Goal: Task Accomplishment & Management: Complete application form

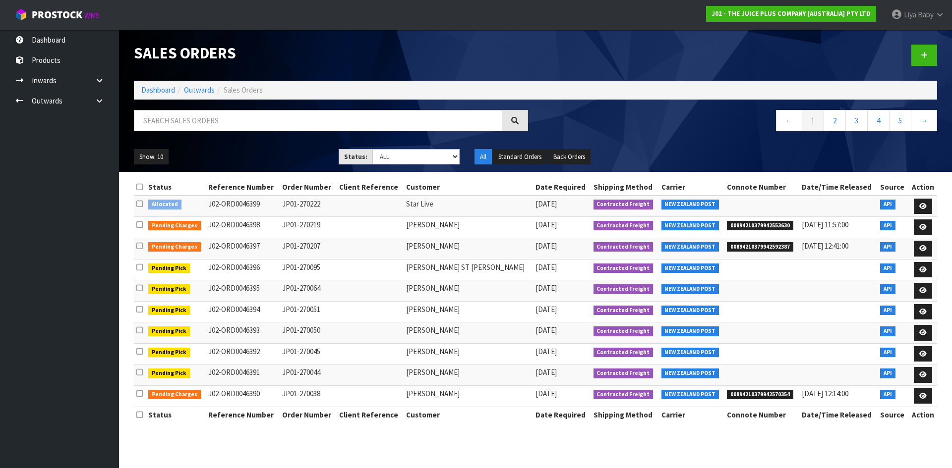
click at [203, 118] on input "text" at bounding box center [318, 120] width 368 height 21
drag, startPoint x: 203, startPoint y: 118, endPoint x: 399, endPoint y: 120, distance: 195.8
click at [399, 120] on input "text" at bounding box center [318, 120] width 368 height 21
type input "JOB-0409095"
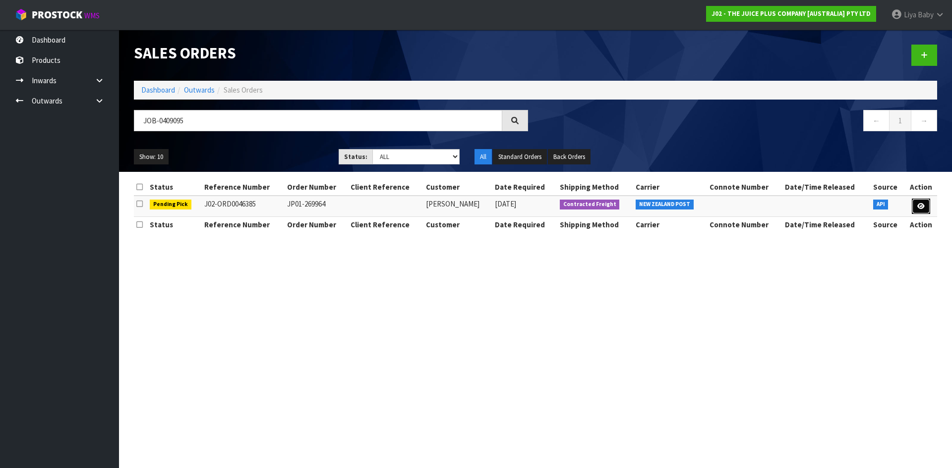
click at [918, 206] on icon at bounding box center [920, 206] width 7 height 6
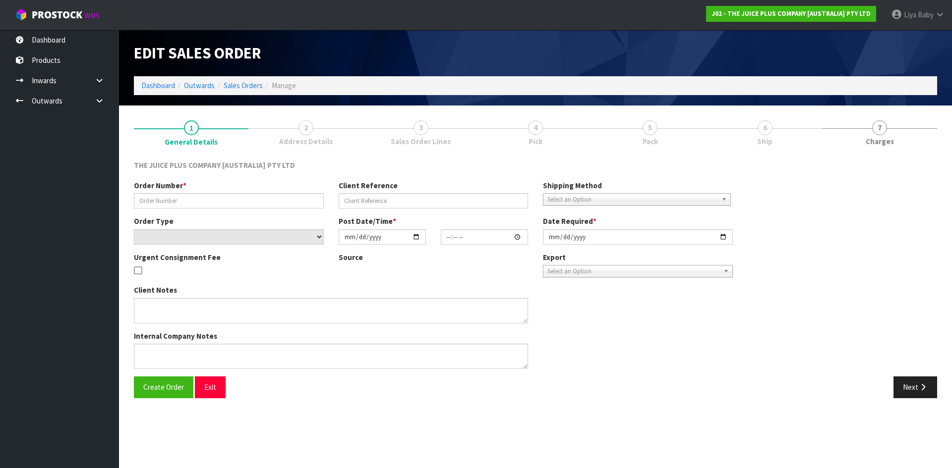
type input "JP01-269964"
select select "number:0"
type input "[DATE]"
type input "03:02:34.000"
type input "[DATE]"
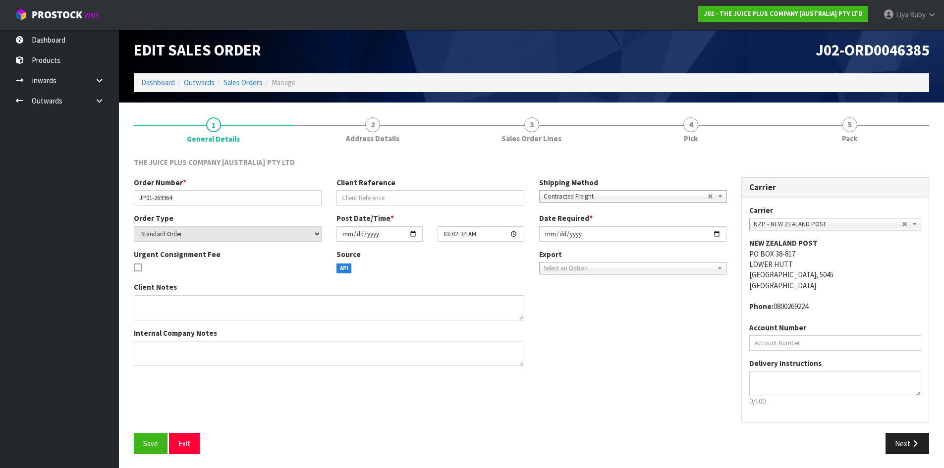
scroll to position [4, 0]
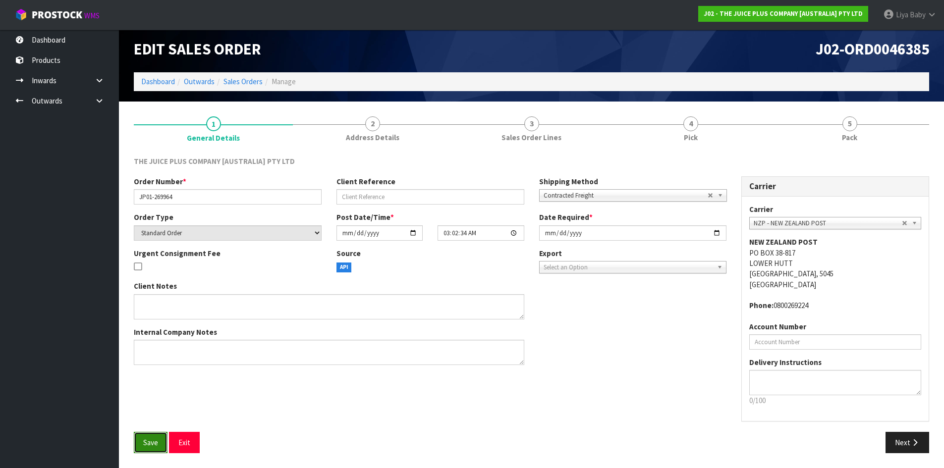
click at [152, 434] on button "Save" at bounding box center [151, 442] width 34 height 21
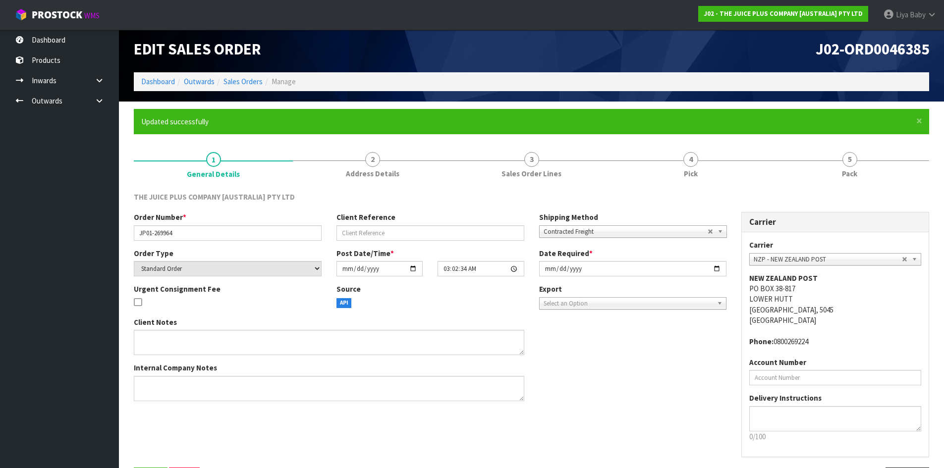
scroll to position [0, 0]
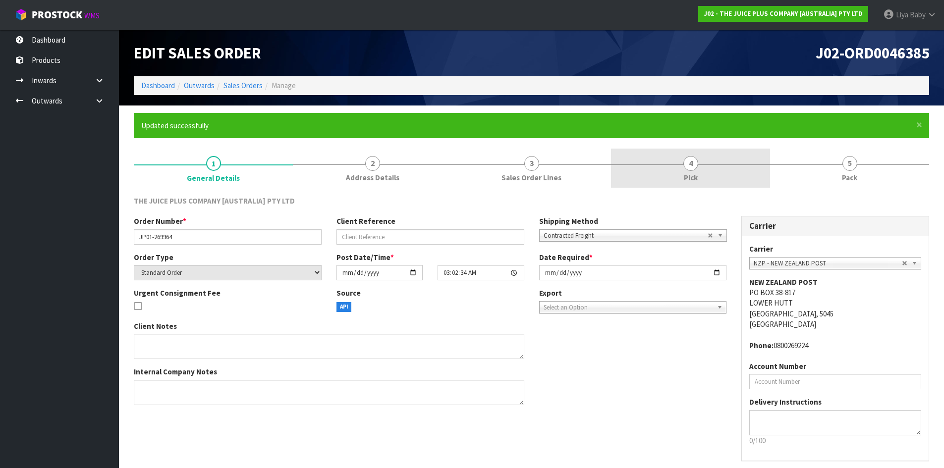
click at [708, 172] on link "4 Pick" at bounding box center [690, 168] width 159 height 39
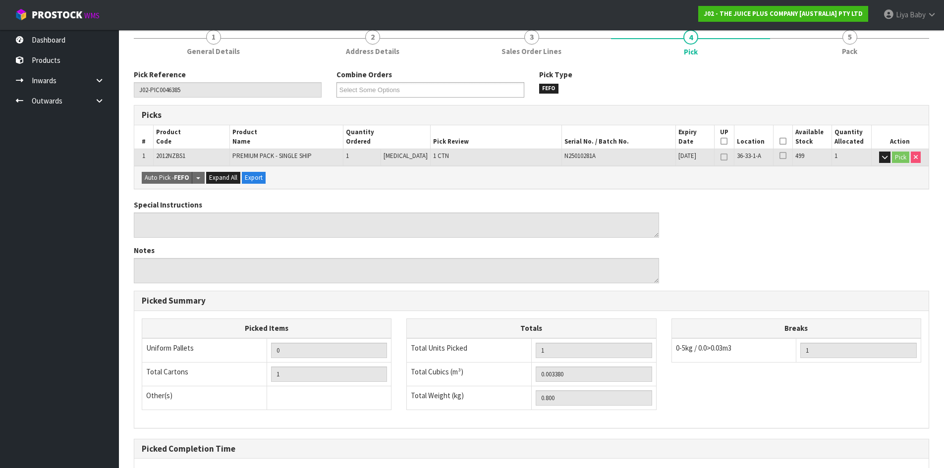
scroll to position [149, 0]
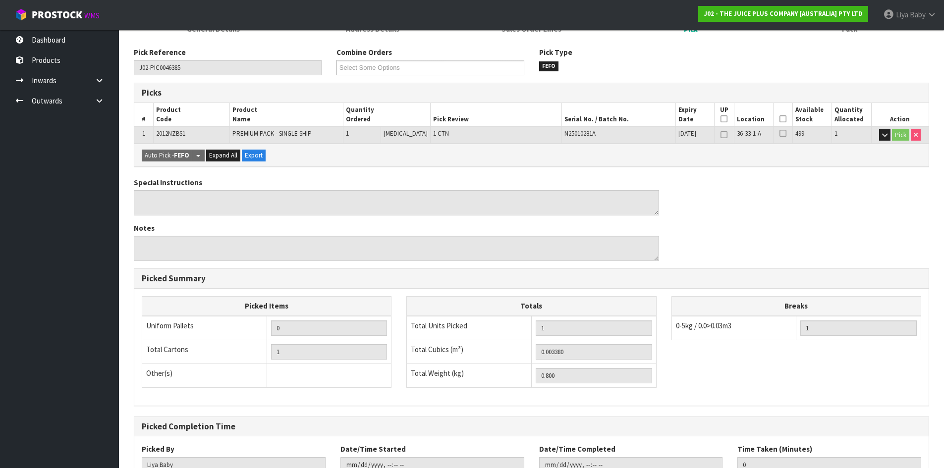
click at [781, 119] on icon at bounding box center [783, 119] width 7 height 0
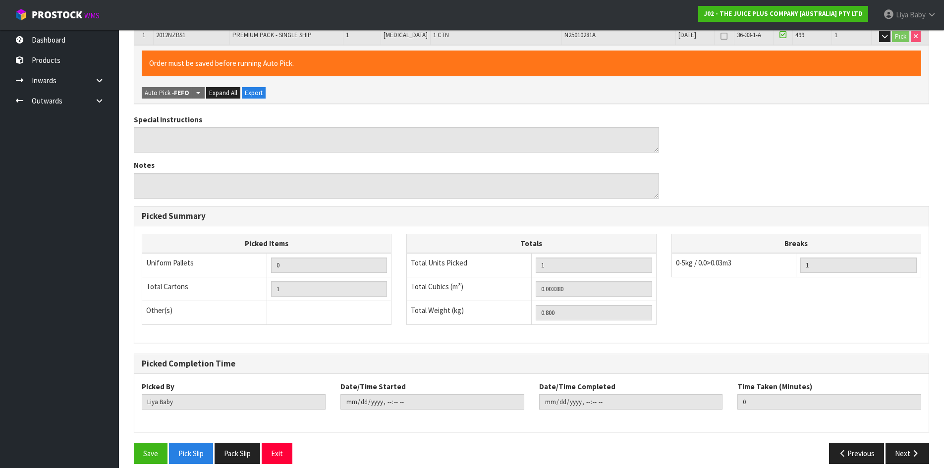
scroll to position [258, 0]
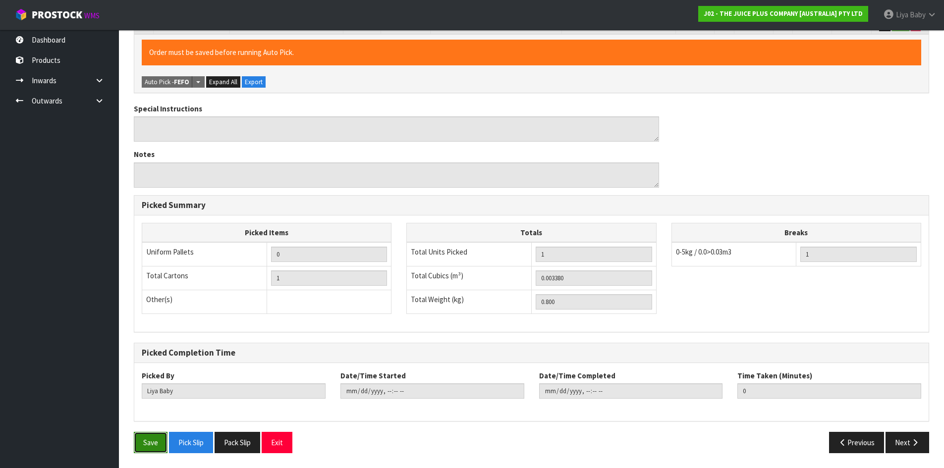
click at [151, 445] on button "Save" at bounding box center [151, 442] width 34 height 21
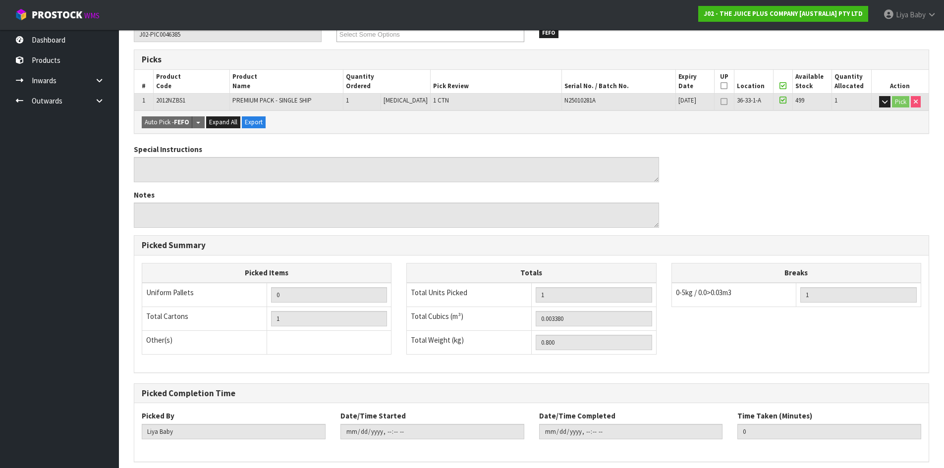
scroll to position [223, 0]
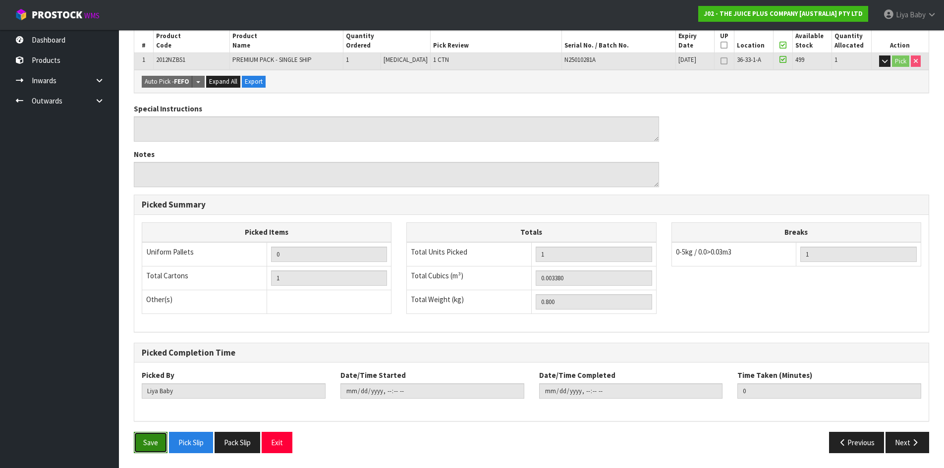
click at [141, 452] on button "Save" at bounding box center [151, 442] width 34 height 21
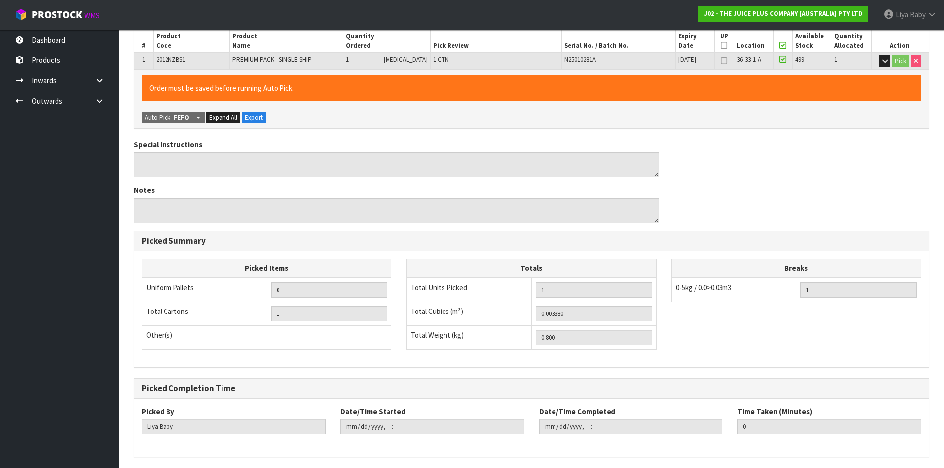
scroll to position [0, 0]
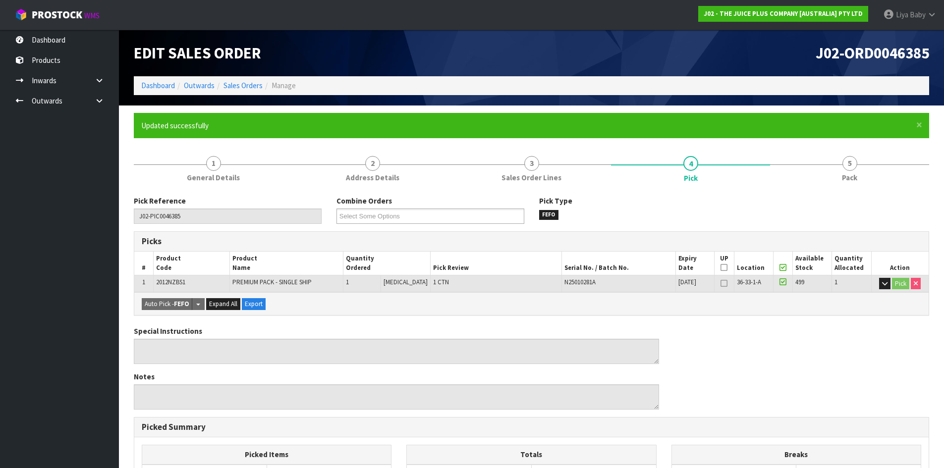
type input "[DATE]T13:18:17"
click at [821, 169] on link "5 Pack" at bounding box center [849, 168] width 159 height 39
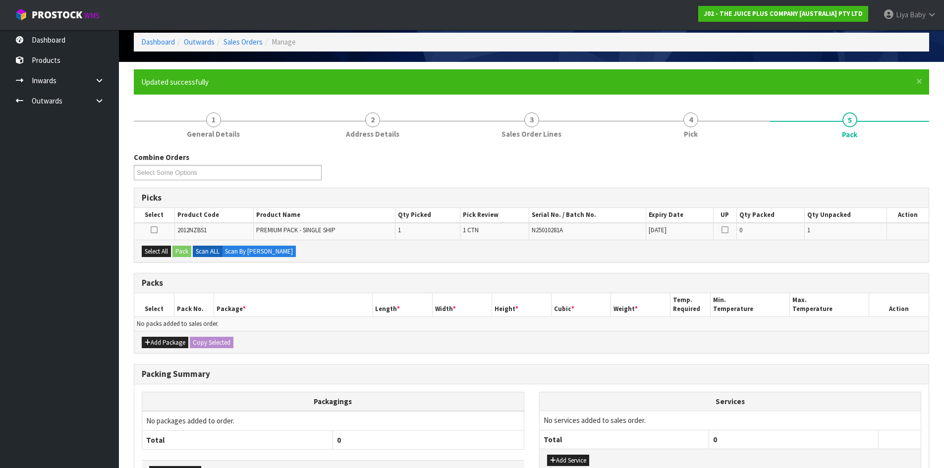
scroll to position [113, 0]
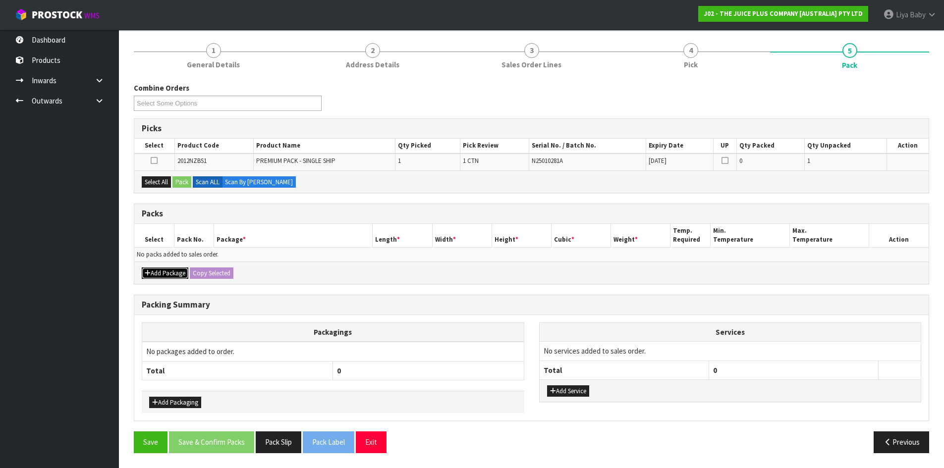
click at [171, 274] on button "Add Package" at bounding box center [165, 274] width 47 height 12
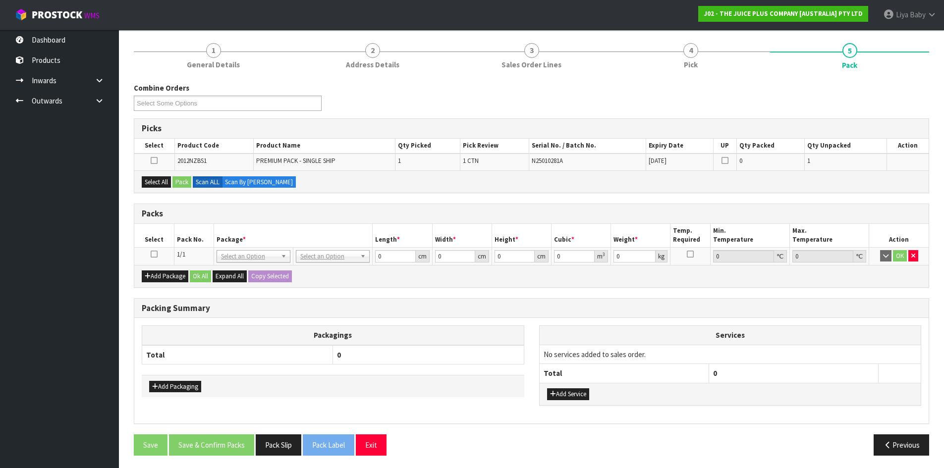
click at [156, 254] on icon at bounding box center [154, 254] width 7 height 0
click at [159, 183] on button "Select All" at bounding box center [156, 182] width 29 height 12
click at [180, 176] on button "Pack" at bounding box center [182, 182] width 19 height 12
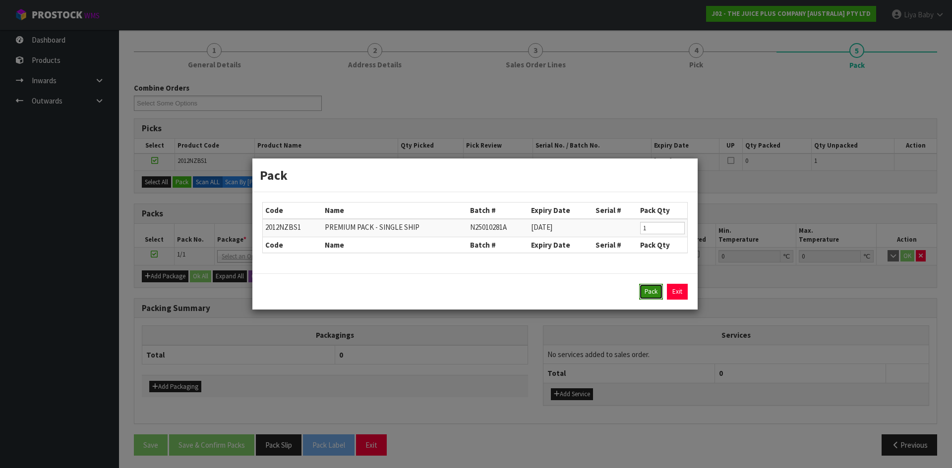
click at [654, 295] on button "Pack" at bounding box center [651, 292] width 24 height 16
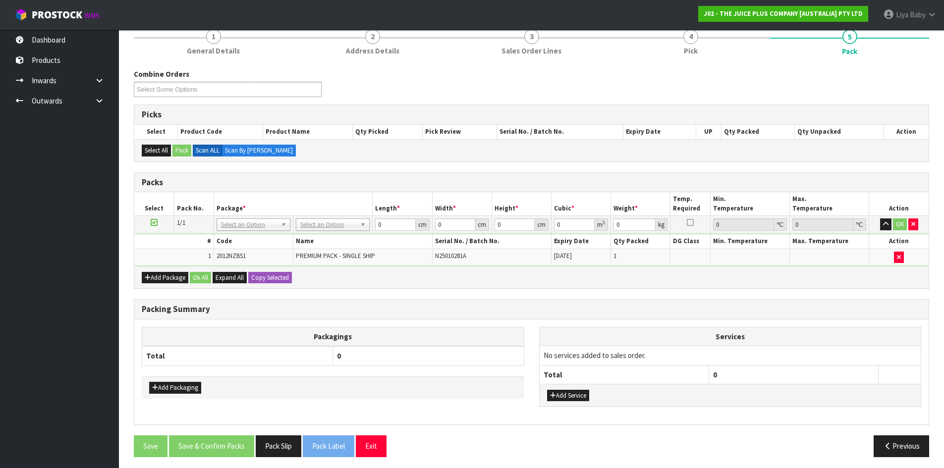
scroll to position [131, 0]
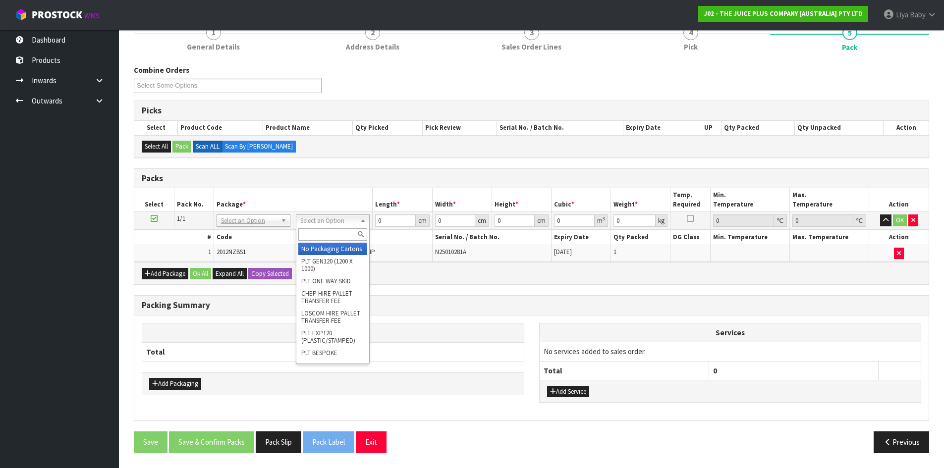
click at [333, 237] on input "text" at bounding box center [332, 235] width 69 height 12
type input "115"
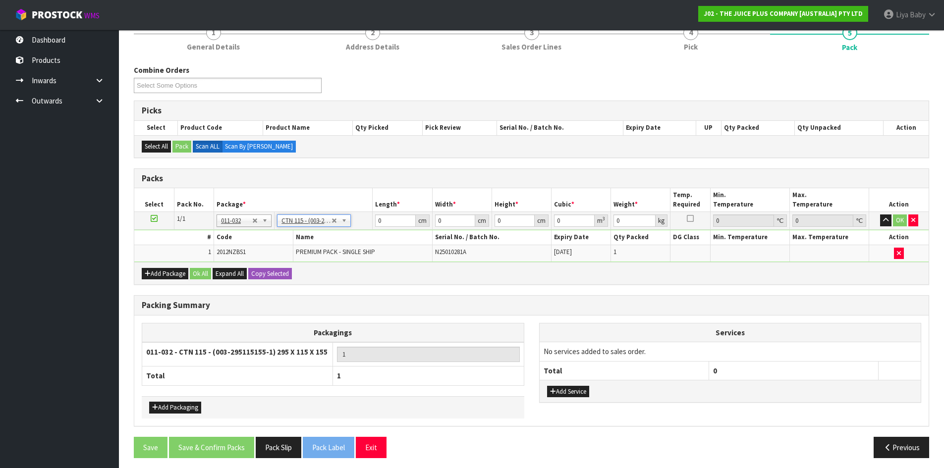
type input "29.5"
type input "11.5"
type input "15.5"
type input "0.005258"
type input "1"
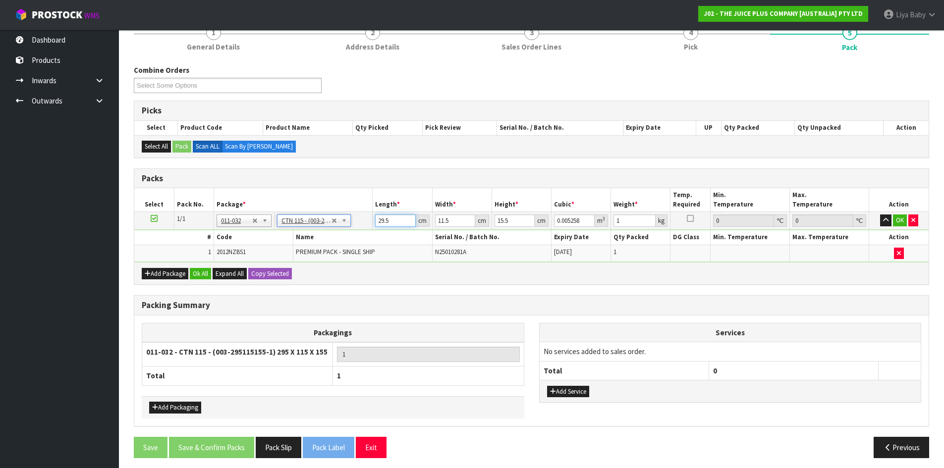
click at [389, 222] on input "29.5" at bounding box center [395, 221] width 40 height 12
type input "29"
type input "0.005169"
type input "2"
type input "0.000356"
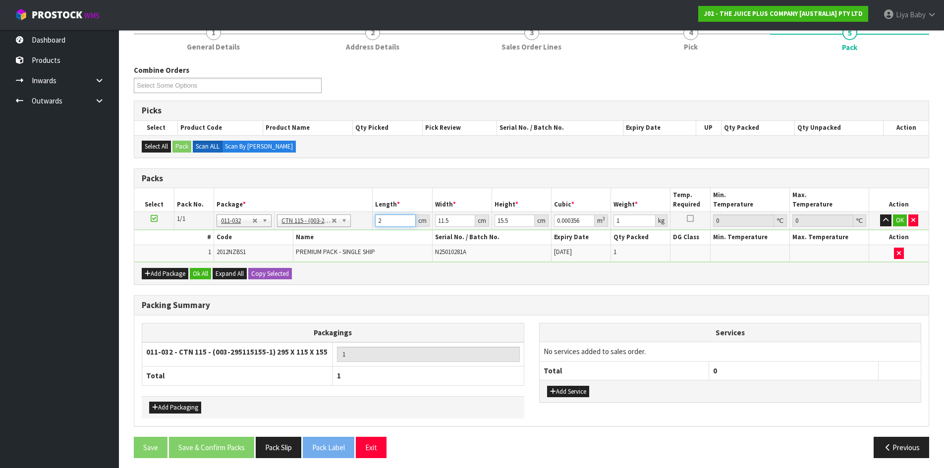
type input "0"
type input "2"
type input "0.000356"
type input "24"
type input "0.004278"
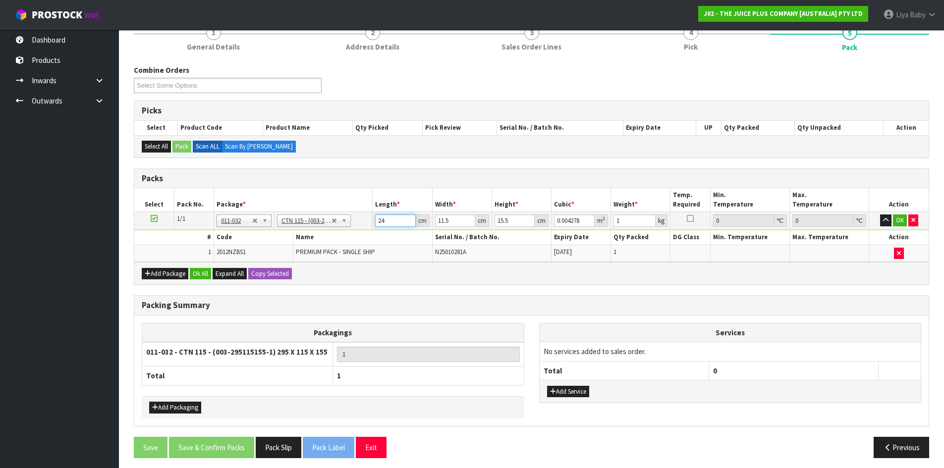
type input "24"
click at [451, 222] on input "11.5" at bounding box center [455, 221] width 40 height 12
type input "11"
type input "0.004092"
type input "1"
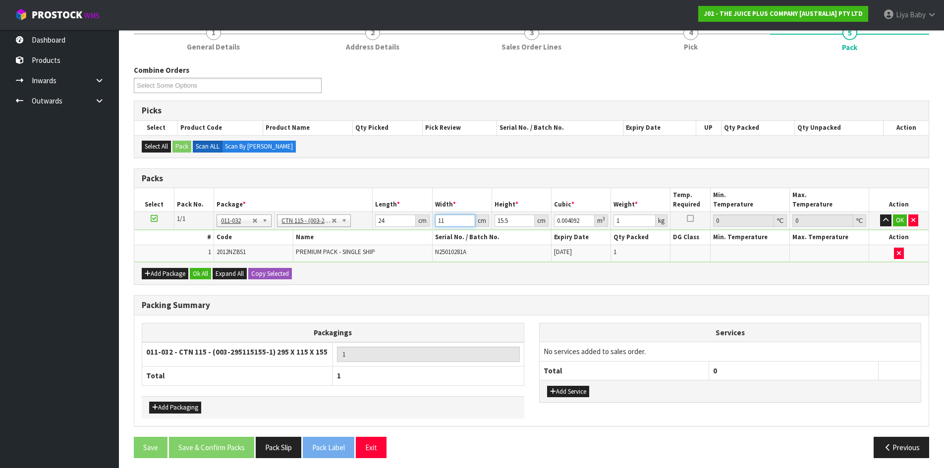
type input "0.000372"
type input "0"
type input "3"
type input "0.001116"
type input "32"
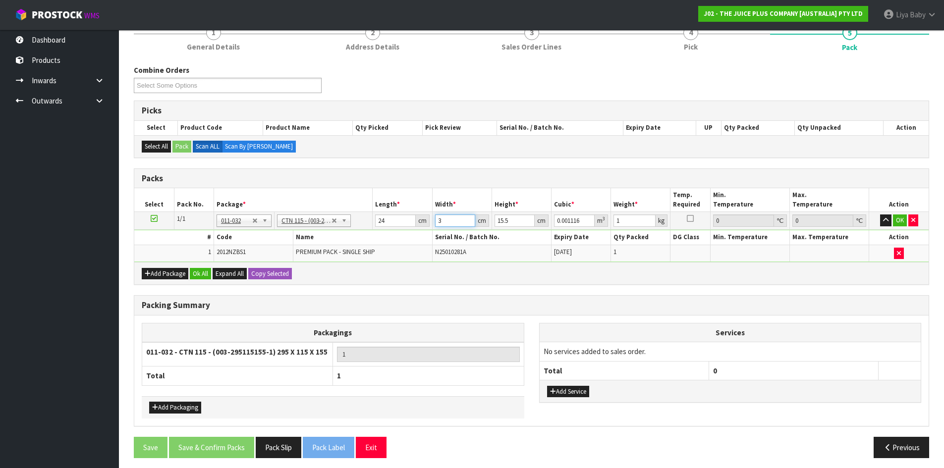
type input "0.011904"
type input "32"
click at [509, 220] on input "15.5" at bounding box center [515, 221] width 40 height 12
type input "15"
type input "0.01152"
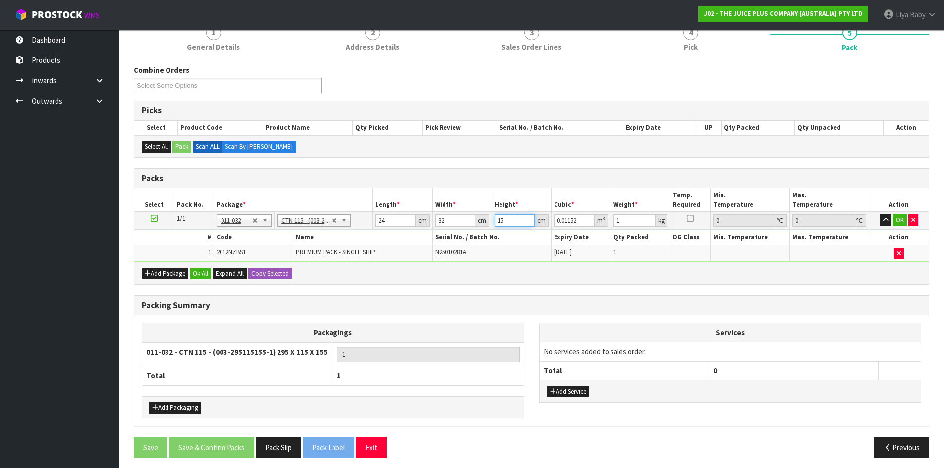
type input "1"
type input "0.000768"
type input "0"
type input "1"
type input "0.000768"
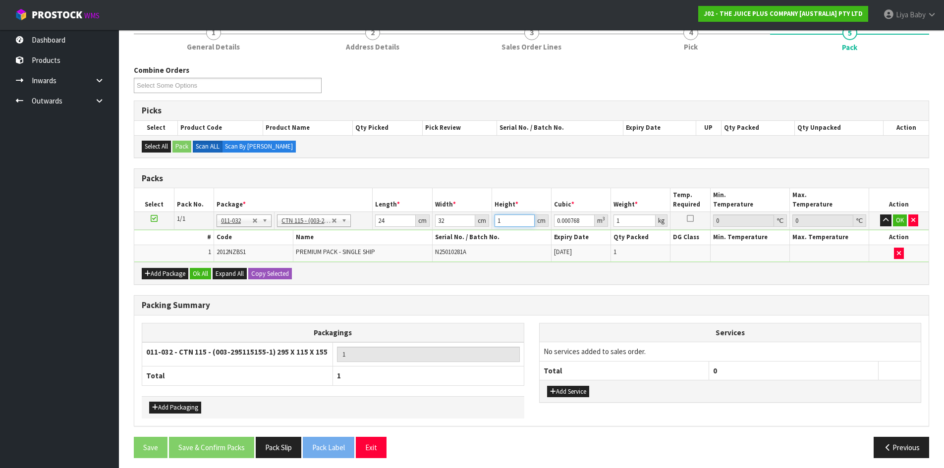
type input "15"
type input "0.01152"
type input "15"
click at [630, 221] on input "1" at bounding box center [635, 221] width 42 height 12
type input "2"
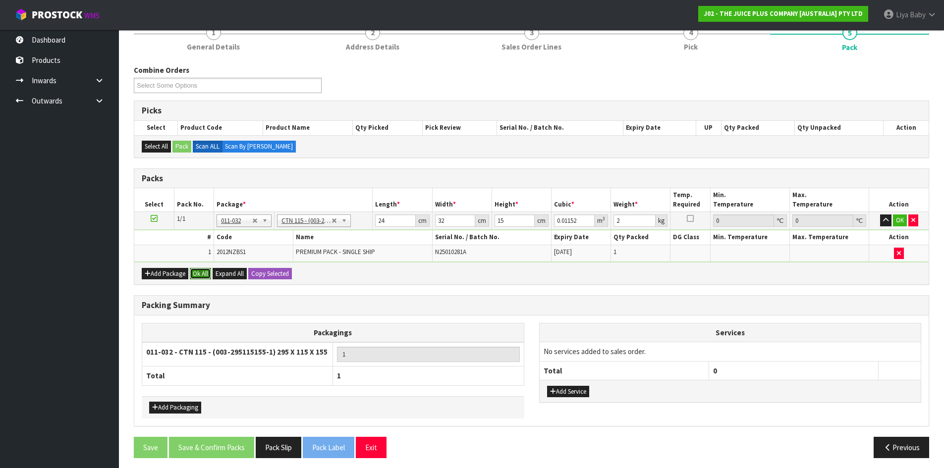
click at [199, 270] on button "Ok All" at bounding box center [200, 274] width 21 height 12
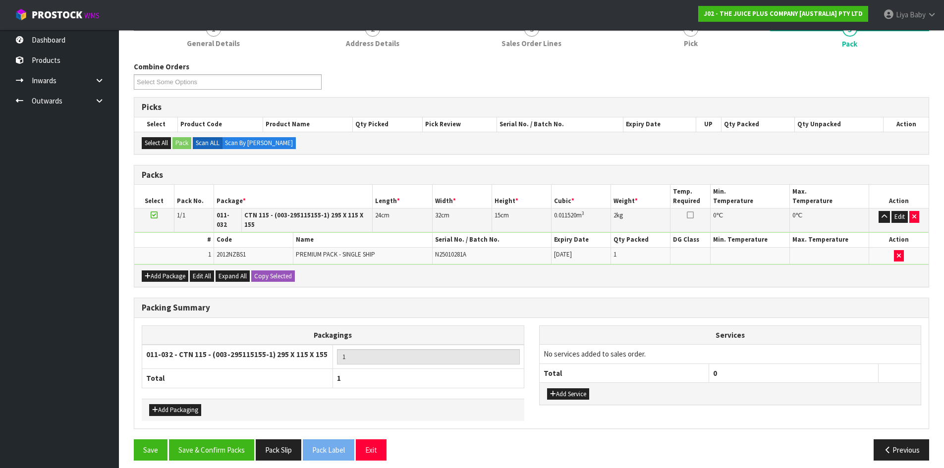
scroll to position [135, 0]
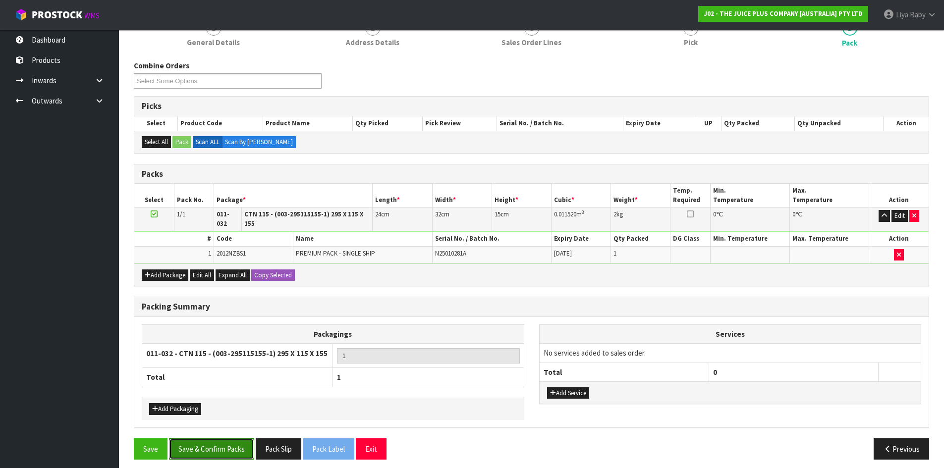
click at [209, 443] on button "Save & Confirm Packs" at bounding box center [211, 449] width 85 height 21
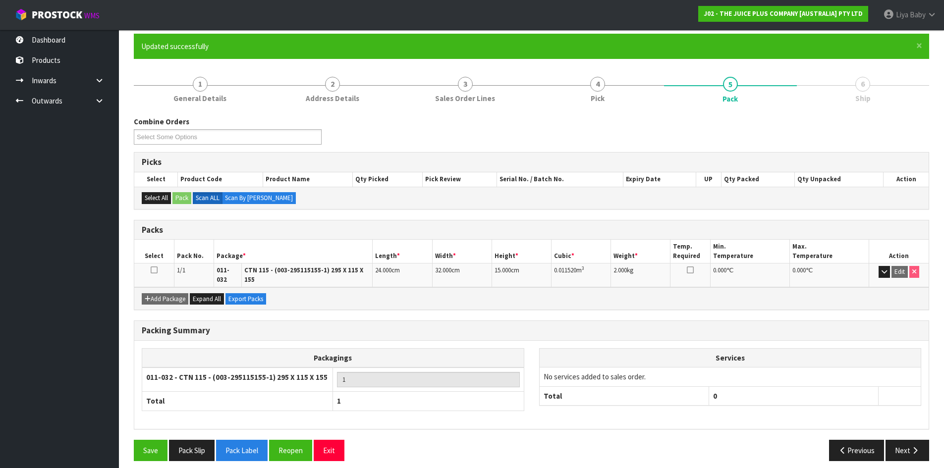
scroll to position [81, 0]
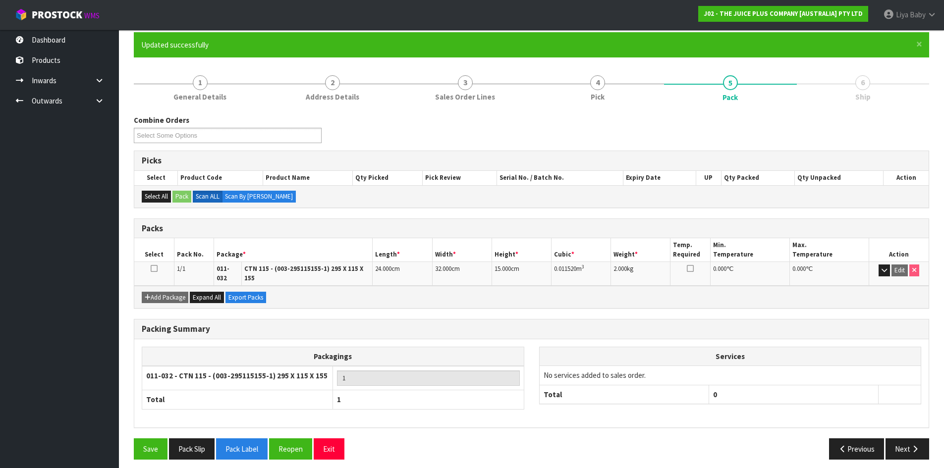
click at [150, 268] on td at bounding box center [154, 274] width 40 height 24
click at [157, 269] on icon at bounding box center [154, 269] width 7 height 0
click at [906, 442] on button "Next" at bounding box center [908, 449] width 44 height 21
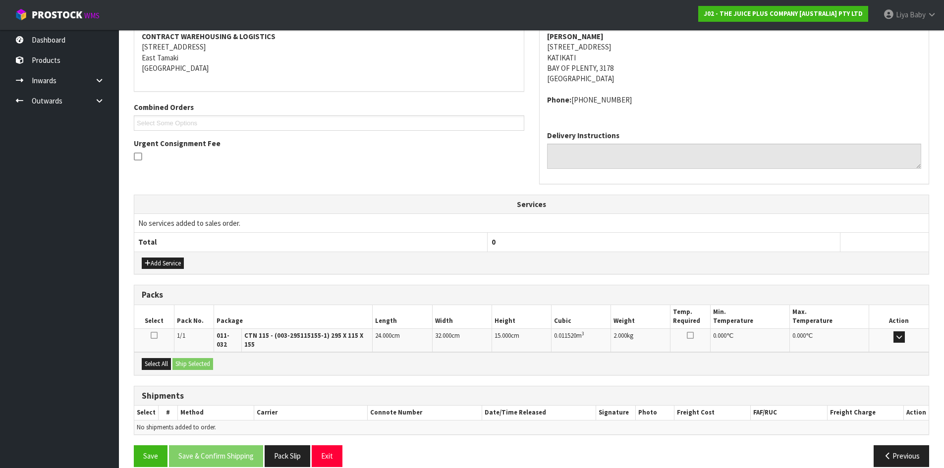
scroll to position [199, 0]
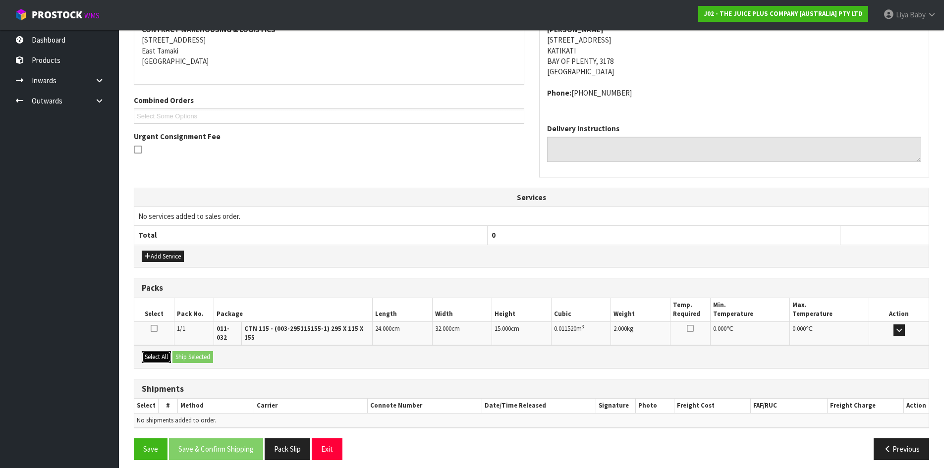
click at [161, 351] on button "Select All" at bounding box center [156, 357] width 29 height 12
click at [191, 351] on button "Ship Selected" at bounding box center [193, 357] width 41 height 12
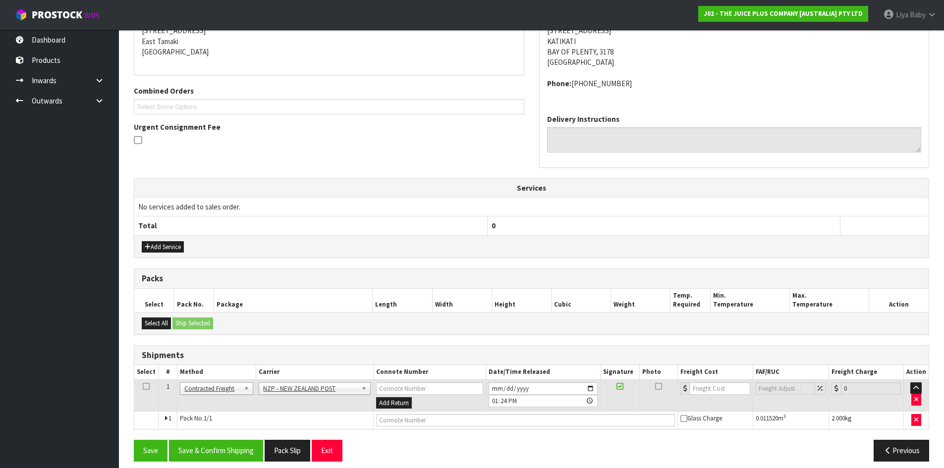
scroll to position [217, 0]
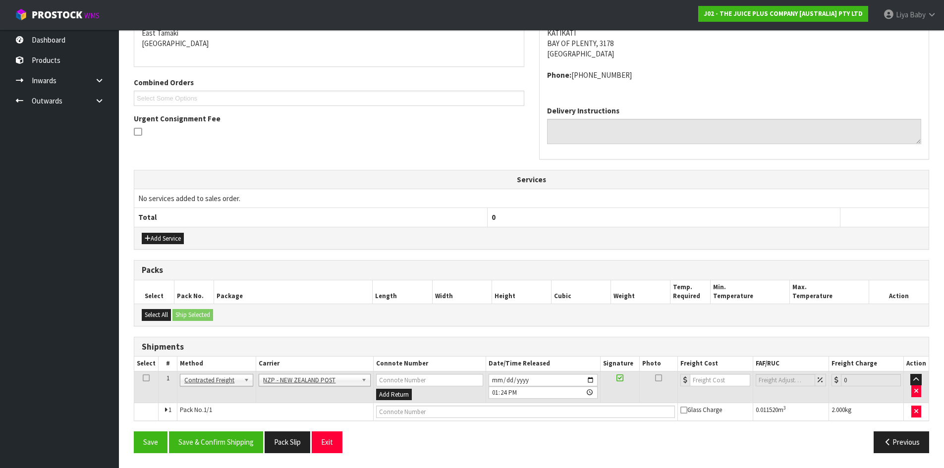
click at [148, 378] on icon at bounding box center [146, 378] width 7 height 0
click at [234, 441] on button "Save & Confirm Shipping" at bounding box center [216, 442] width 94 height 21
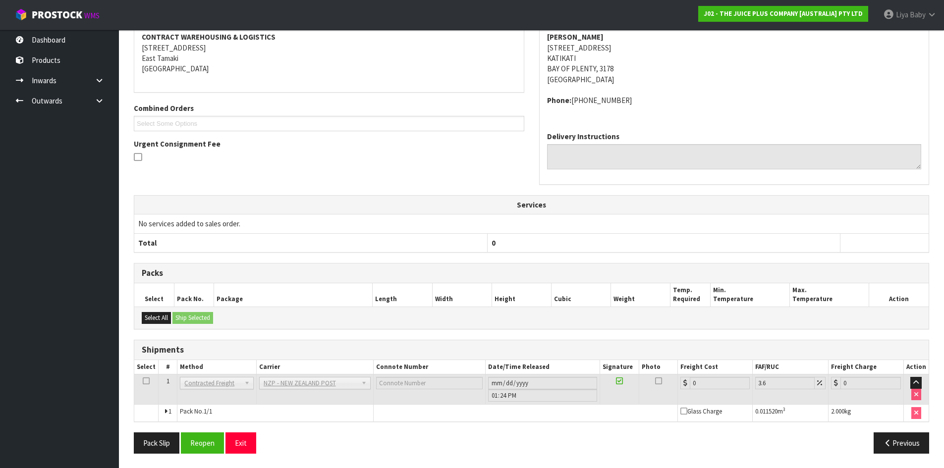
scroll to position [203, 0]
click at [220, 434] on button "Reopen" at bounding box center [202, 442] width 43 height 21
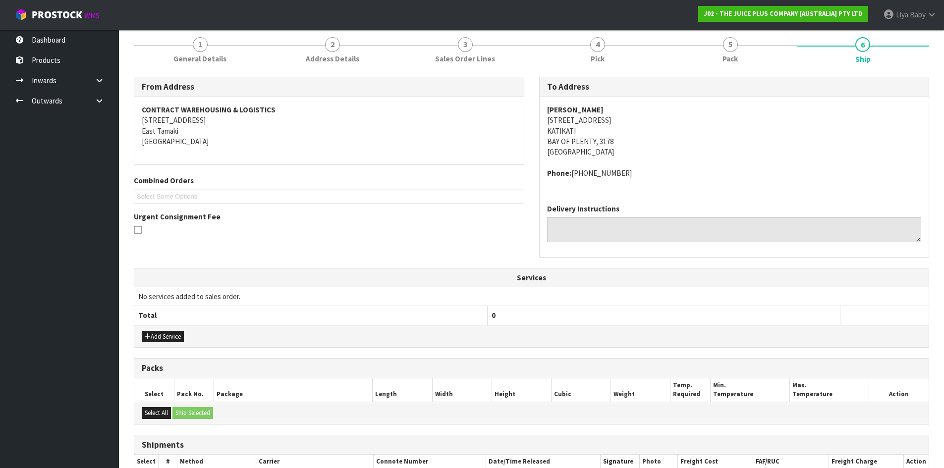
scroll to position [226, 0]
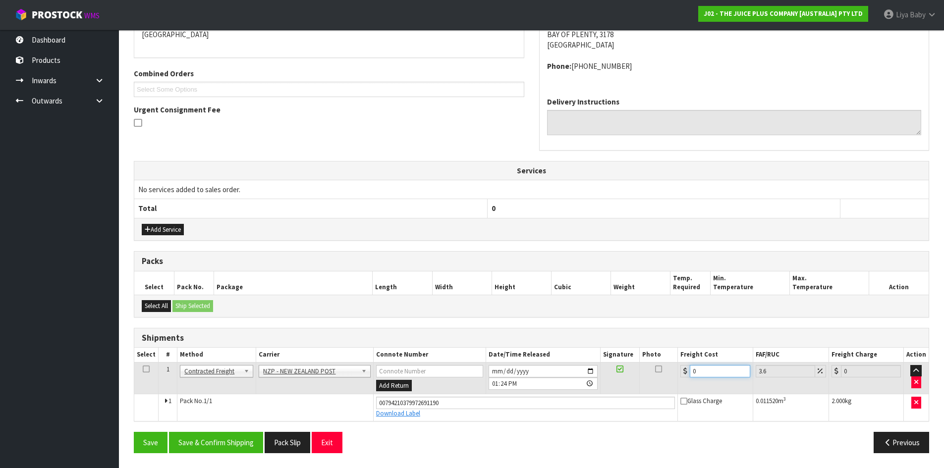
click at [711, 373] on input "0" at bounding box center [720, 371] width 60 height 12
type input "1"
type input "1.04"
type input "13"
type input "13.47"
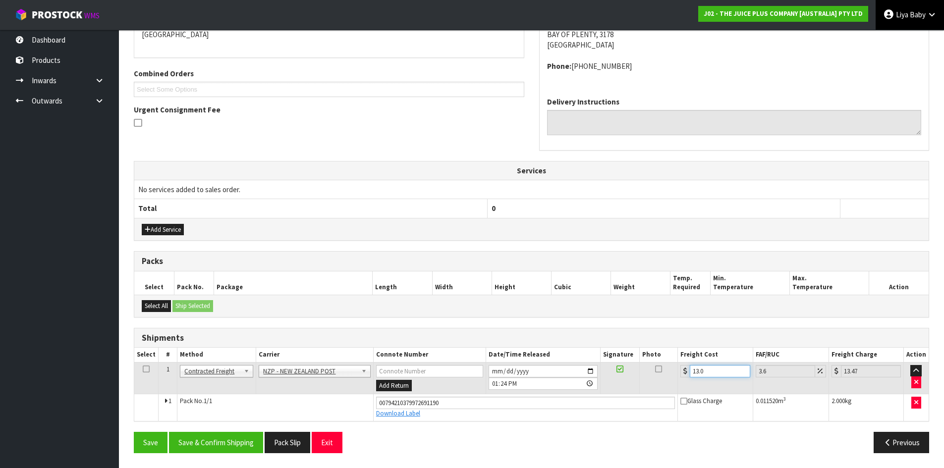
type input "13.04"
type input "13.51"
type input "13.04"
click at [143, 369] on icon at bounding box center [146, 369] width 7 height 0
click at [190, 440] on button "Save & Confirm Shipping" at bounding box center [216, 442] width 94 height 21
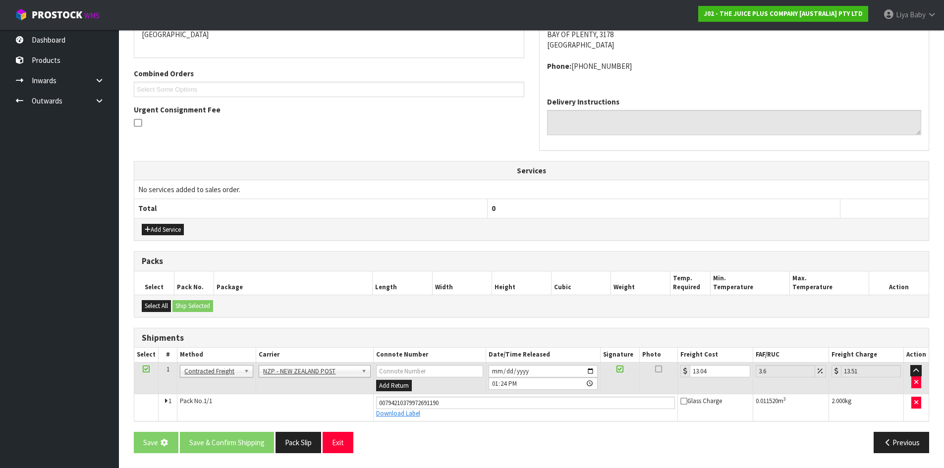
scroll to position [0, 0]
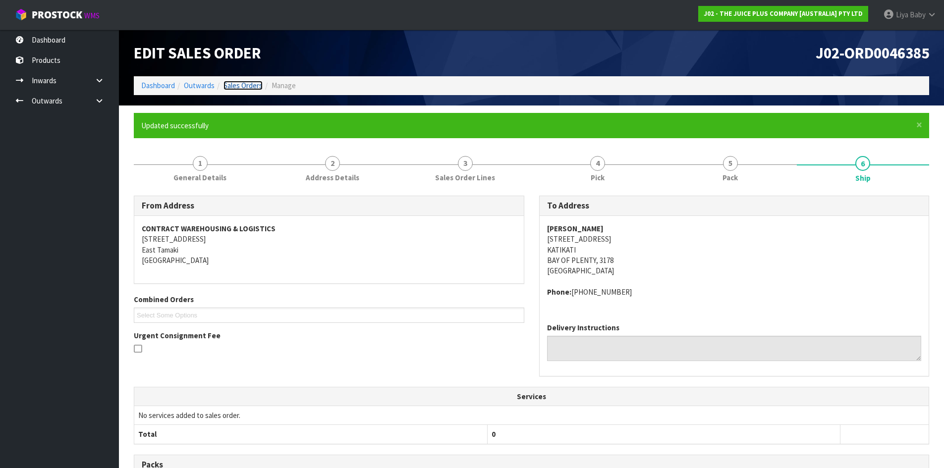
click at [244, 83] on link "Sales Orders" at bounding box center [243, 85] width 39 height 9
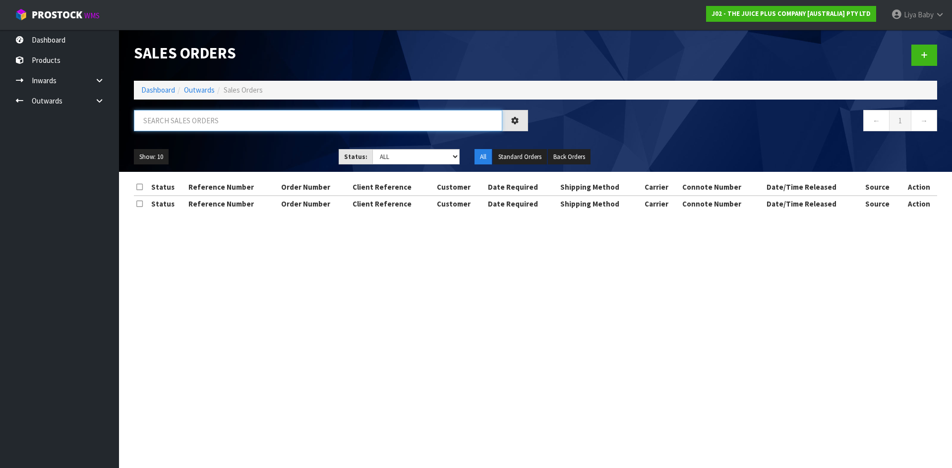
click at [202, 117] on input "text" at bounding box center [318, 120] width 368 height 21
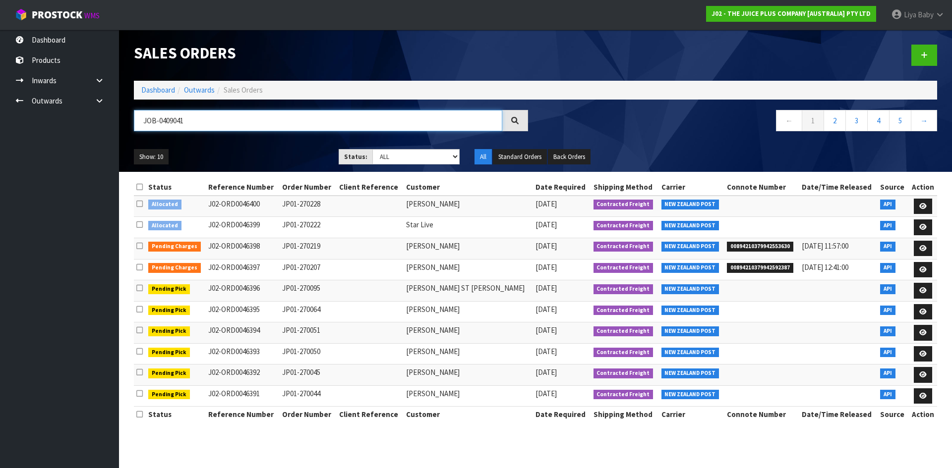
type input "JOB-0409041"
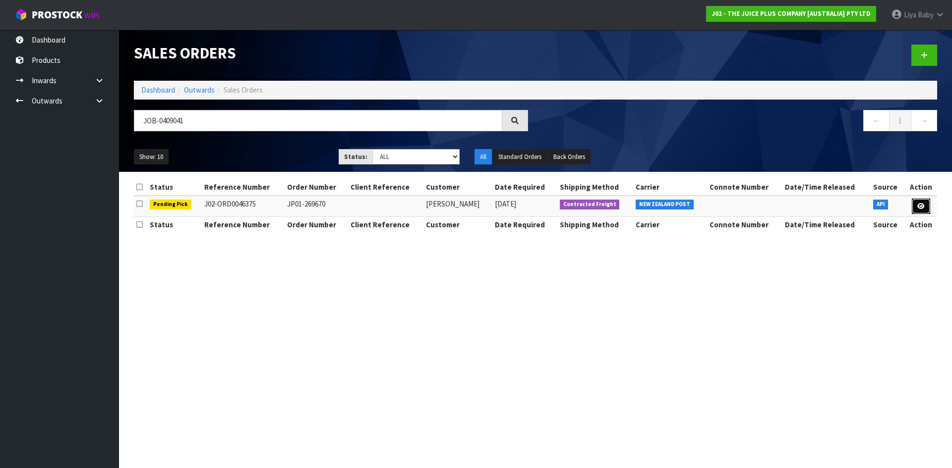
click at [922, 209] on icon at bounding box center [920, 206] width 7 height 6
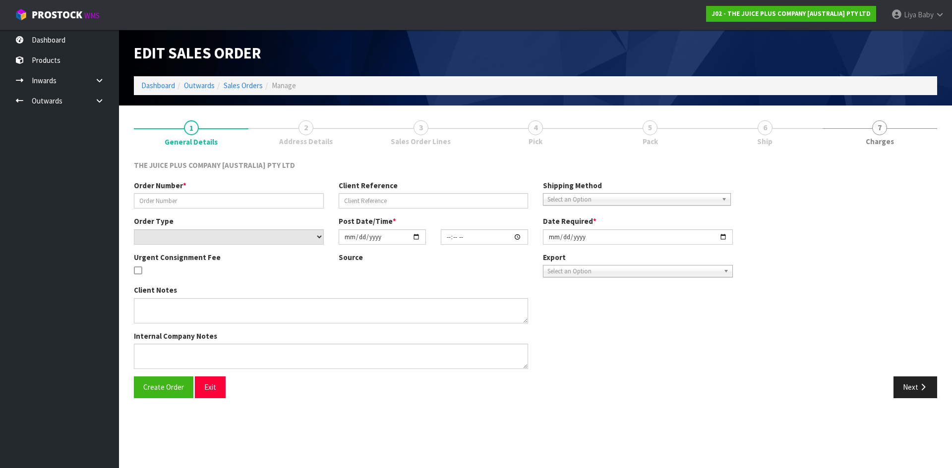
type input "JP01-269670"
select select "number:0"
type input "[DATE]"
type input "19:46:51.000"
type input "[DATE]"
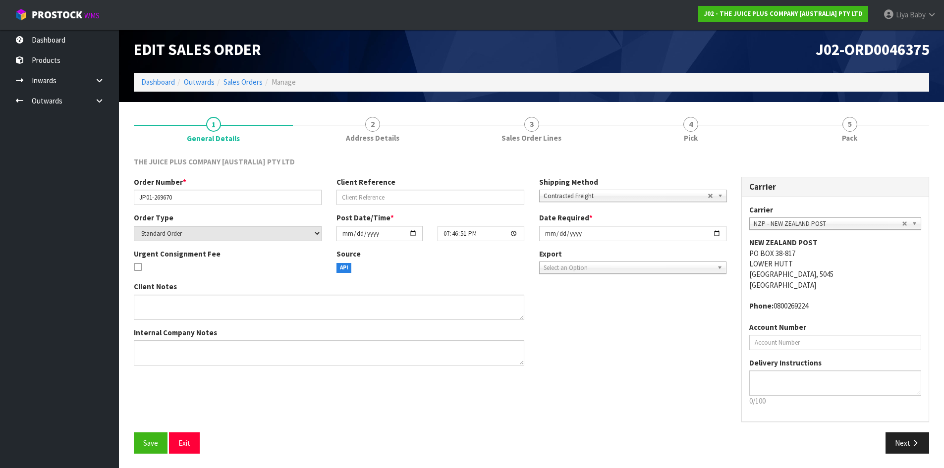
scroll to position [4, 0]
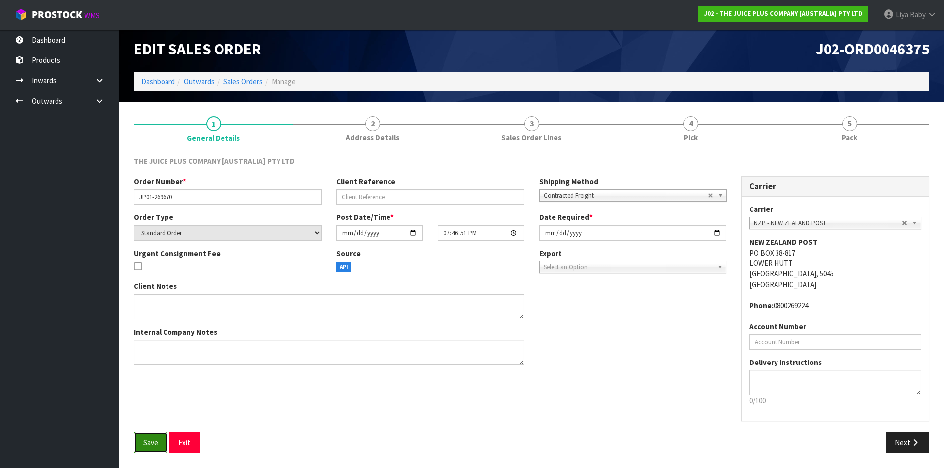
click at [158, 437] on button "Save" at bounding box center [151, 442] width 34 height 21
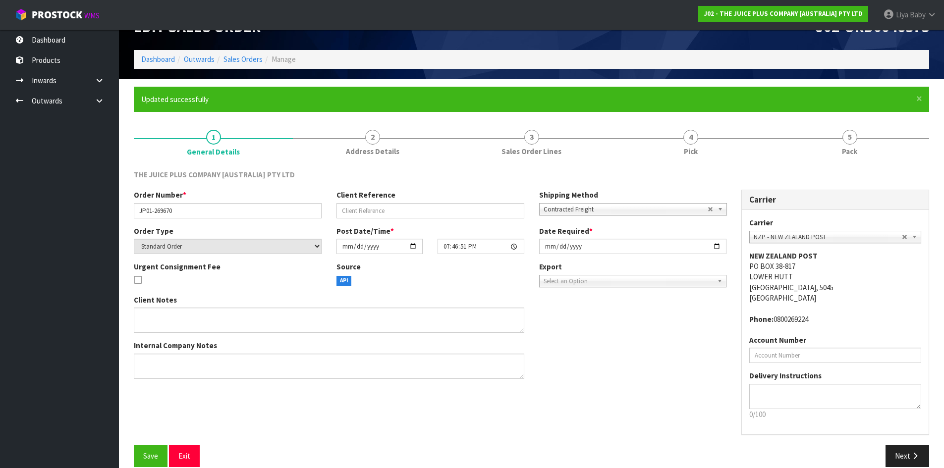
scroll to position [40, 0]
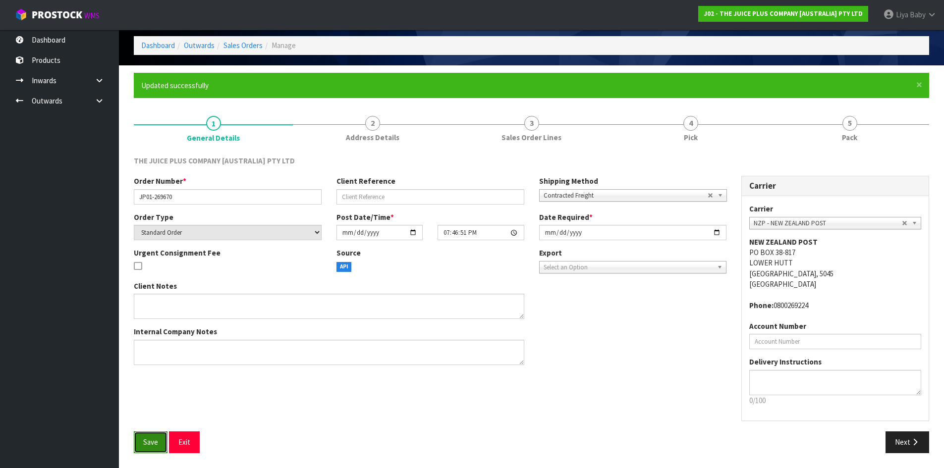
click at [154, 442] on span "Save" at bounding box center [150, 442] width 15 height 9
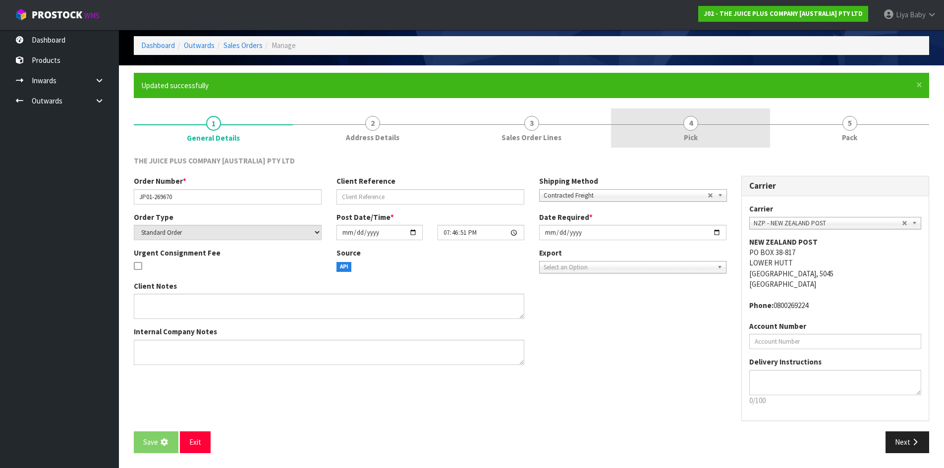
scroll to position [0, 0]
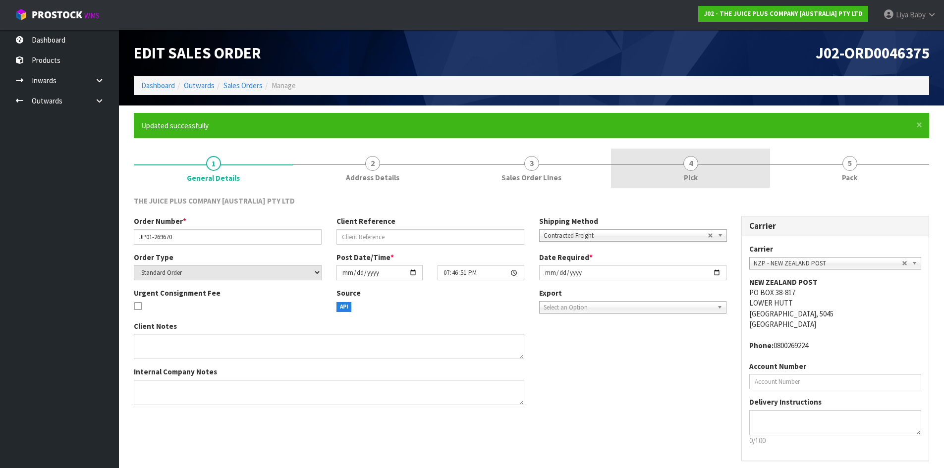
click at [688, 169] on span "4" at bounding box center [691, 163] width 15 height 15
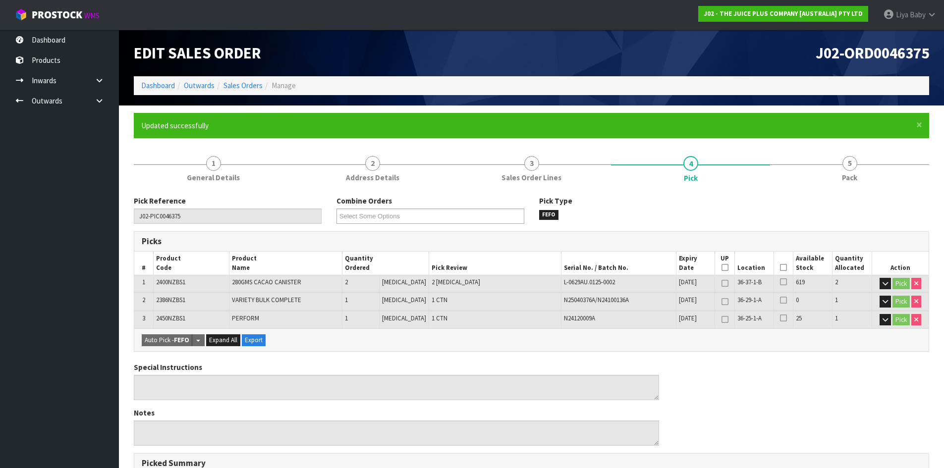
click at [782, 268] on icon at bounding box center [783, 268] width 7 height 0
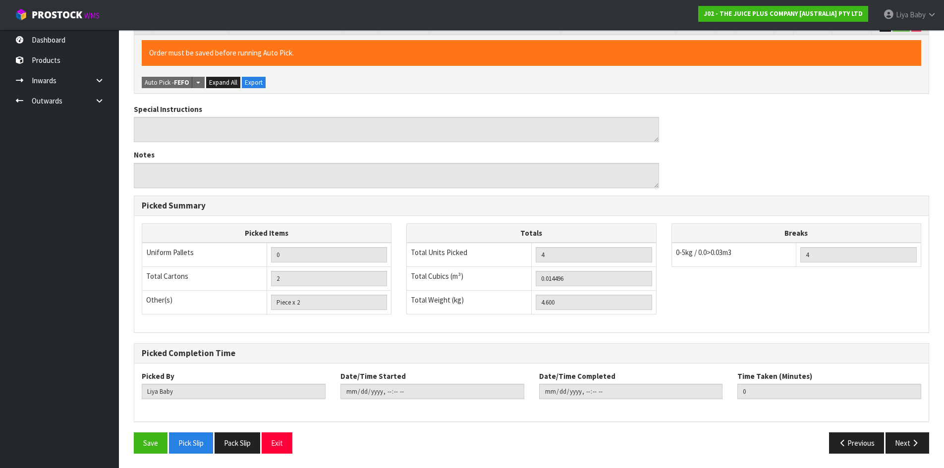
scroll to position [294, 0]
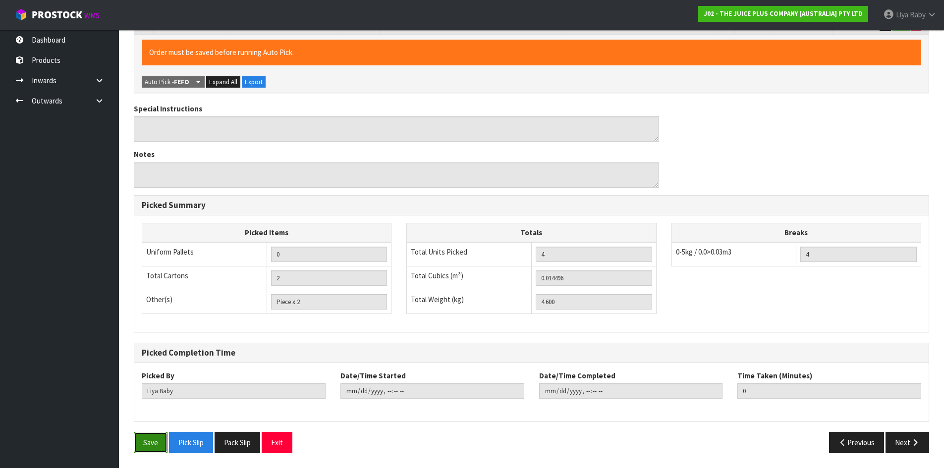
click at [136, 446] on button "Save" at bounding box center [151, 442] width 34 height 21
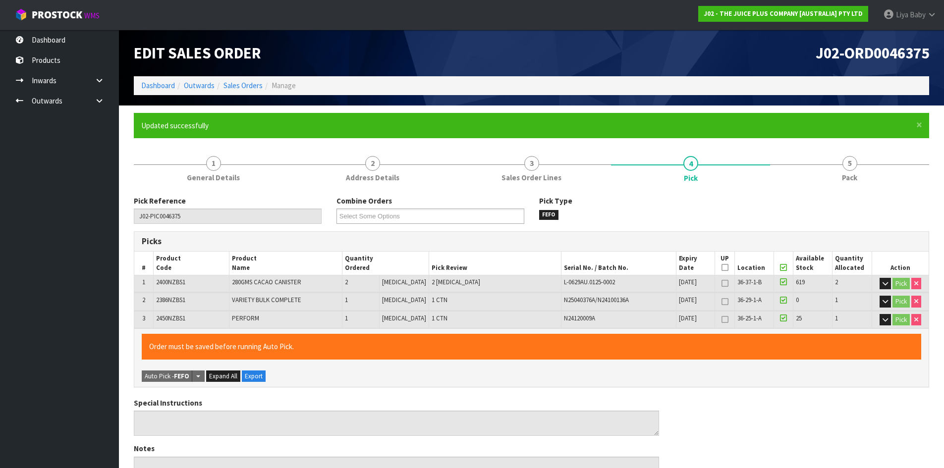
type input "[DATE]T13:35:26"
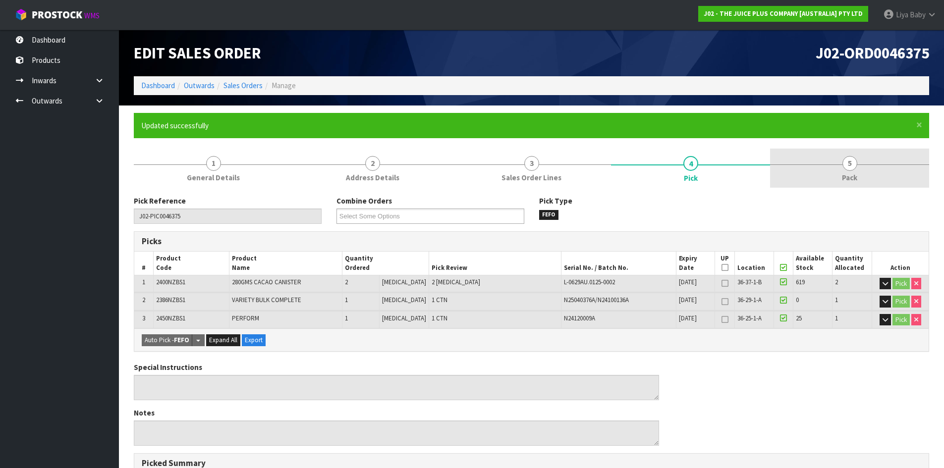
click at [833, 170] on link "5 Pack" at bounding box center [849, 168] width 159 height 39
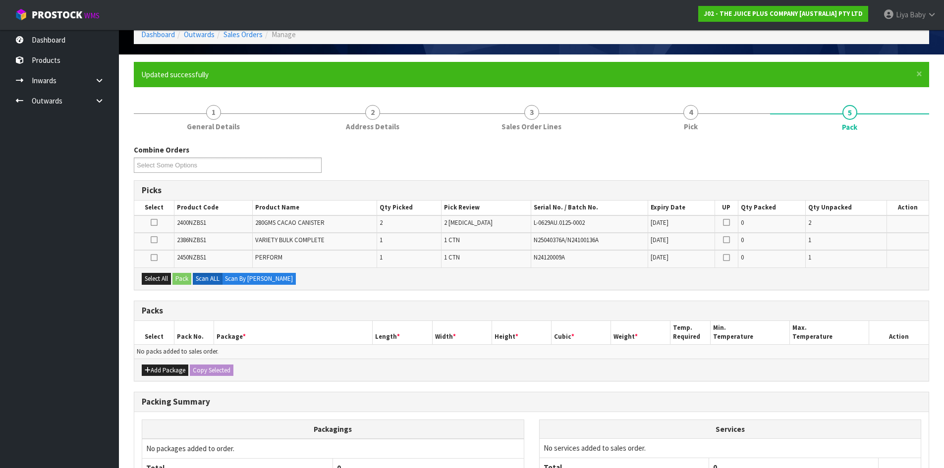
scroll to position [148, 0]
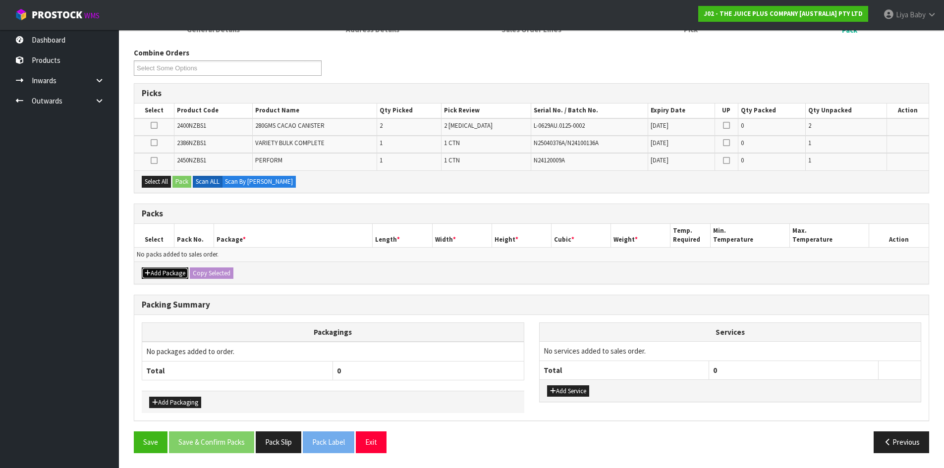
click at [175, 272] on button "Add Package" at bounding box center [165, 274] width 47 height 12
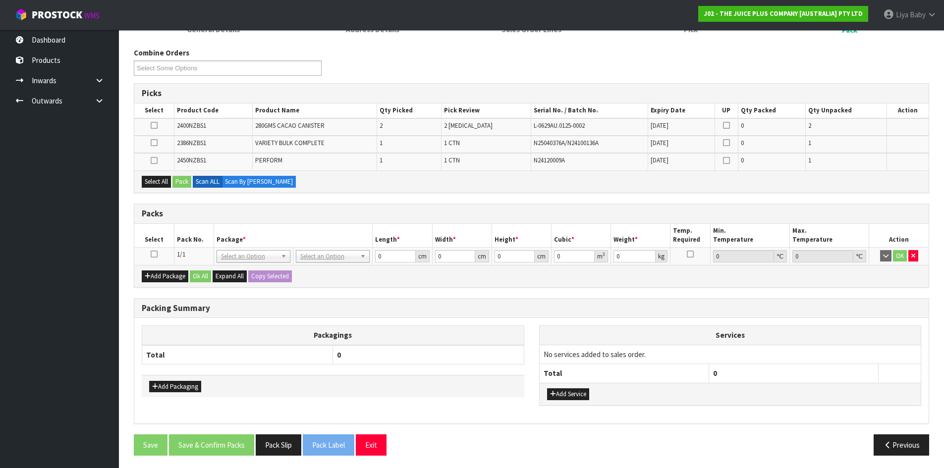
click at [154, 255] on icon at bounding box center [154, 254] width 7 height 0
click at [161, 183] on button "Select All" at bounding box center [156, 182] width 29 height 12
click at [177, 182] on button "Pack" at bounding box center [182, 182] width 19 height 12
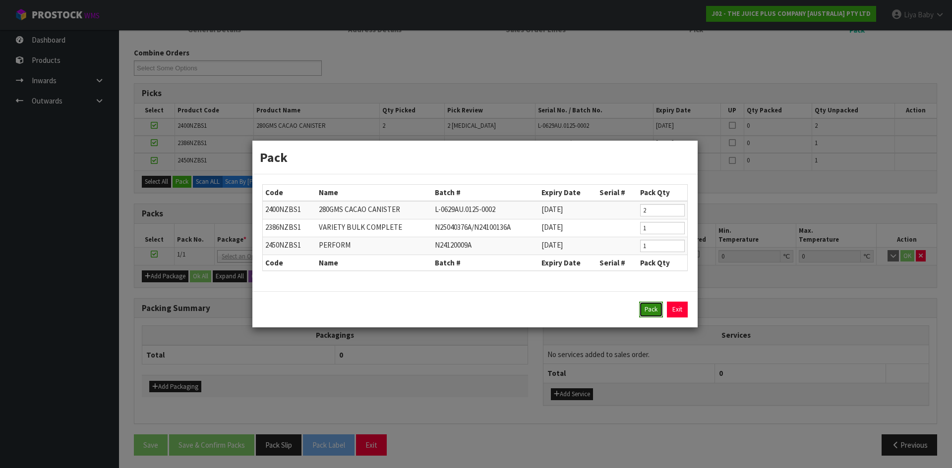
click at [644, 310] on button "Pack" at bounding box center [651, 310] width 24 height 16
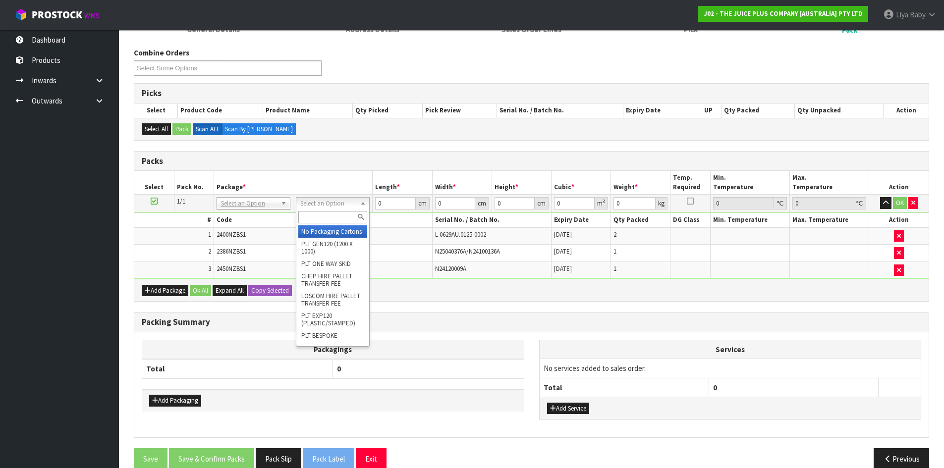
click at [349, 219] on input "text" at bounding box center [332, 217] width 69 height 12
type input "CTN5"
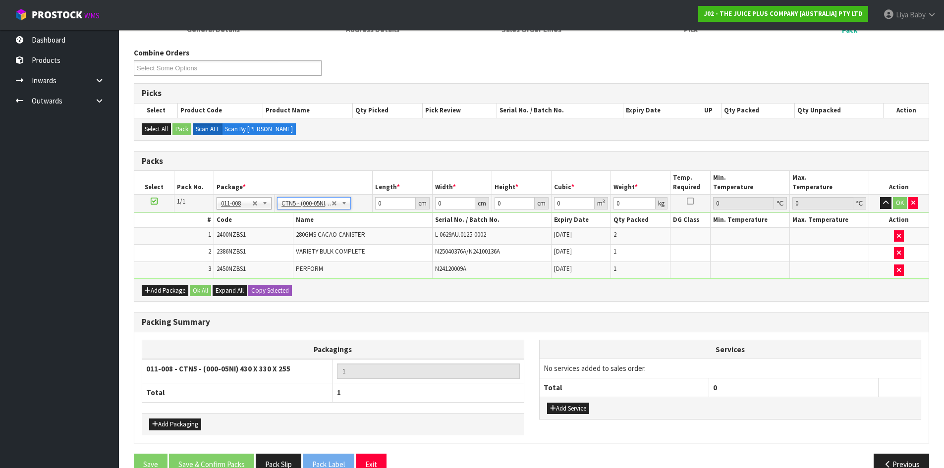
type input "43"
type input "33"
type input "25.5"
type input "0.036185"
type input "4.8"
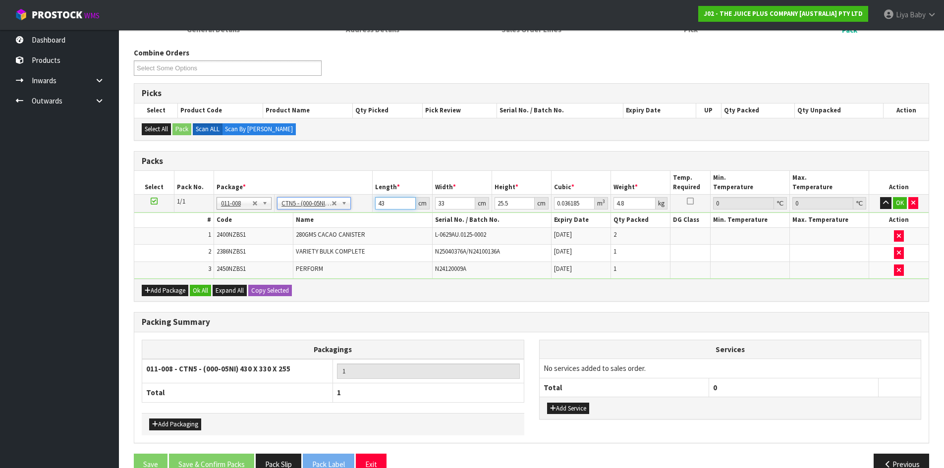
click at [397, 205] on input "43" at bounding box center [395, 203] width 40 height 12
type input "4"
type input "0.003366"
type input "0"
type input "2"
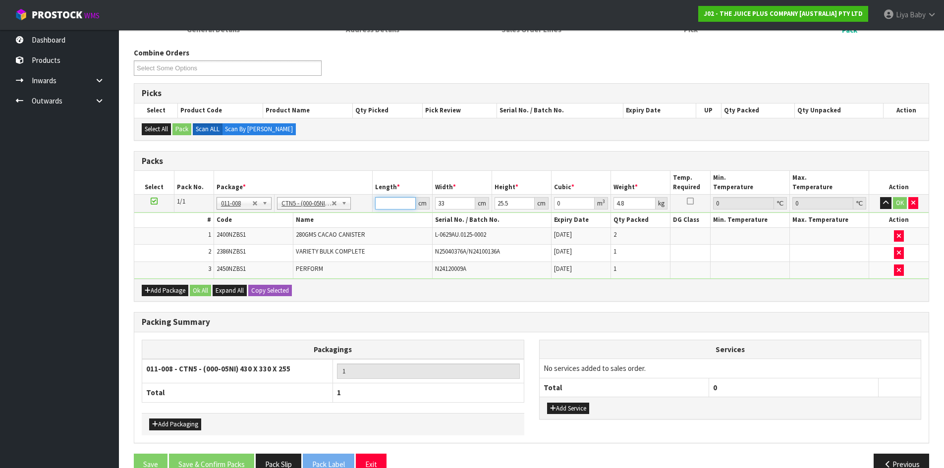
type input "0.001683"
type input "24"
type input "0.020196"
type input "24"
click at [455, 205] on input "33" at bounding box center [455, 203] width 40 height 12
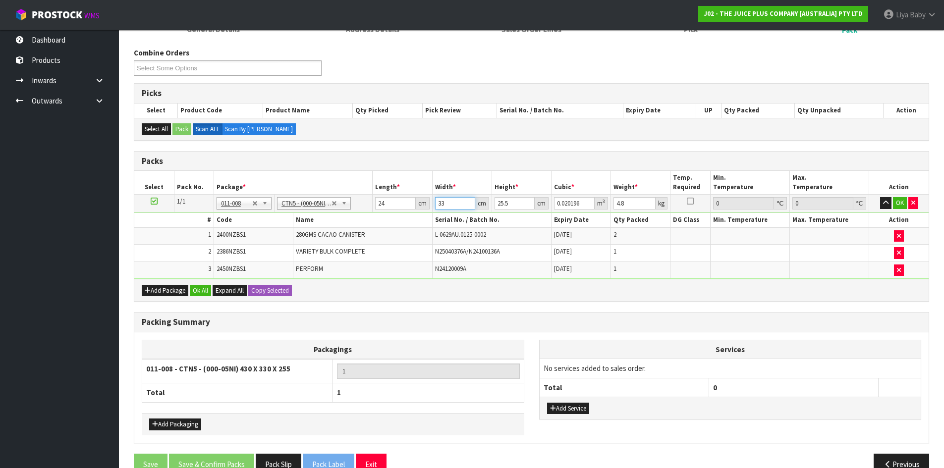
type input "3"
type input "0.001836"
type input "0"
type input "3"
type input "0.001836"
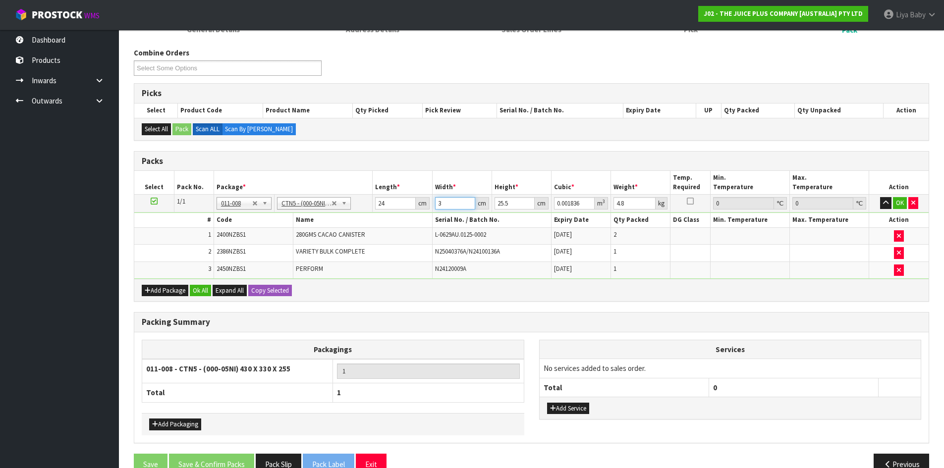
type input "32"
type input "0.019584"
type input "32"
click at [517, 201] on input "25.5" at bounding box center [515, 203] width 40 height 12
type input "25"
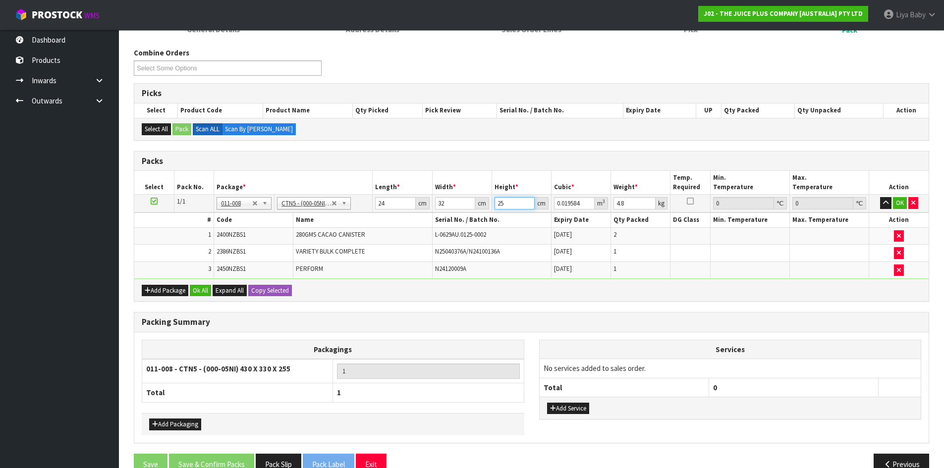
type input "0.0192"
type input "2"
type input "0.001536"
type input "0"
type input "1"
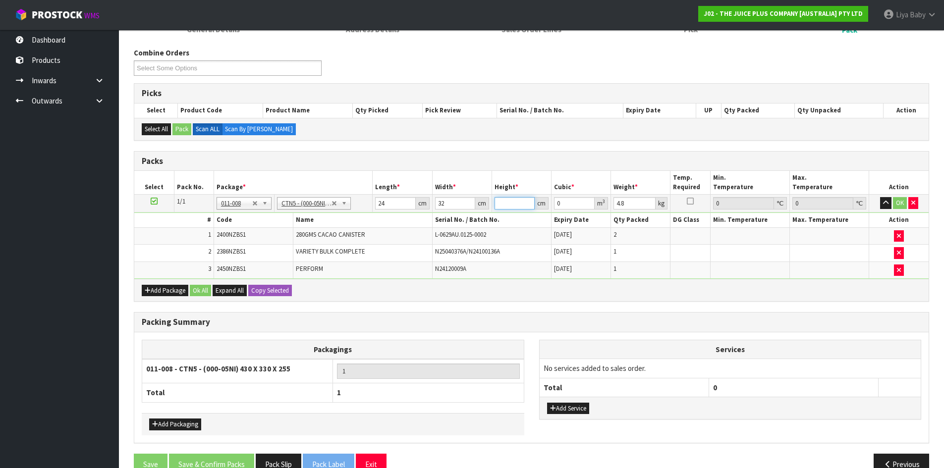
type input "0.000768"
type input "15"
type input "0.01152"
type input "15"
click at [634, 205] on input "4.8" at bounding box center [635, 203] width 42 height 12
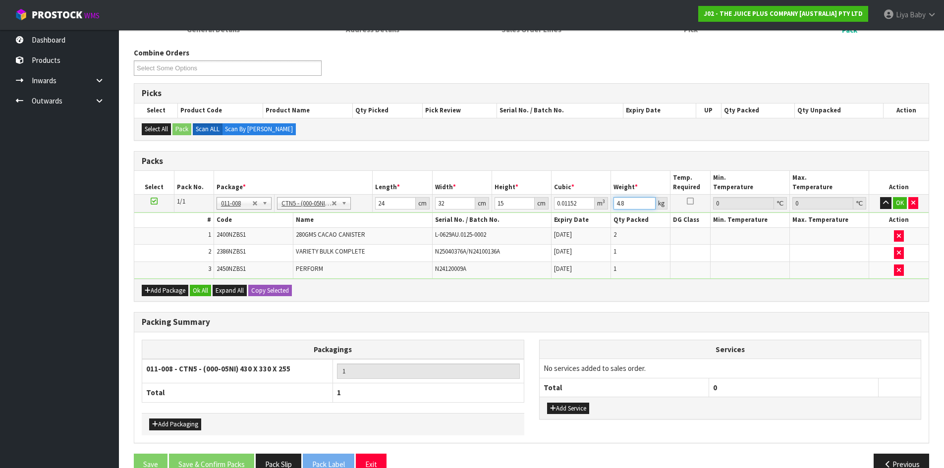
type input "4"
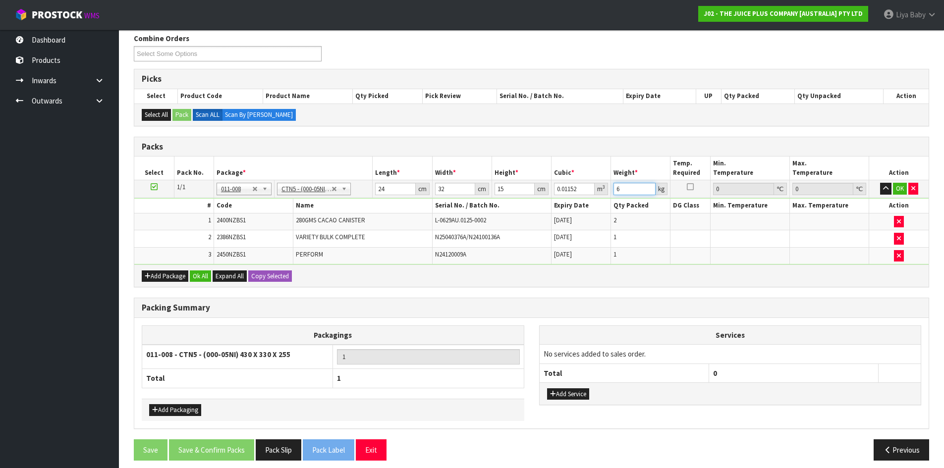
scroll to position [170, 0]
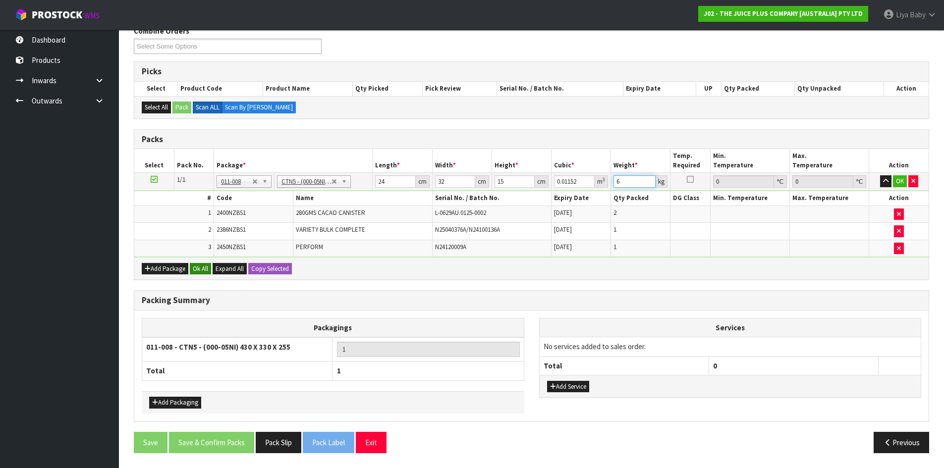
type input "6"
click at [196, 263] on button "Ok All" at bounding box center [200, 269] width 21 height 12
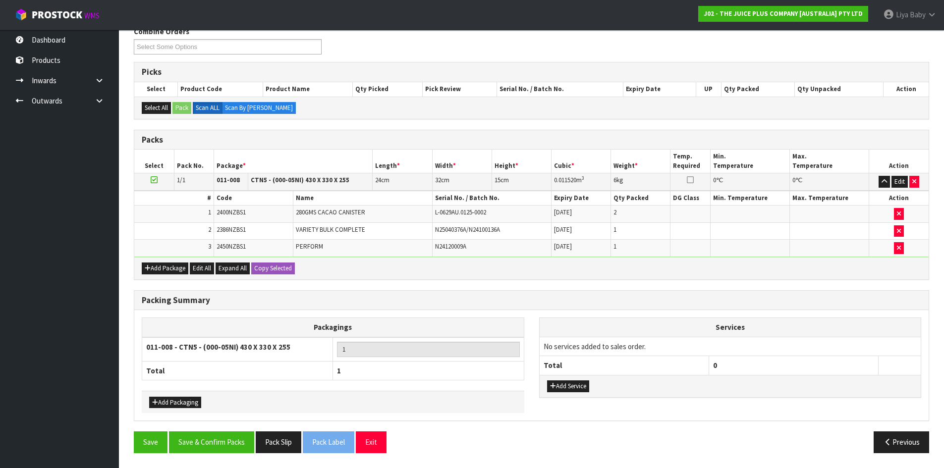
scroll to position [170, 0]
click at [221, 444] on button "Save & Confirm Packs" at bounding box center [211, 442] width 85 height 21
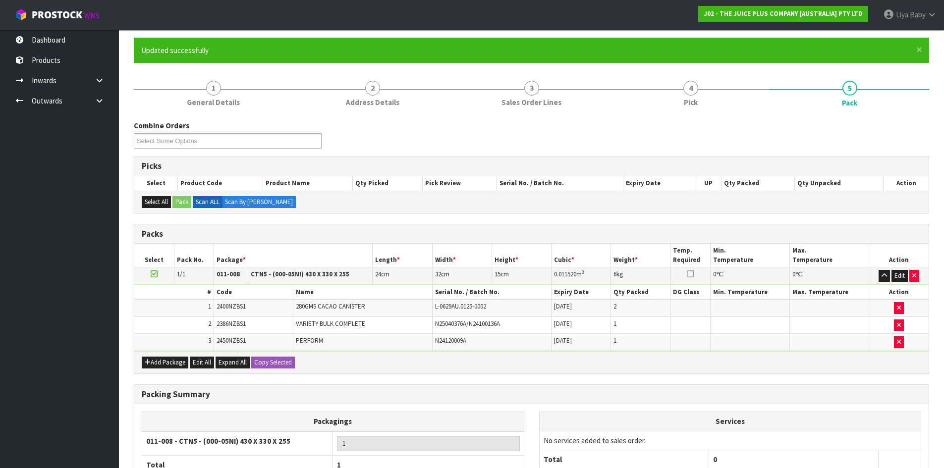
scroll to position [81, 0]
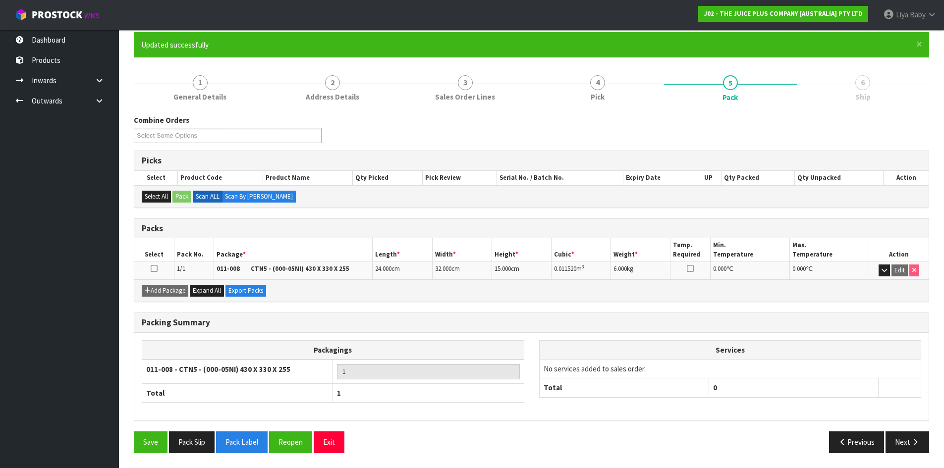
click at [150, 270] on td at bounding box center [154, 270] width 40 height 17
click at [153, 269] on icon at bounding box center [154, 269] width 7 height 0
click at [892, 443] on button "Next" at bounding box center [908, 442] width 44 height 21
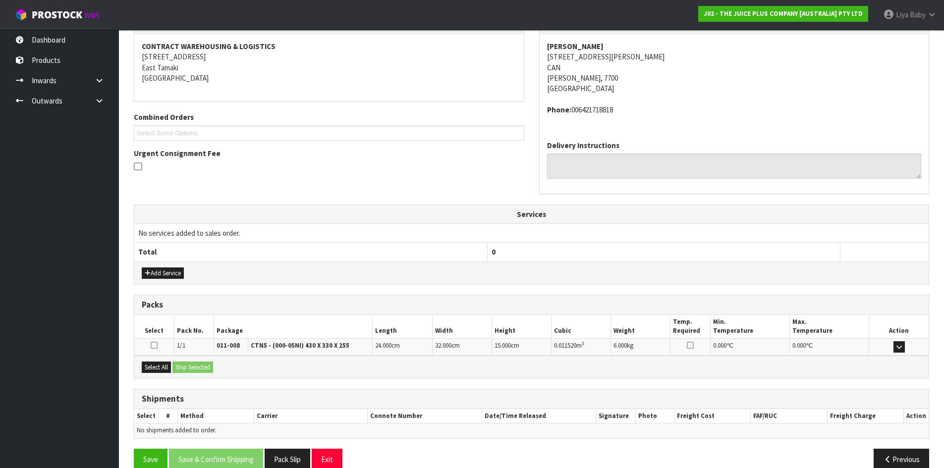
scroll to position [199, 0]
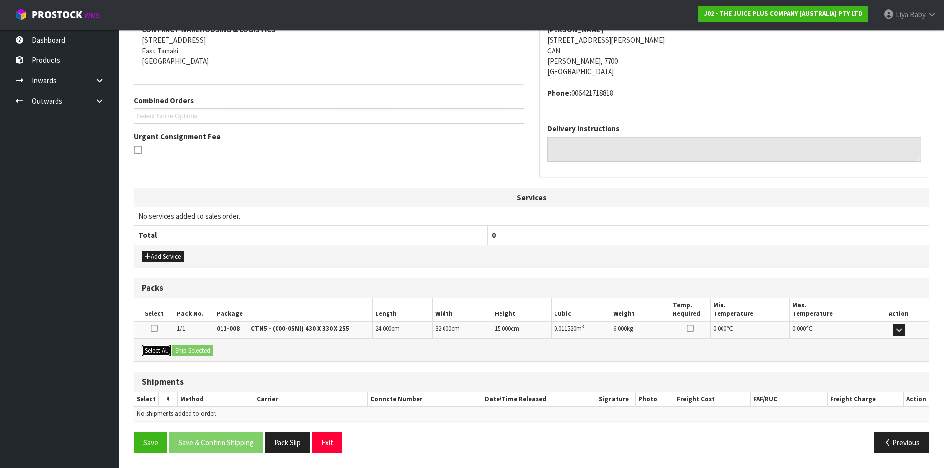
click at [161, 349] on button "Select All" at bounding box center [156, 351] width 29 height 12
click at [200, 352] on button "Ship Selected" at bounding box center [193, 351] width 41 height 12
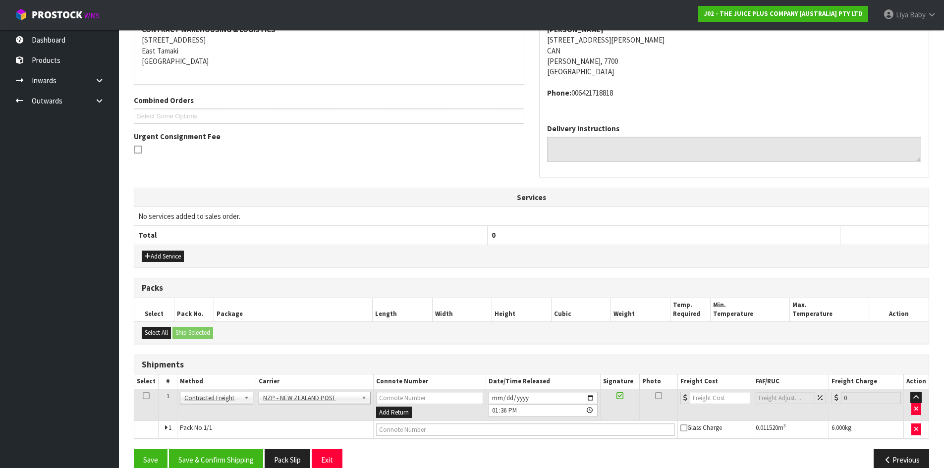
click at [145, 397] on icon at bounding box center [146, 396] width 7 height 0
click at [210, 457] on button "Save & Confirm Shipping" at bounding box center [216, 460] width 94 height 21
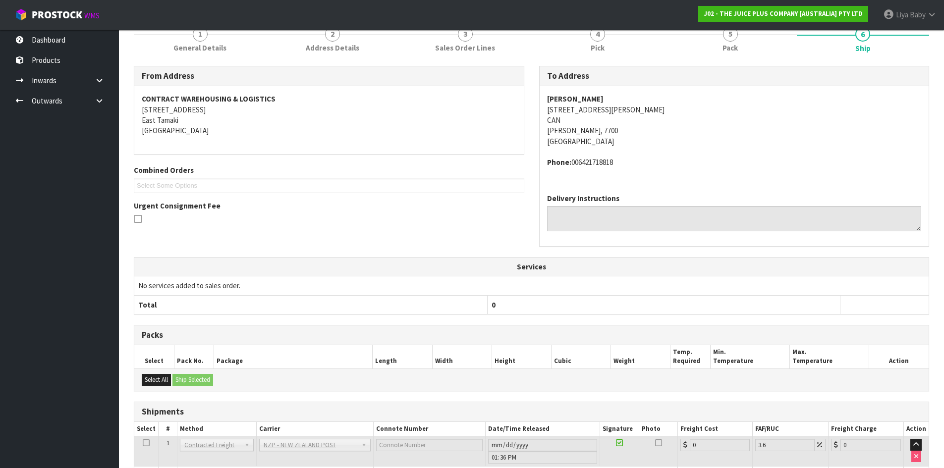
scroll to position [203, 0]
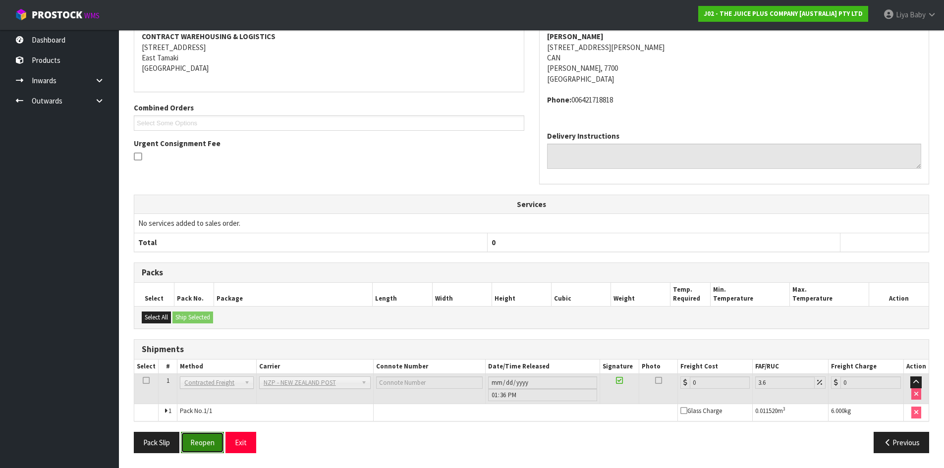
click at [198, 441] on button "Reopen" at bounding box center [202, 442] width 43 height 21
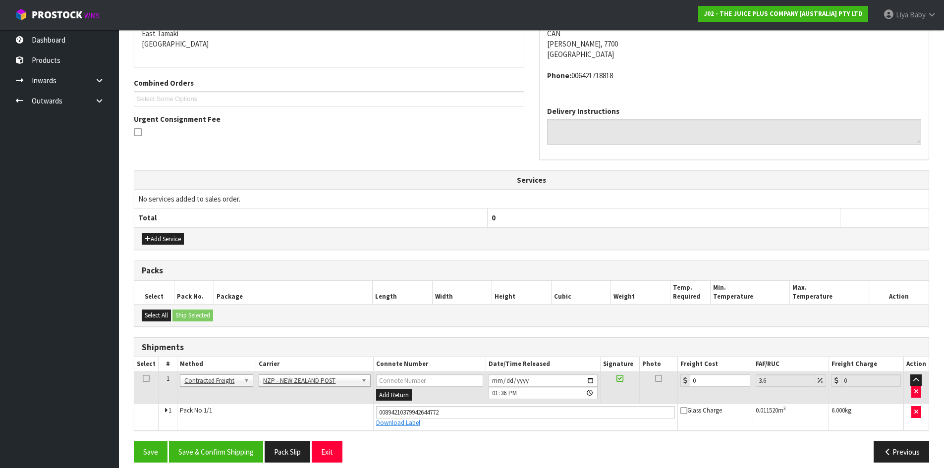
scroll to position [226, 0]
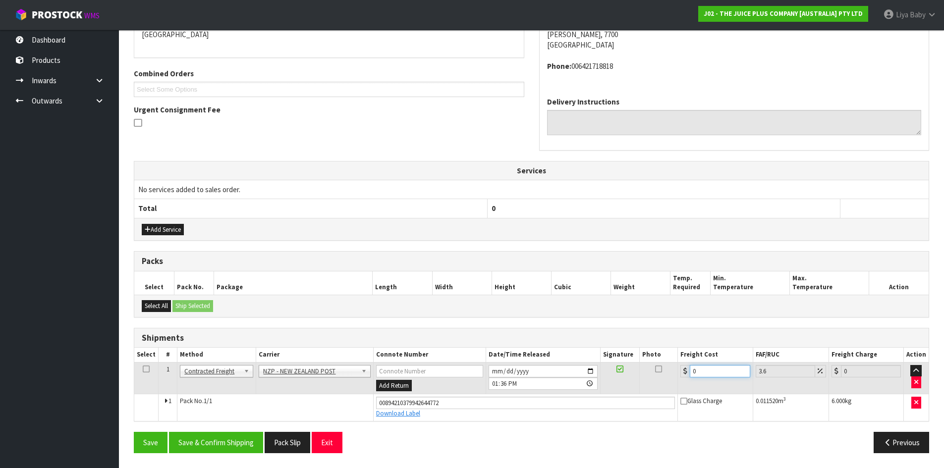
click at [714, 375] on input "0" at bounding box center [720, 371] width 60 height 12
type input "1"
type input "1.04"
type input "11"
type input "11.4"
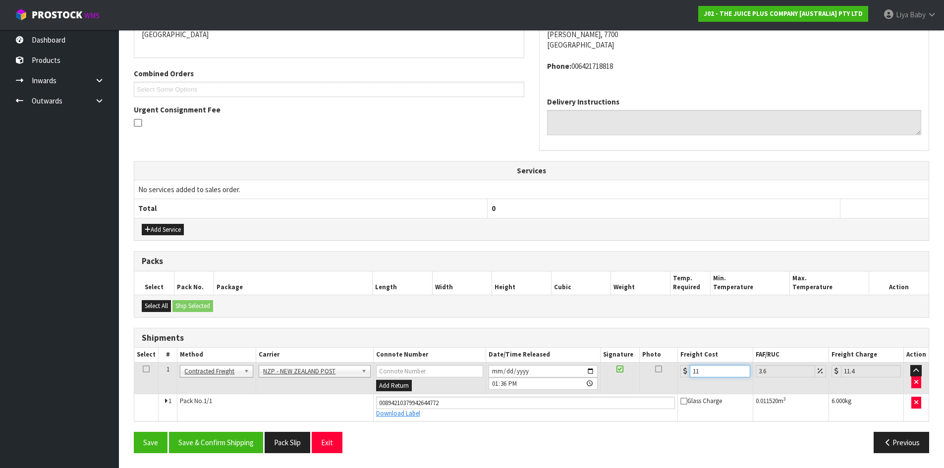
type input "11.6"
type input "12.02"
type input "11.61"
type input "12.03"
type input "11.61"
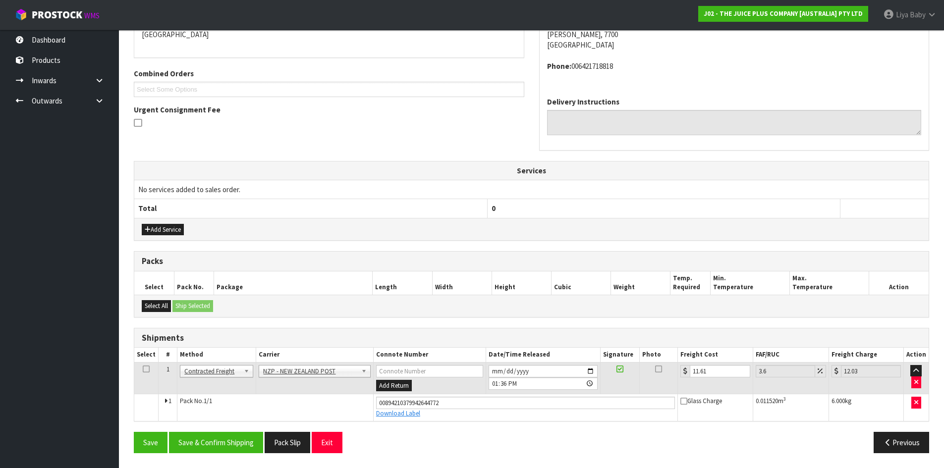
click at [143, 369] on icon at bounding box center [146, 369] width 7 height 0
click at [186, 441] on button "Save & Confirm Shipping" at bounding box center [216, 442] width 94 height 21
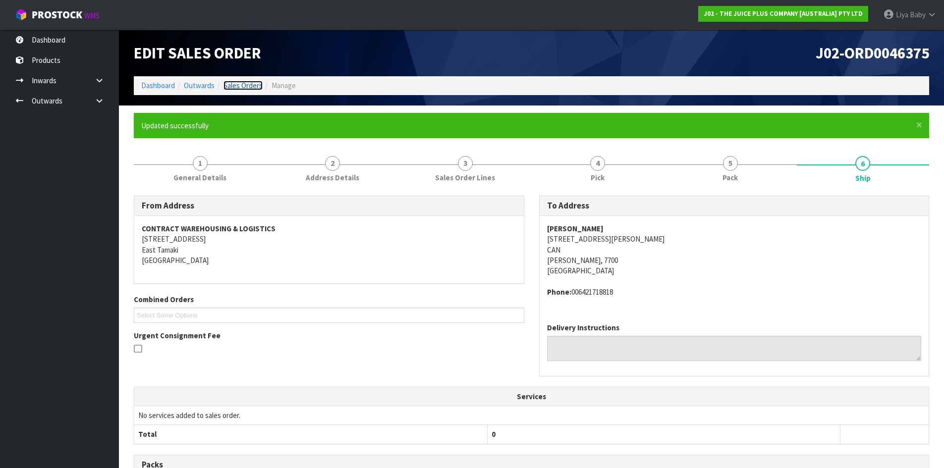
click at [247, 82] on link "Sales Orders" at bounding box center [243, 85] width 39 height 9
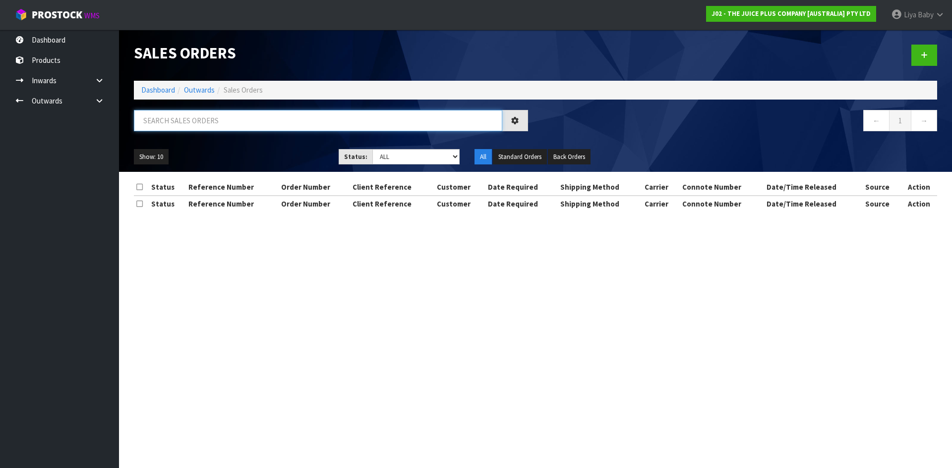
click at [212, 118] on input "text" at bounding box center [318, 120] width 368 height 21
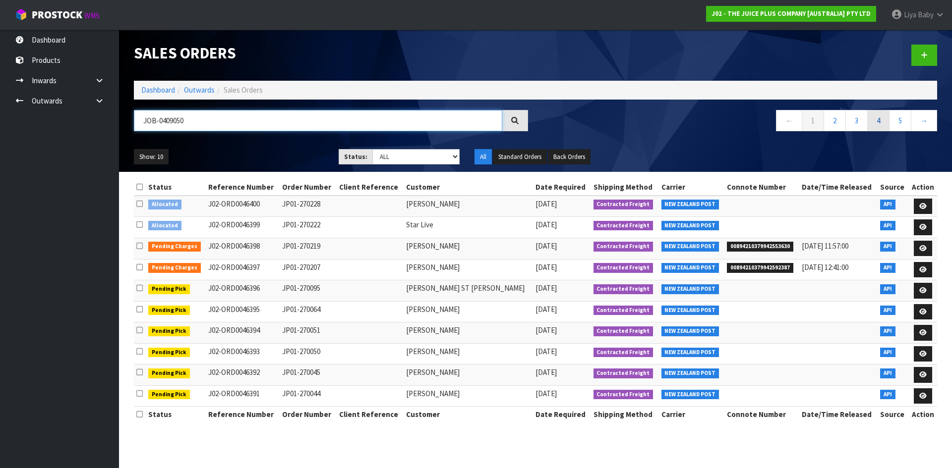
type input "JOB-0409050"
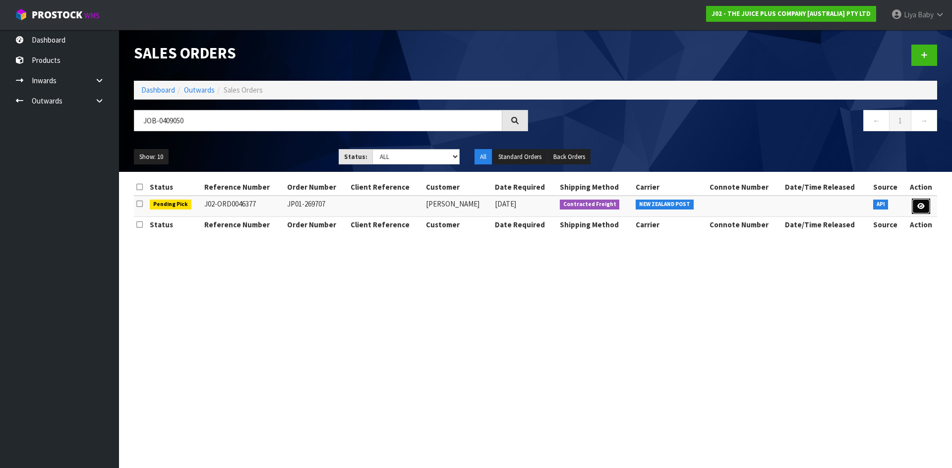
click at [920, 206] on icon at bounding box center [920, 206] width 7 height 6
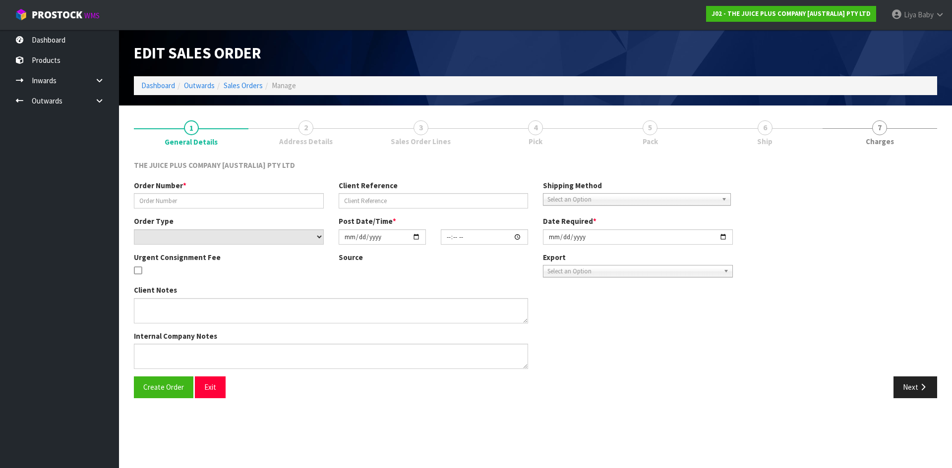
type input "JP01-269707"
select select "number:0"
type input "[DATE]"
type input "03:01:25.000"
type input "[DATE]"
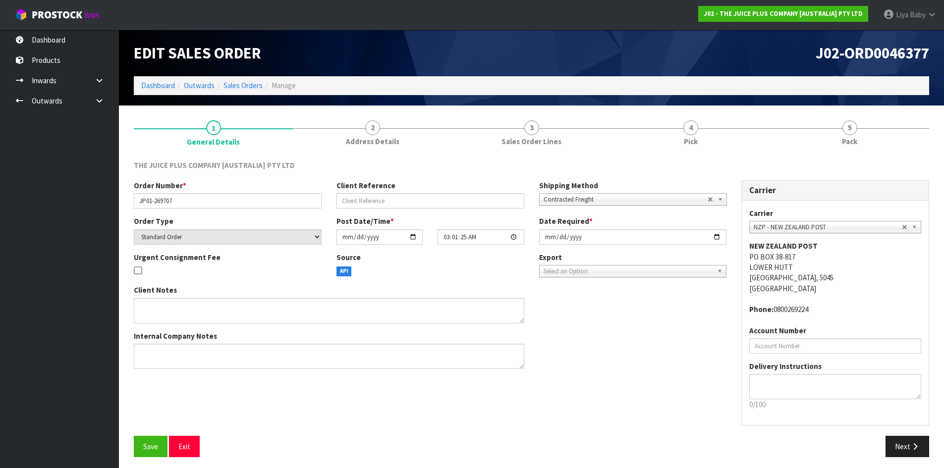
scroll to position [4, 0]
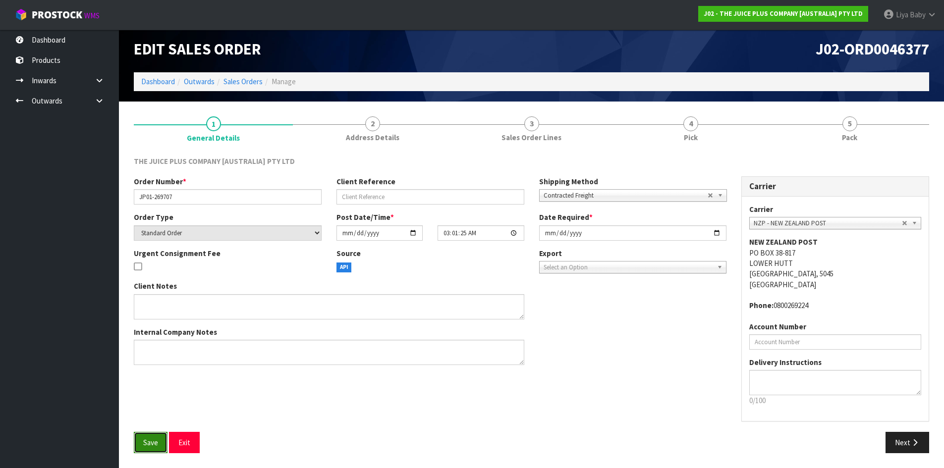
click at [150, 435] on button "Save" at bounding box center [151, 442] width 34 height 21
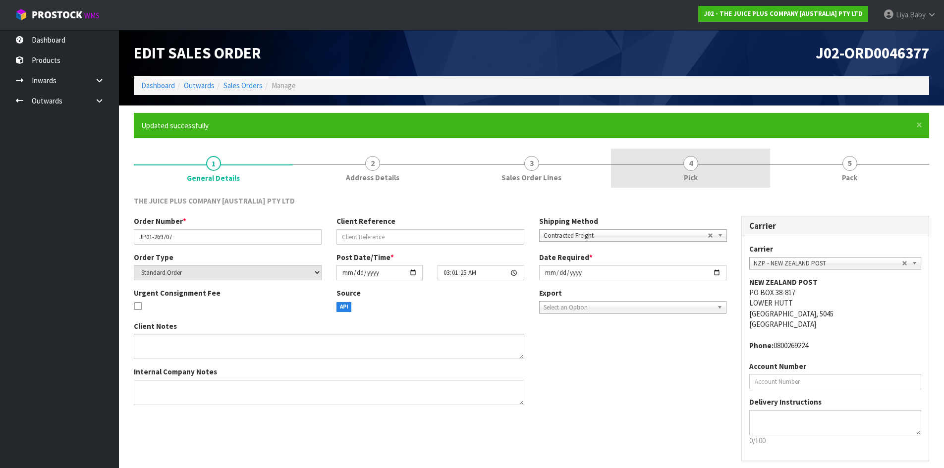
click at [711, 161] on link "4 Pick" at bounding box center [690, 168] width 159 height 39
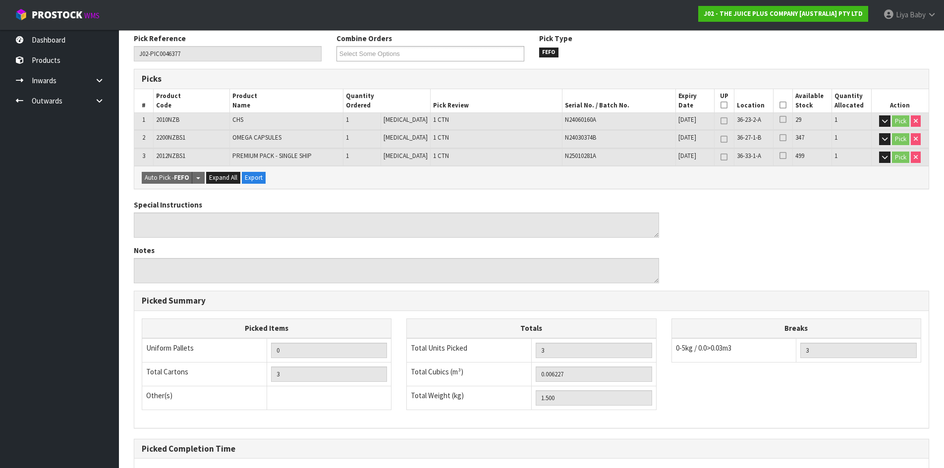
scroll to position [198, 0]
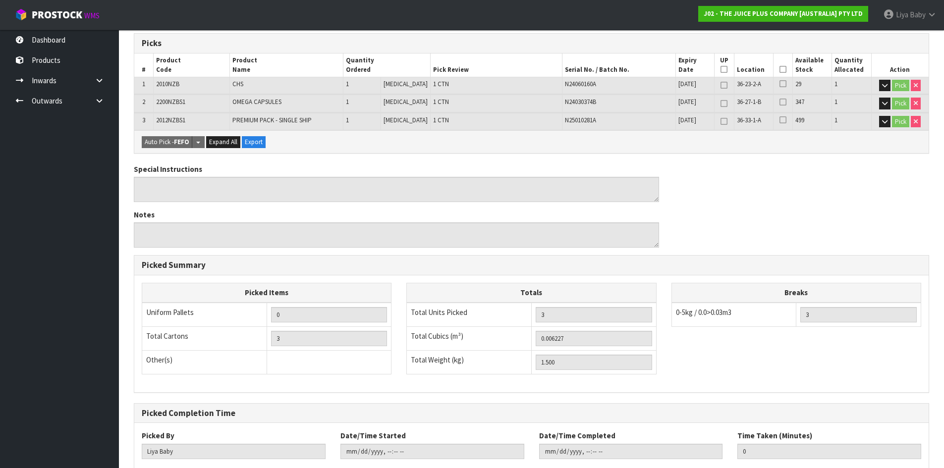
click at [786, 70] on th "Picked" at bounding box center [782, 65] width 19 height 23
click at [784, 68] on th "Picked" at bounding box center [782, 65] width 19 height 23
click at [780, 70] on icon at bounding box center [783, 69] width 7 height 0
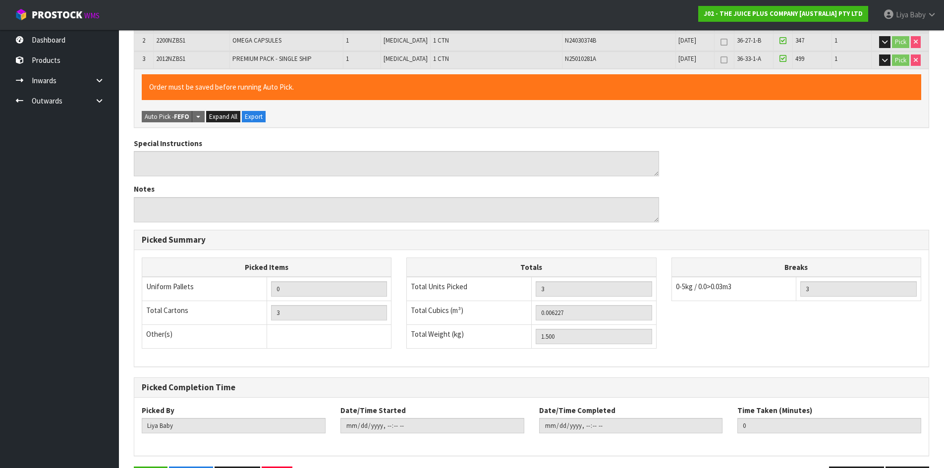
scroll to position [294, 0]
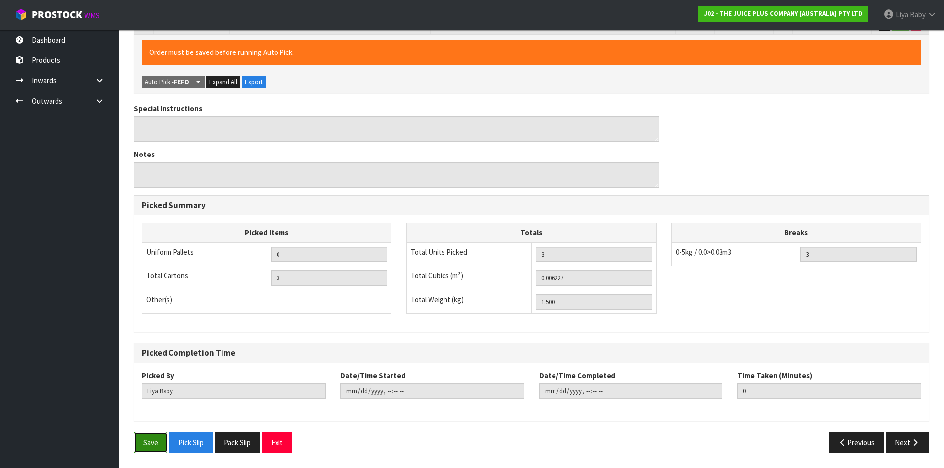
click at [155, 440] on button "Save" at bounding box center [151, 442] width 34 height 21
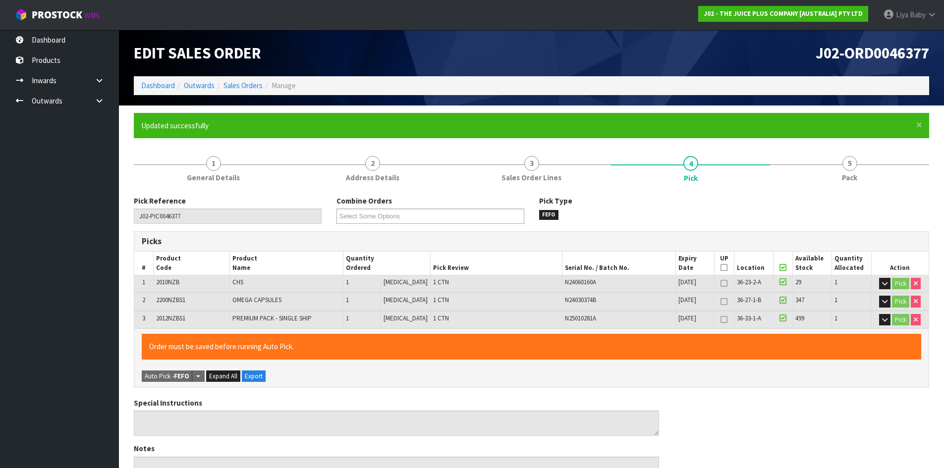
type input "[DATE]T13:42:18"
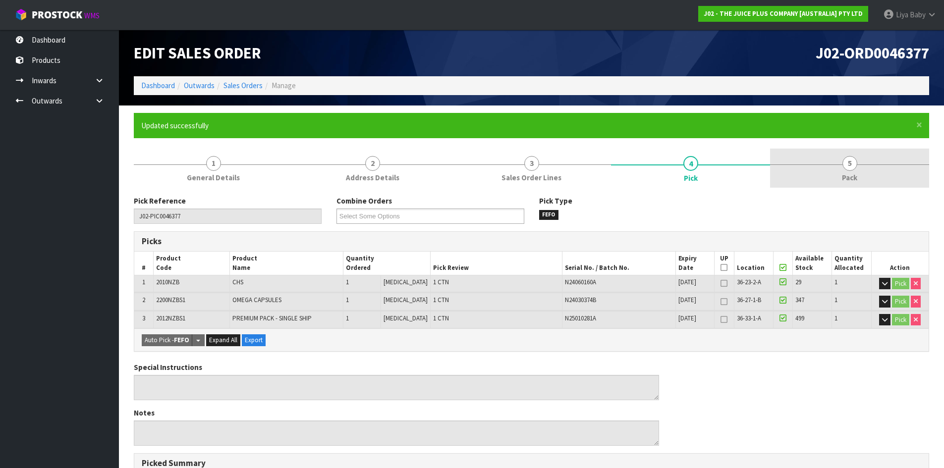
click at [859, 175] on link "5 Pack" at bounding box center [849, 168] width 159 height 39
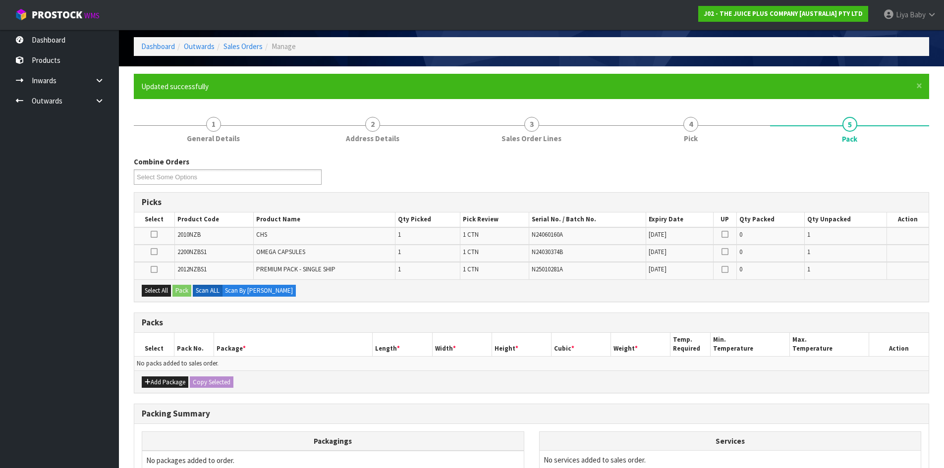
scroll to position [148, 0]
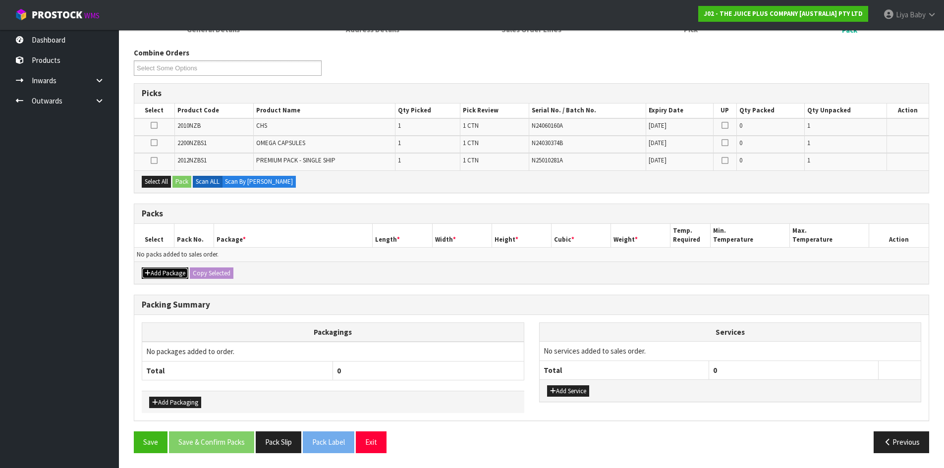
click at [164, 271] on button "Add Package" at bounding box center [165, 274] width 47 height 12
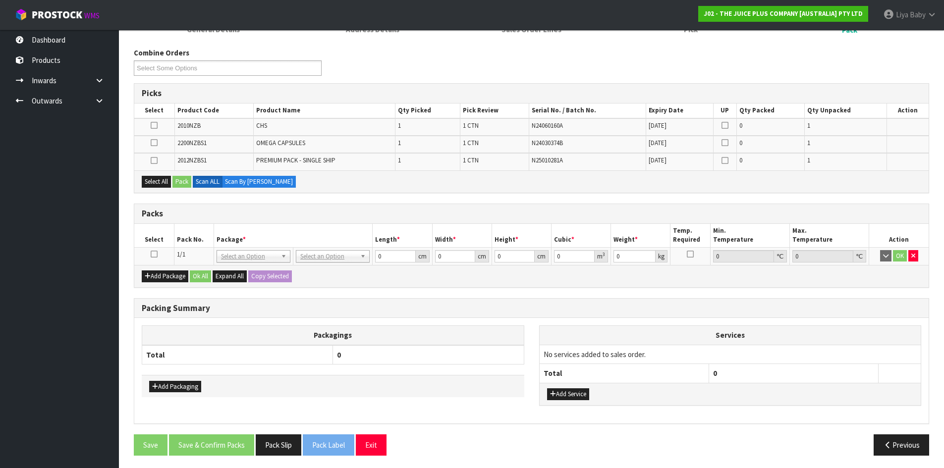
click at [156, 254] on icon at bounding box center [154, 254] width 7 height 0
click at [159, 180] on button "Select All" at bounding box center [156, 182] width 29 height 12
click at [182, 182] on button "Pack" at bounding box center [182, 182] width 19 height 12
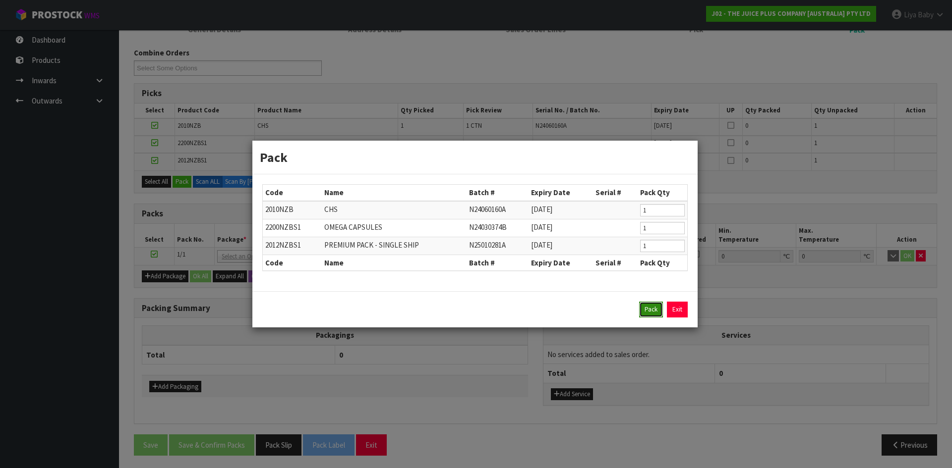
click at [648, 310] on button "Pack" at bounding box center [651, 310] width 24 height 16
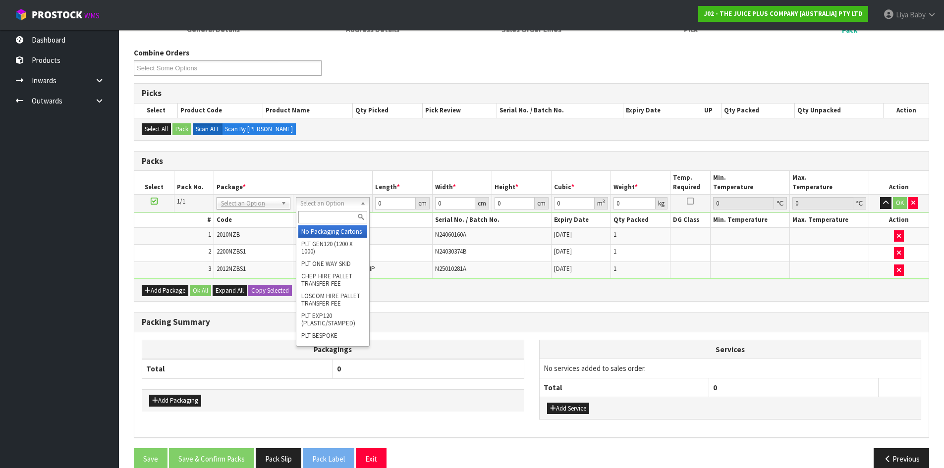
click at [350, 215] on input "text" at bounding box center [332, 217] width 69 height 12
type input "115"
type input "29.5"
type input "11.5"
type input "15.5"
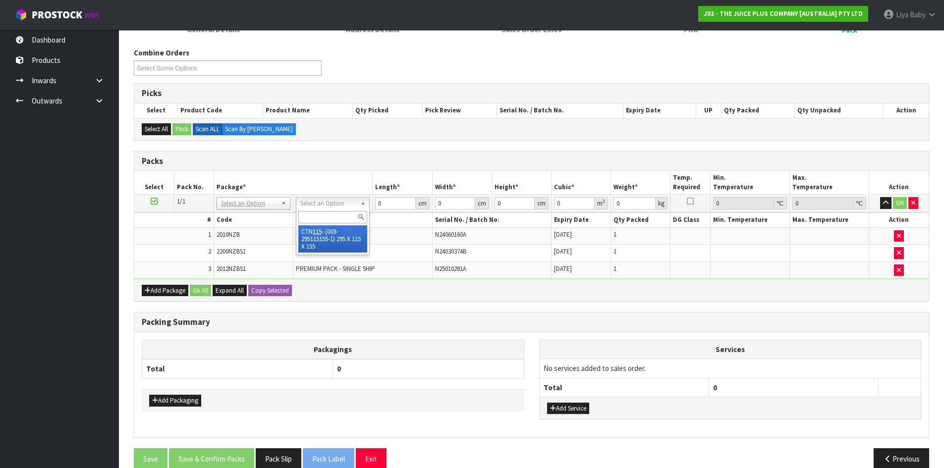
type input "0.005258"
type input "1.7"
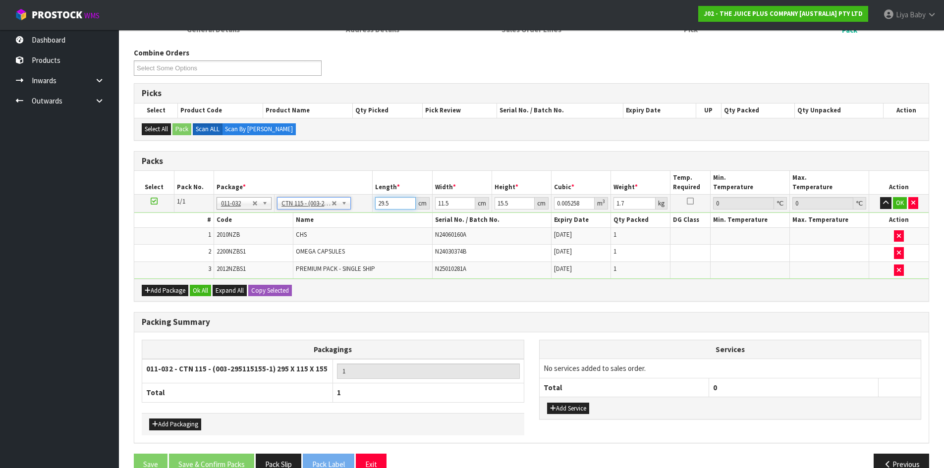
click at [394, 205] on input "29.5" at bounding box center [395, 203] width 40 height 12
type input "29"
type input "0.005169"
type input "2"
type input "0.000356"
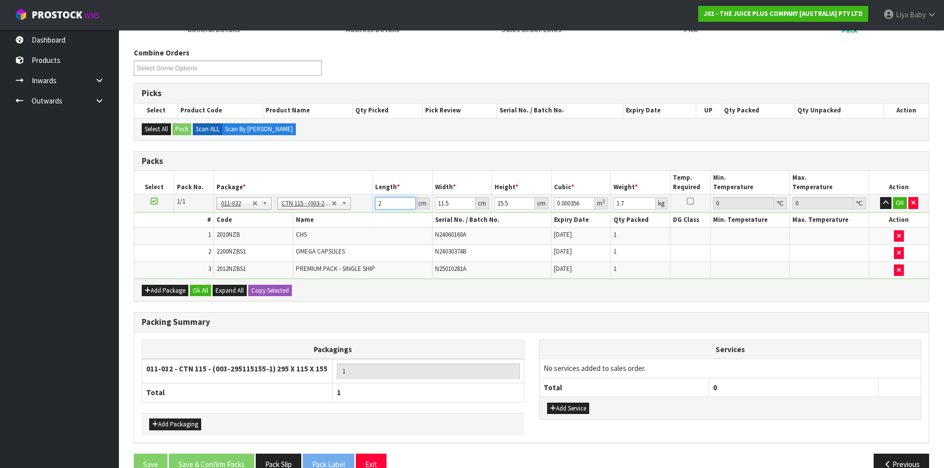
type input "0"
type input "2"
type input "0.000356"
type input "24"
type input "0.004278"
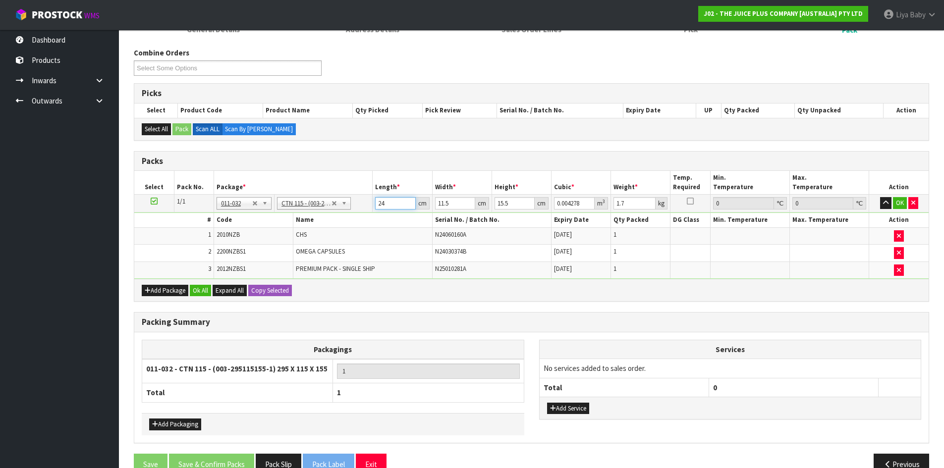
type input "24"
click at [453, 202] on input "11.5" at bounding box center [455, 203] width 40 height 12
type input "11"
type input "0.004092"
type input "1"
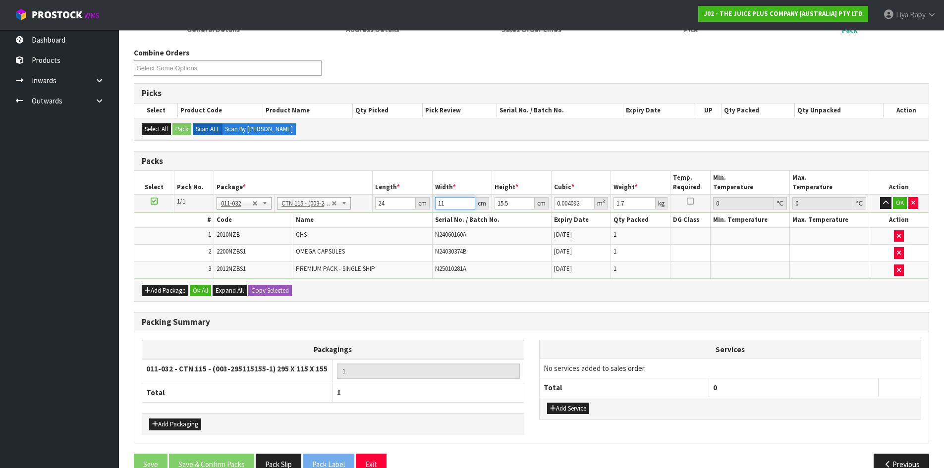
type input "0.000372"
type input "0"
type input "3"
type input "0.001116"
type input "32"
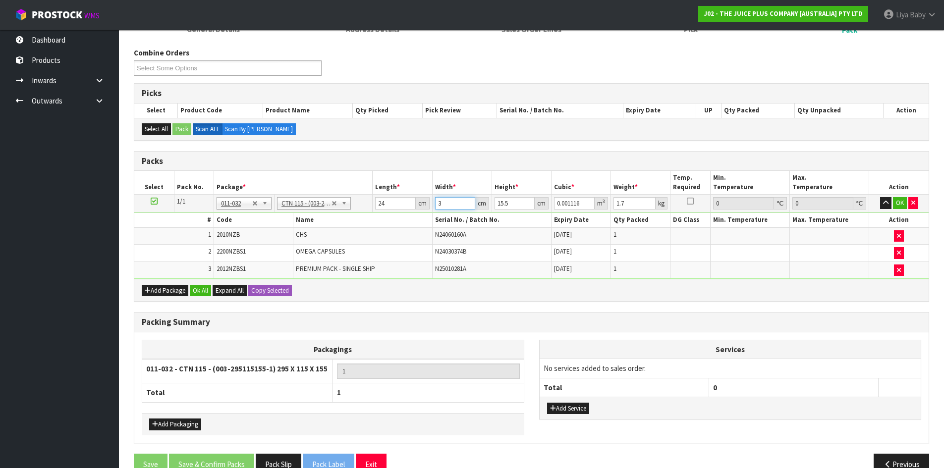
type input "0.011904"
type input "32"
click at [512, 208] on input "15.5" at bounding box center [515, 203] width 40 height 12
type input "15"
type input "0.01152"
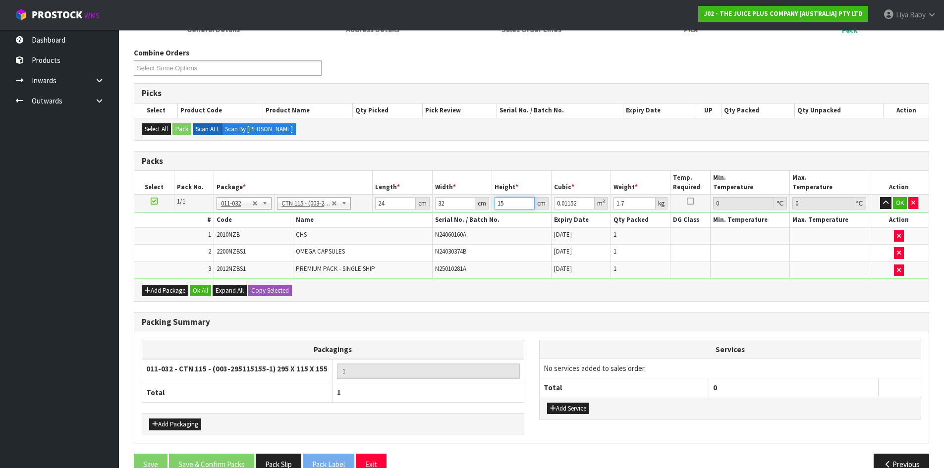
type input "15"
click at [634, 203] on input "1.7" at bounding box center [635, 203] width 42 height 12
type input "1"
type input "2"
click at [201, 287] on button "Ok All" at bounding box center [200, 291] width 21 height 12
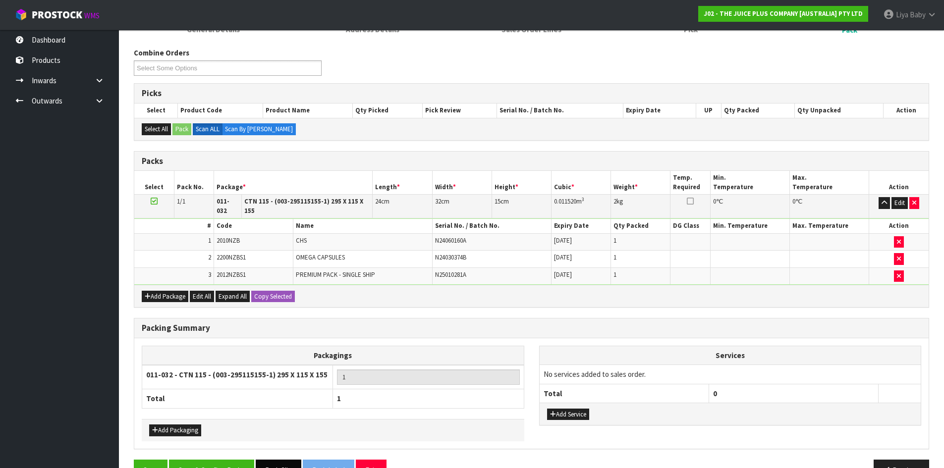
scroll to position [170, 0]
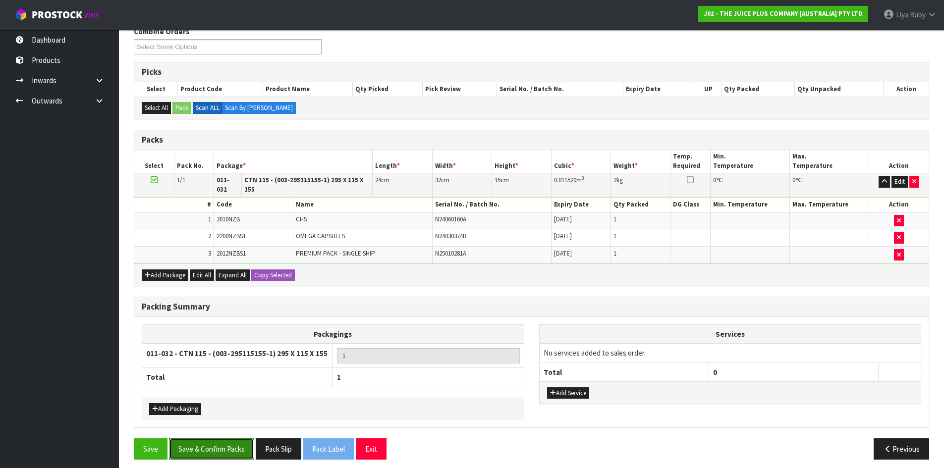
click at [207, 442] on button "Save & Confirm Packs" at bounding box center [211, 449] width 85 height 21
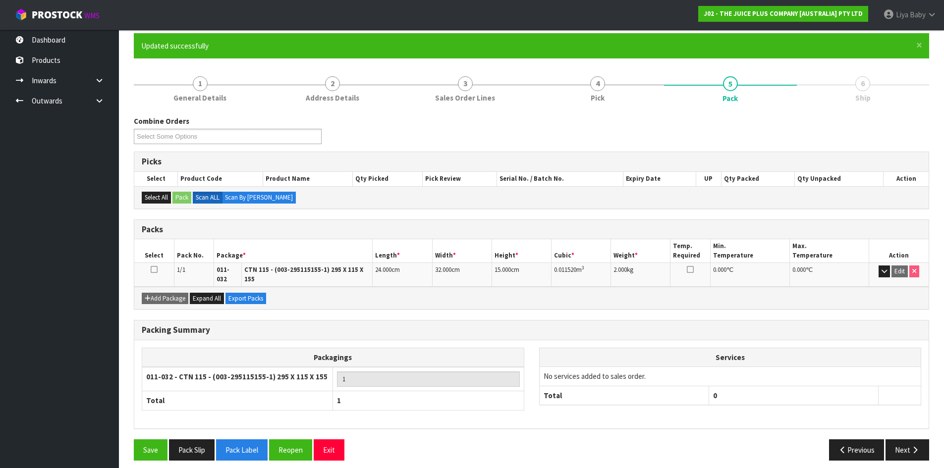
scroll to position [81, 0]
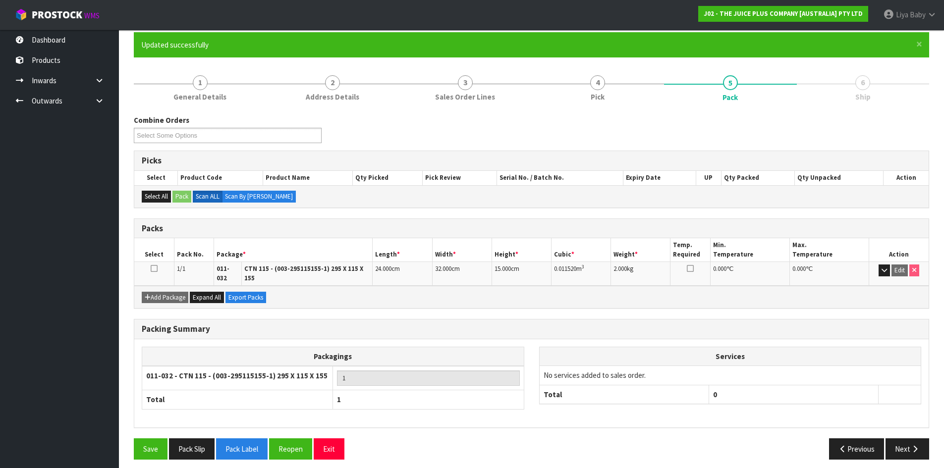
drag, startPoint x: 158, startPoint y: 263, endPoint x: 164, endPoint y: 266, distance: 6.5
click at [164, 266] on td at bounding box center [154, 274] width 40 height 24
click at [156, 269] on icon at bounding box center [154, 269] width 7 height 0
click at [923, 449] on button "Next" at bounding box center [908, 449] width 44 height 21
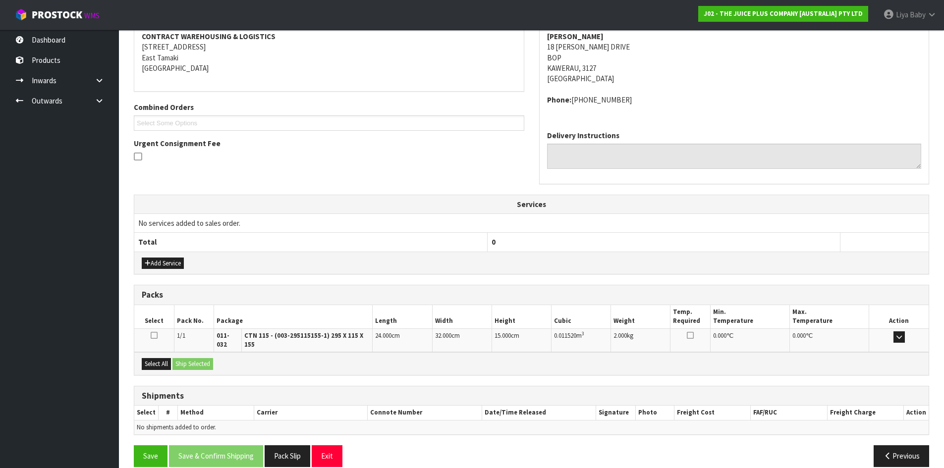
scroll to position [199, 0]
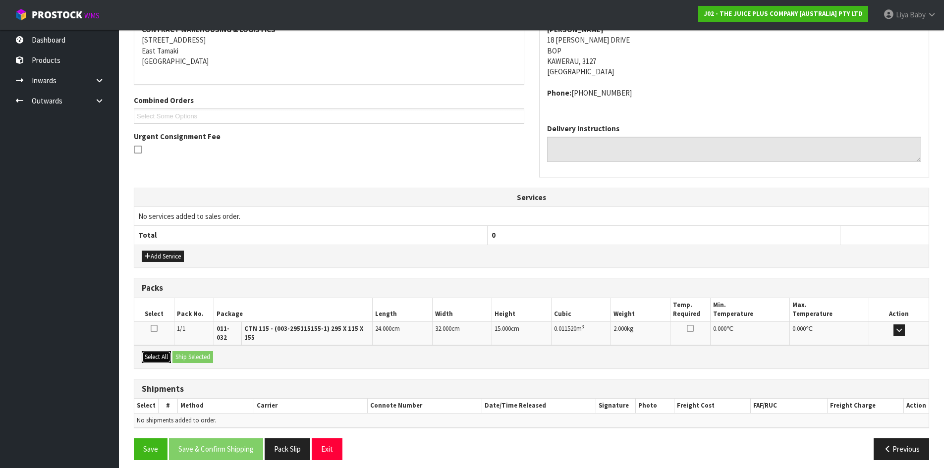
click at [157, 352] on button "Select All" at bounding box center [156, 357] width 29 height 12
drag, startPoint x: 189, startPoint y: 347, endPoint x: 182, endPoint y: 361, distance: 16.0
click at [190, 351] on button "Ship Selected" at bounding box center [193, 357] width 41 height 12
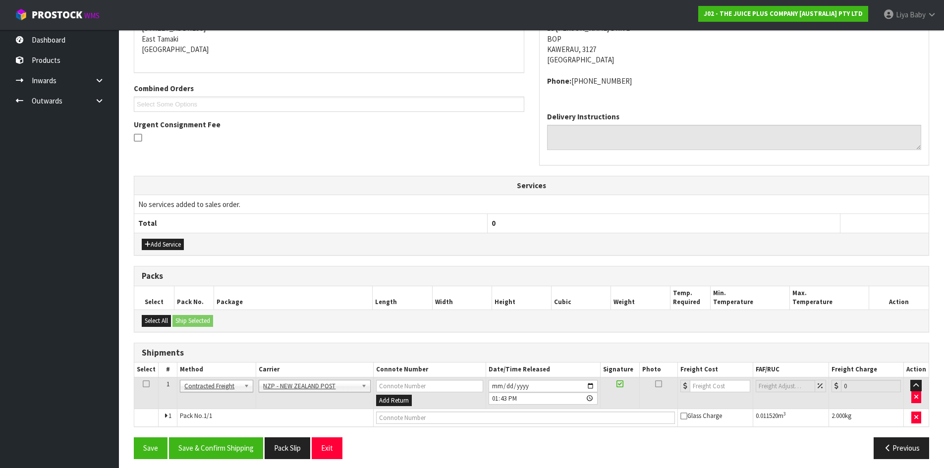
scroll to position [217, 0]
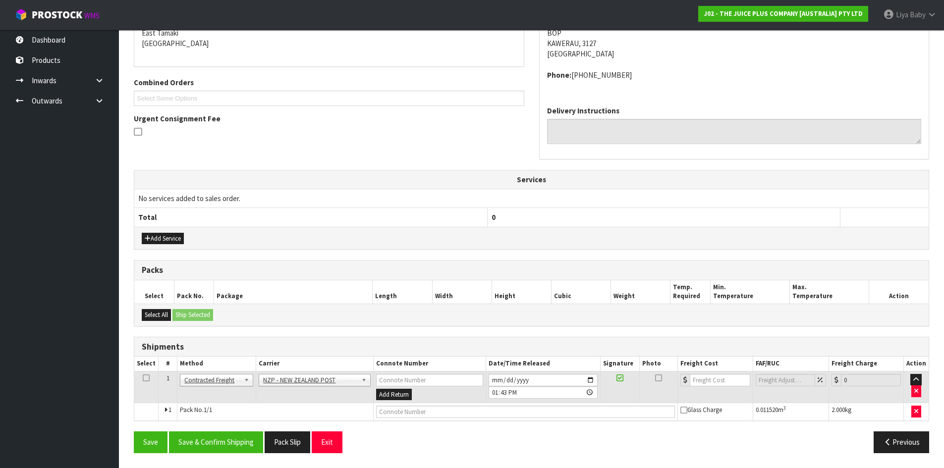
click at [144, 378] on icon at bounding box center [146, 378] width 7 height 0
click at [205, 442] on button "Save & Confirm Shipping" at bounding box center [216, 442] width 94 height 21
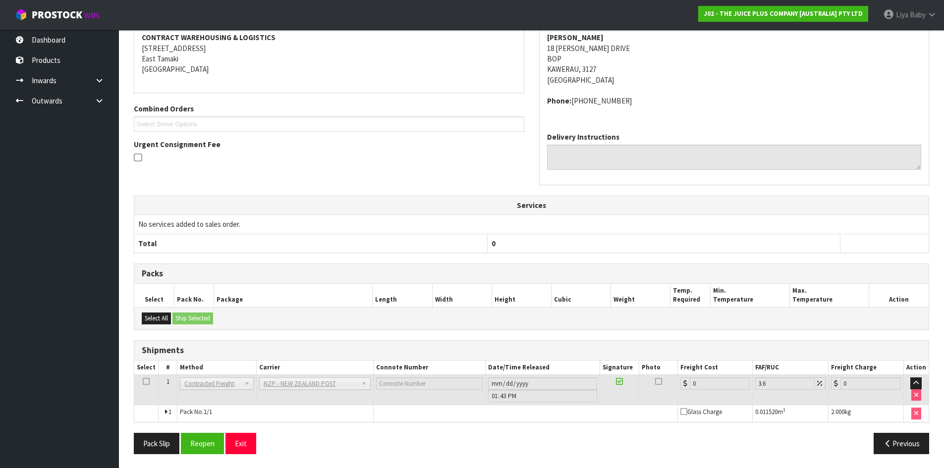
scroll to position [203, 0]
click at [190, 451] on button "Reopen" at bounding box center [202, 442] width 43 height 21
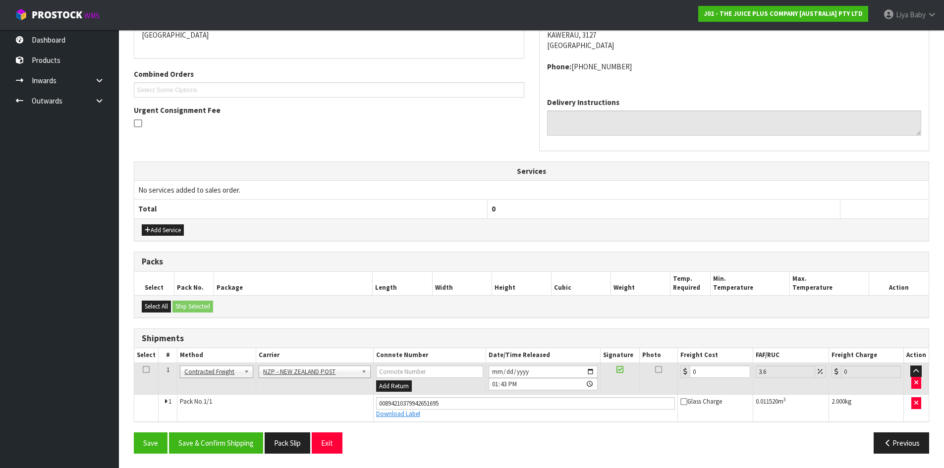
scroll to position [226, 0]
click at [712, 374] on input "0" at bounding box center [720, 371] width 60 height 12
type input "8"
type input "8.29"
type input "8.4"
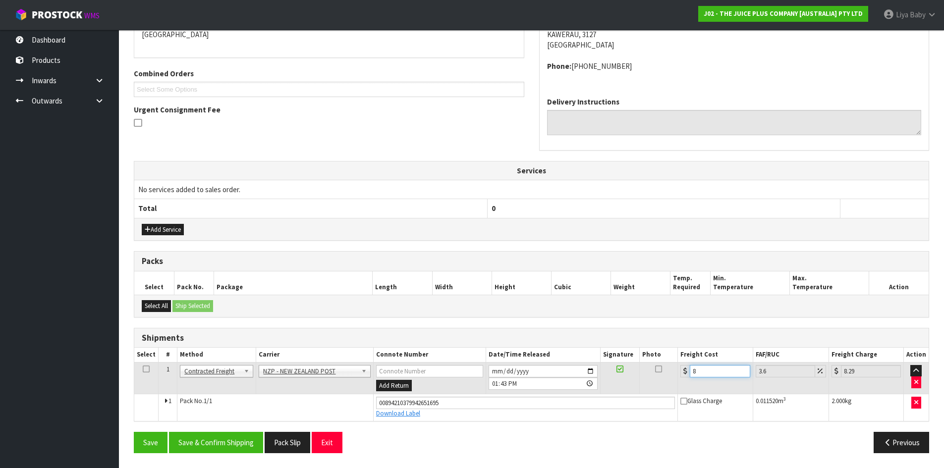
type input "8.7"
type input "8.45"
type input "8.75"
type input "8.45"
drag, startPoint x: 145, startPoint y: 371, endPoint x: 150, endPoint y: 380, distance: 10.2
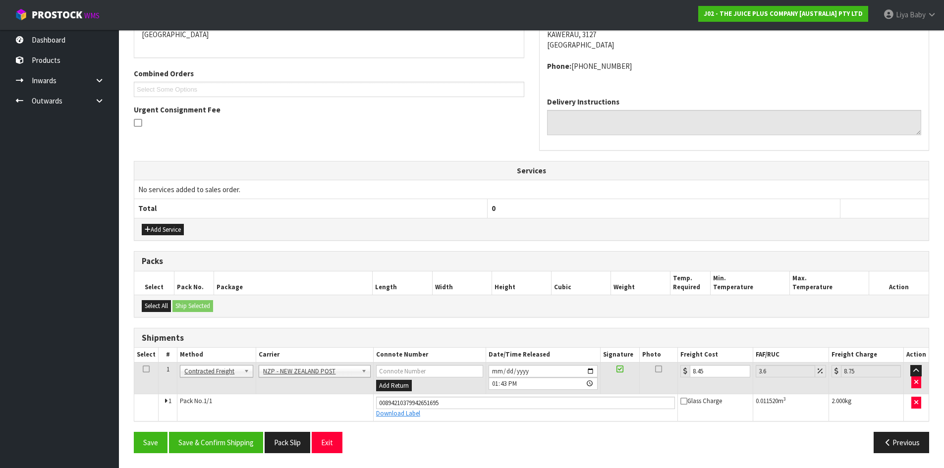
click at [144, 370] on icon at bounding box center [146, 369] width 7 height 0
click at [191, 441] on button "Save & Confirm Shipping" at bounding box center [216, 442] width 94 height 21
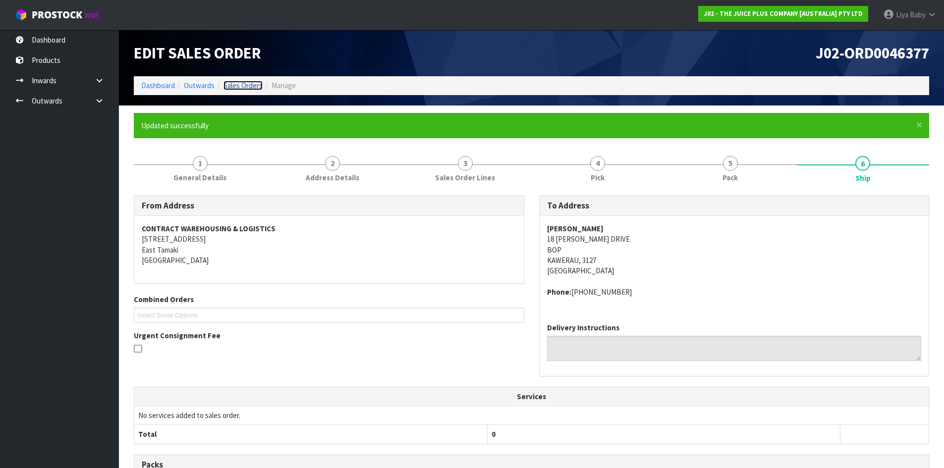
click at [238, 86] on link "Sales Orders" at bounding box center [243, 85] width 39 height 9
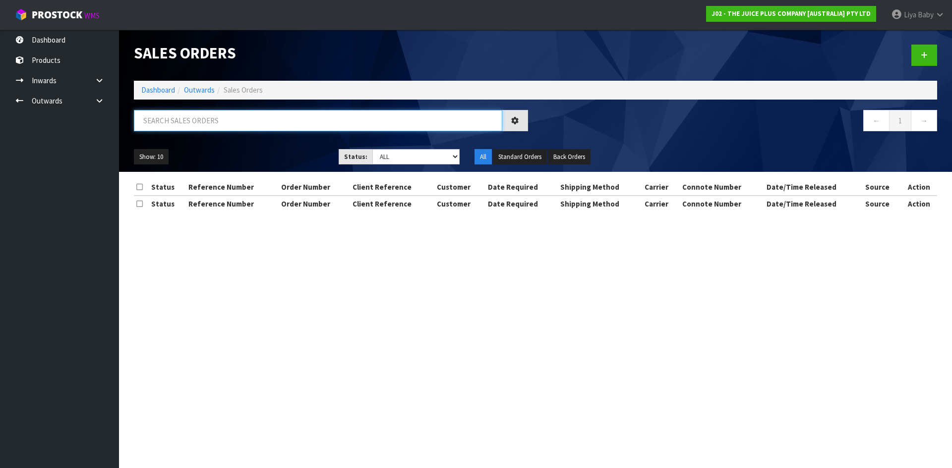
click at [196, 125] on input "text" at bounding box center [318, 120] width 368 height 21
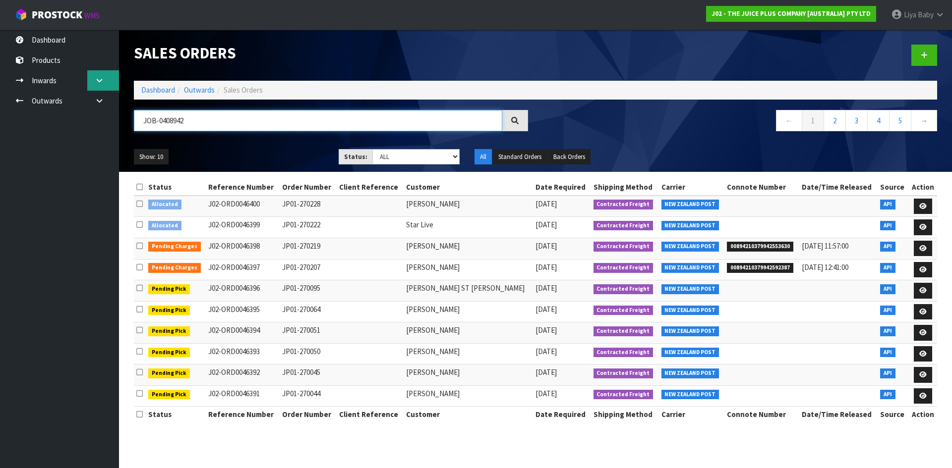
type input "JOB-0408942"
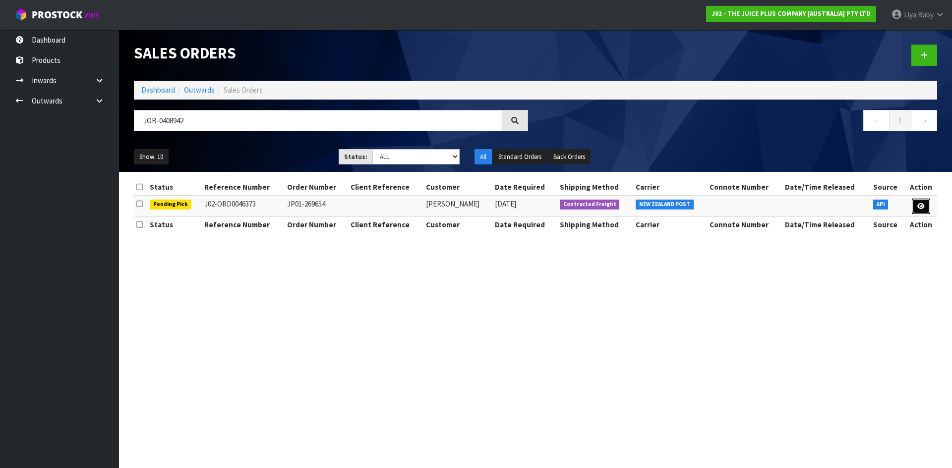
click at [920, 200] on link at bounding box center [921, 207] width 18 height 16
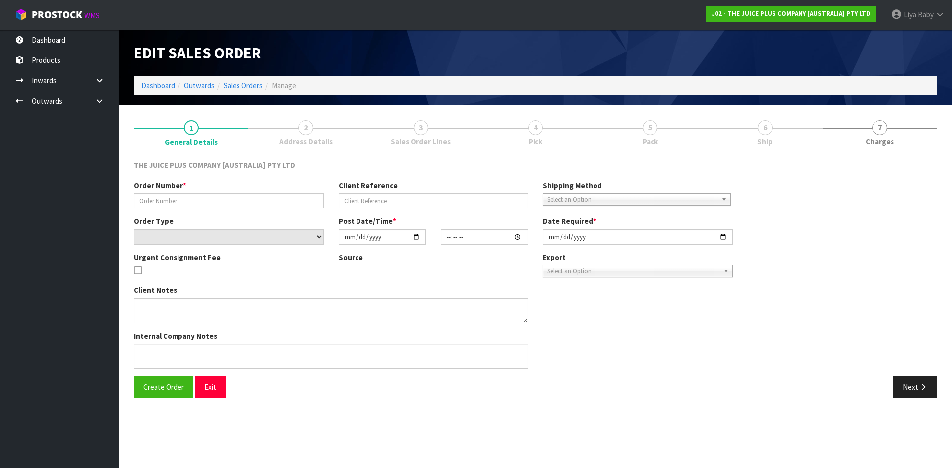
type input "JP01-269654"
select select "number:0"
type input "[DATE]"
type input "12:59:54.000"
type input "[DATE]"
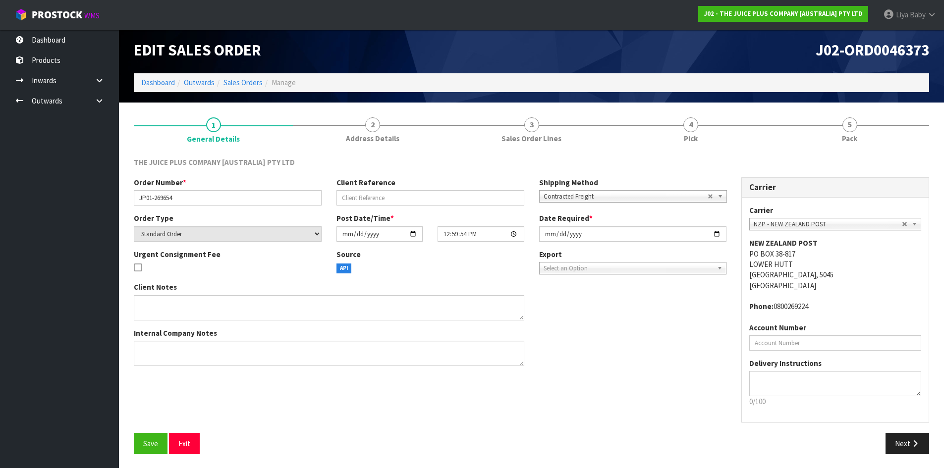
scroll to position [4, 0]
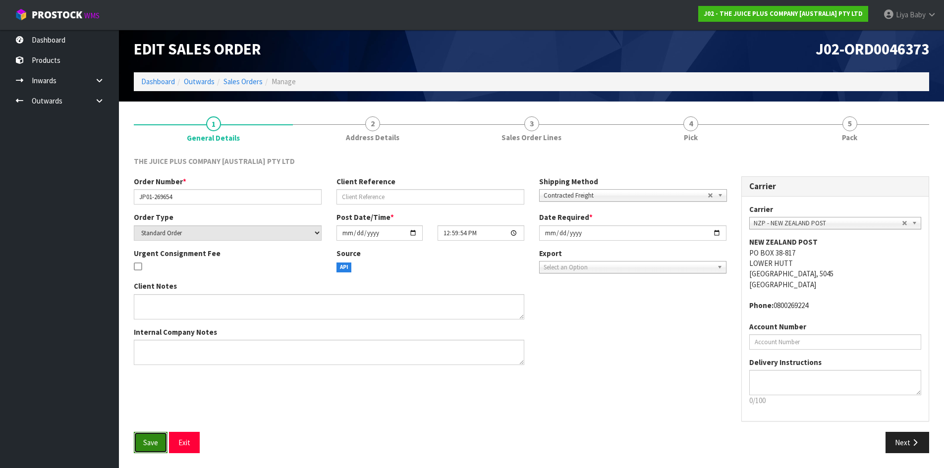
click at [142, 447] on button "Save" at bounding box center [151, 442] width 34 height 21
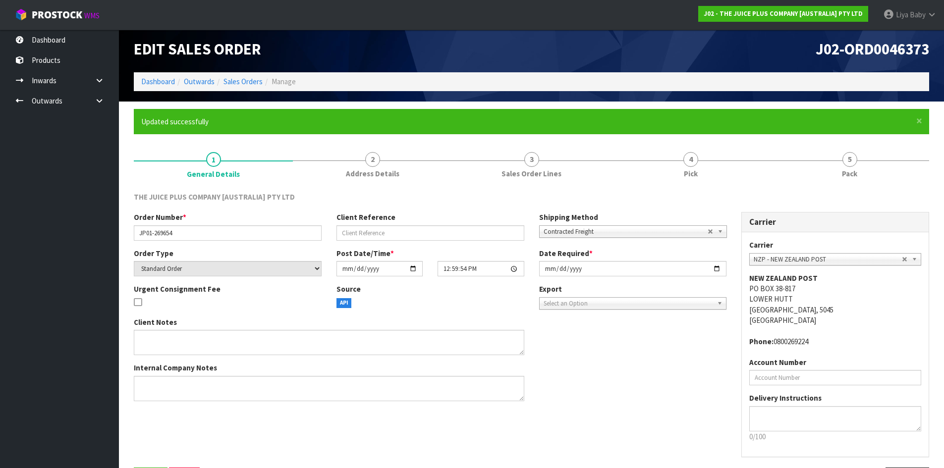
scroll to position [0, 0]
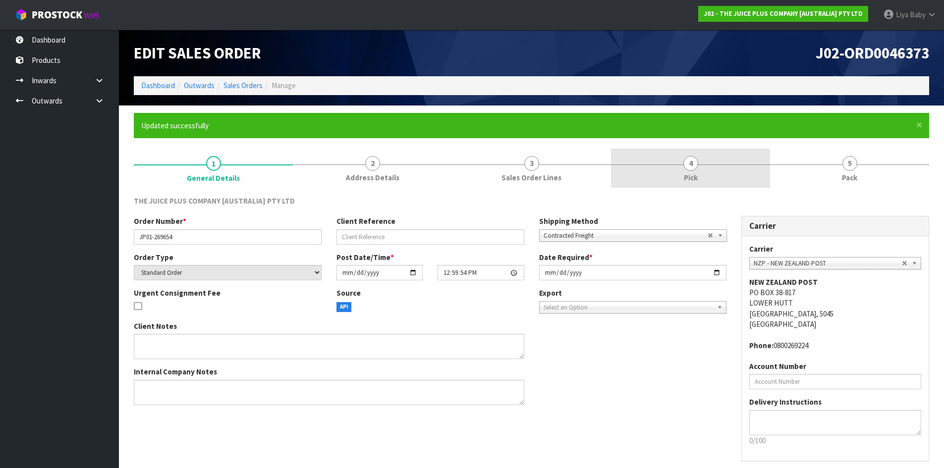
click at [723, 166] on link "4 Pick" at bounding box center [690, 168] width 159 height 39
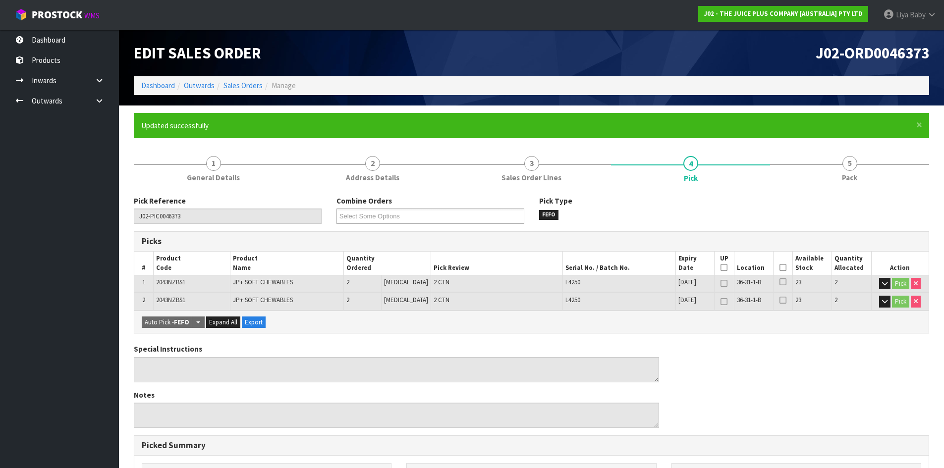
click at [780, 268] on icon at bounding box center [783, 268] width 7 height 0
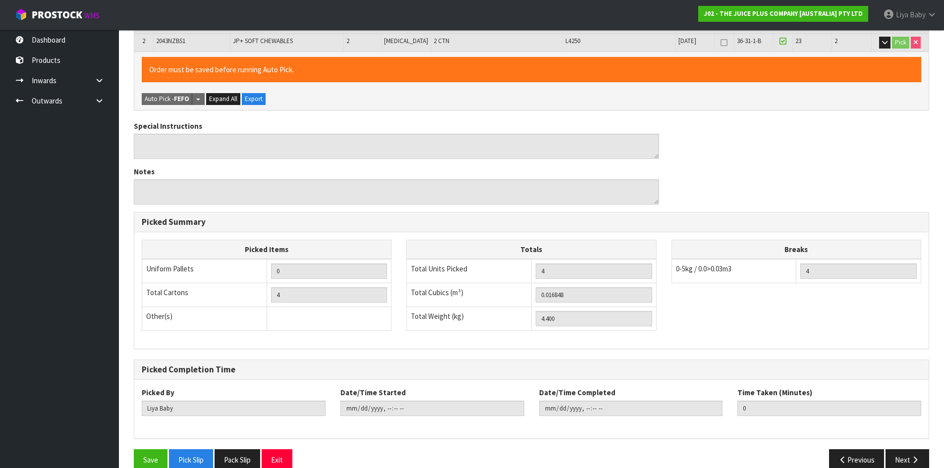
scroll to position [277, 0]
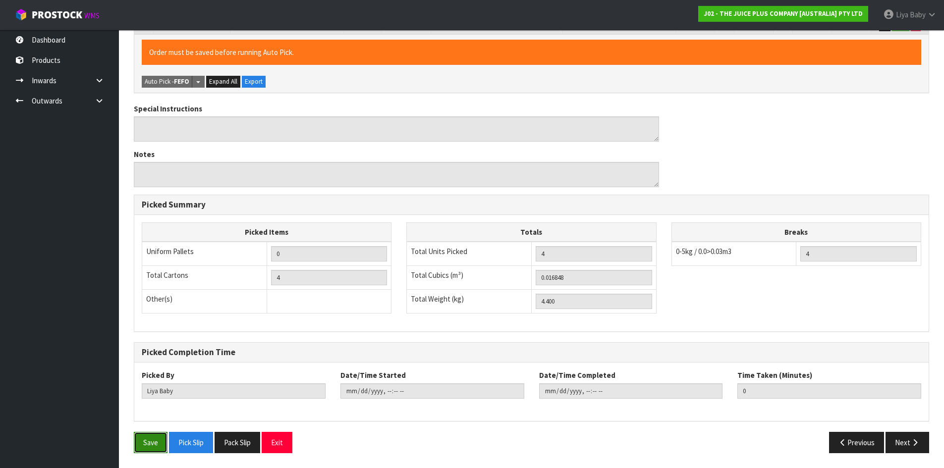
click at [147, 444] on button "Save" at bounding box center [151, 442] width 34 height 21
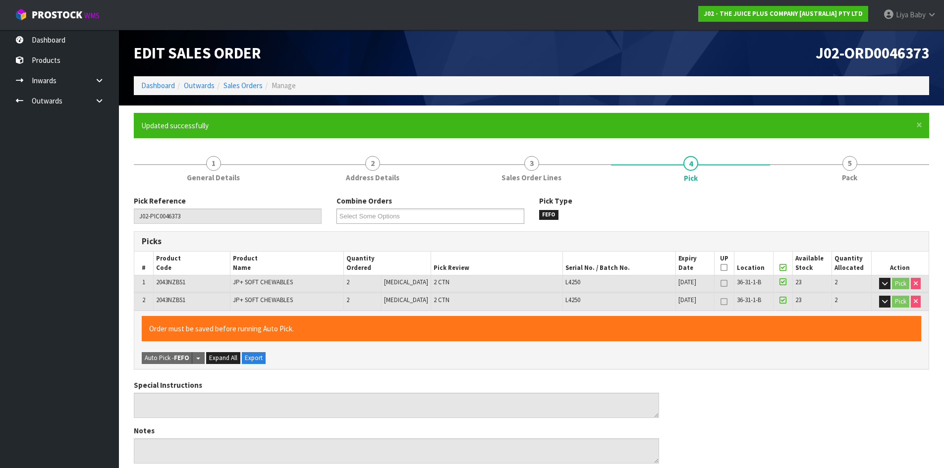
type input "[DATE]T13:49:04"
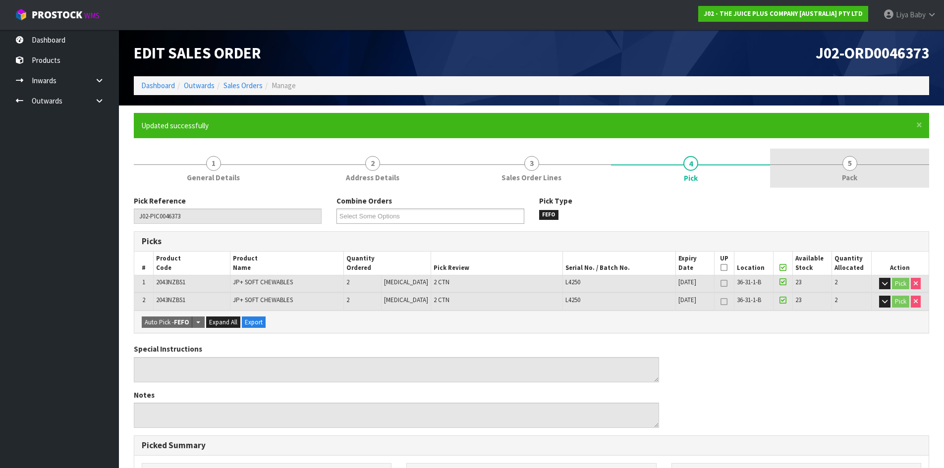
click at [864, 158] on link "5 Pack" at bounding box center [849, 168] width 159 height 39
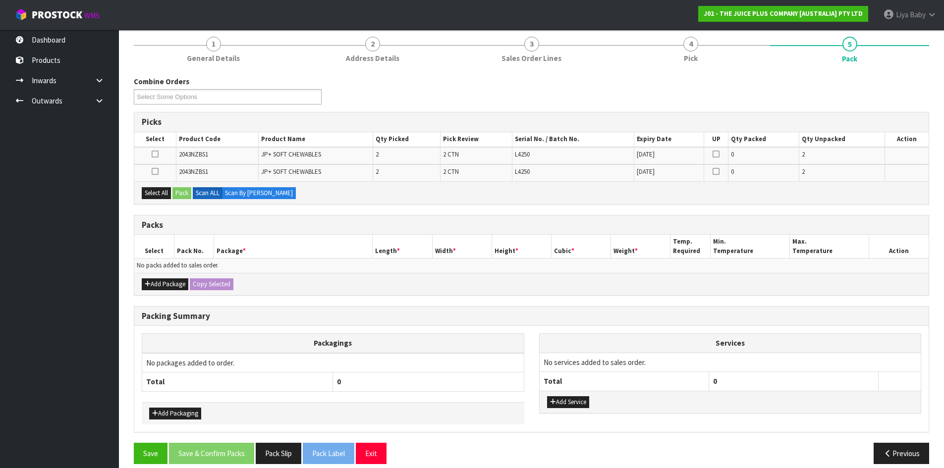
scroll to position [130, 0]
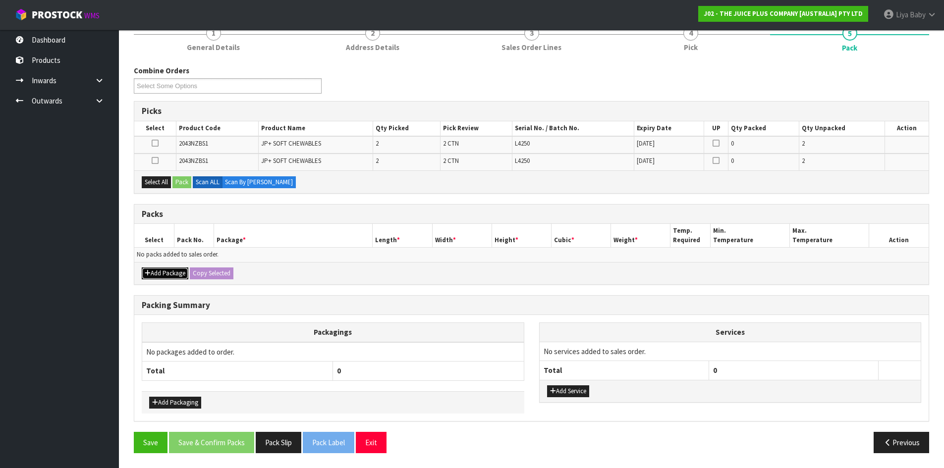
click at [149, 271] on icon "button" at bounding box center [148, 273] width 6 height 6
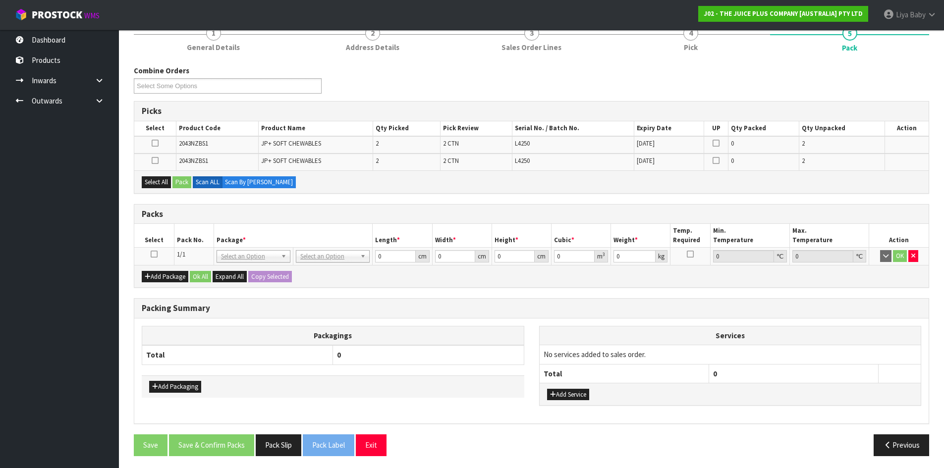
click at [152, 254] on icon at bounding box center [154, 254] width 7 height 0
click at [155, 176] on div "Select All Pack Scan ALL Scan By [PERSON_NAME]" at bounding box center [531, 182] width 795 height 22
click at [169, 180] on button "Select All" at bounding box center [156, 182] width 29 height 12
click at [182, 180] on button "Pack" at bounding box center [182, 182] width 19 height 12
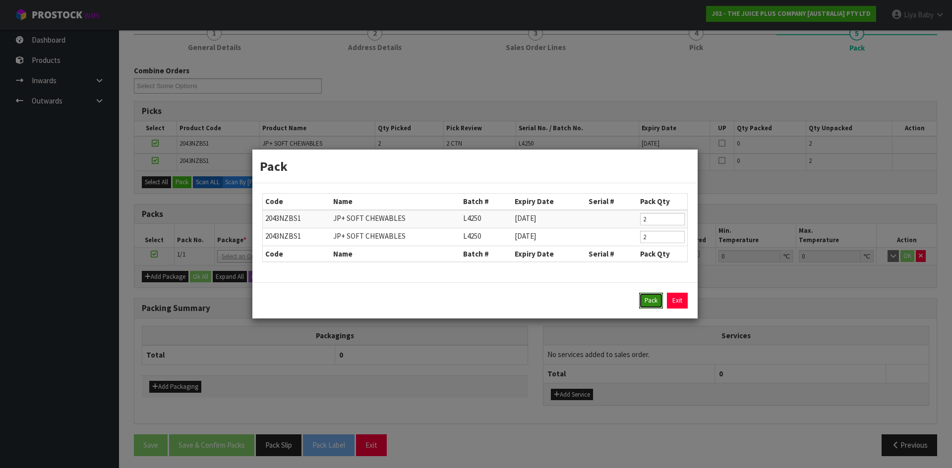
click at [642, 302] on button "Pack" at bounding box center [651, 301] width 24 height 16
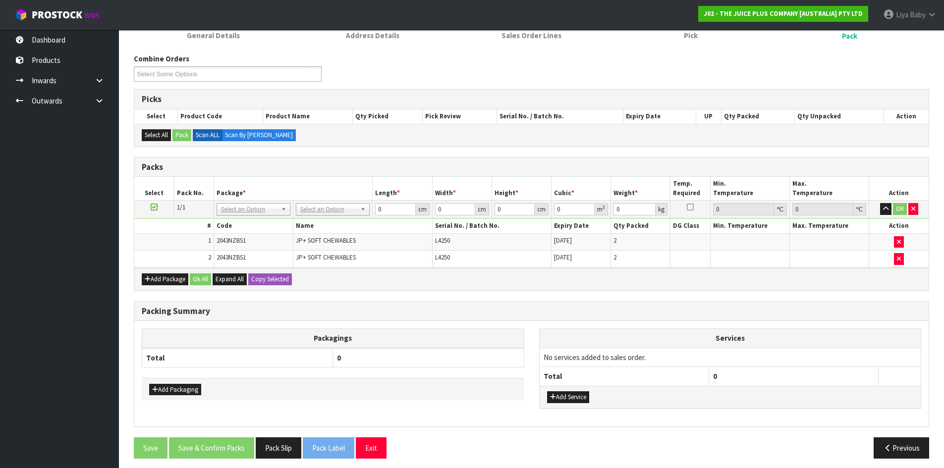
scroll to position [148, 0]
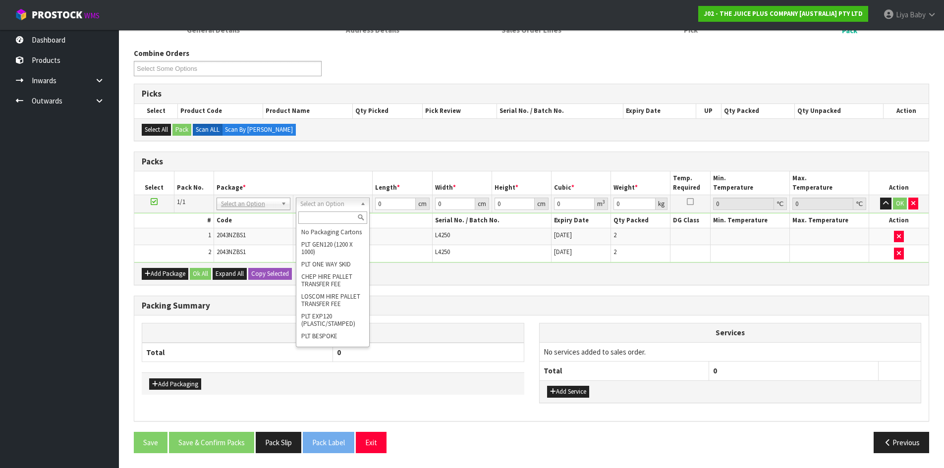
click at [339, 222] on input "text" at bounding box center [332, 218] width 69 height 12
type input "CTN5"
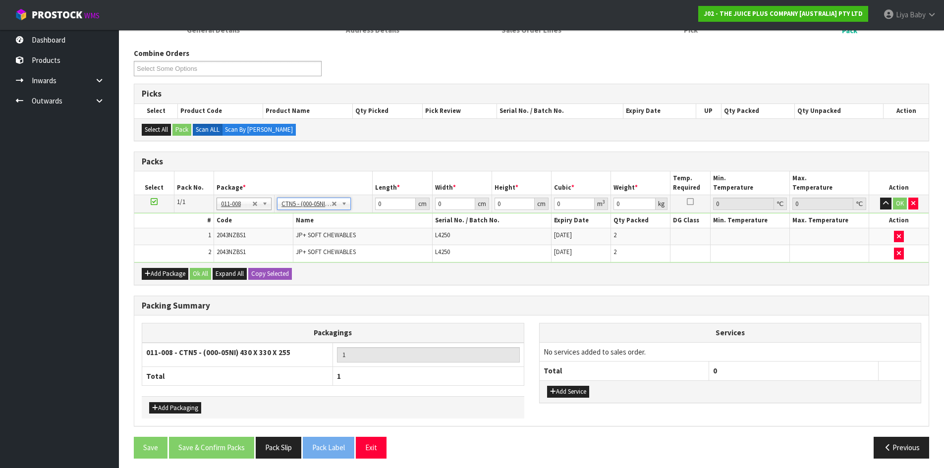
type input "43"
type input "33"
type input "25.5"
type input "0.036185"
type input "4.6"
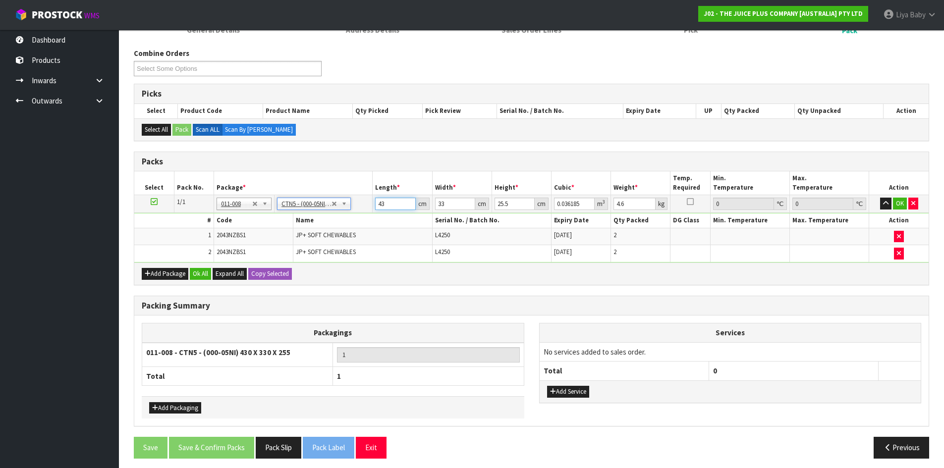
click at [396, 204] on input "43" at bounding box center [395, 204] width 40 height 12
type input "4"
type input "0.003366"
type input "0"
type input "2"
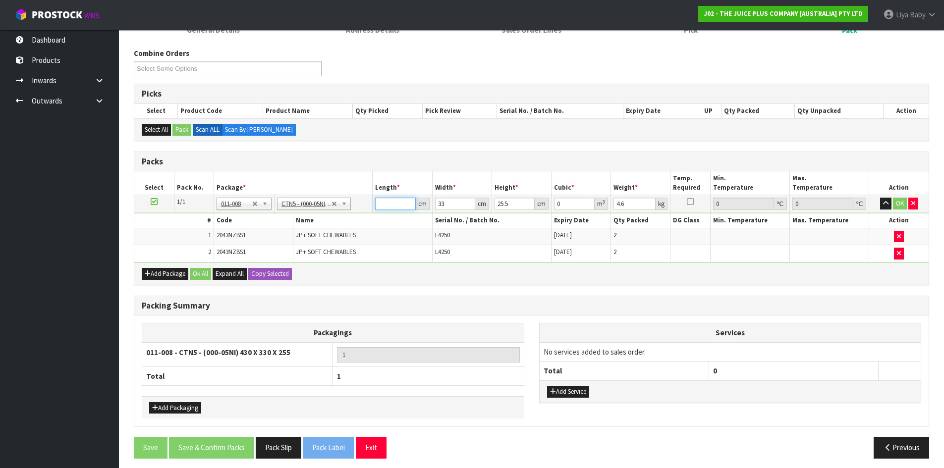
type input "0.001683"
type input "24"
type input "0.020196"
type input "24"
drag, startPoint x: 449, startPoint y: 201, endPoint x: 440, endPoint y: 210, distance: 13.0
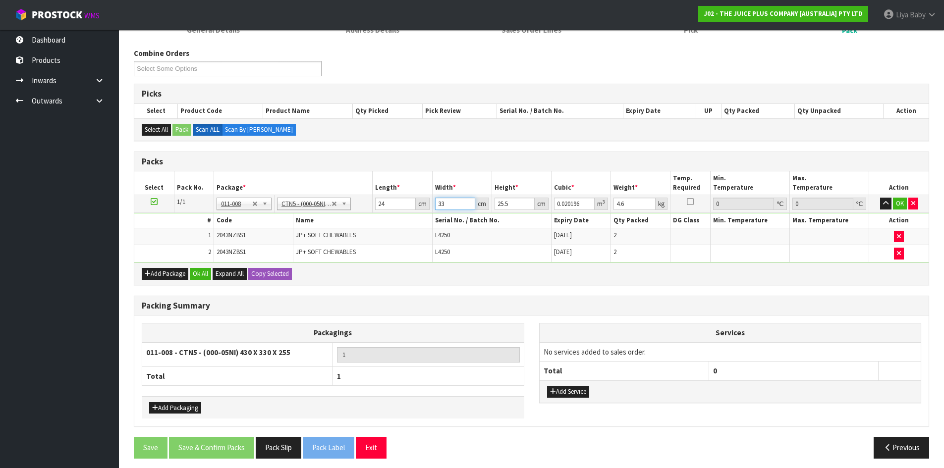
click at [449, 202] on input "33" at bounding box center [455, 204] width 40 height 12
type input "3"
type input "0.001836"
type input "0"
type input "3"
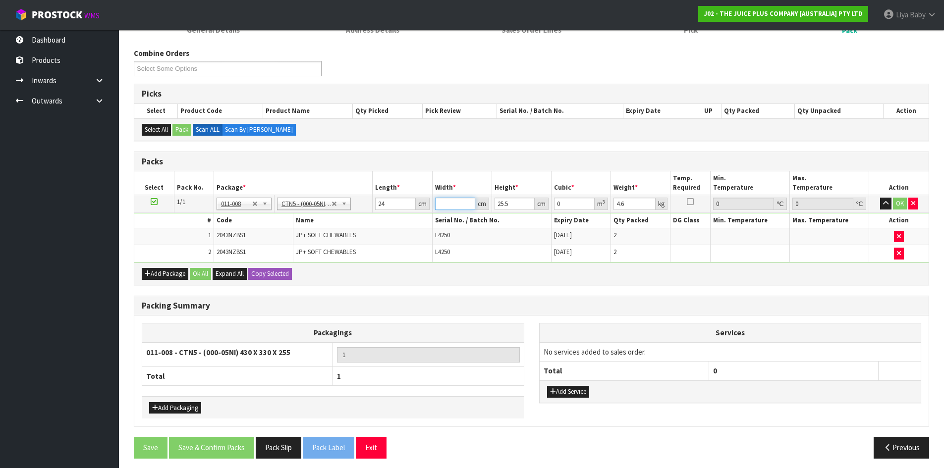
type input "0.001836"
type input "32"
type input "0.019584"
type input "32"
click at [519, 206] on input "25.5" at bounding box center [515, 204] width 40 height 12
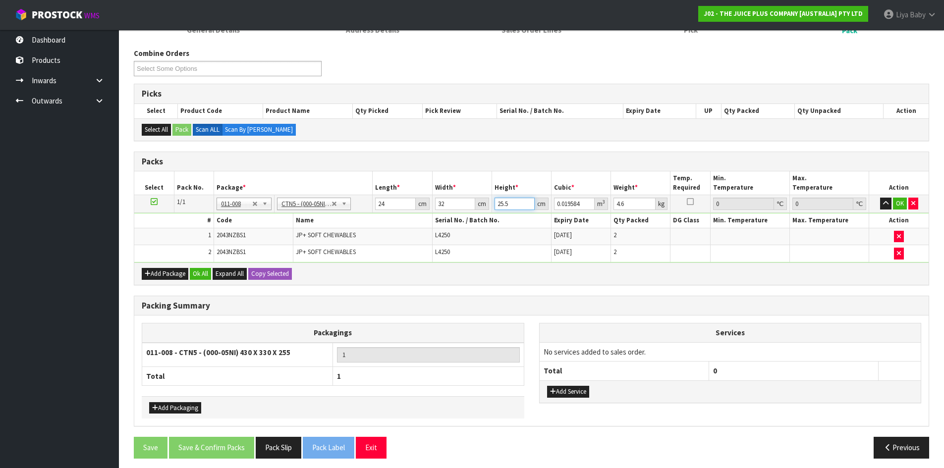
type input "25"
type input "0.0192"
type input "2"
type input "0.001536"
type input "0"
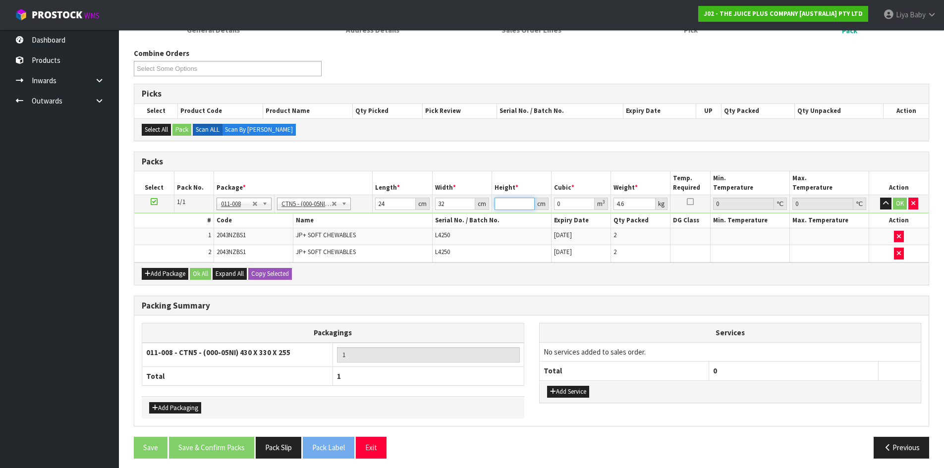
type input "1"
type input "0.000768"
type input "15"
type input "0.01152"
type input "15"
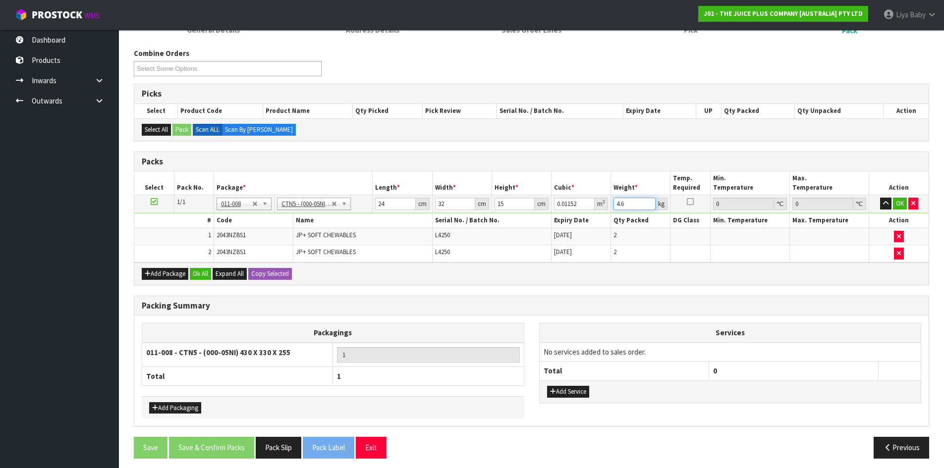
click at [630, 205] on input "4.6" at bounding box center [635, 204] width 42 height 12
type input "4"
type input "7"
click at [195, 274] on button "Ok All" at bounding box center [200, 274] width 21 height 12
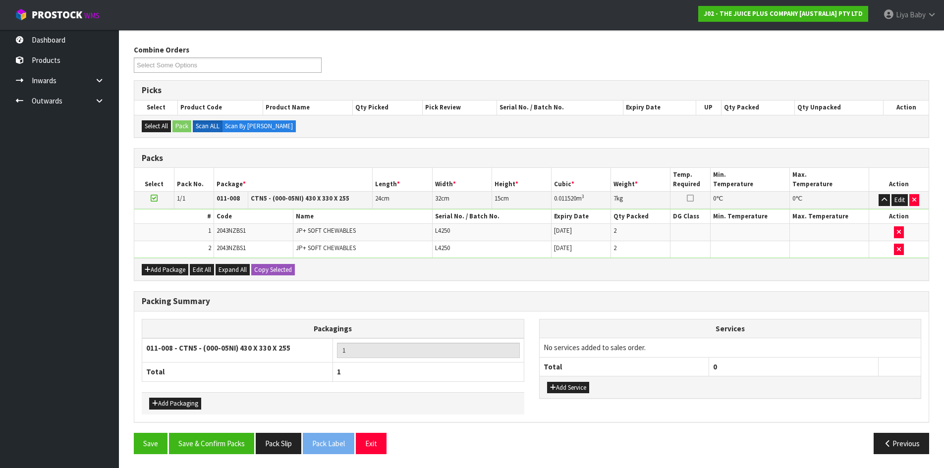
scroll to position [152, 0]
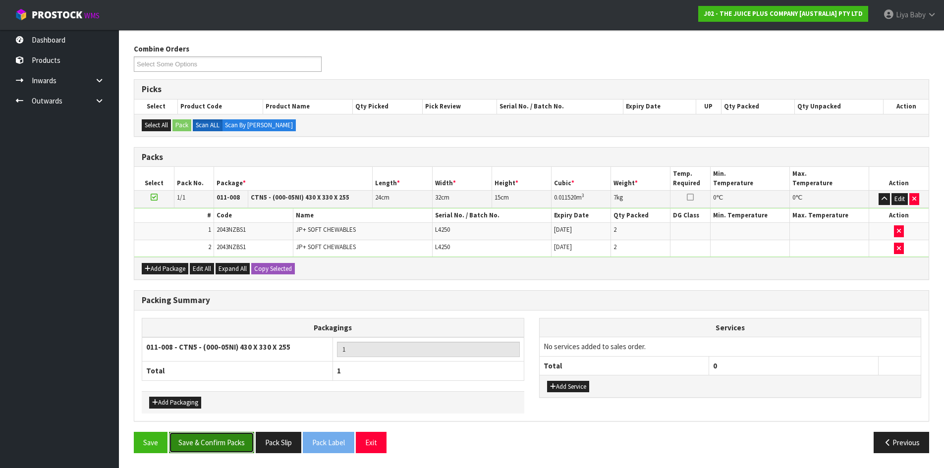
click at [194, 448] on button "Save & Confirm Packs" at bounding box center [211, 442] width 85 height 21
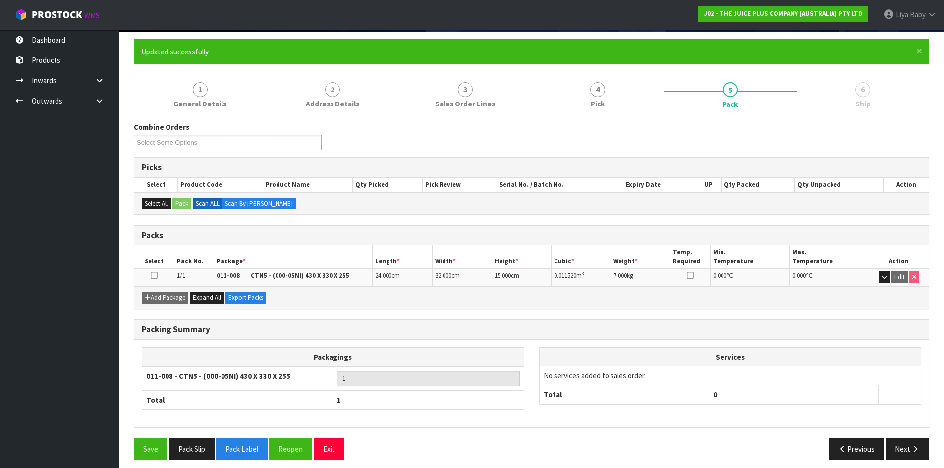
scroll to position [81, 0]
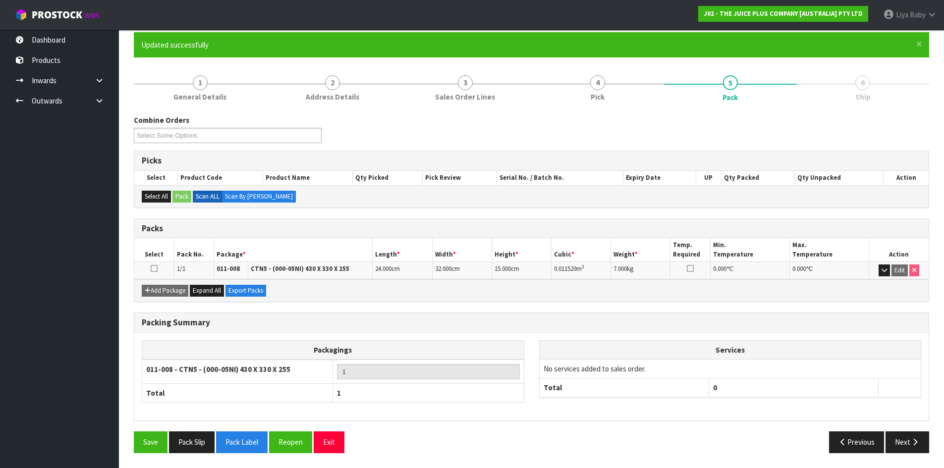
click at [155, 269] on icon at bounding box center [154, 269] width 7 height 0
click at [894, 441] on button "Next" at bounding box center [908, 442] width 44 height 21
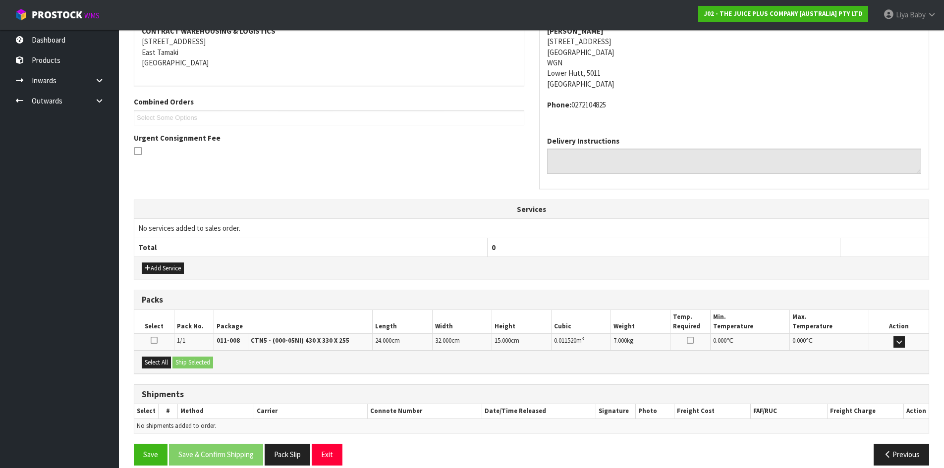
scroll to position [210, 0]
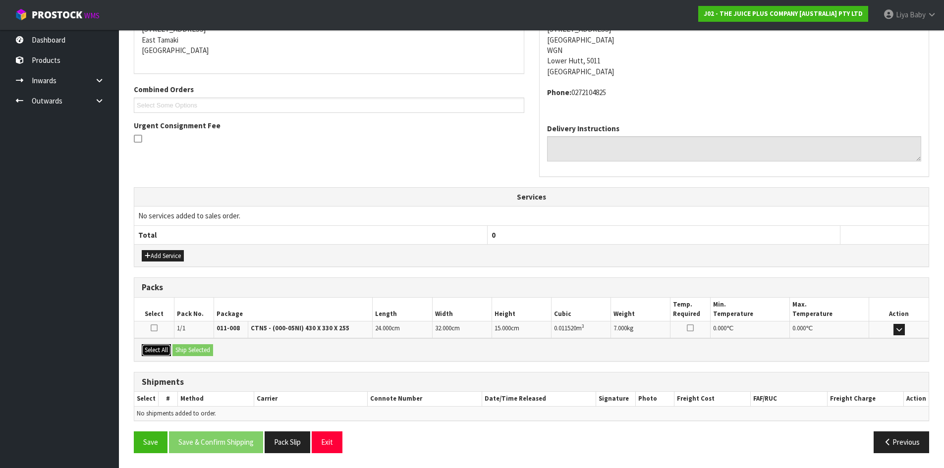
click at [155, 350] on button "Select All" at bounding box center [156, 351] width 29 height 12
click at [200, 353] on button "Ship Selected" at bounding box center [193, 351] width 41 height 12
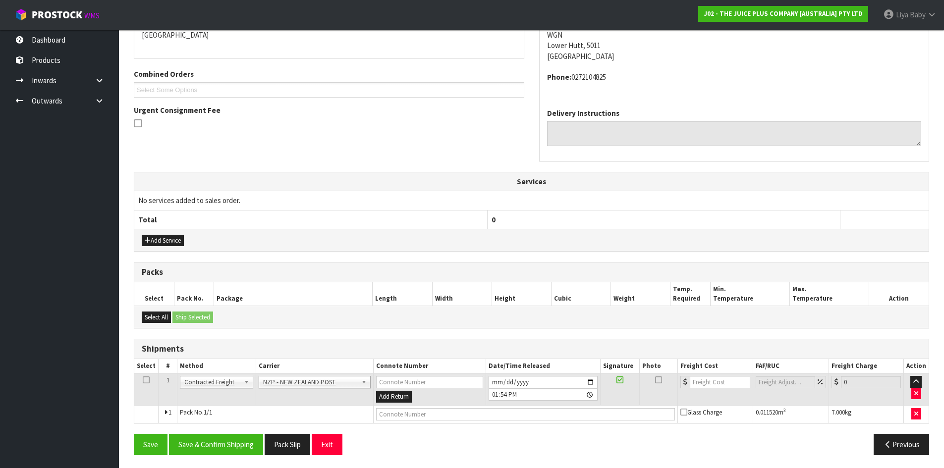
scroll to position [228, 0]
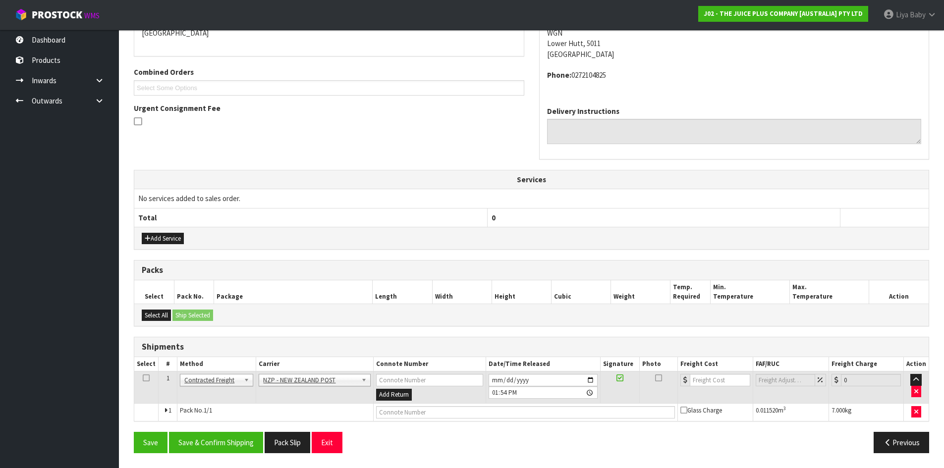
click at [147, 378] on icon at bounding box center [146, 378] width 7 height 0
click at [202, 442] on button "Save & Confirm Shipping" at bounding box center [216, 442] width 94 height 21
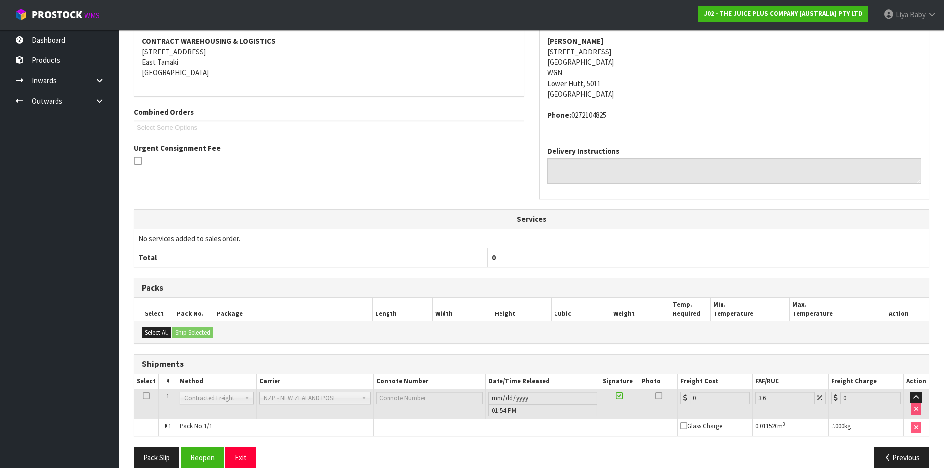
scroll to position [213, 0]
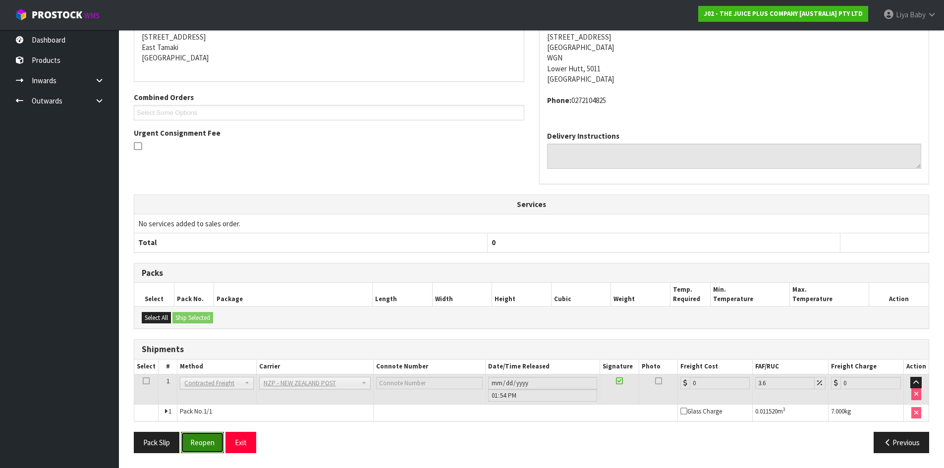
click at [207, 447] on button "Reopen" at bounding box center [202, 442] width 43 height 21
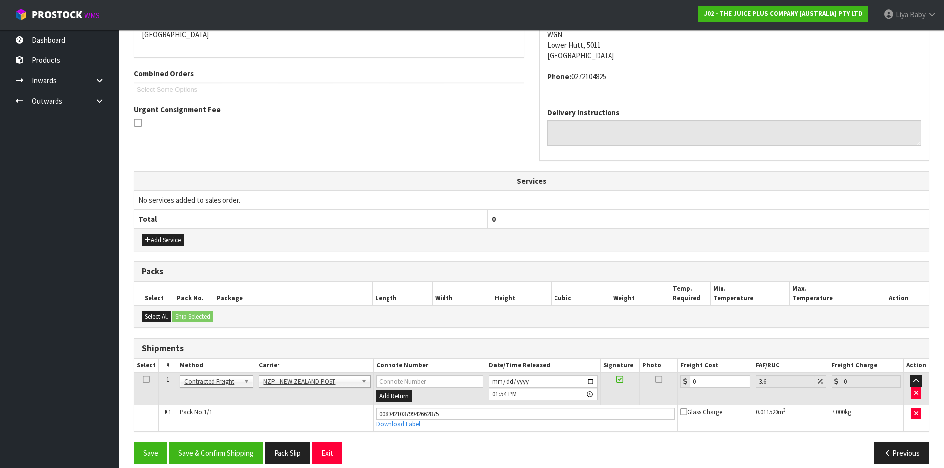
scroll to position [237, 0]
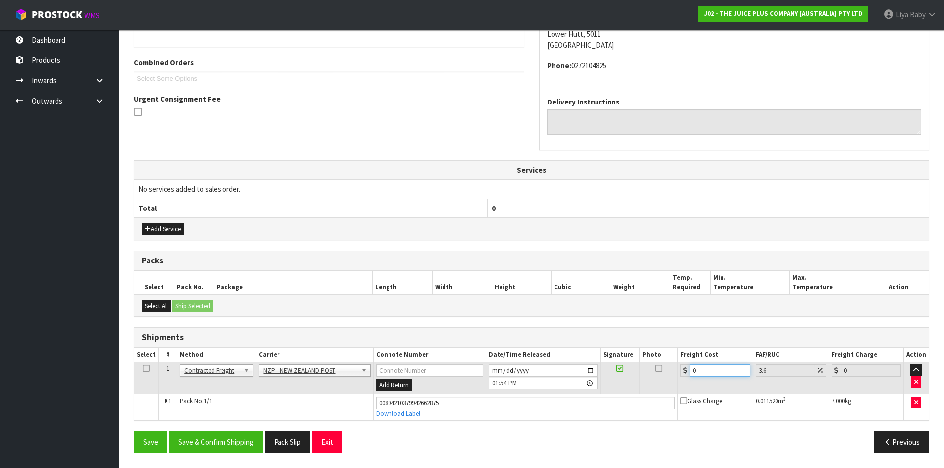
click at [709, 370] on input "0" at bounding box center [720, 371] width 60 height 12
type input "8"
type input "8.29"
click at [145, 369] on icon at bounding box center [146, 369] width 7 height 0
click at [200, 438] on button "Save & Confirm Shipping" at bounding box center [216, 442] width 94 height 21
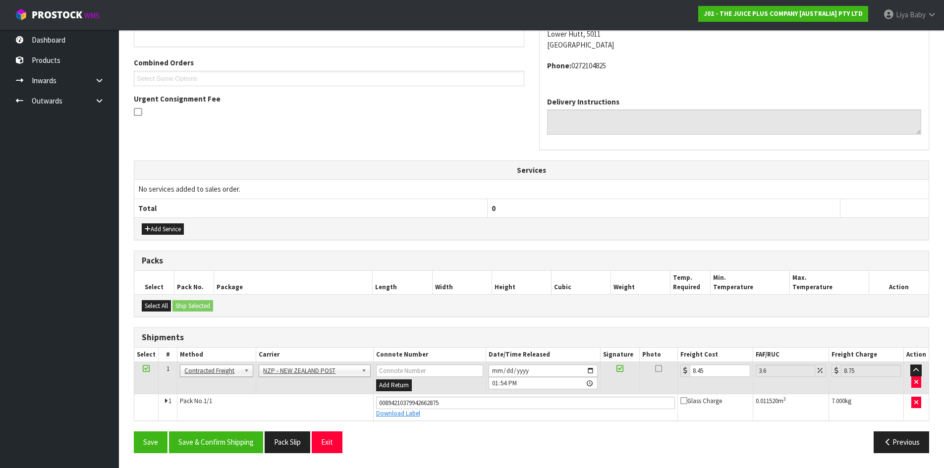
scroll to position [0, 0]
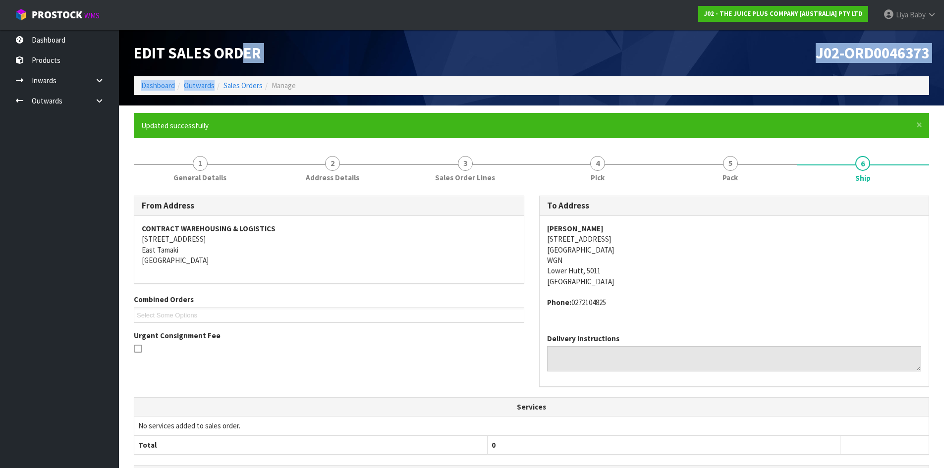
click at [243, 78] on div "Edit Sales Order J02-ORD0046373 Dashboard Outwards Sales Orders Manage" at bounding box center [531, 68] width 811 height 76
click at [242, 84] on link "Sales Orders" at bounding box center [243, 85] width 39 height 9
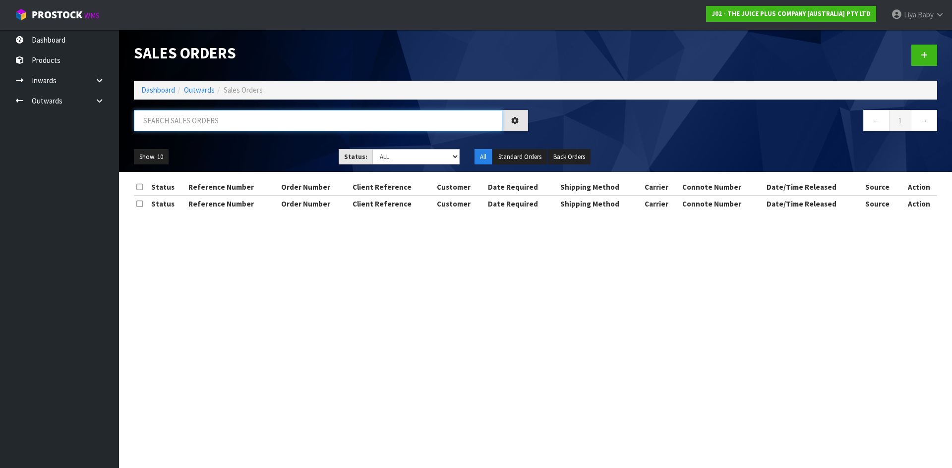
click at [223, 116] on input "text" at bounding box center [318, 120] width 368 height 21
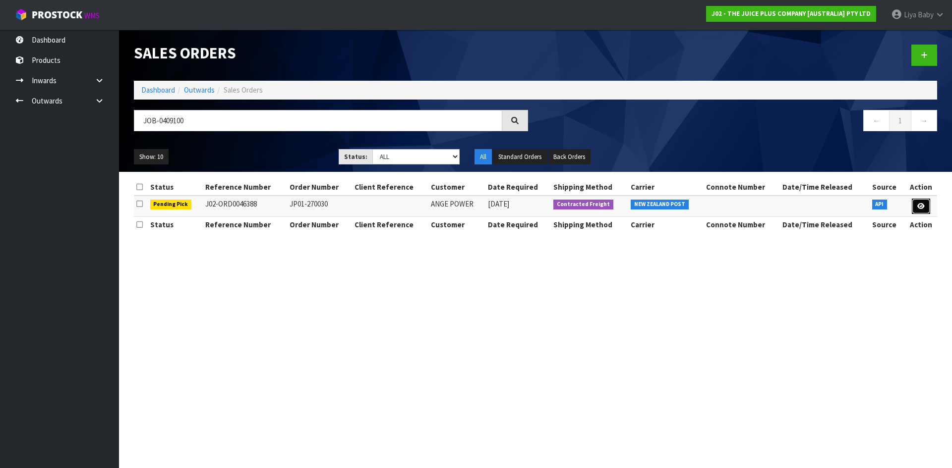
click at [915, 206] on link at bounding box center [921, 207] width 18 height 16
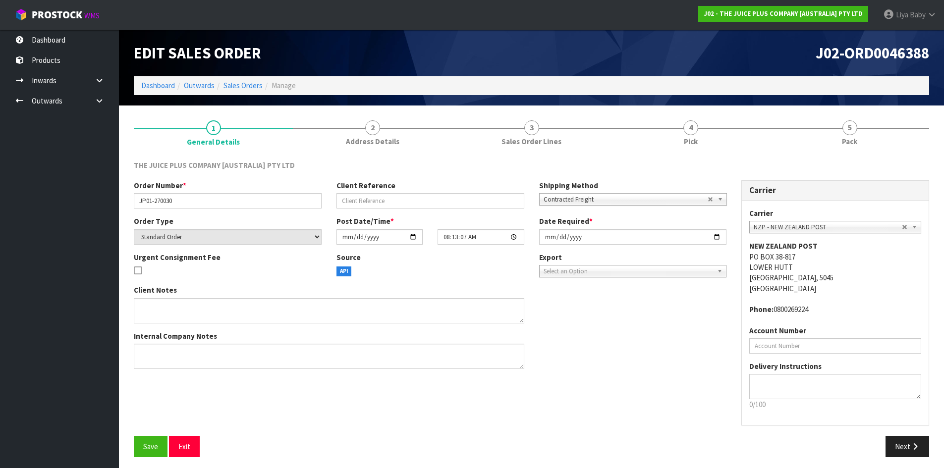
scroll to position [4, 0]
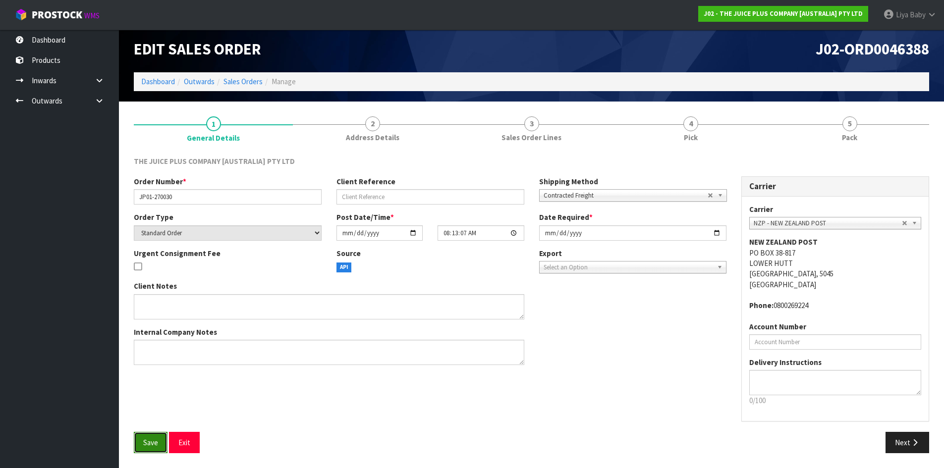
click at [141, 452] on button "Save" at bounding box center [151, 442] width 34 height 21
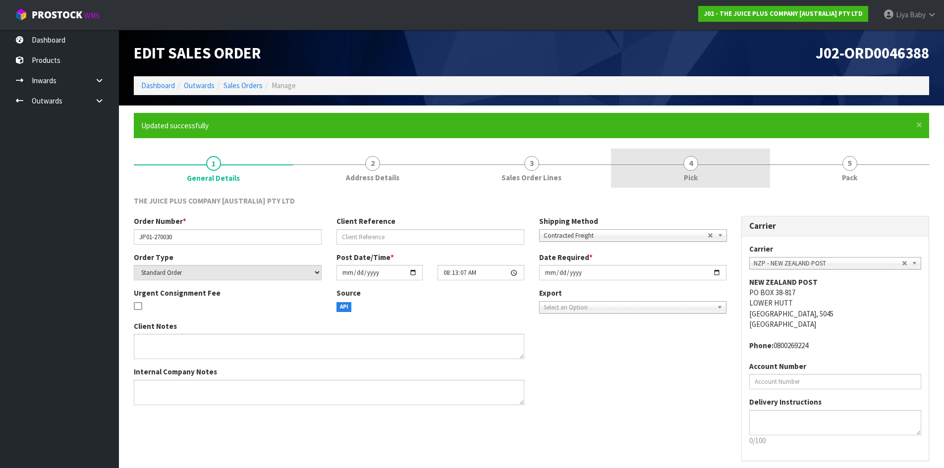
click at [691, 175] on span "Pick" at bounding box center [691, 178] width 14 height 10
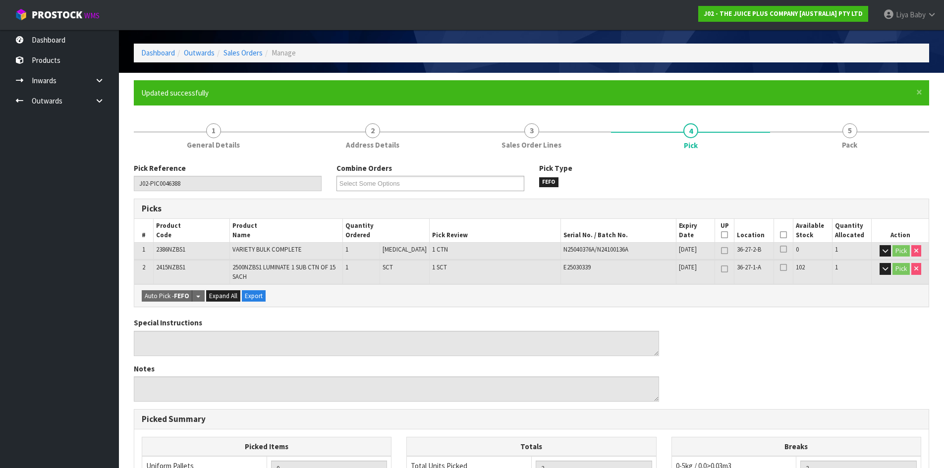
scroll to position [50, 0]
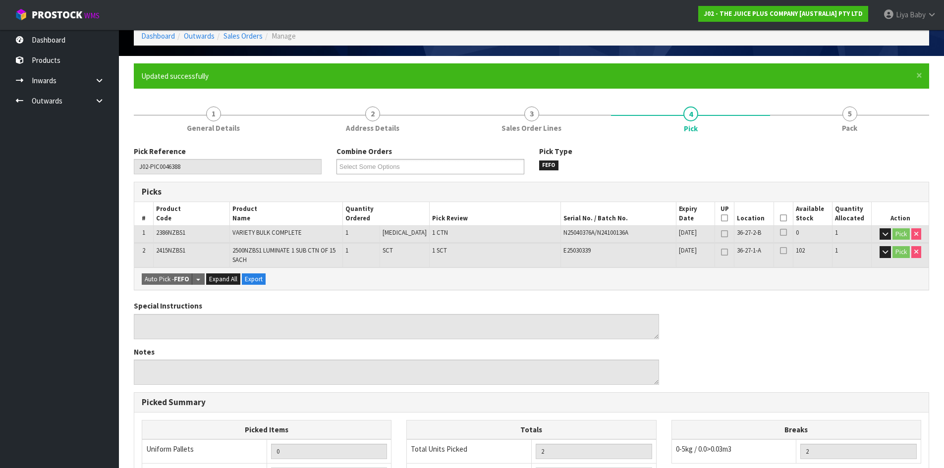
click at [782, 218] on icon at bounding box center [783, 218] width 7 height 0
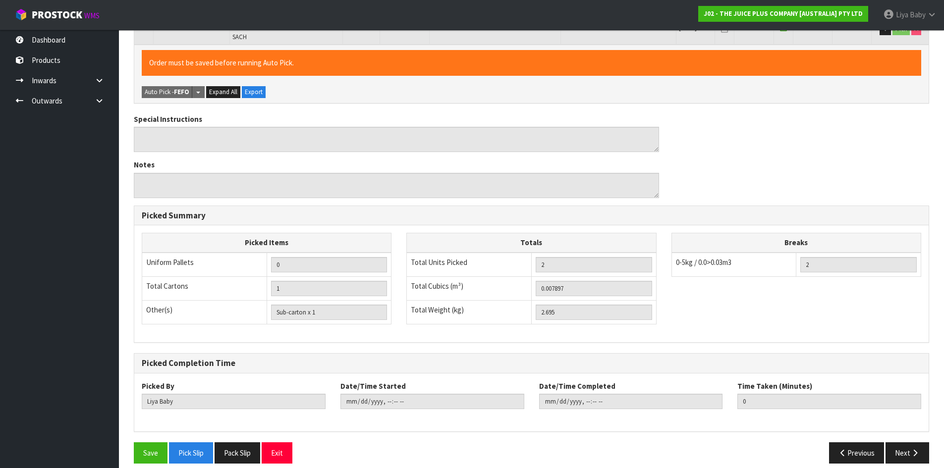
scroll to position [283, 0]
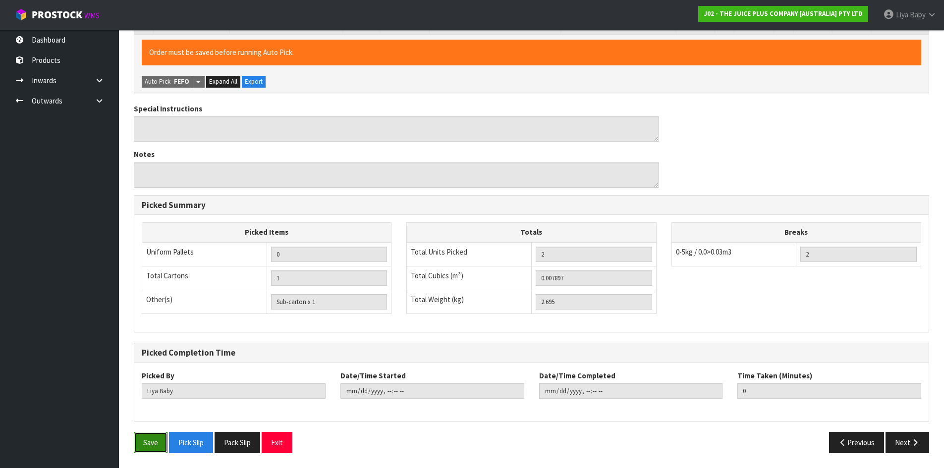
click at [151, 440] on button "Save" at bounding box center [151, 442] width 34 height 21
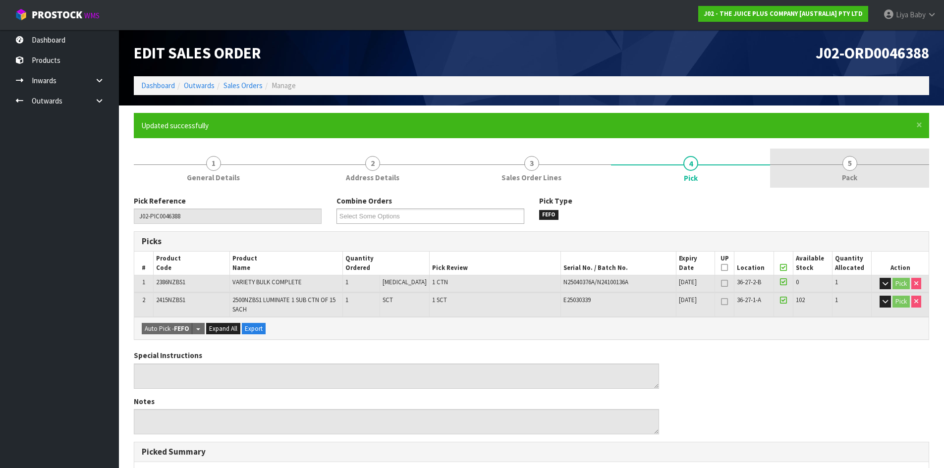
click at [824, 172] on link "5 Pack" at bounding box center [849, 168] width 159 height 39
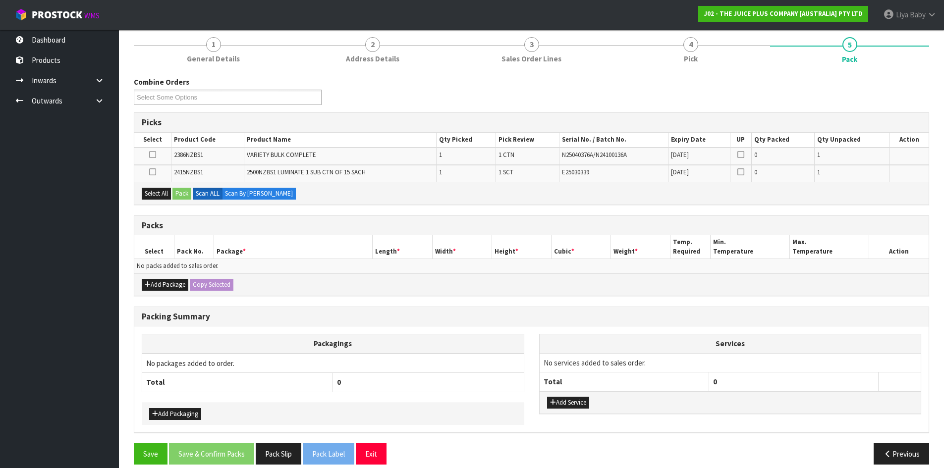
scroll to position [130, 0]
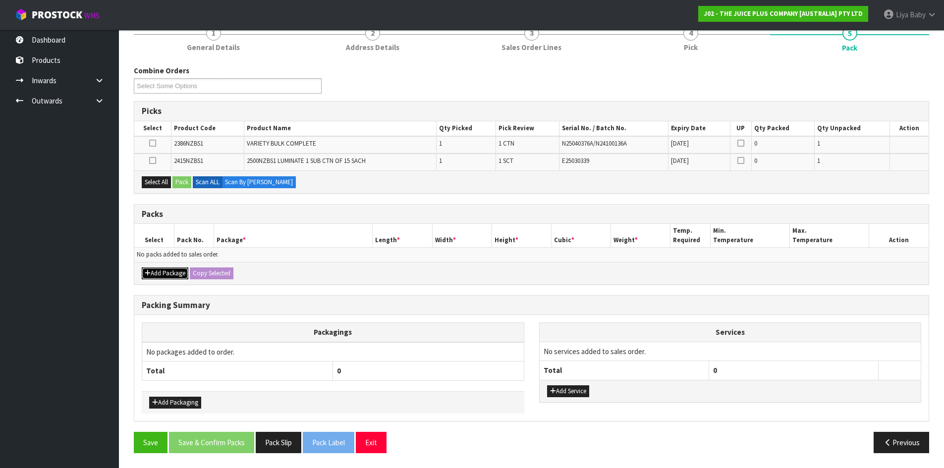
click at [160, 271] on button "Add Package" at bounding box center [165, 274] width 47 height 12
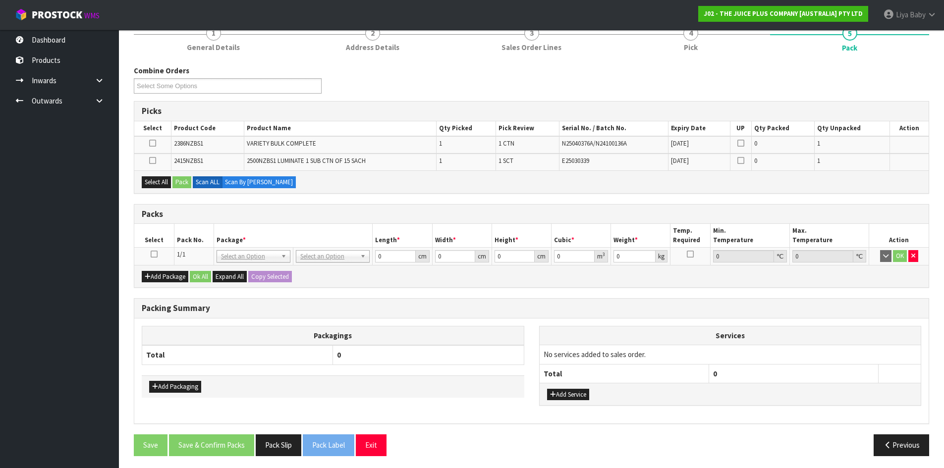
drag, startPoint x: 151, startPoint y: 252, endPoint x: 157, endPoint y: 249, distance: 6.7
click at [152, 254] on icon at bounding box center [154, 254] width 7 height 0
drag, startPoint x: 150, startPoint y: 185, endPoint x: 158, endPoint y: 182, distance: 8.9
click at [150, 183] on button "Select All" at bounding box center [156, 182] width 29 height 12
click at [177, 184] on button "Pack" at bounding box center [182, 182] width 19 height 12
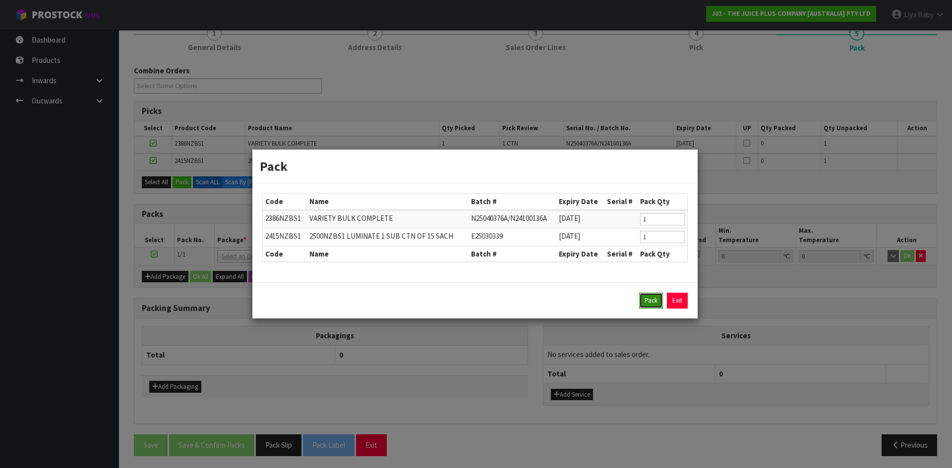
click at [648, 296] on button "Pack" at bounding box center [651, 301] width 24 height 16
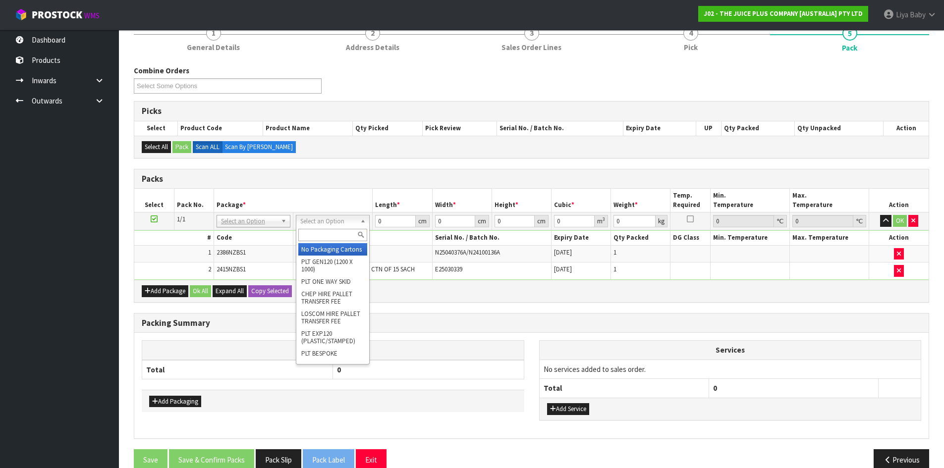
click at [329, 235] on input "text" at bounding box center [332, 235] width 69 height 12
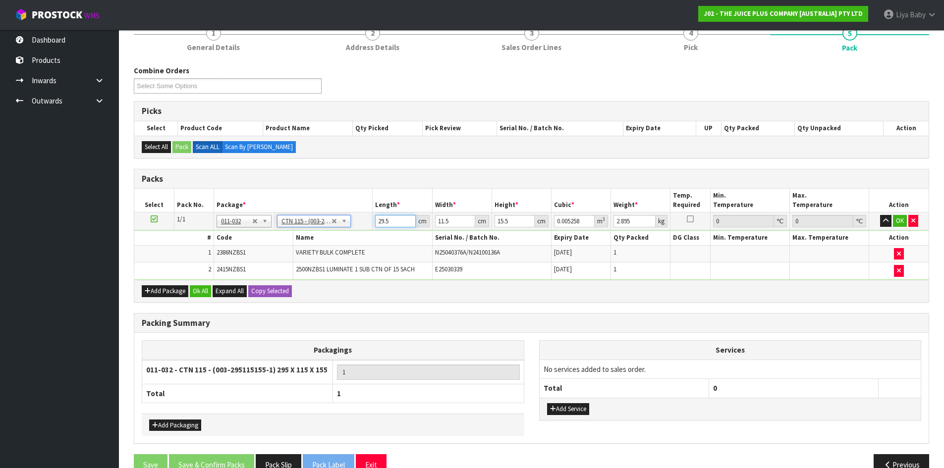
click at [392, 224] on input "29.5" at bounding box center [395, 221] width 40 height 12
click at [456, 222] on input "11.5" at bounding box center [455, 221] width 40 height 12
click at [510, 220] on input "15.5" at bounding box center [515, 221] width 40 height 12
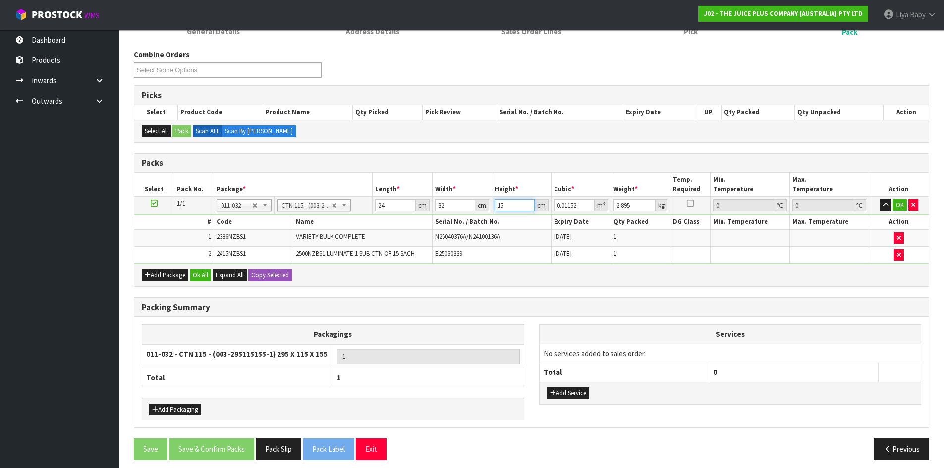
scroll to position [153, 0]
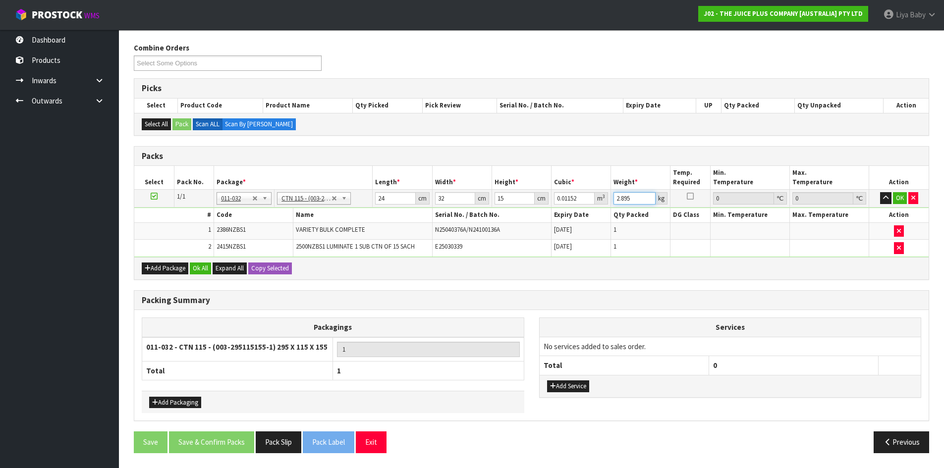
click at [641, 198] on input "2.895" at bounding box center [635, 198] width 42 height 12
click at [205, 270] on button "Ok All" at bounding box center [200, 269] width 21 height 12
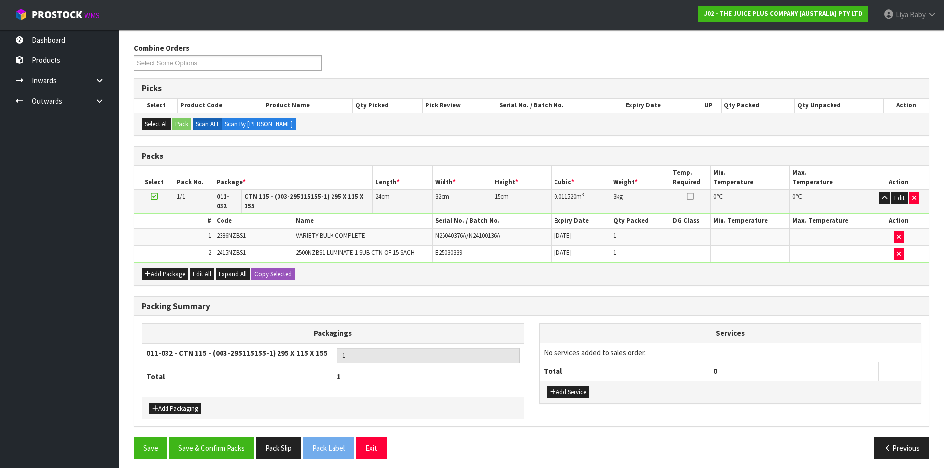
scroll to position [152, 0]
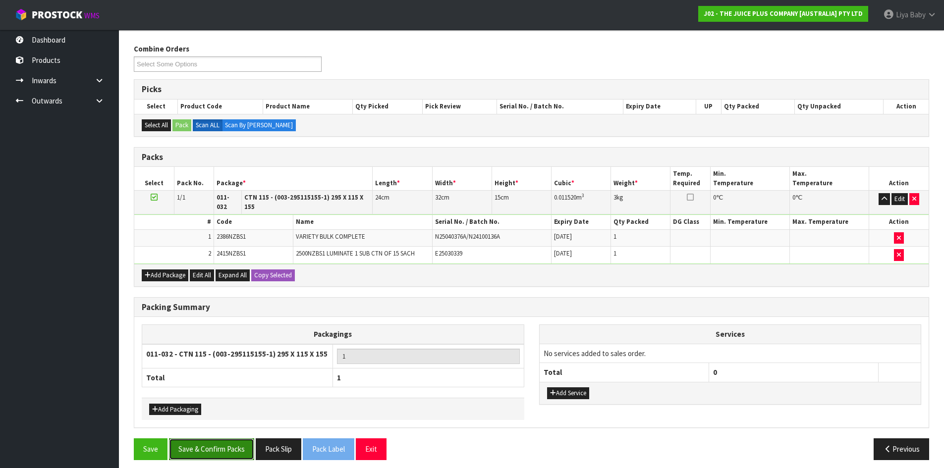
click at [204, 440] on button "Save & Confirm Packs" at bounding box center [211, 449] width 85 height 21
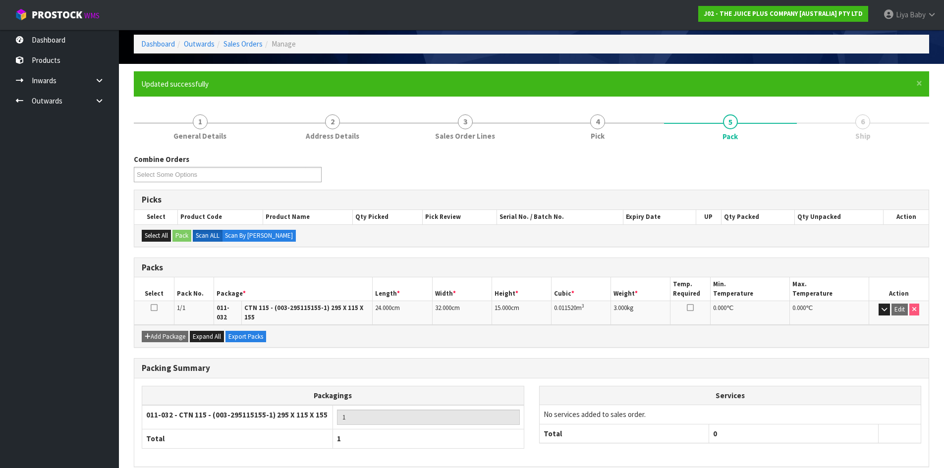
scroll to position [81, 0]
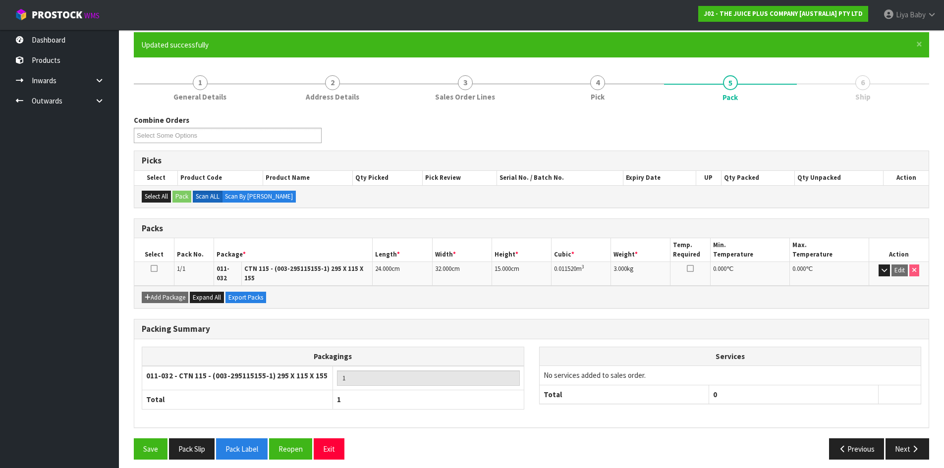
click at [157, 269] on icon at bounding box center [154, 269] width 7 height 0
click at [913, 446] on icon "button" at bounding box center [915, 449] width 9 height 7
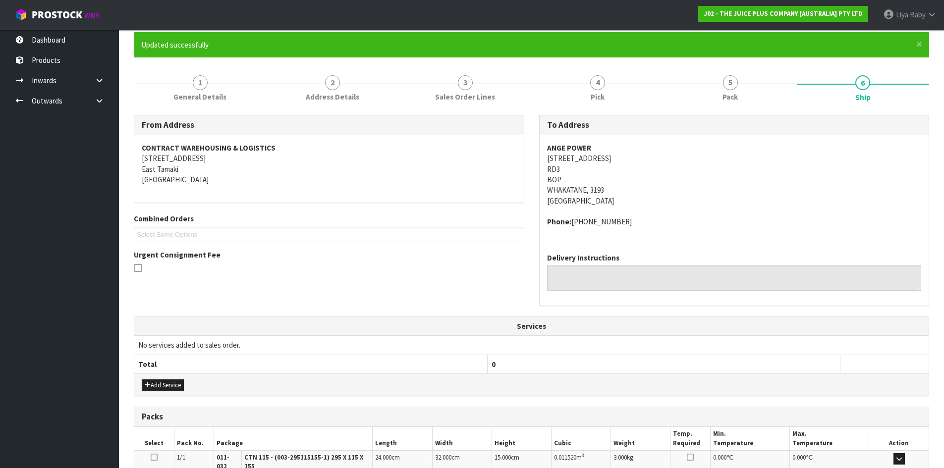
scroll to position [210, 0]
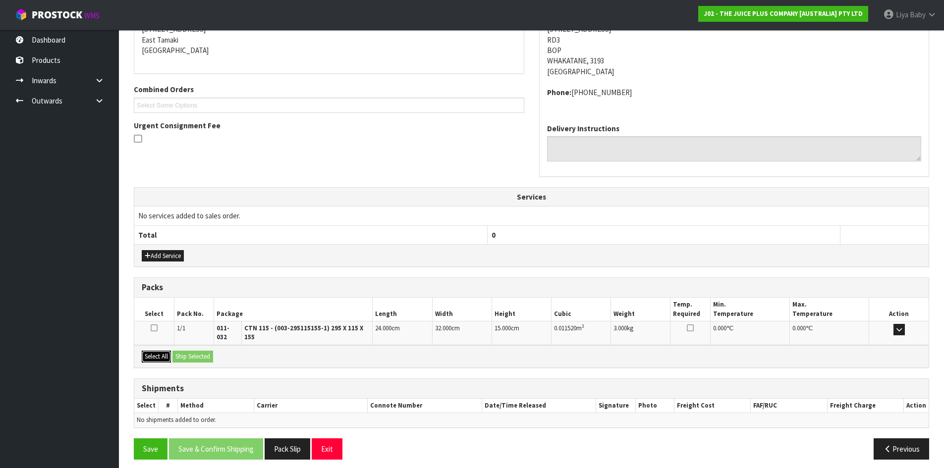
click at [155, 351] on button "Select All" at bounding box center [156, 357] width 29 height 12
click at [185, 351] on button "Ship Selected" at bounding box center [193, 357] width 41 height 12
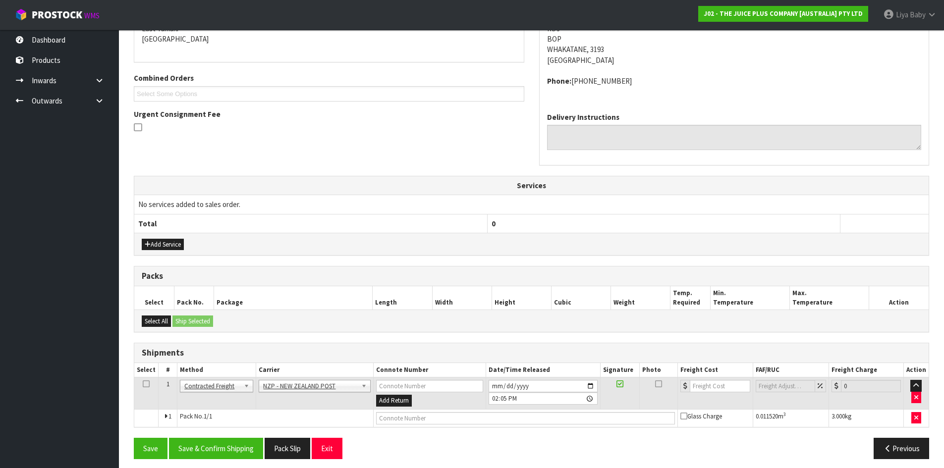
scroll to position [228, 0]
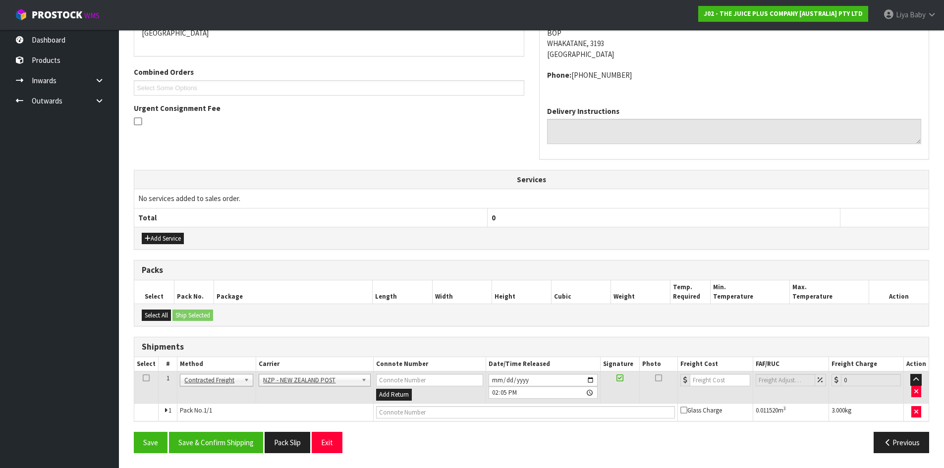
click at [148, 378] on icon at bounding box center [146, 378] width 7 height 0
click at [209, 439] on button "Save & Confirm Shipping" at bounding box center [216, 442] width 94 height 21
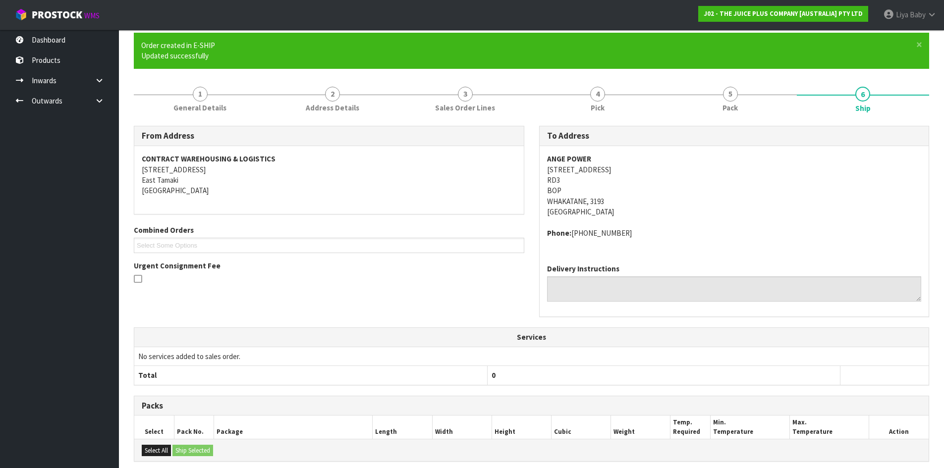
scroll to position [213, 0]
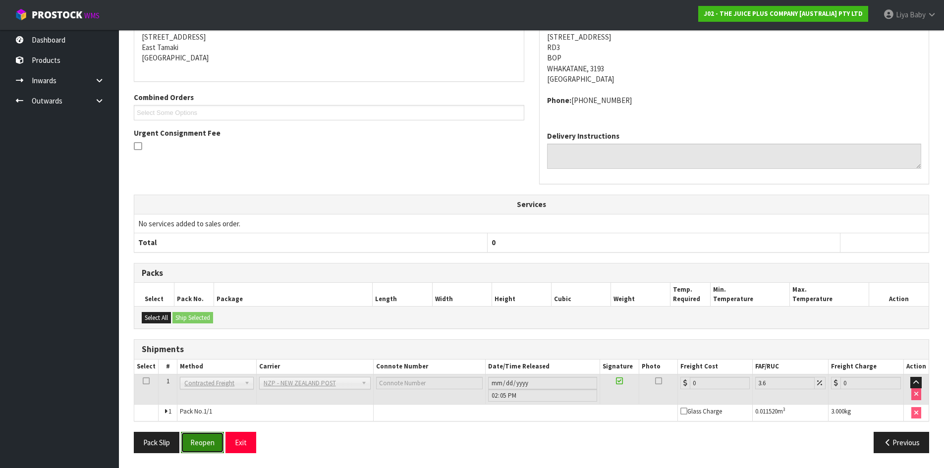
click at [212, 437] on button "Reopen" at bounding box center [202, 442] width 43 height 21
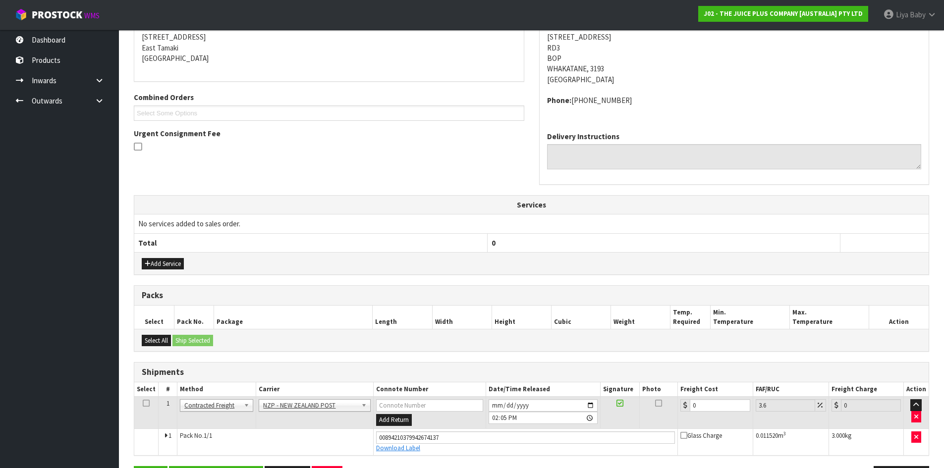
scroll to position [237, 0]
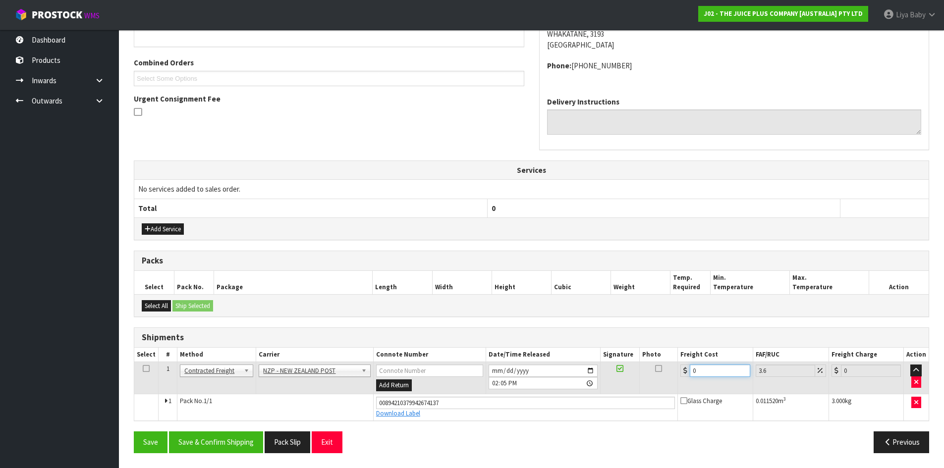
click at [705, 366] on input "0" at bounding box center [720, 371] width 60 height 12
click at [146, 369] on icon at bounding box center [146, 369] width 7 height 0
click at [194, 443] on button "Save & Confirm Shipping" at bounding box center [216, 442] width 94 height 21
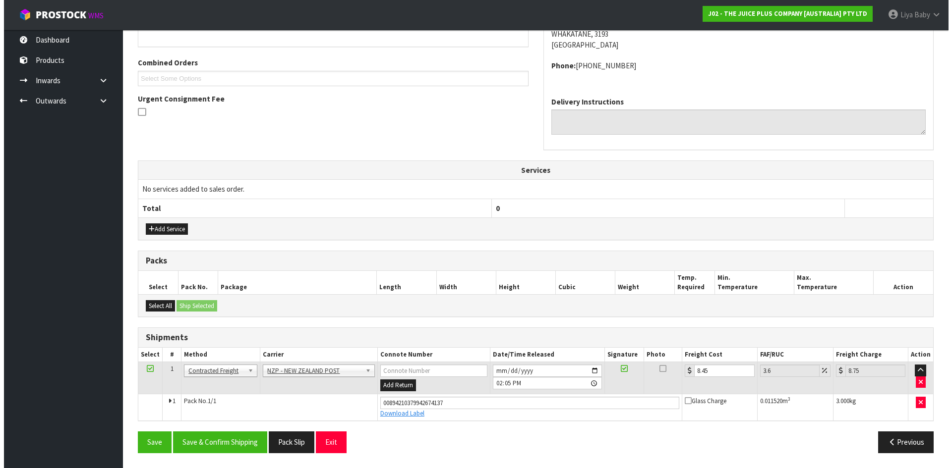
scroll to position [0, 0]
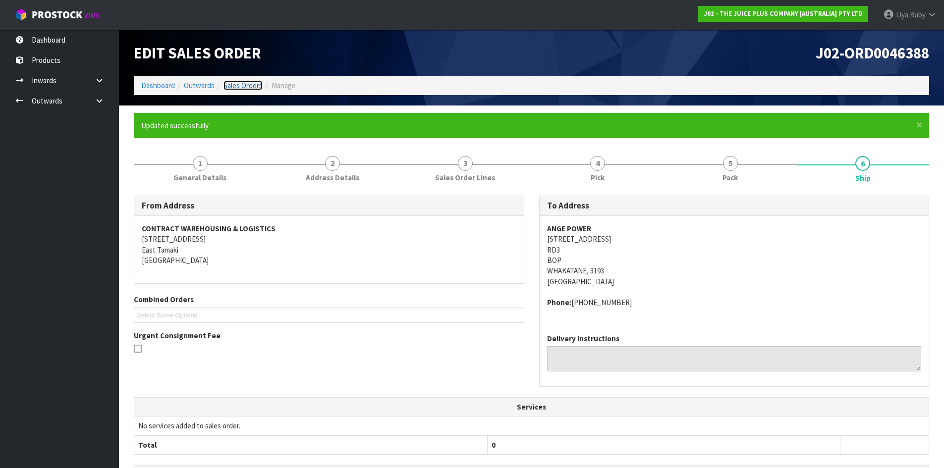
click at [248, 81] on link "Sales Orders" at bounding box center [243, 85] width 39 height 9
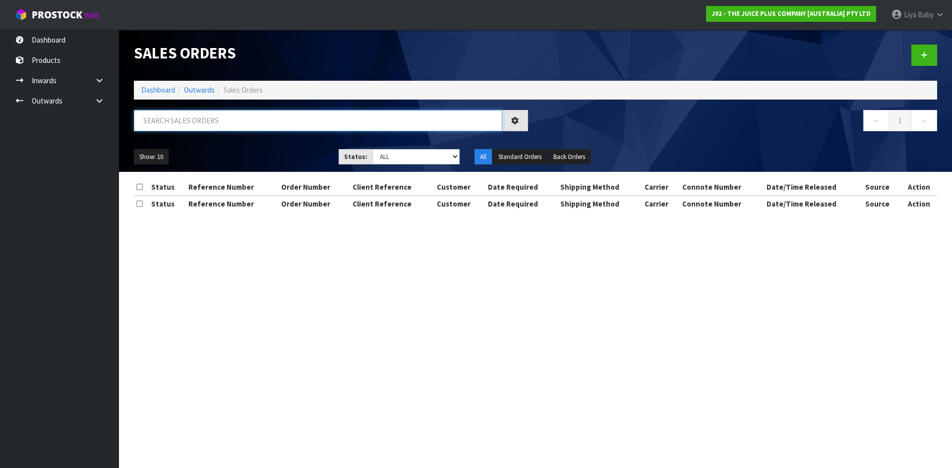
click at [196, 120] on input "text" at bounding box center [318, 120] width 368 height 21
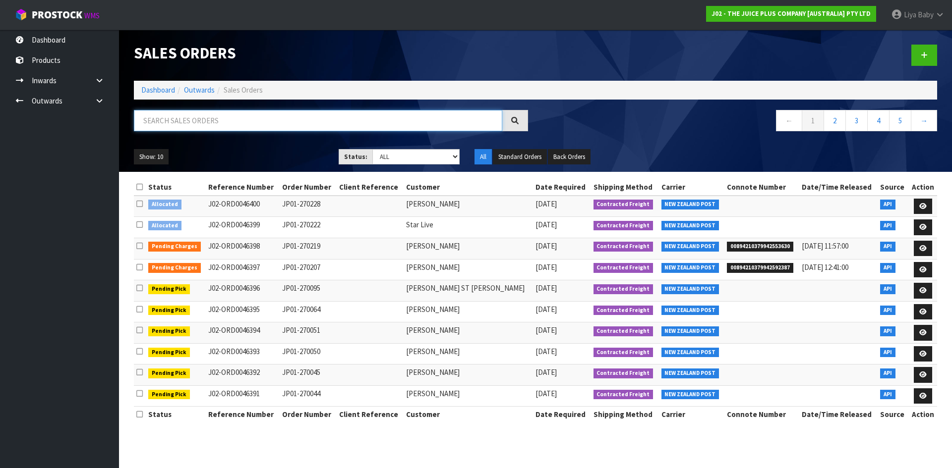
click at [229, 119] on input "text" at bounding box center [318, 120] width 368 height 21
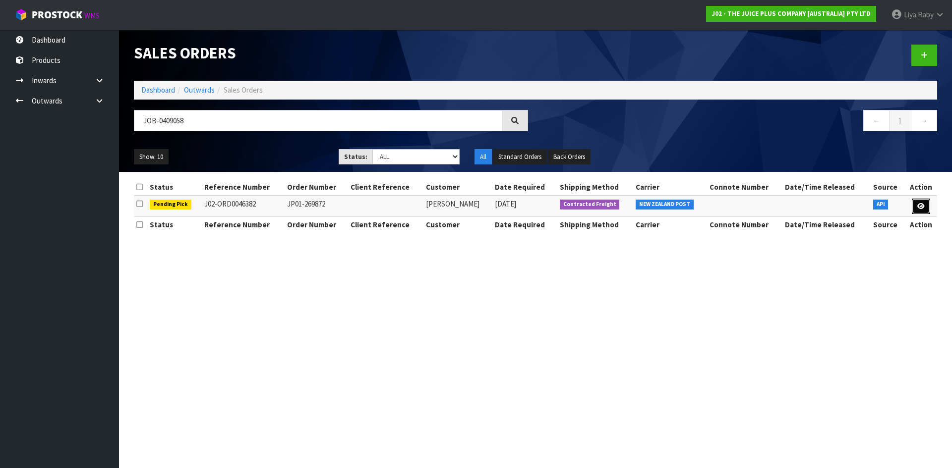
click at [926, 204] on link at bounding box center [921, 207] width 18 height 16
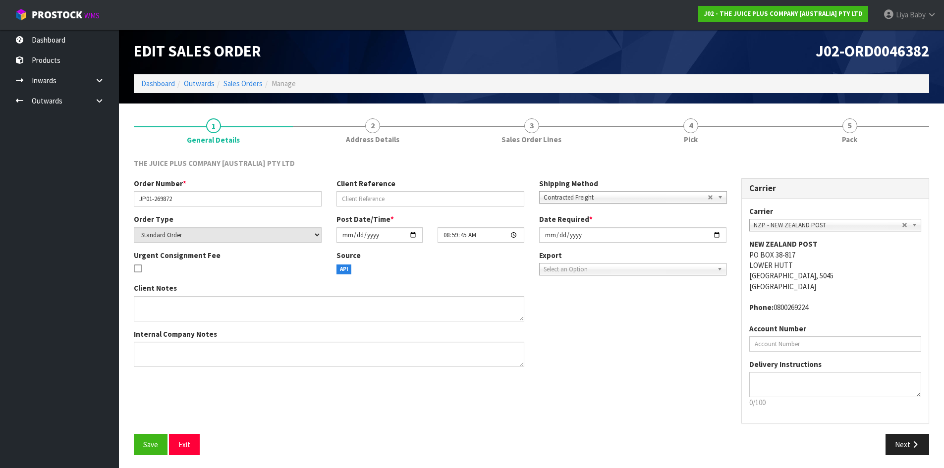
scroll to position [4, 0]
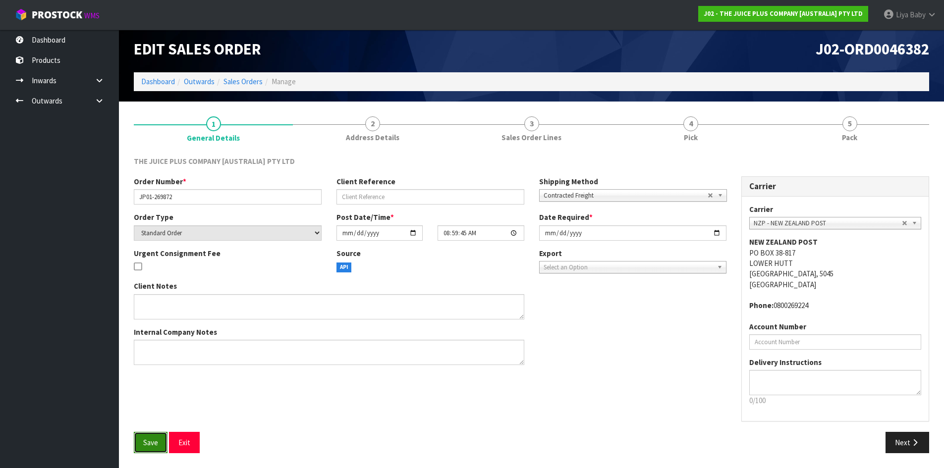
click at [146, 446] on span "Save" at bounding box center [150, 442] width 15 height 9
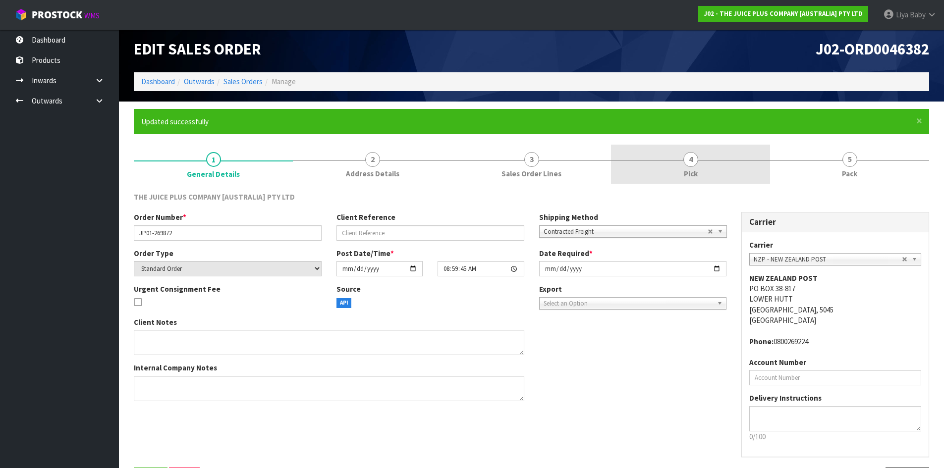
scroll to position [0, 0]
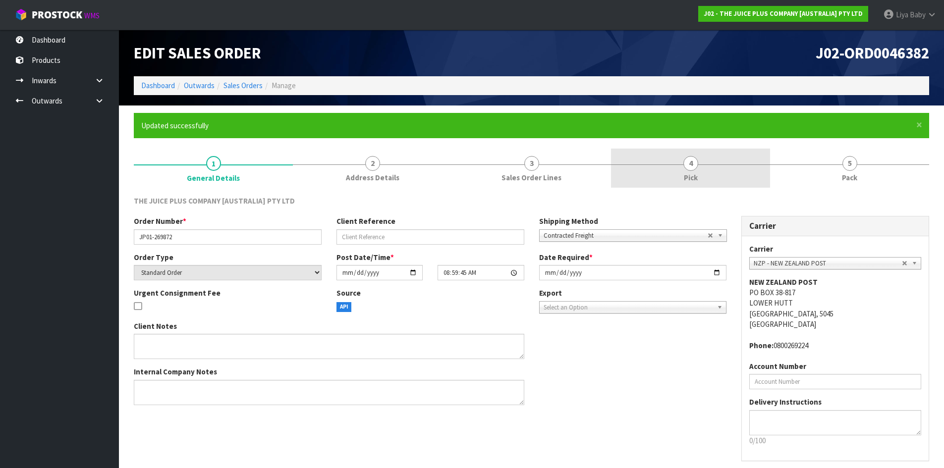
click at [695, 156] on link "4 Pick" at bounding box center [690, 168] width 159 height 39
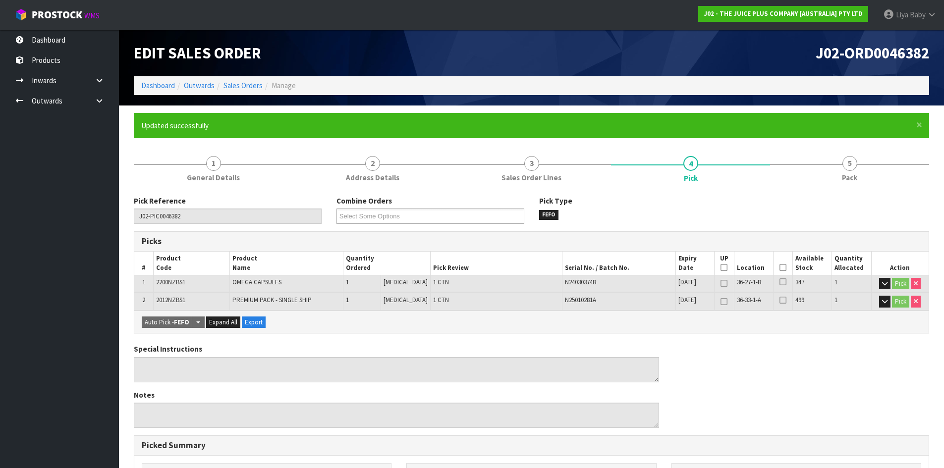
click at [785, 268] on th "Picked" at bounding box center [782, 263] width 19 height 23
click at [783, 268] on icon at bounding box center [783, 268] width 7 height 0
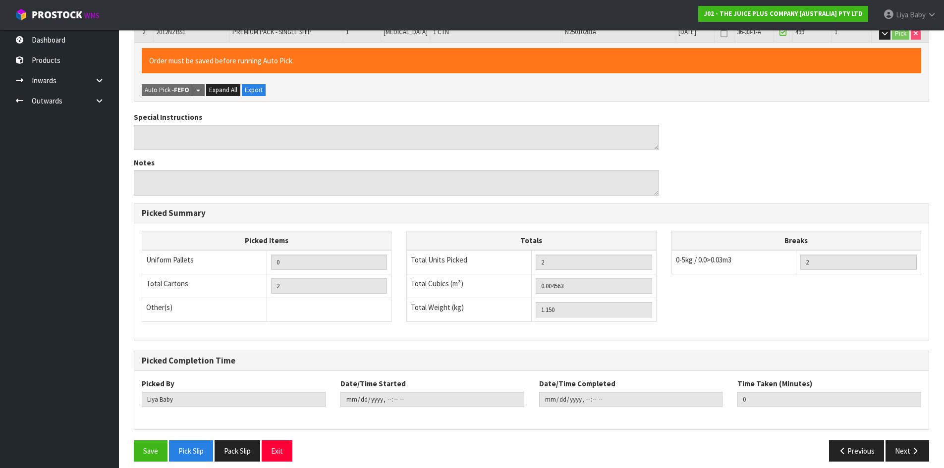
scroll to position [277, 0]
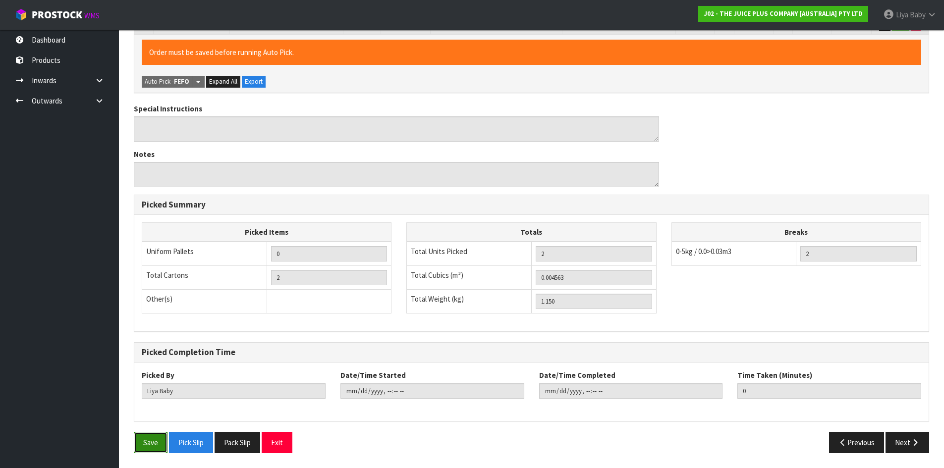
click at [152, 442] on button "Save" at bounding box center [151, 442] width 34 height 21
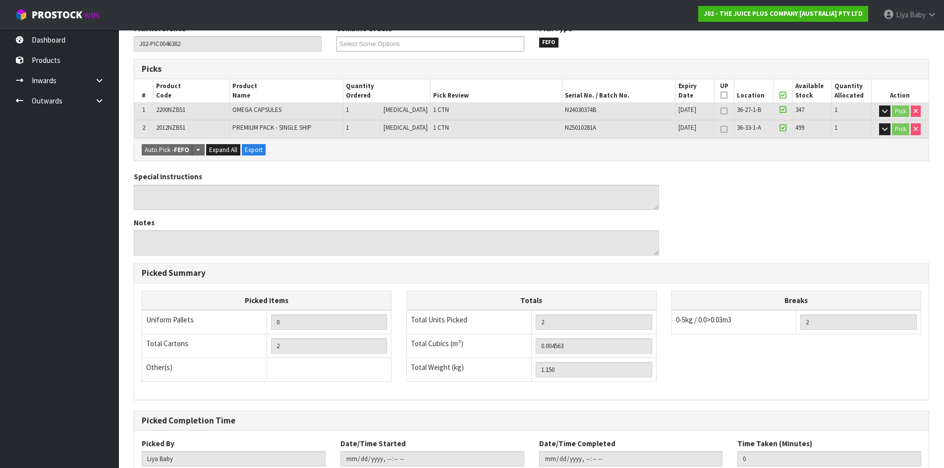
scroll to position [43, 0]
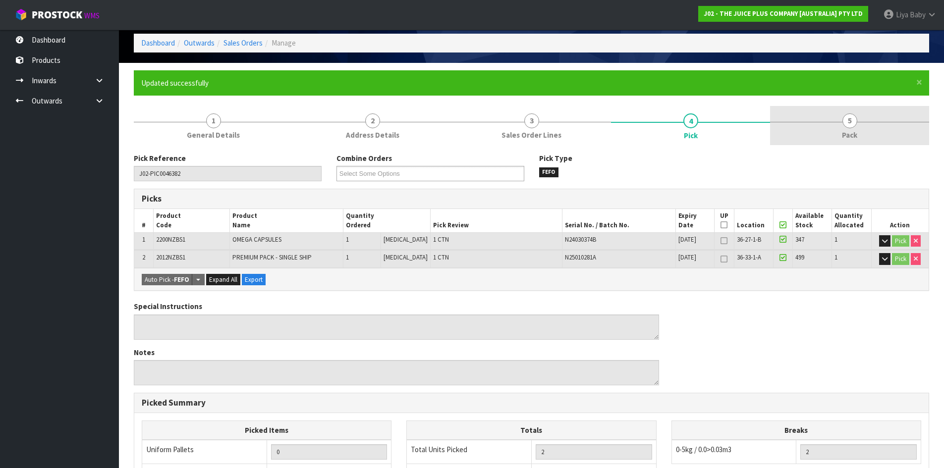
click at [841, 133] on link "5 Pack" at bounding box center [849, 125] width 159 height 39
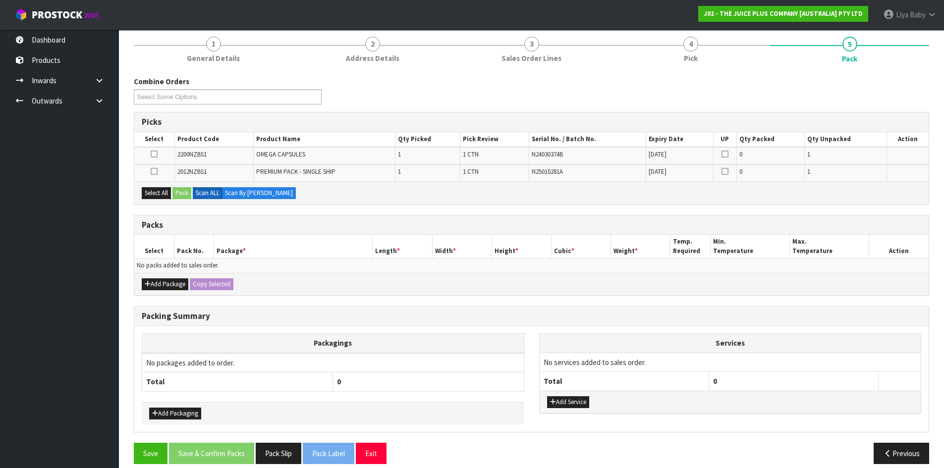
scroll to position [130, 0]
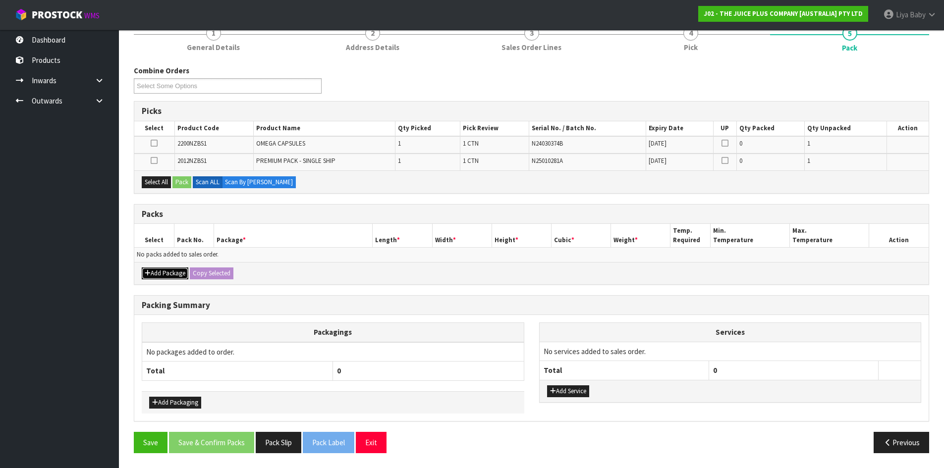
click at [171, 276] on button "Add Package" at bounding box center [165, 274] width 47 height 12
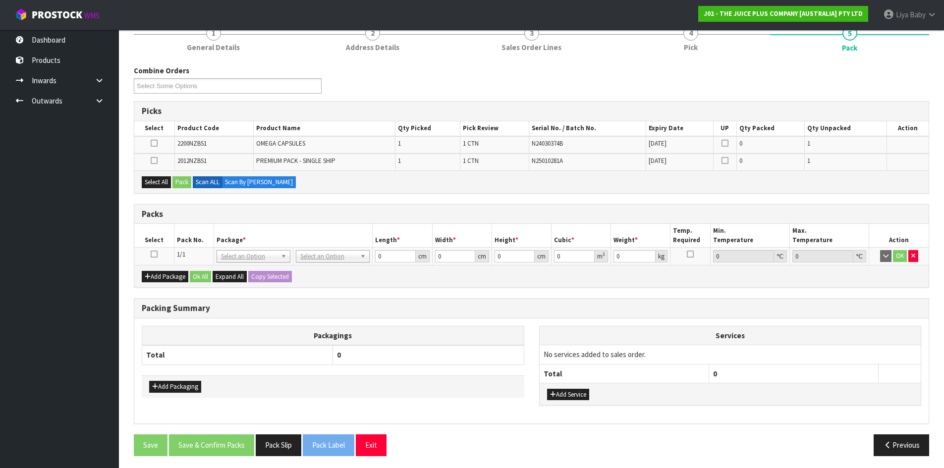
click at [156, 255] on icon at bounding box center [154, 254] width 7 height 0
click at [156, 181] on button "Select All" at bounding box center [156, 182] width 29 height 12
click at [178, 181] on button "Pack" at bounding box center [182, 182] width 19 height 12
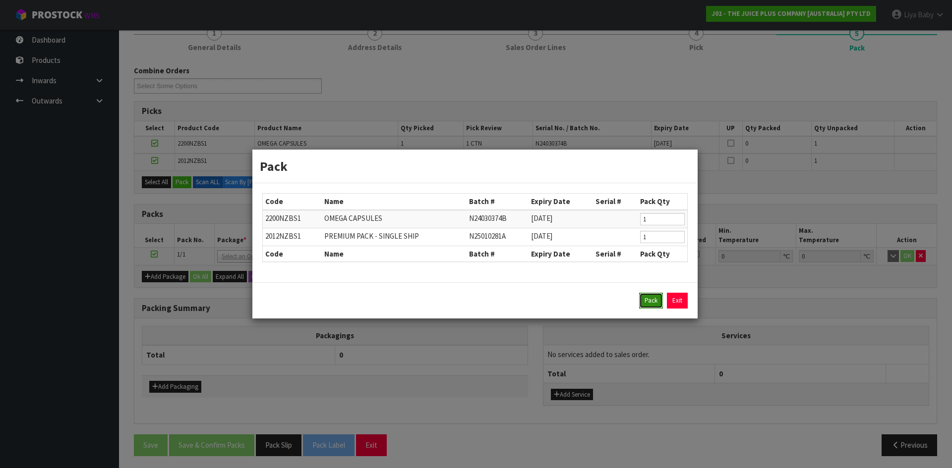
click at [659, 295] on button "Pack" at bounding box center [651, 301] width 24 height 16
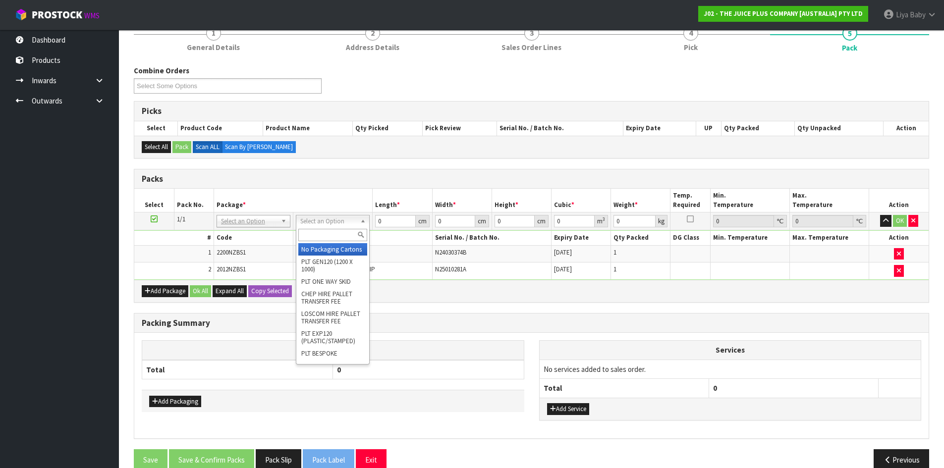
click at [339, 236] on input "text" at bounding box center [332, 235] width 69 height 12
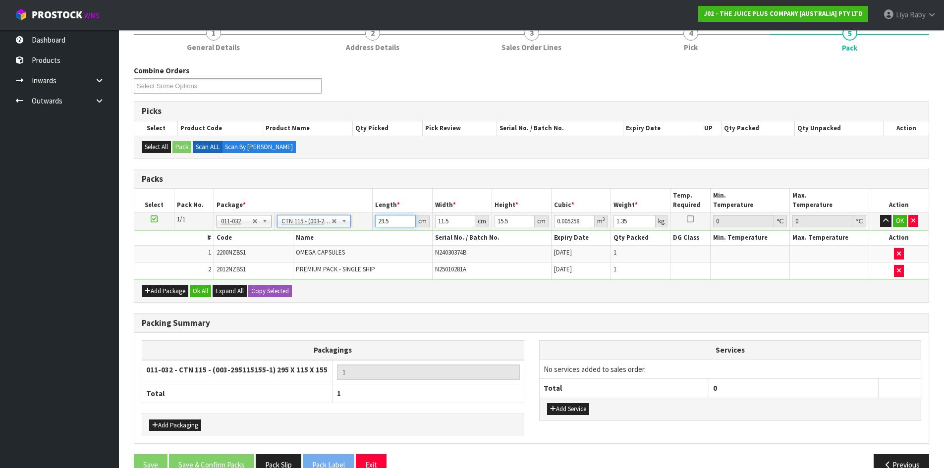
click at [389, 217] on input "29.5" at bounding box center [395, 221] width 40 height 12
click at [459, 218] on input "11.5" at bounding box center [455, 221] width 40 height 12
click at [510, 220] on input "15.5" at bounding box center [515, 221] width 40 height 12
click at [640, 222] on input "1.35" at bounding box center [635, 221] width 42 height 12
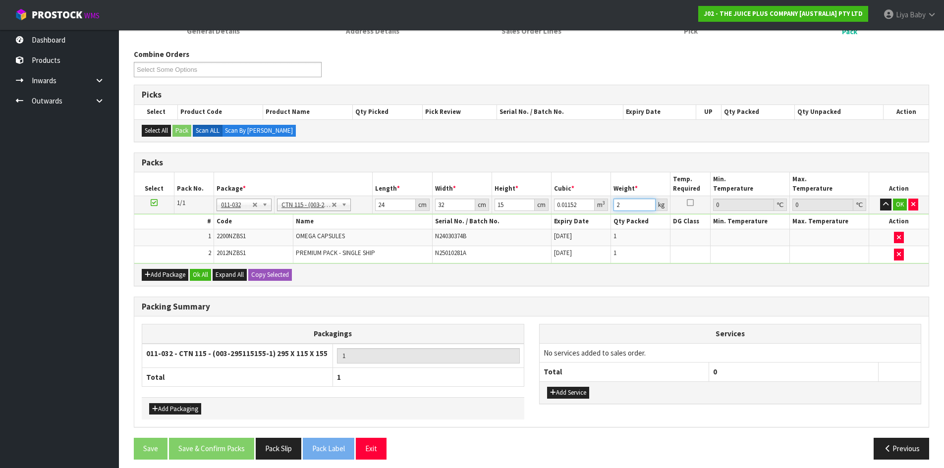
scroll to position [153, 0]
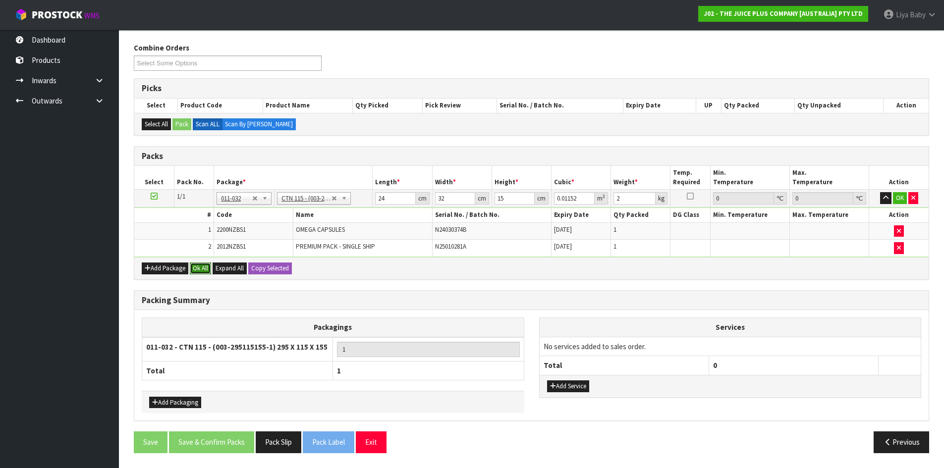
click at [198, 270] on button "Ok All" at bounding box center [200, 269] width 21 height 12
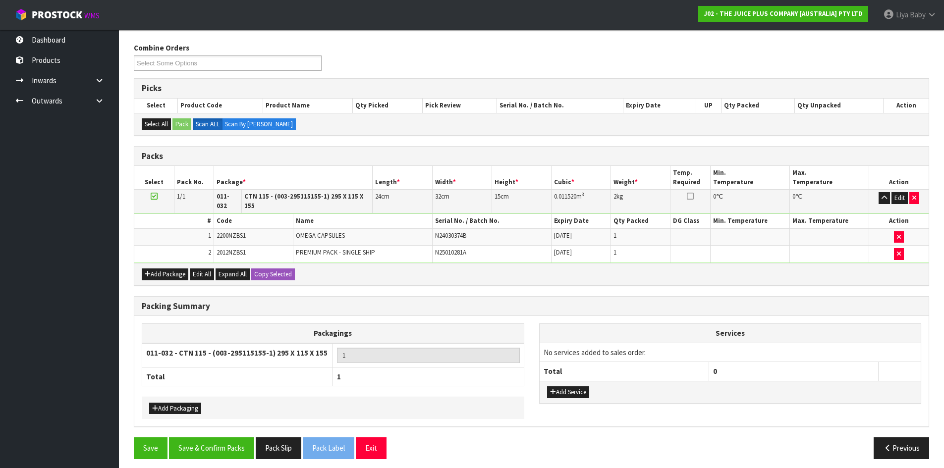
scroll to position [152, 0]
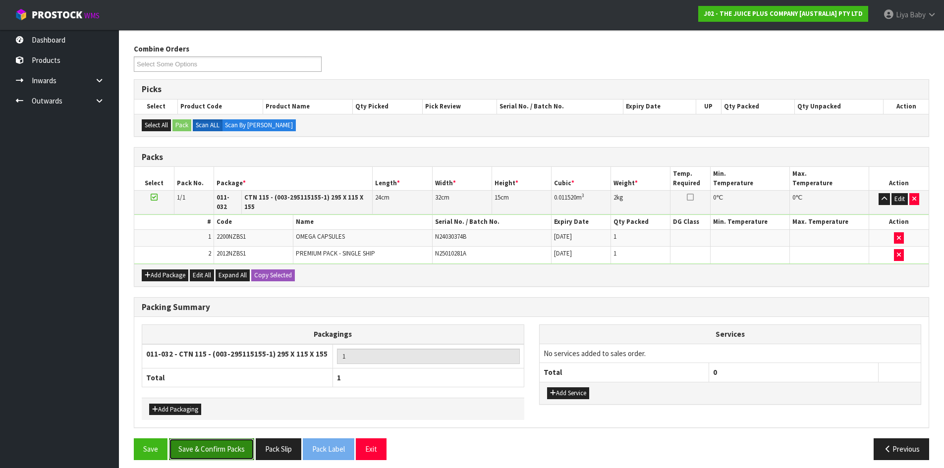
click at [211, 439] on button "Save & Confirm Packs" at bounding box center [211, 449] width 85 height 21
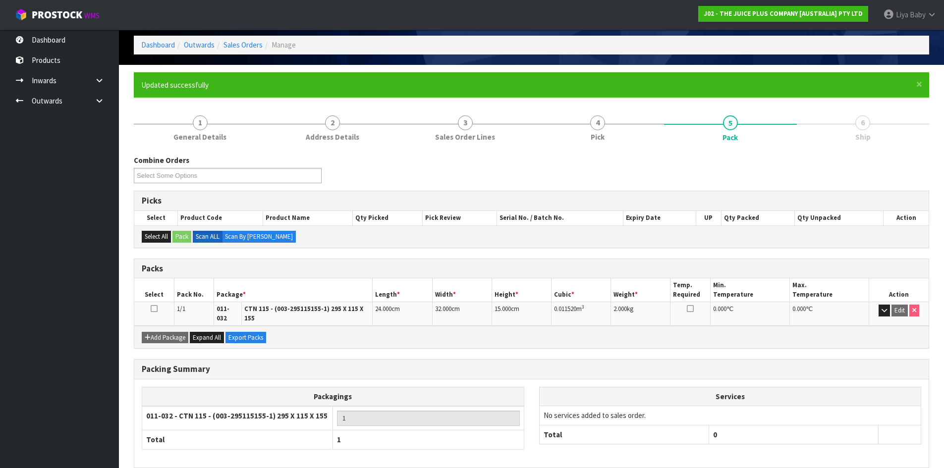
scroll to position [81, 0]
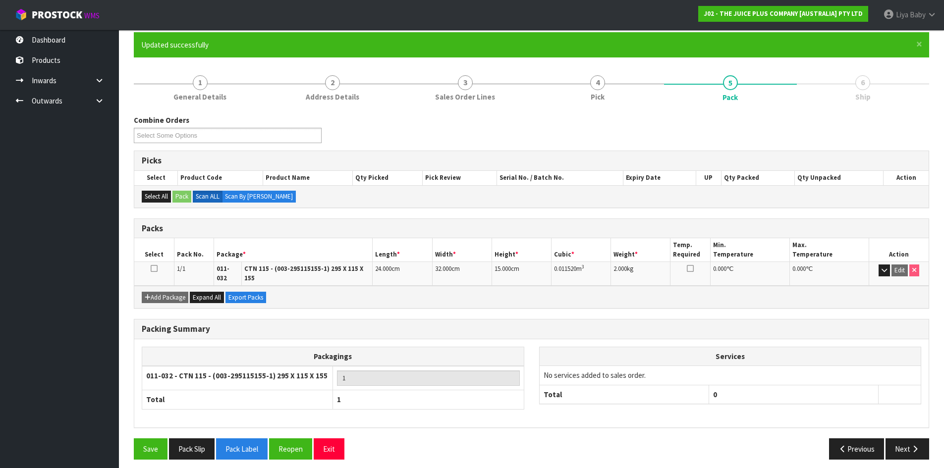
click at [150, 268] on td at bounding box center [154, 274] width 40 height 24
click at [154, 269] on icon at bounding box center [154, 269] width 7 height 0
click at [901, 444] on button "Next" at bounding box center [908, 449] width 44 height 21
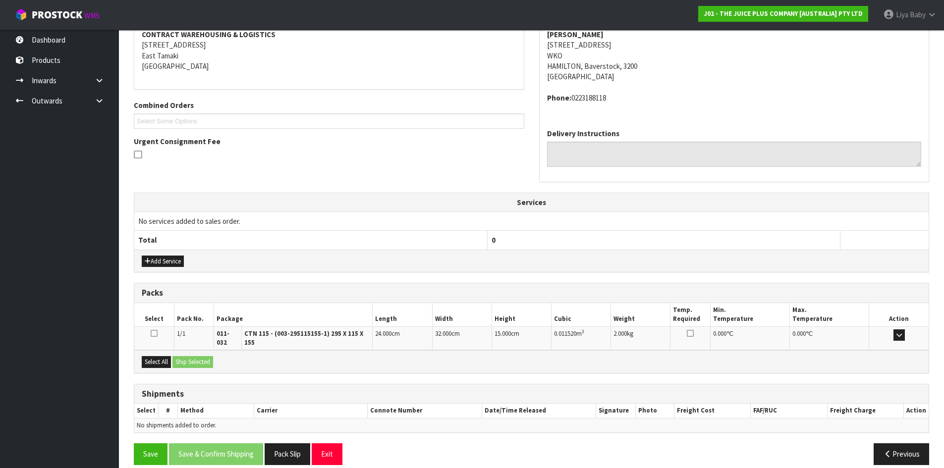
scroll to position [199, 0]
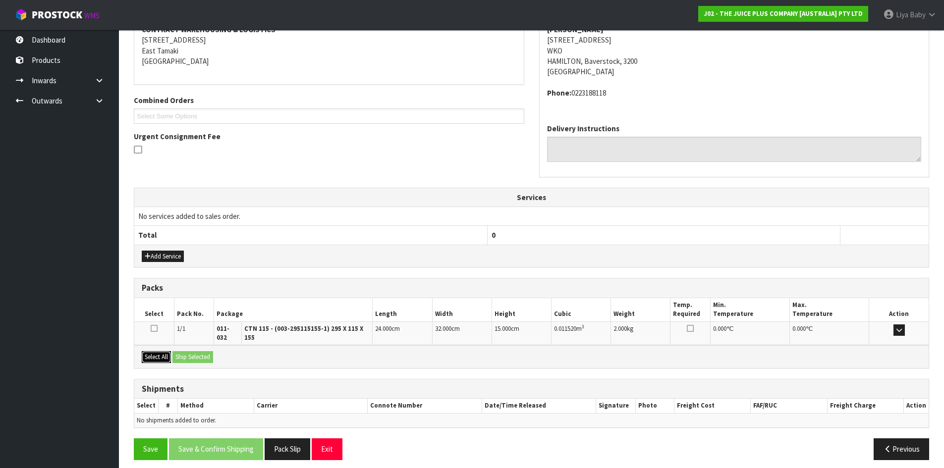
click at [155, 353] on button "Select All" at bounding box center [156, 357] width 29 height 12
click at [192, 353] on button "Ship Selected" at bounding box center [193, 357] width 41 height 12
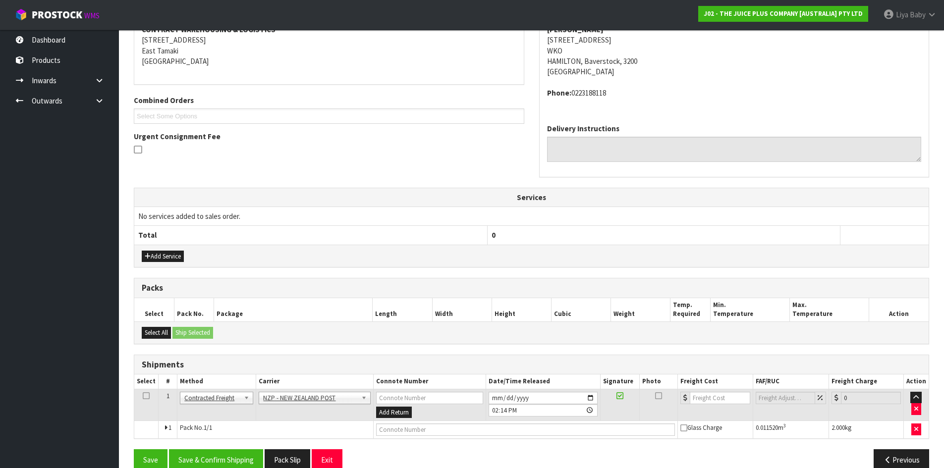
scroll to position [217, 0]
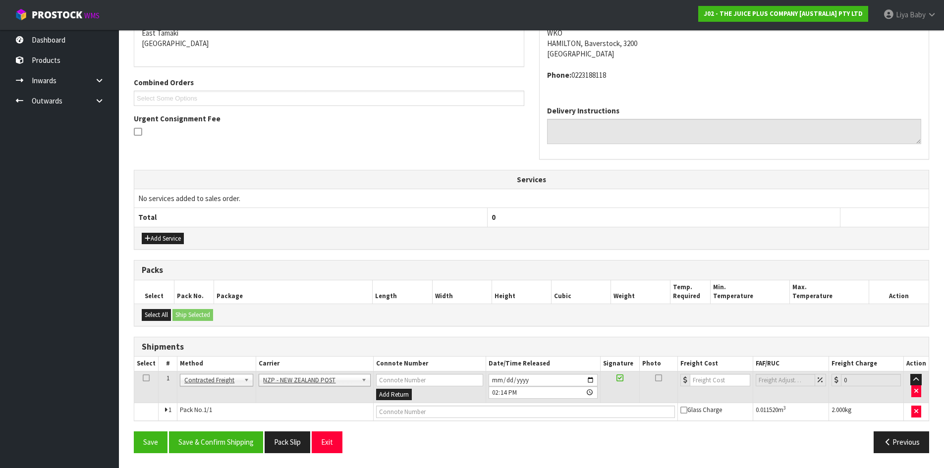
click at [146, 379] on icon at bounding box center [146, 378] width 7 height 0
click at [215, 445] on button "Save & Confirm Shipping" at bounding box center [216, 442] width 94 height 21
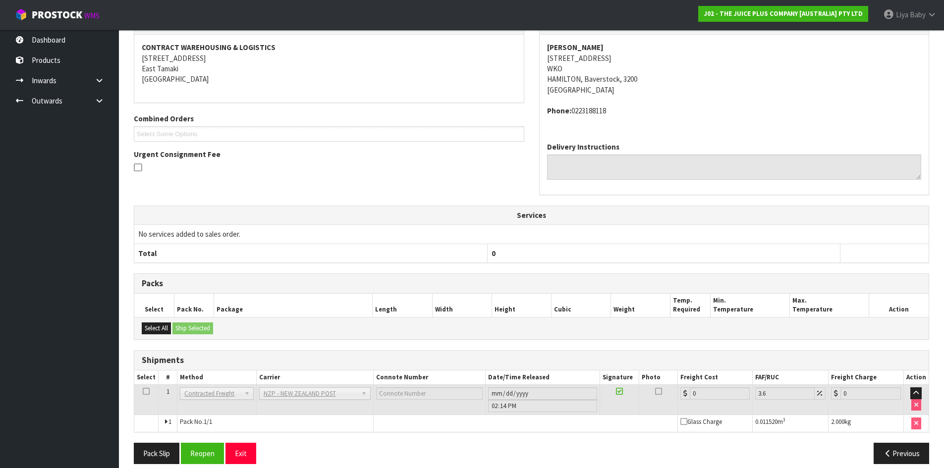
scroll to position [203, 0]
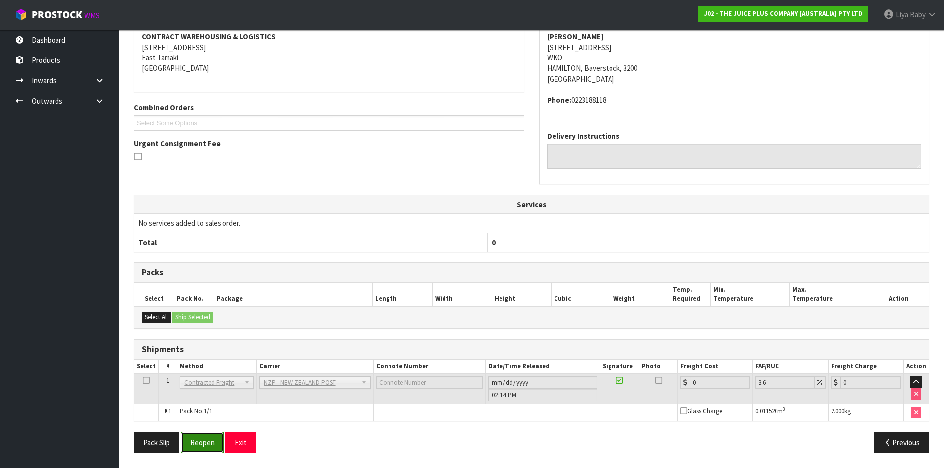
click at [197, 441] on button "Reopen" at bounding box center [202, 442] width 43 height 21
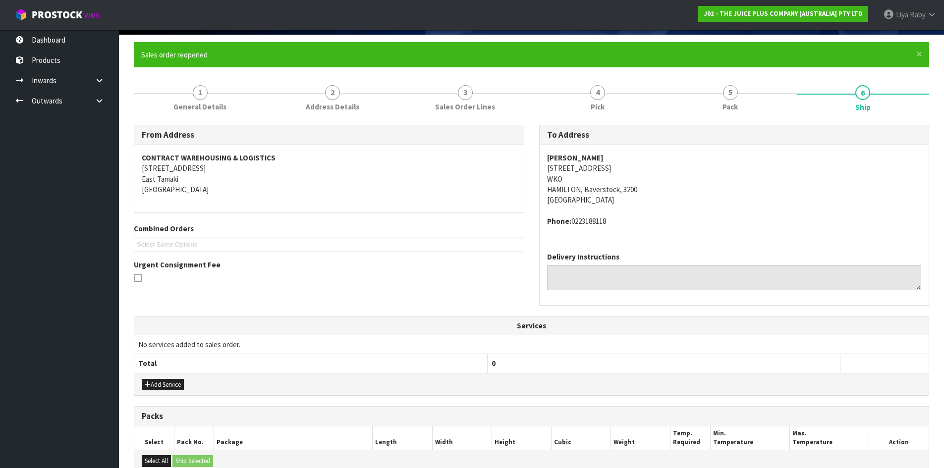
scroll to position [226, 0]
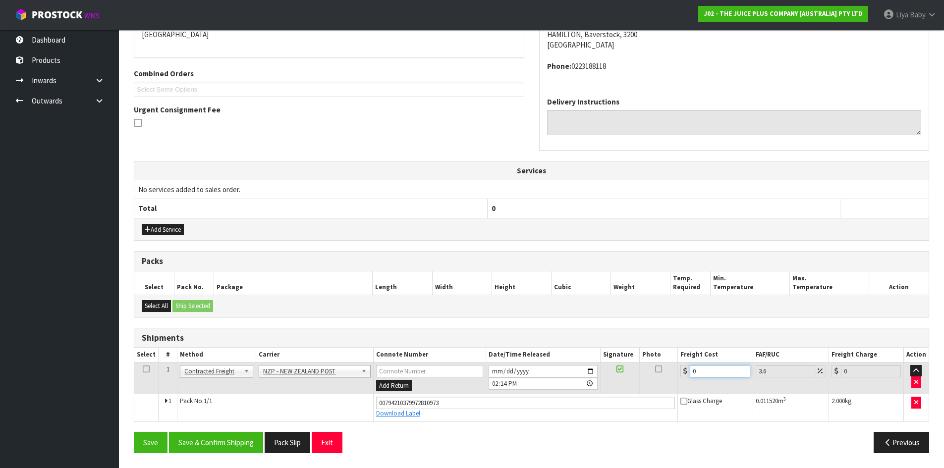
click at [703, 377] on input "0" at bounding box center [720, 371] width 60 height 12
click at [145, 370] on icon at bounding box center [146, 369] width 7 height 0
click at [234, 445] on button "Save & Confirm Shipping" at bounding box center [216, 442] width 94 height 21
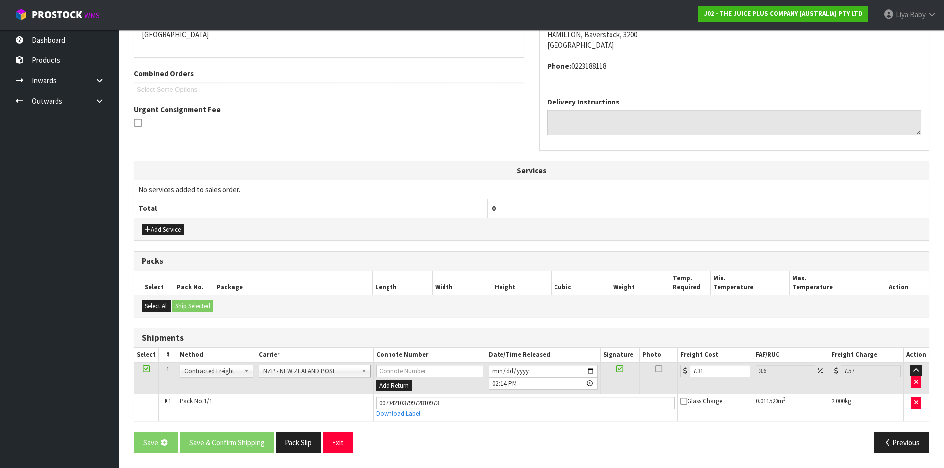
scroll to position [0, 0]
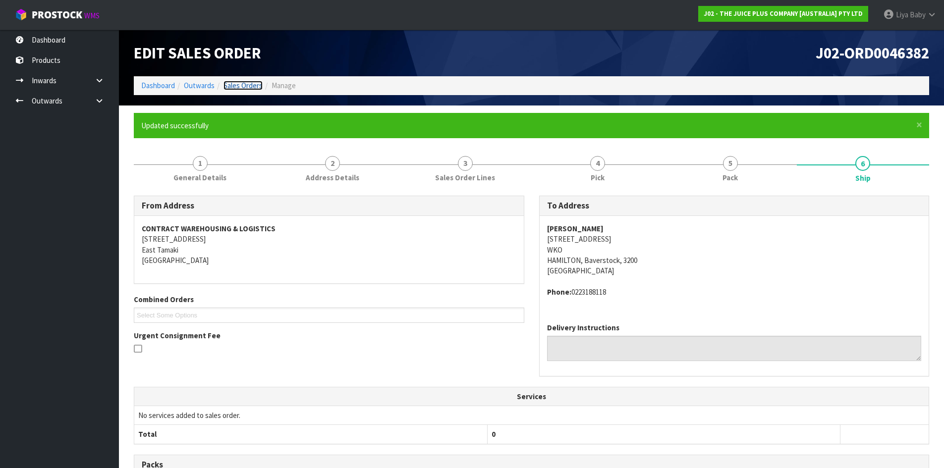
click at [233, 83] on link "Sales Orders" at bounding box center [243, 85] width 39 height 9
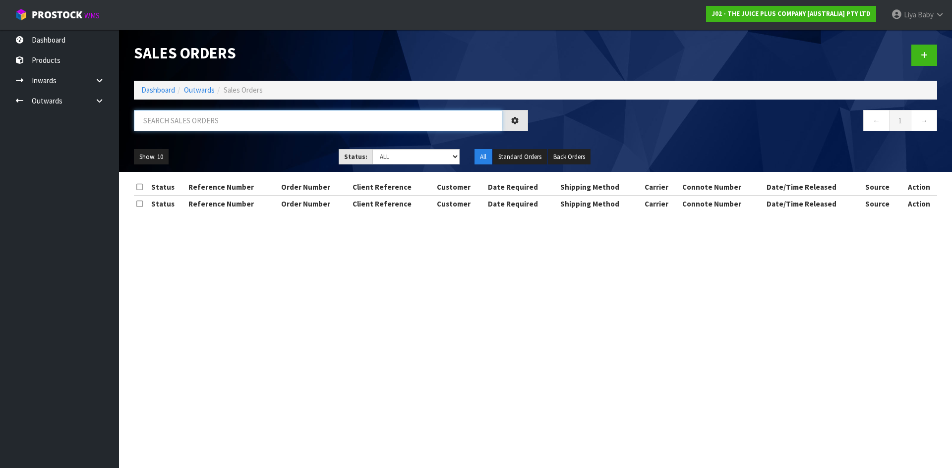
click at [187, 120] on input "text" at bounding box center [318, 120] width 368 height 21
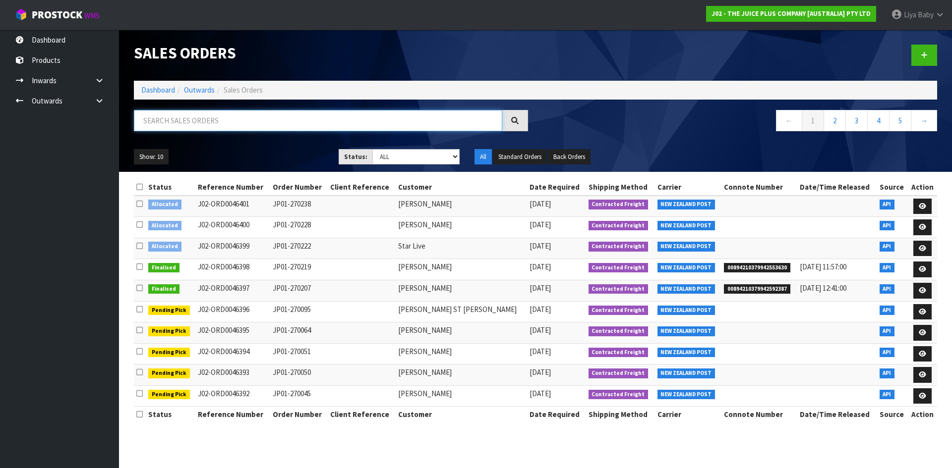
click at [183, 124] on input "text" at bounding box center [318, 120] width 368 height 21
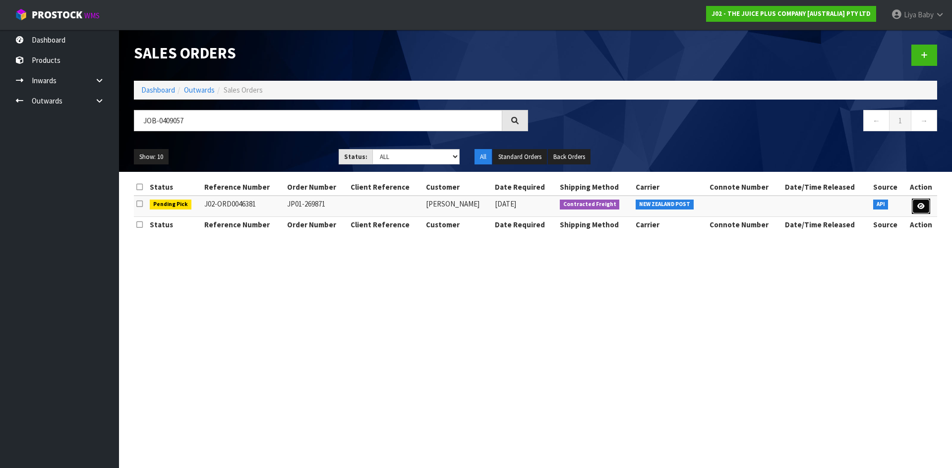
click at [925, 204] on link at bounding box center [921, 207] width 18 height 16
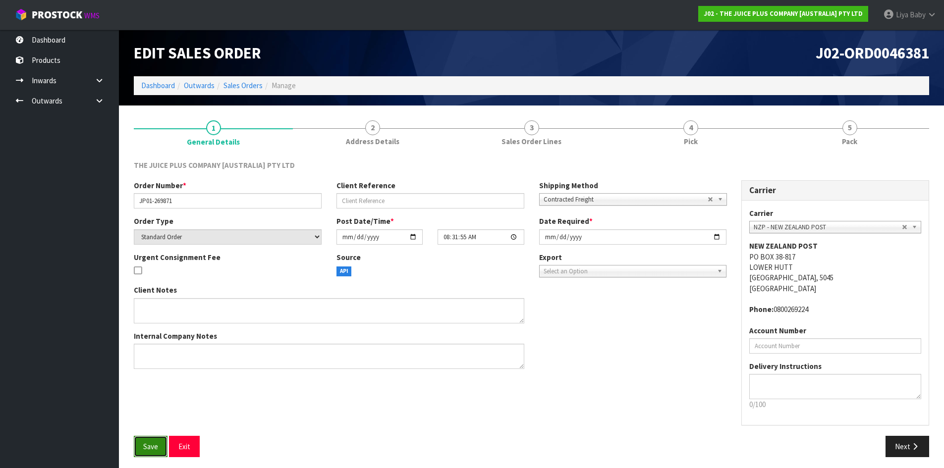
click at [146, 443] on span "Save" at bounding box center [150, 446] width 15 height 9
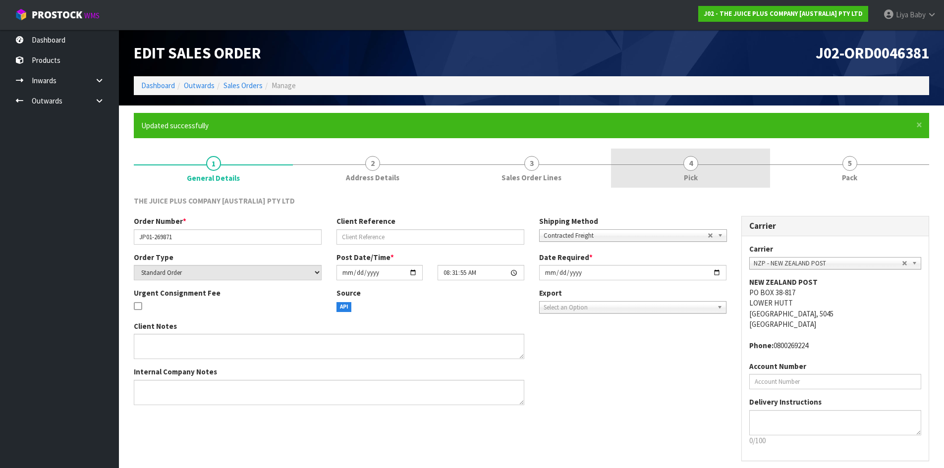
click at [676, 169] on link "4 Pick" at bounding box center [690, 168] width 159 height 39
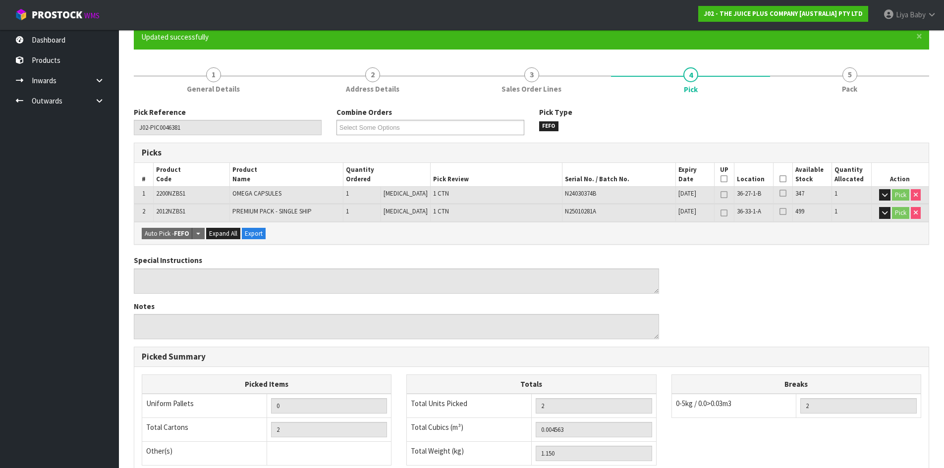
scroll to position [99, 0]
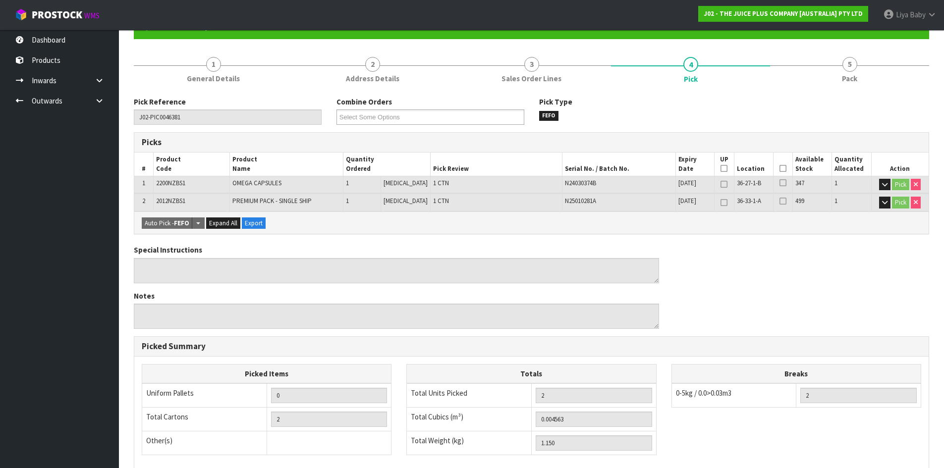
click at [781, 169] on icon at bounding box center [783, 169] width 7 height 0
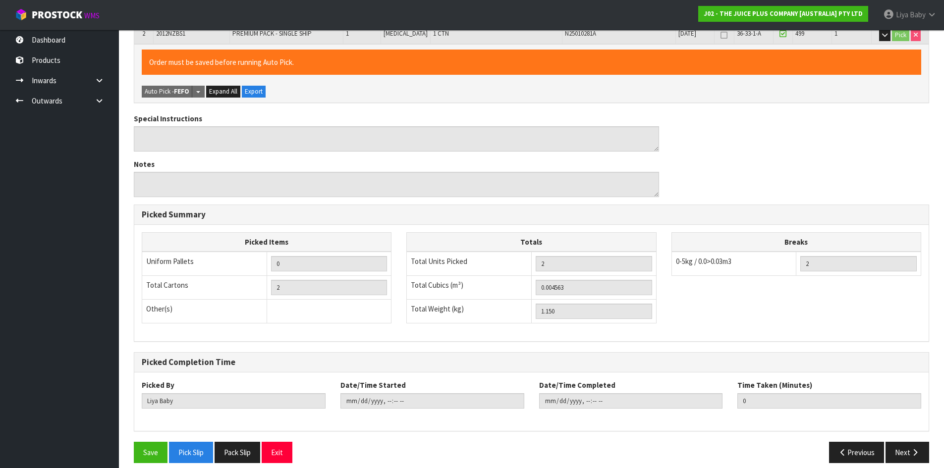
scroll to position [277, 0]
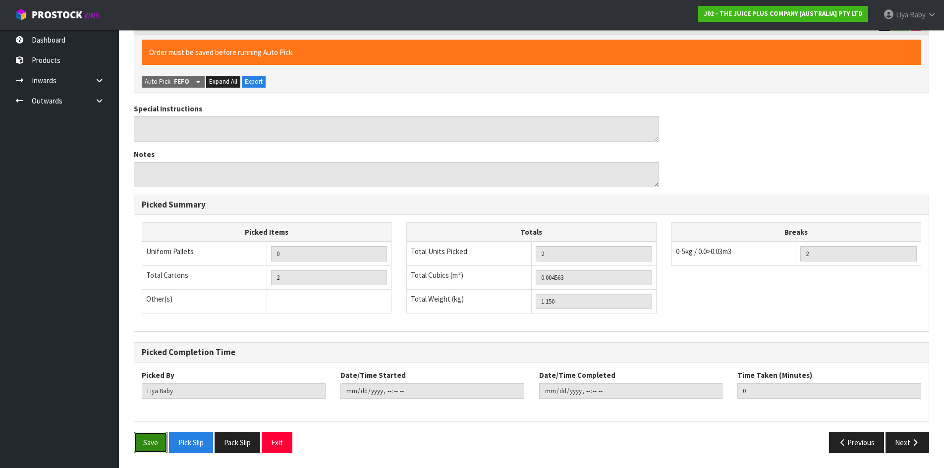
click at [153, 441] on button "Save" at bounding box center [151, 442] width 34 height 21
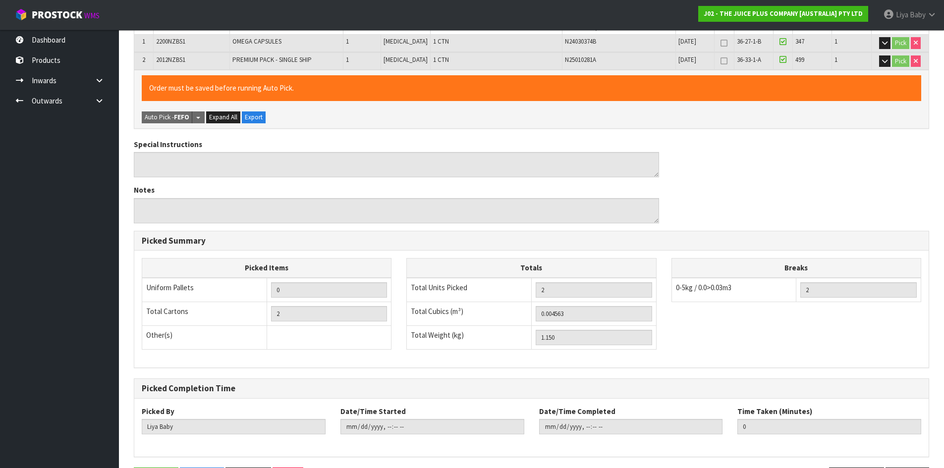
scroll to position [0, 0]
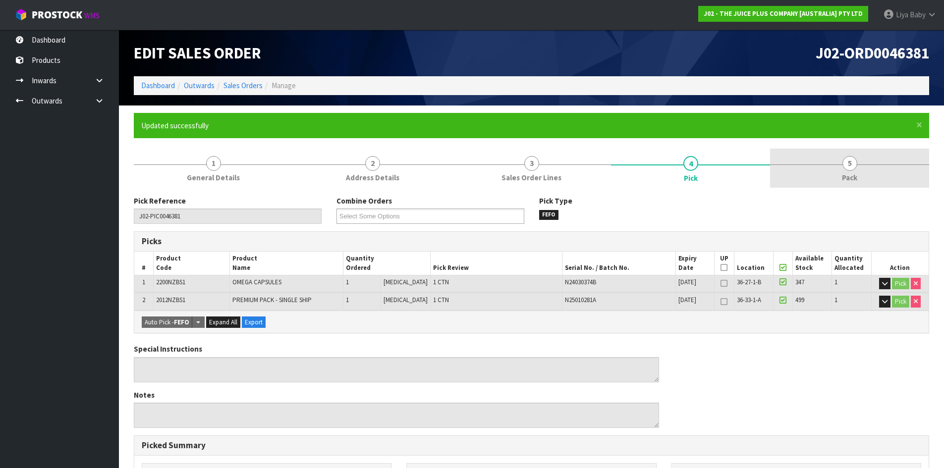
click at [864, 163] on link "5 Pack" at bounding box center [849, 168] width 159 height 39
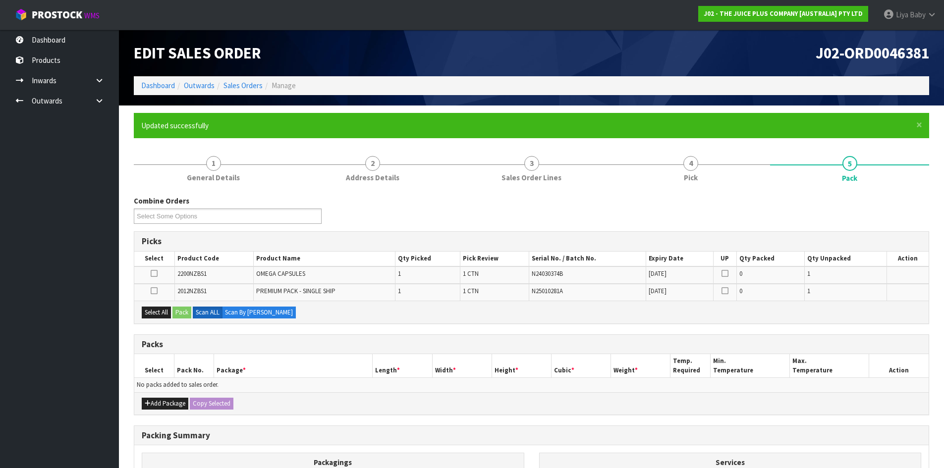
scroll to position [99, 0]
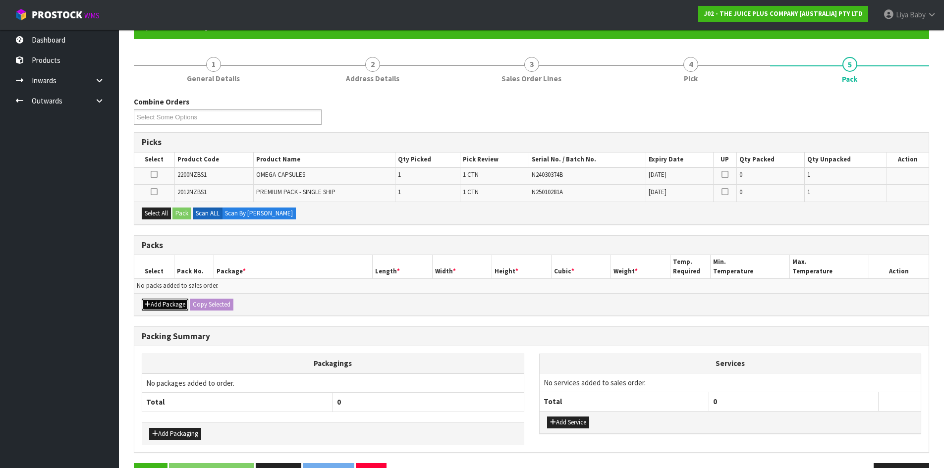
drag, startPoint x: 165, startPoint y: 303, endPoint x: 158, endPoint y: 301, distance: 7.2
click at [165, 303] on button "Add Package" at bounding box center [165, 305] width 47 height 12
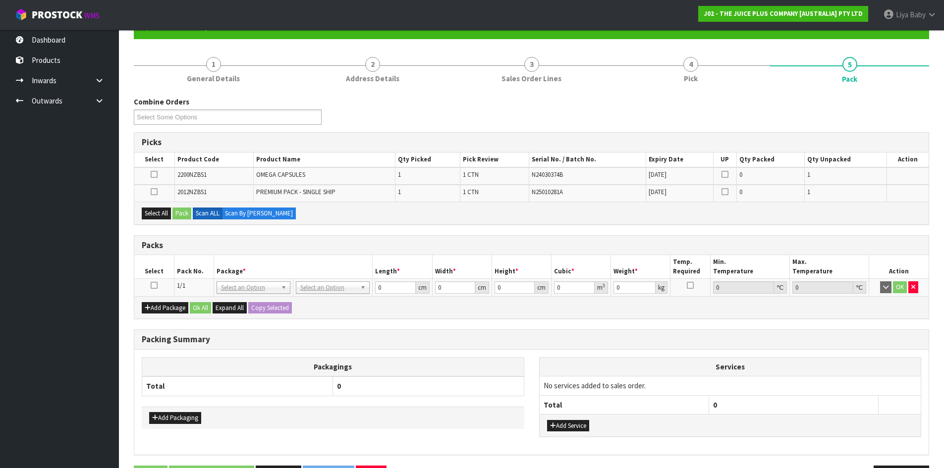
drag, startPoint x: 163, startPoint y: 285, endPoint x: 151, endPoint y: 284, distance: 11.9
click at [156, 284] on td at bounding box center [154, 288] width 40 height 18
drag, startPoint x: 151, startPoint y: 284, endPoint x: 157, endPoint y: 287, distance: 6.4
click at [151, 286] on icon at bounding box center [154, 286] width 7 height 0
click at [155, 216] on button "Select All" at bounding box center [156, 214] width 29 height 12
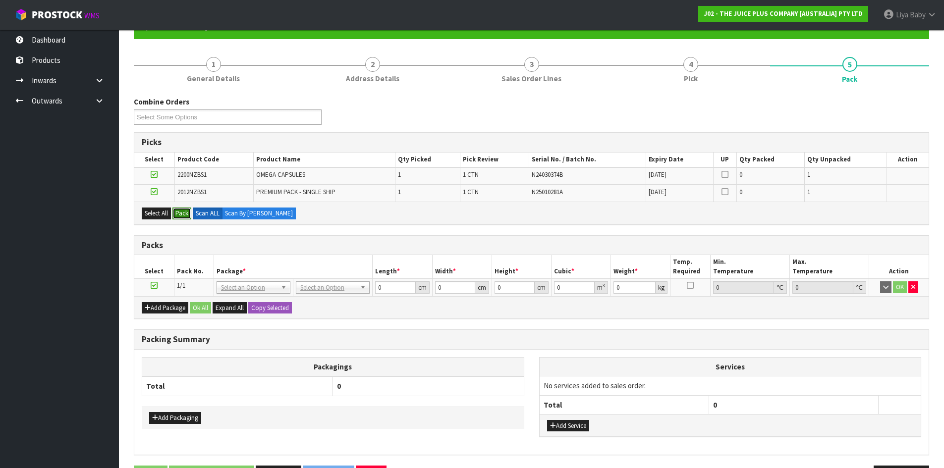
click at [180, 214] on button "Pack" at bounding box center [182, 214] width 19 height 12
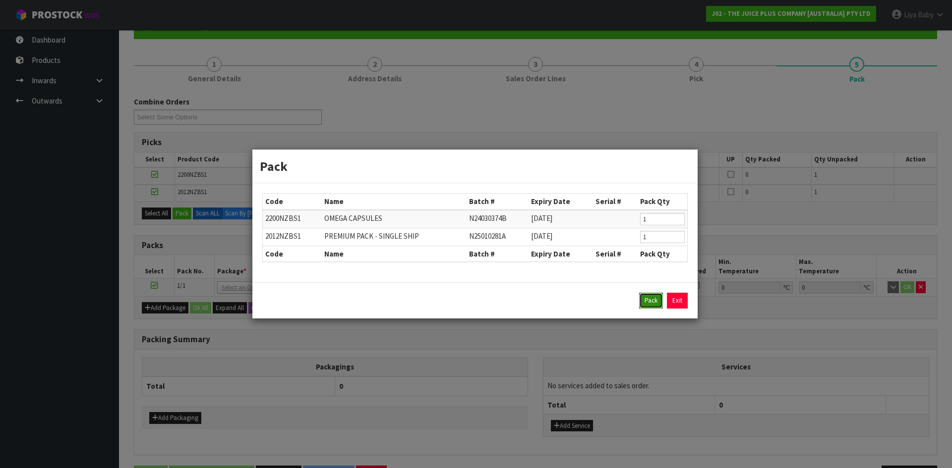
click at [647, 307] on button "Pack" at bounding box center [651, 301] width 24 height 16
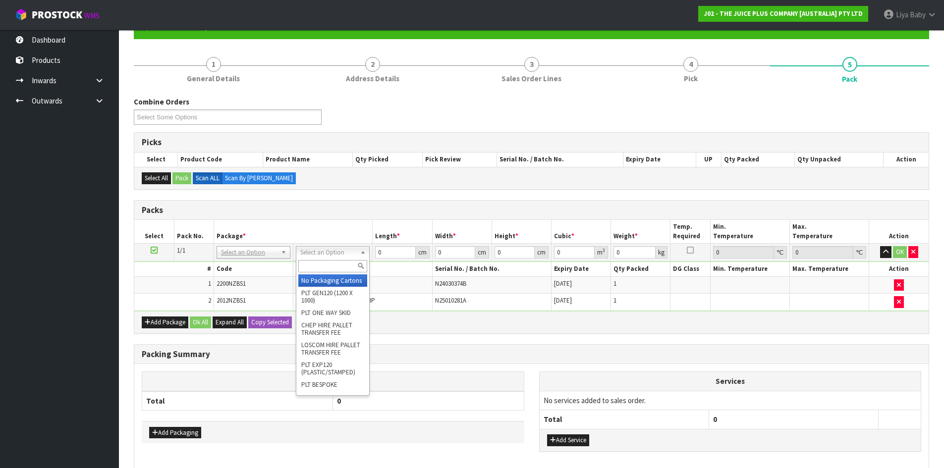
drag, startPoint x: 320, startPoint y: 264, endPoint x: 305, endPoint y: 277, distance: 19.4
click at [318, 265] on input "text" at bounding box center [332, 266] width 69 height 12
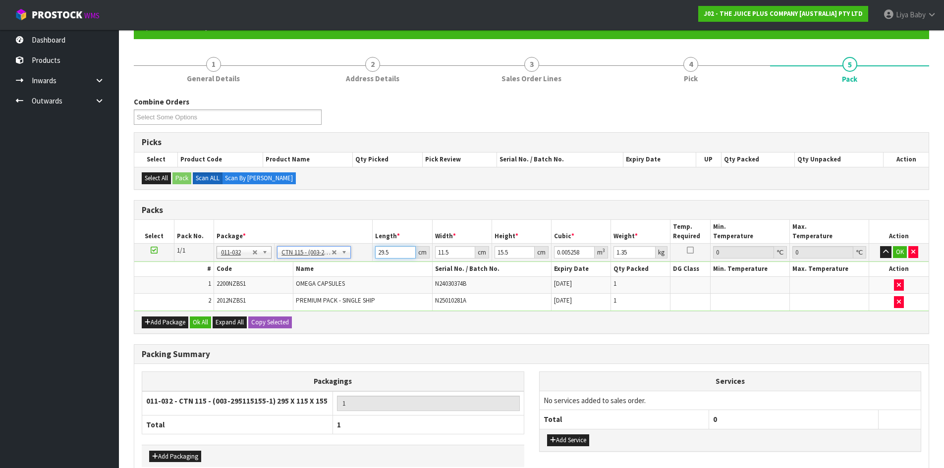
click at [392, 251] on input "29.5" at bounding box center [395, 252] width 40 height 12
click at [457, 256] on input "11.5" at bounding box center [455, 252] width 40 height 12
click at [510, 253] on input "15.5" at bounding box center [515, 252] width 40 height 12
click at [641, 254] on input "1.35" at bounding box center [635, 252] width 42 height 12
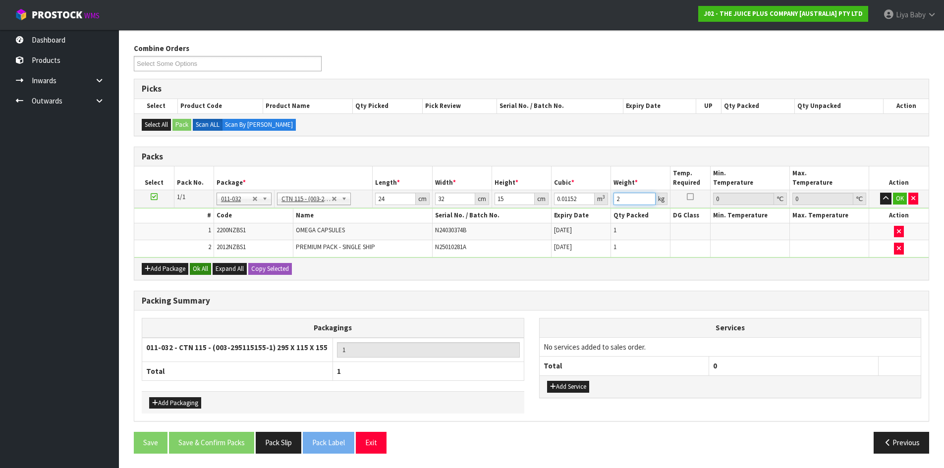
scroll to position [153, 0]
click at [206, 268] on button "Ok All" at bounding box center [200, 269] width 21 height 12
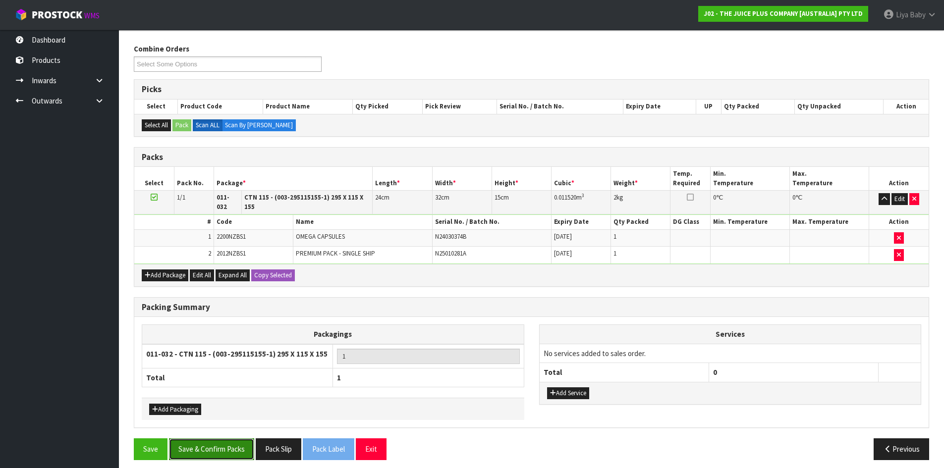
click at [191, 443] on button "Save & Confirm Packs" at bounding box center [211, 449] width 85 height 21
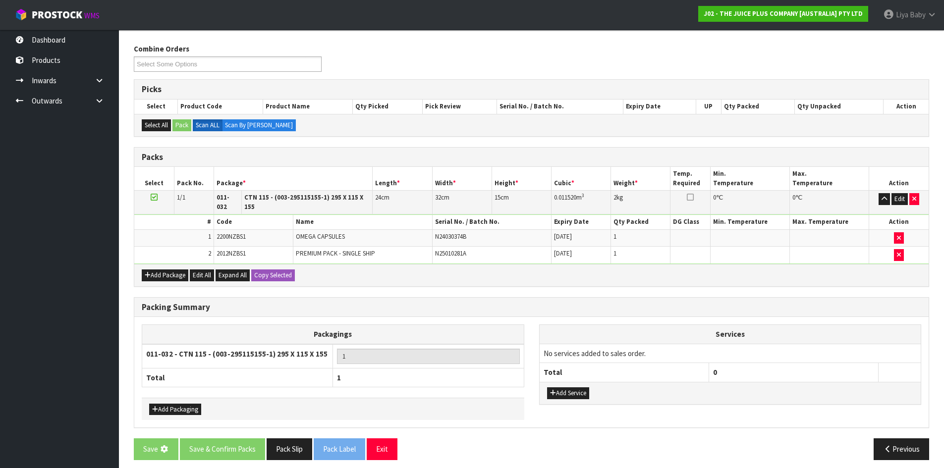
scroll to position [0, 0]
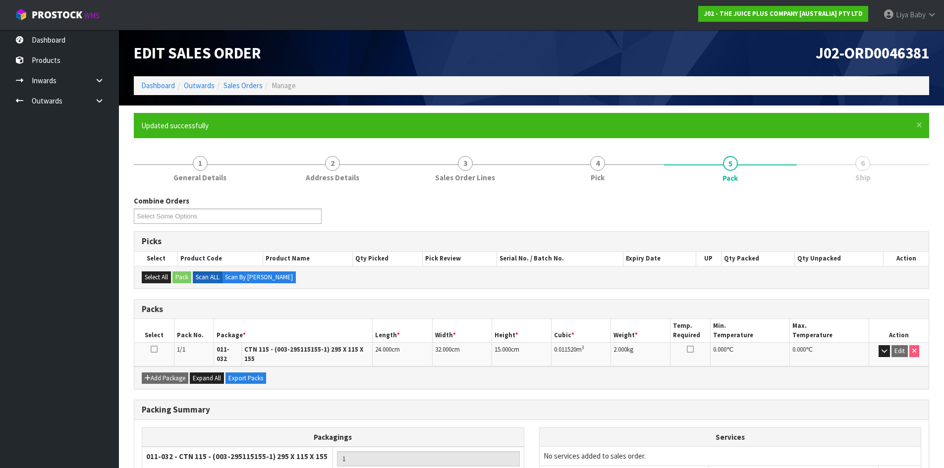
click at [151, 349] on icon at bounding box center [154, 349] width 7 height 0
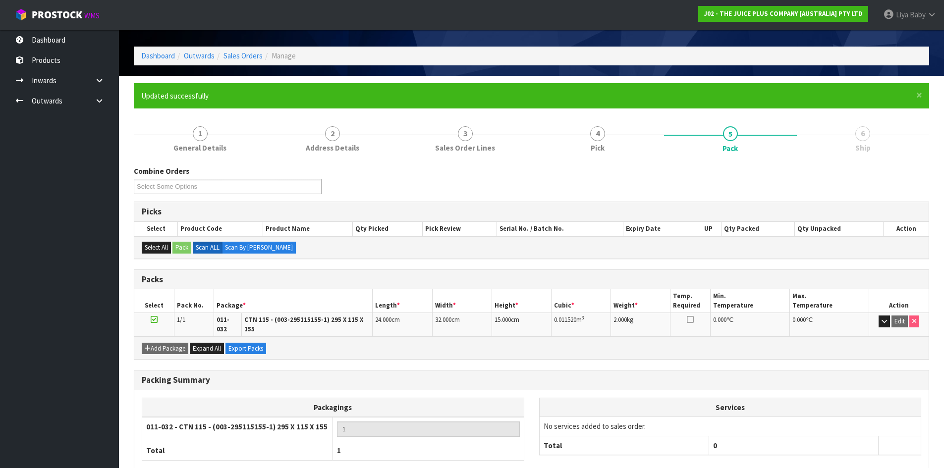
scroll to position [81, 0]
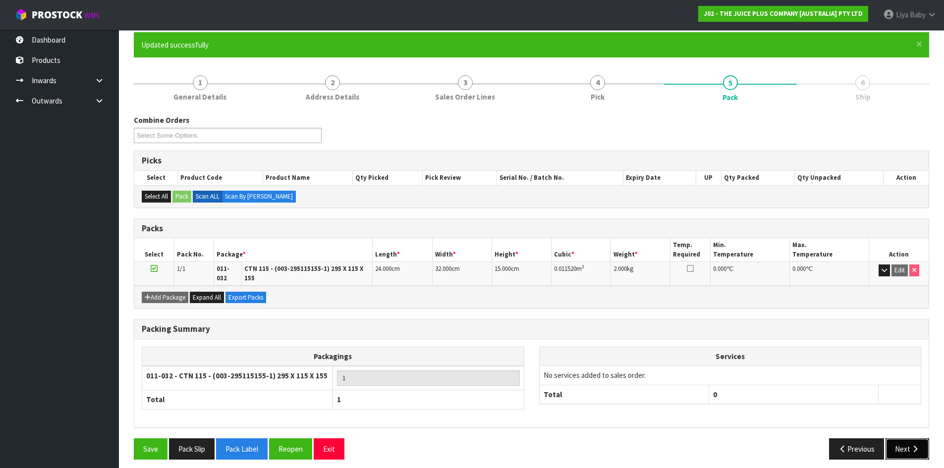
click at [894, 439] on button "Next" at bounding box center [908, 449] width 44 height 21
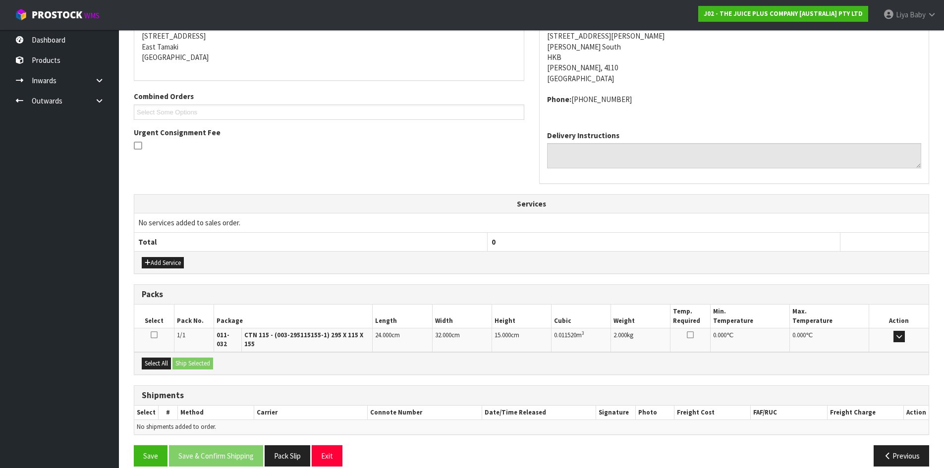
scroll to position [210, 0]
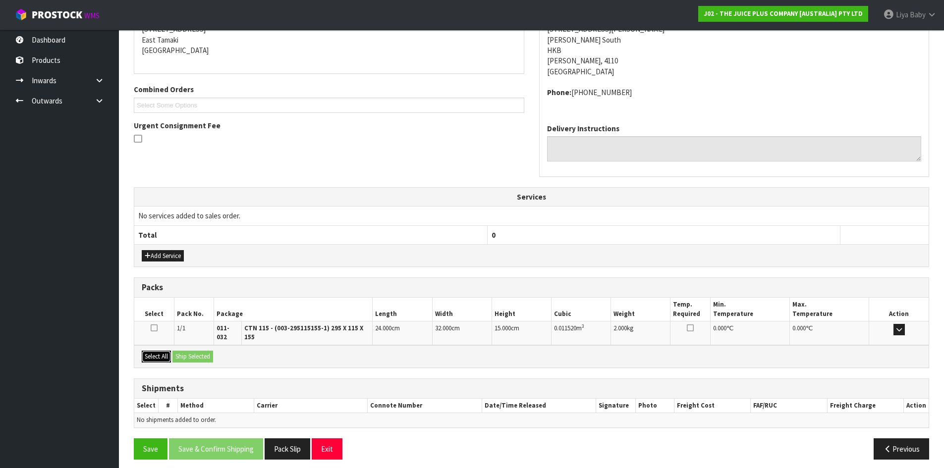
click at [153, 351] on button "Select All" at bounding box center [156, 357] width 29 height 12
click at [194, 351] on button "Ship Selected" at bounding box center [193, 357] width 41 height 12
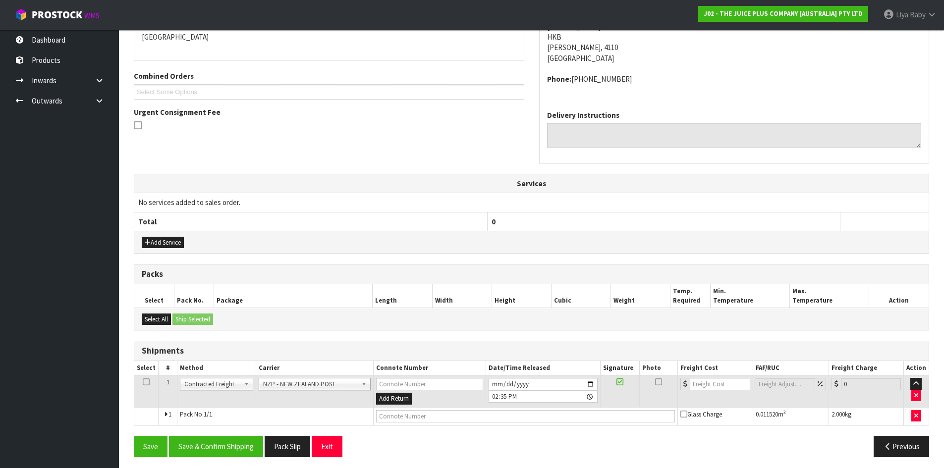
scroll to position [228, 0]
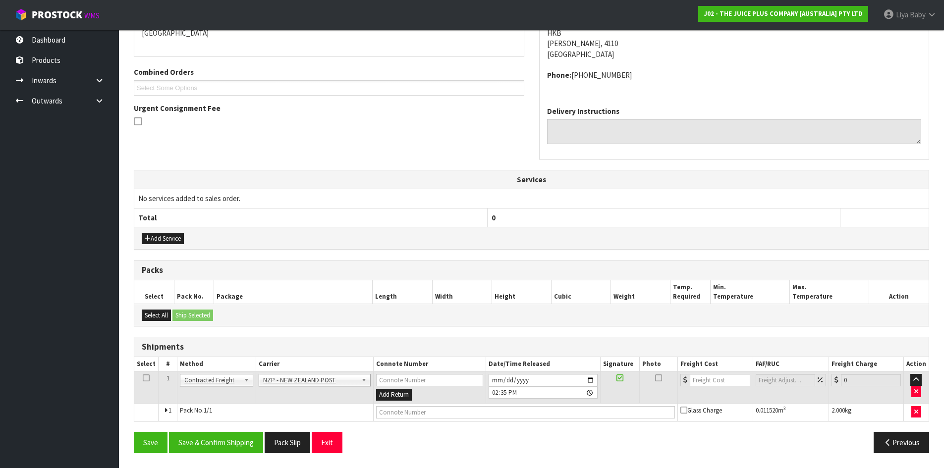
click at [147, 378] on icon at bounding box center [146, 378] width 7 height 0
click at [227, 440] on button "Save & Confirm Shipping" at bounding box center [216, 442] width 94 height 21
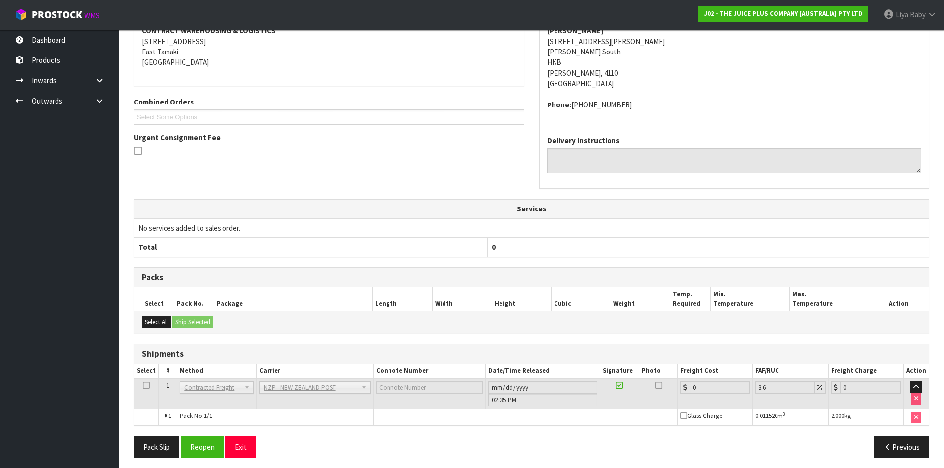
scroll to position [213, 0]
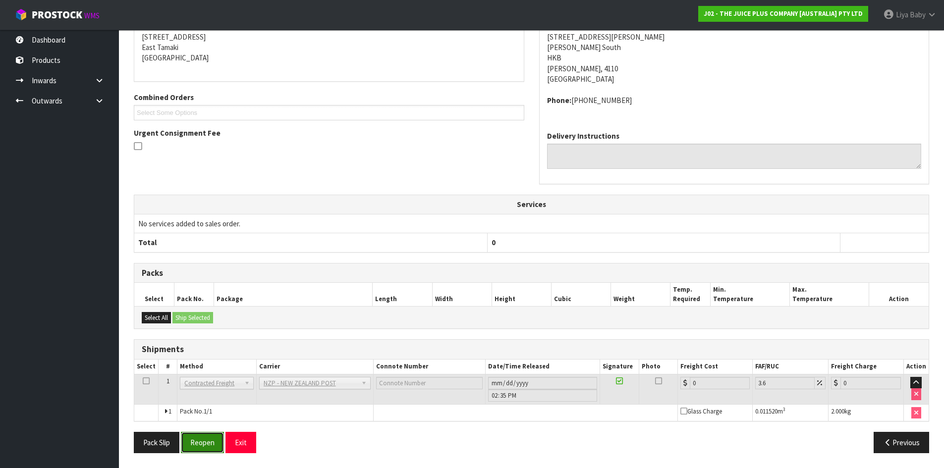
click at [200, 442] on button "Reopen" at bounding box center [202, 442] width 43 height 21
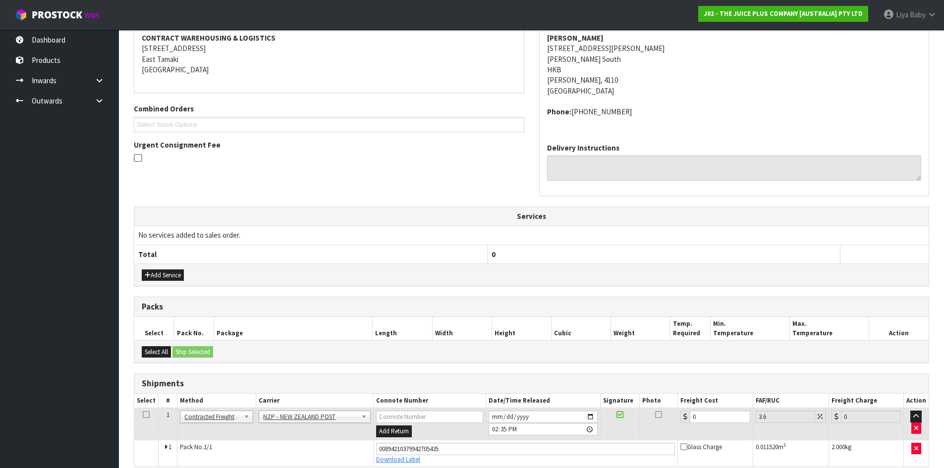
scroll to position [237, 0]
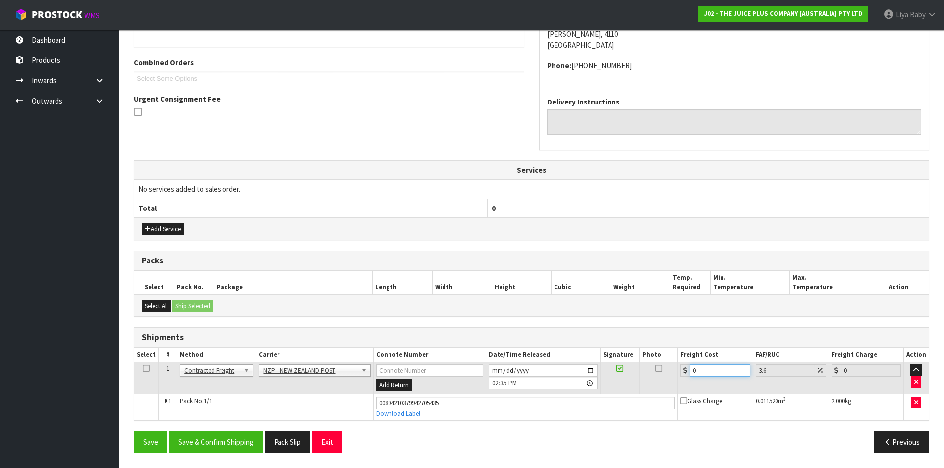
click at [715, 368] on input "0" at bounding box center [720, 371] width 60 height 12
click at [143, 369] on icon at bounding box center [146, 369] width 7 height 0
click at [211, 441] on button "Save & Confirm Shipping" at bounding box center [216, 442] width 94 height 21
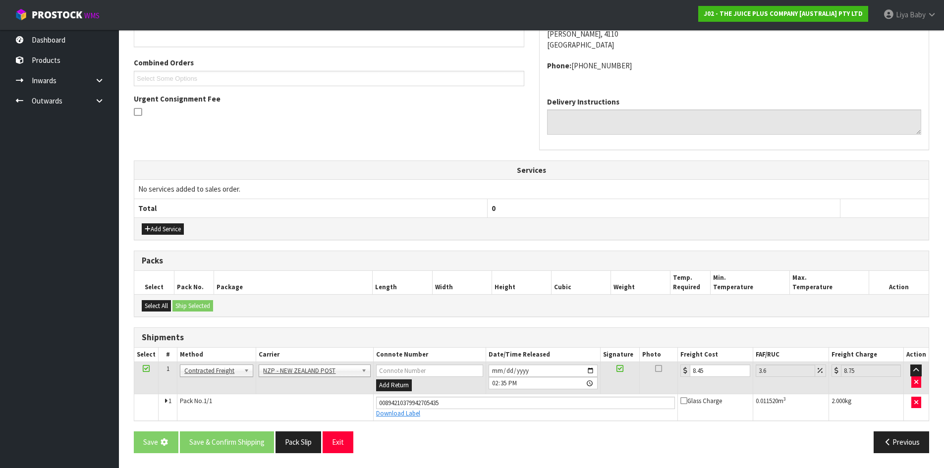
scroll to position [0, 0]
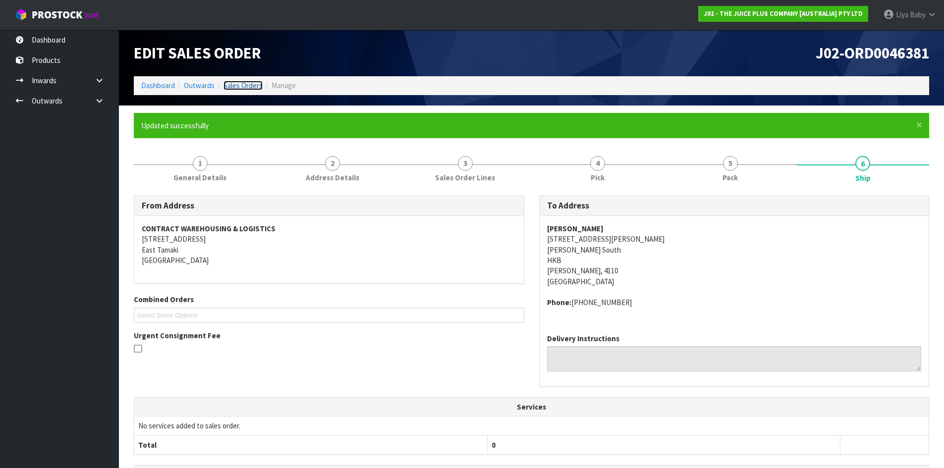
click at [244, 89] on link "Sales Orders" at bounding box center [243, 85] width 39 height 9
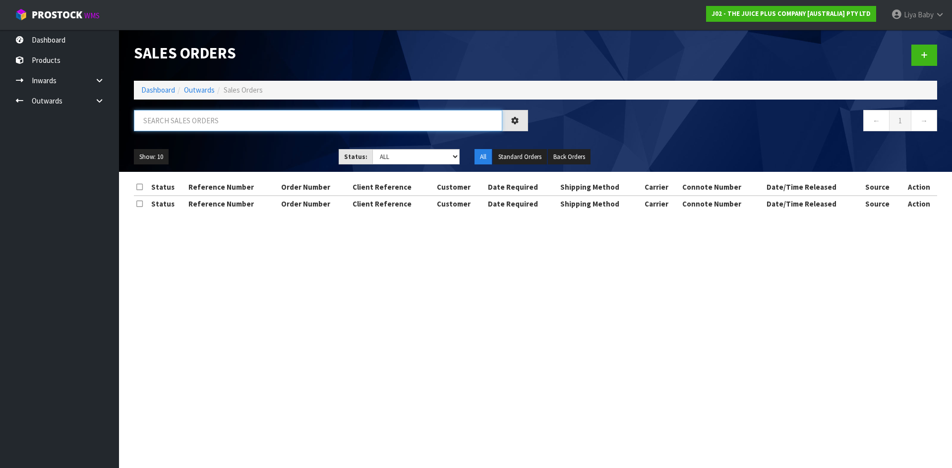
click at [233, 122] on input "text" at bounding box center [318, 120] width 368 height 21
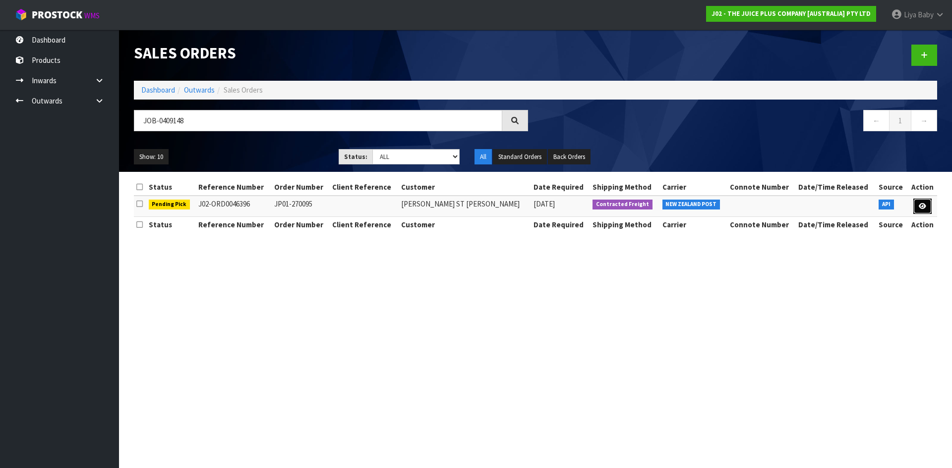
click at [918, 200] on link at bounding box center [922, 207] width 18 height 16
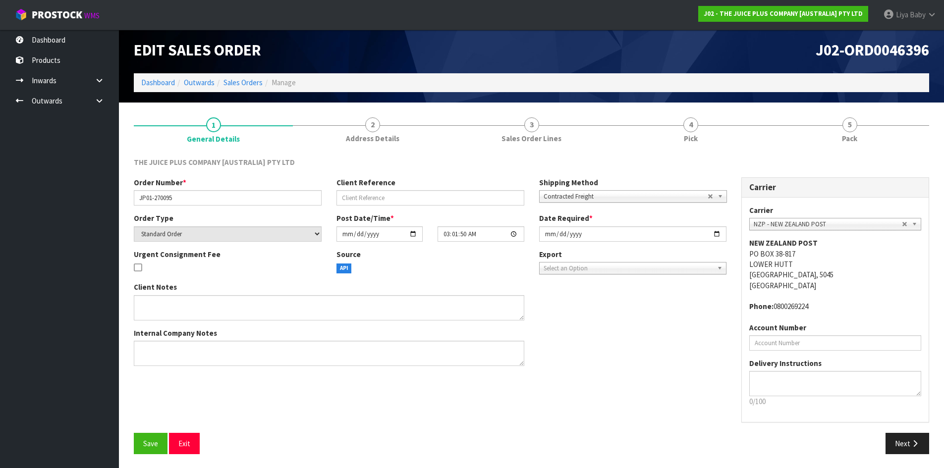
scroll to position [4, 0]
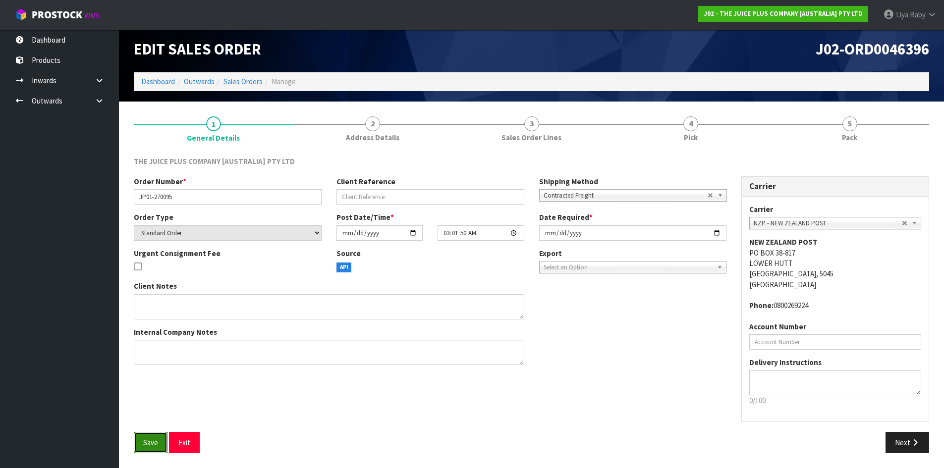
click at [138, 445] on button "Save" at bounding box center [151, 442] width 34 height 21
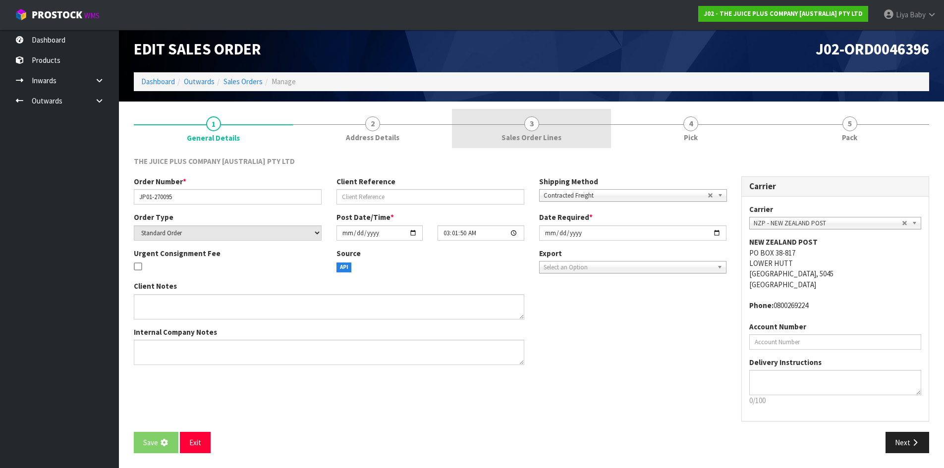
scroll to position [0, 0]
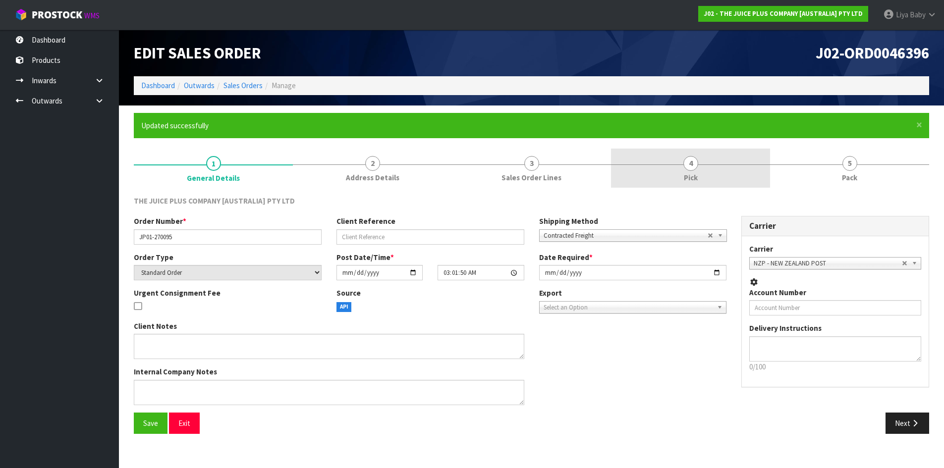
click at [703, 169] on link "4 Pick" at bounding box center [690, 168] width 159 height 39
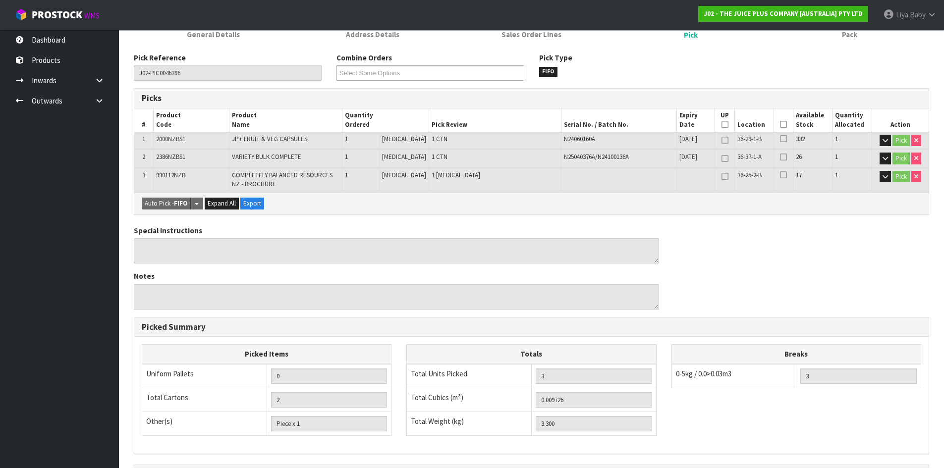
scroll to position [149, 0]
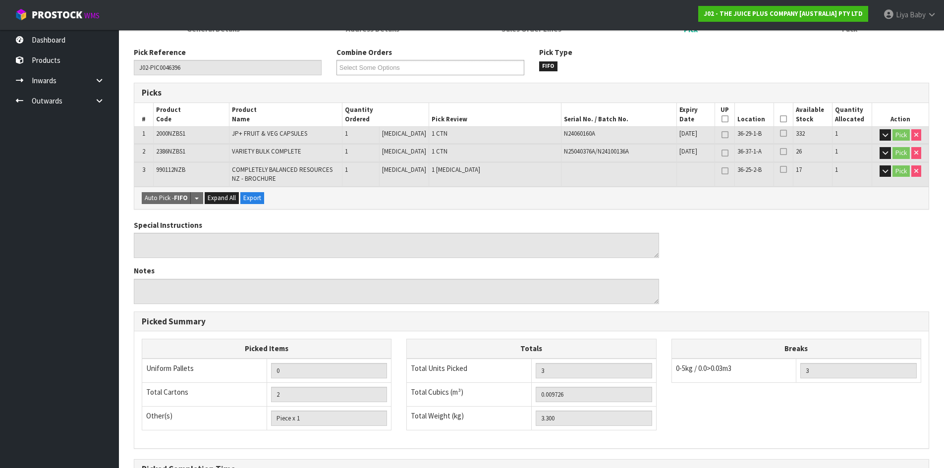
click at [780, 119] on icon at bounding box center [783, 119] width 7 height 0
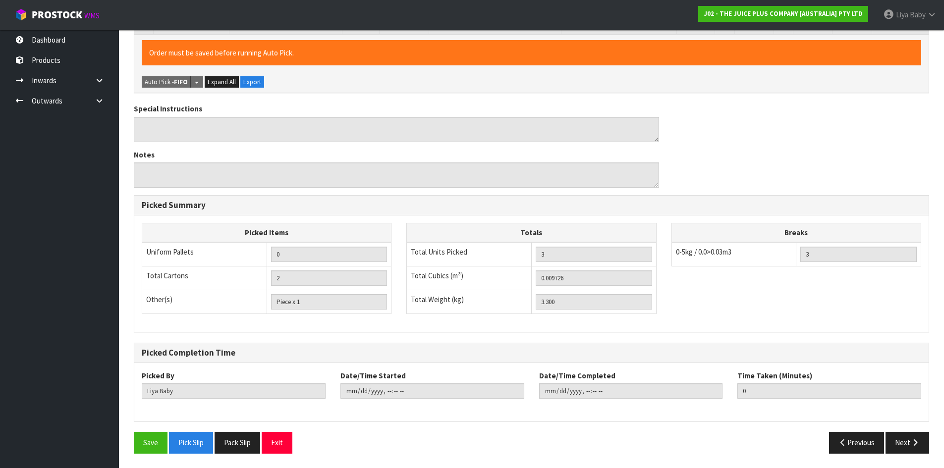
scroll to position [301, 0]
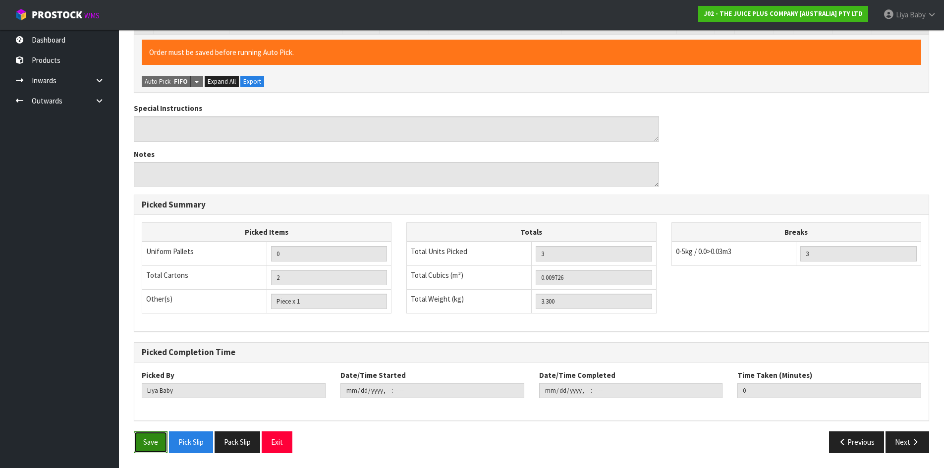
click at [142, 444] on button "Save" at bounding box center [151, 442] width 34 height 21
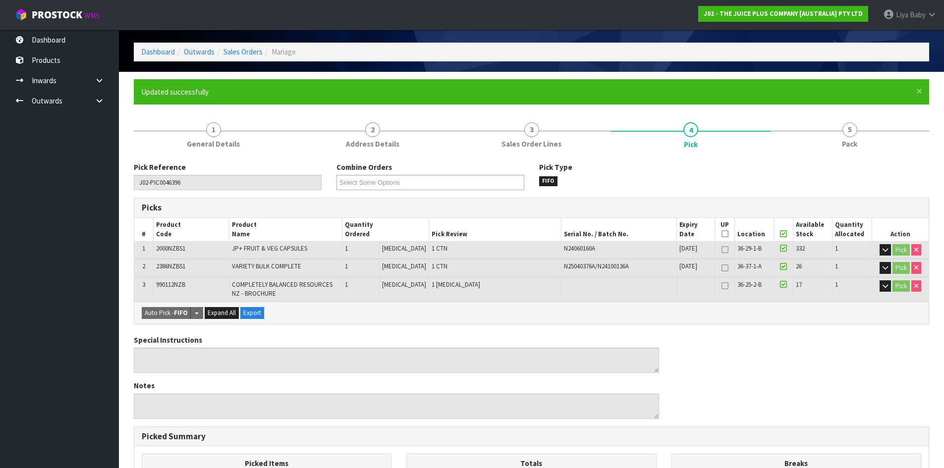
scroll to position [0, 0]
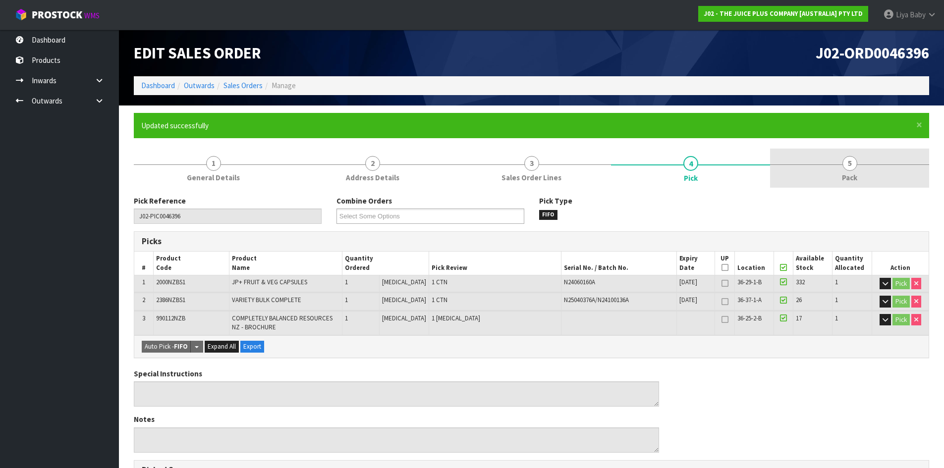
drag, startPoint x: 868, startPoint y: 170, endPoint x: 860, endPoint y: 167, distance: 8.0
click at [867, 168] on link "5 Pack" at bounding box center [849, 168] width 159 height 39
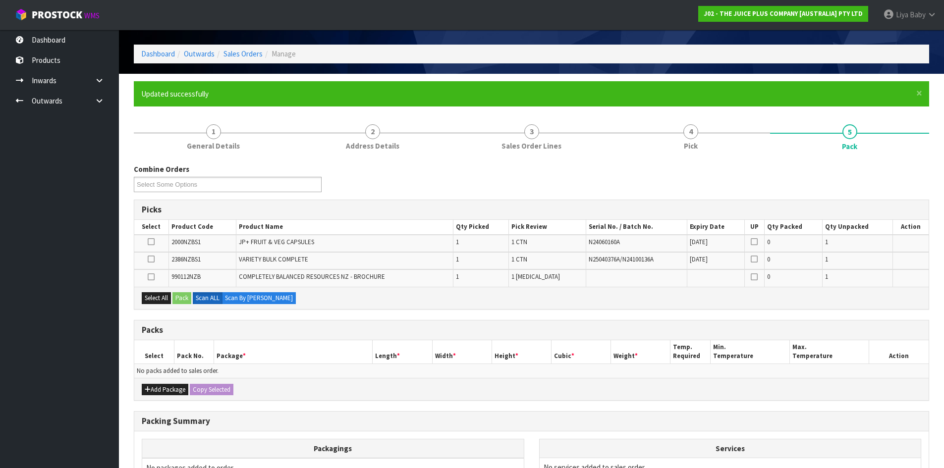
scroll to position [148, 0]
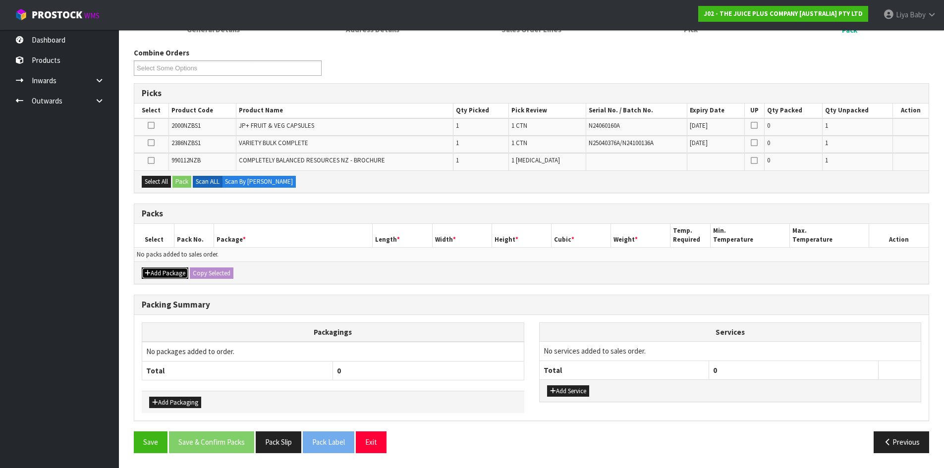
click at [158, 271] on button "Add Package" at bounding box center [165, 274] width 47 height 12
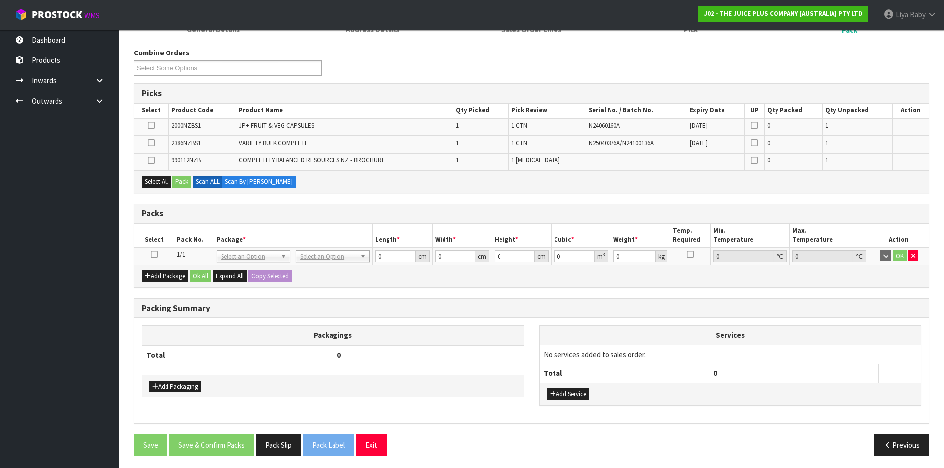
drag, startPoint x: 151, startPoint y: 252, endPoint x: 152, endPoint y: 246, distance: 5.5
click at [151, 254] on icon at bounding box center [154, 254] width 7 height 0
click at [158, 181] on button "Select All" at bounding box center [156, 182] width 29 height 12
click at [178, 181] on button "Pack" at bounding box center [182, 182] width 19 height 12
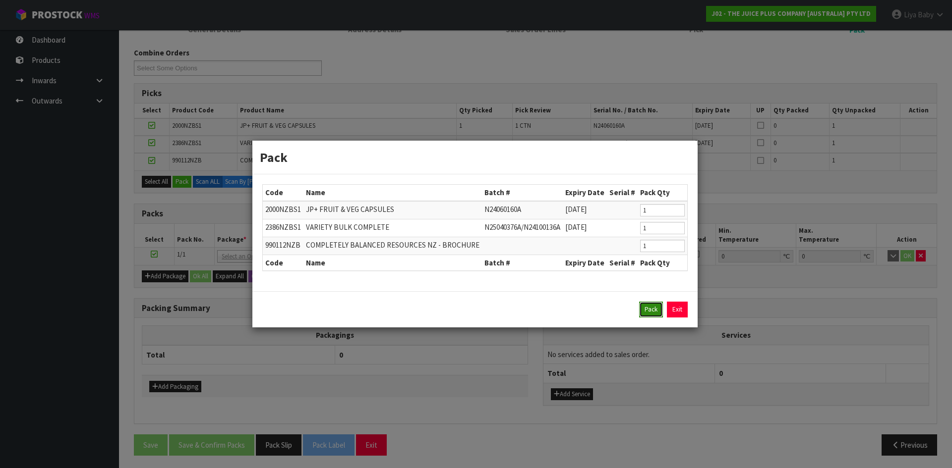
click at [641, 309] on button "Pack" at bounding box center [651, 310] width 24 height 16
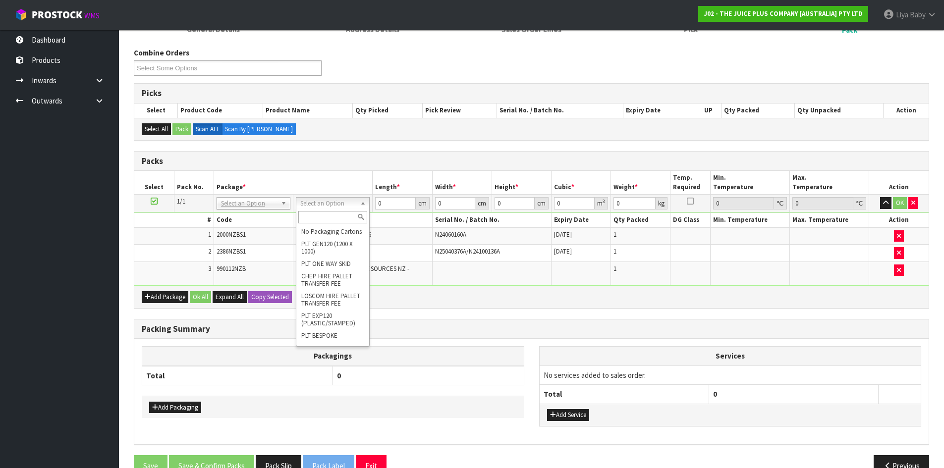
click at [319, 220] on input "text" at bounding box center [332, 217] width 69 height 12
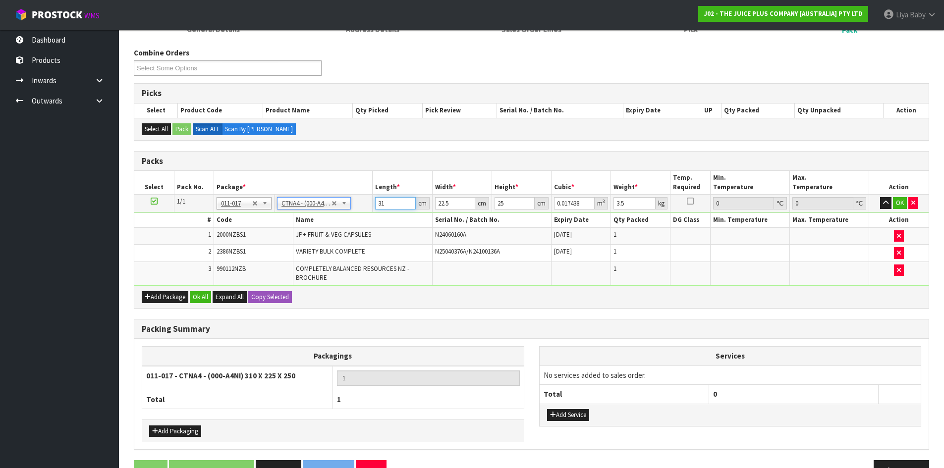
click at [398, 207] on input "31" at bounding box center [395, 203] width 40 height 12
click at [461, 205] on input "22.5" at bounding box center [455, 203] width 40 height 12
click at [505, 206] on input "25" at bounding box center [515, 203] width 40 height 12
click at [630, 205] on input "3.5" at bounding box center [635, 203] width 42 height 12
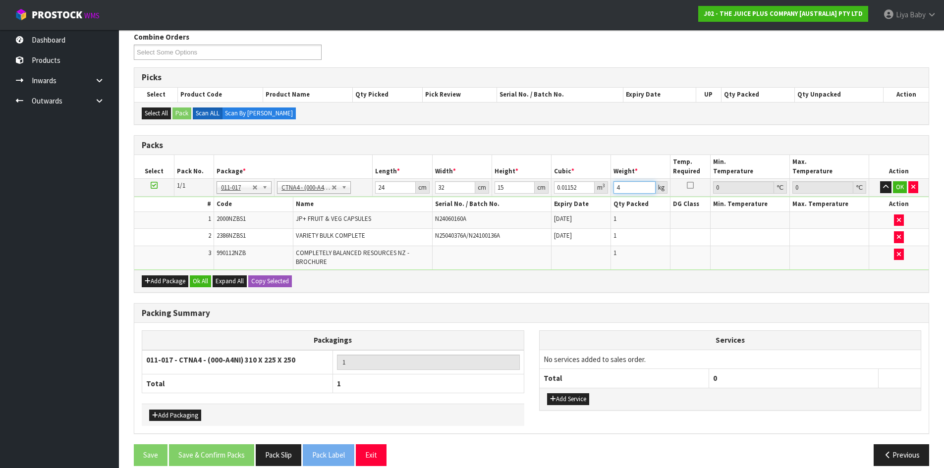
scroll to position [177, 0]
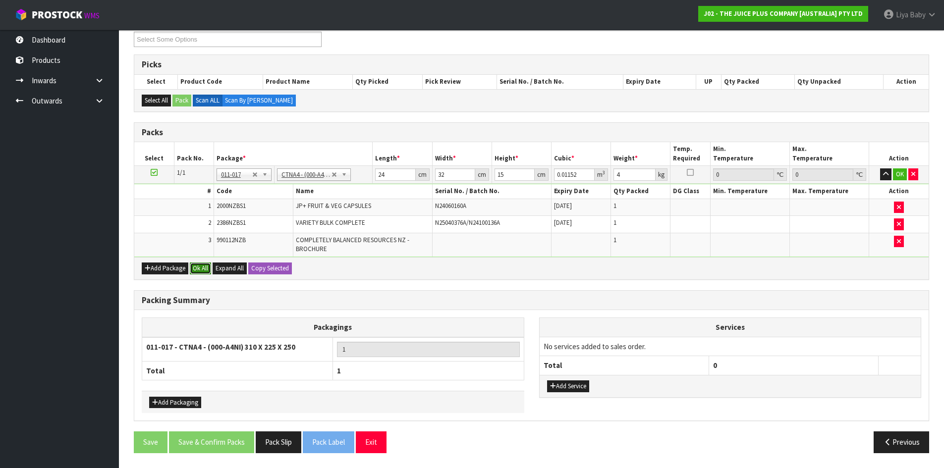
click at [205, 269] on button "Ok All" at bounding box center [200, 269] width 21 height 12
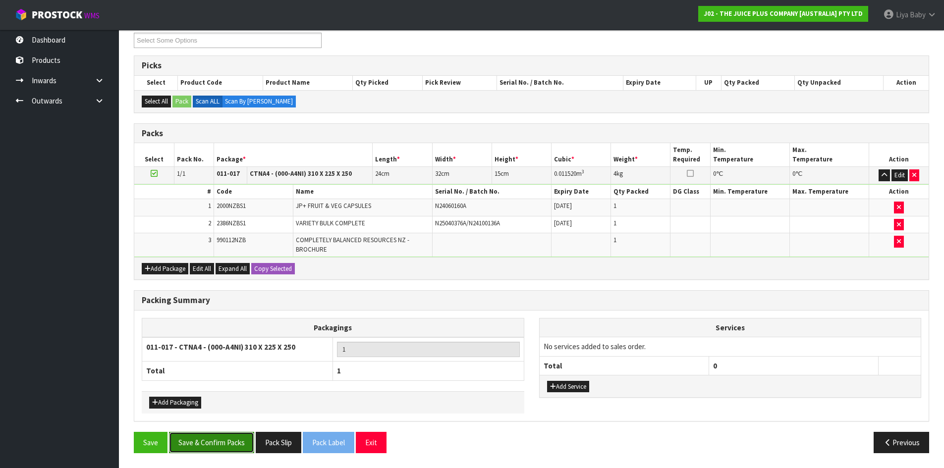
click at [219, 441] on button "Save & Confirm Packs" at bounding box center [211, 442] width 85 height 21
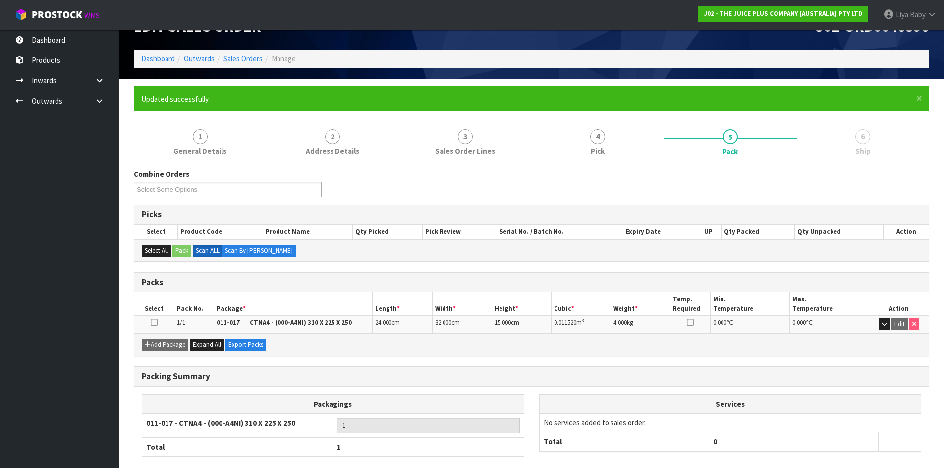
scroll to position [50, 0]
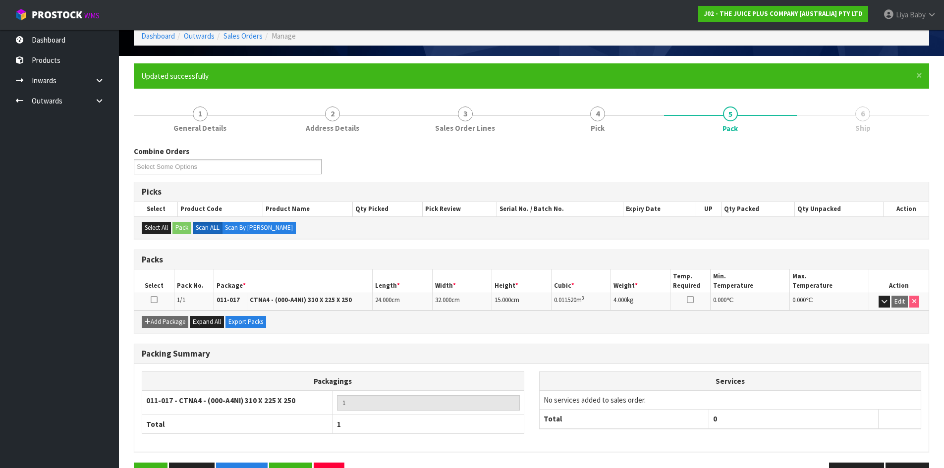
click at [152, 300] on icon at bounding box center [154, 300] width 7 height 0
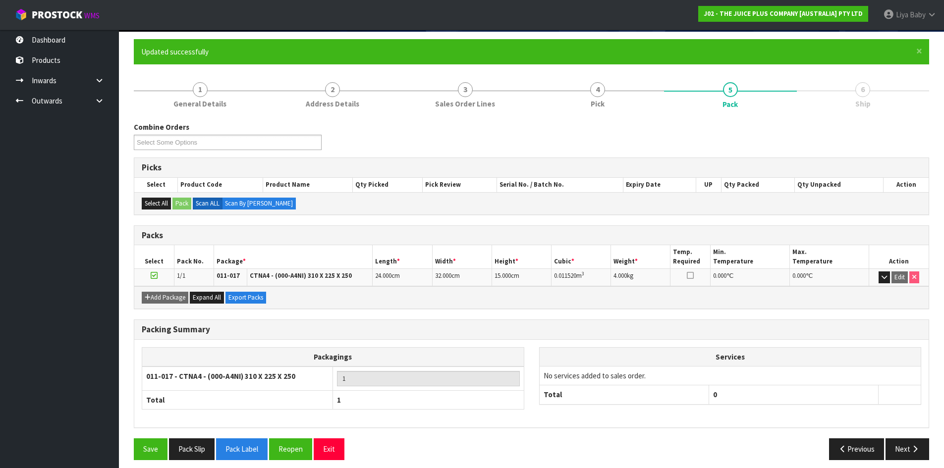
scroll to position [81, 0]
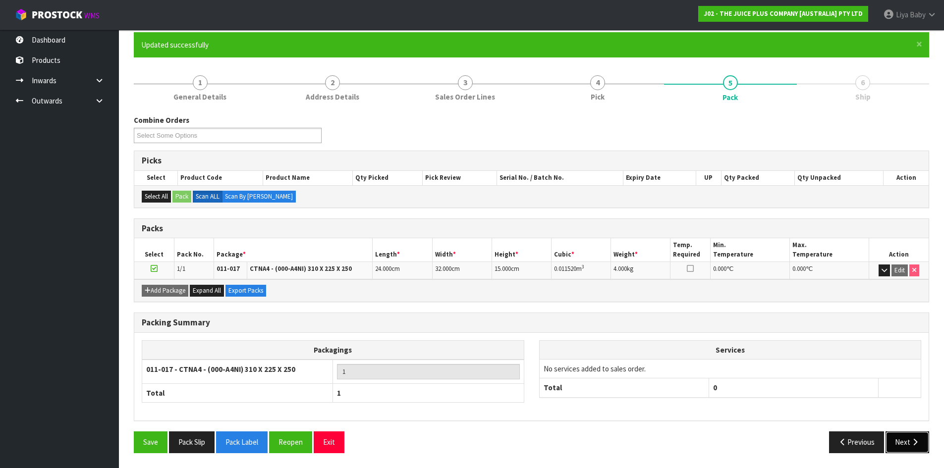
click at [918, 440] on icon "button" at bounding box center [915, 442] width 9 height 7
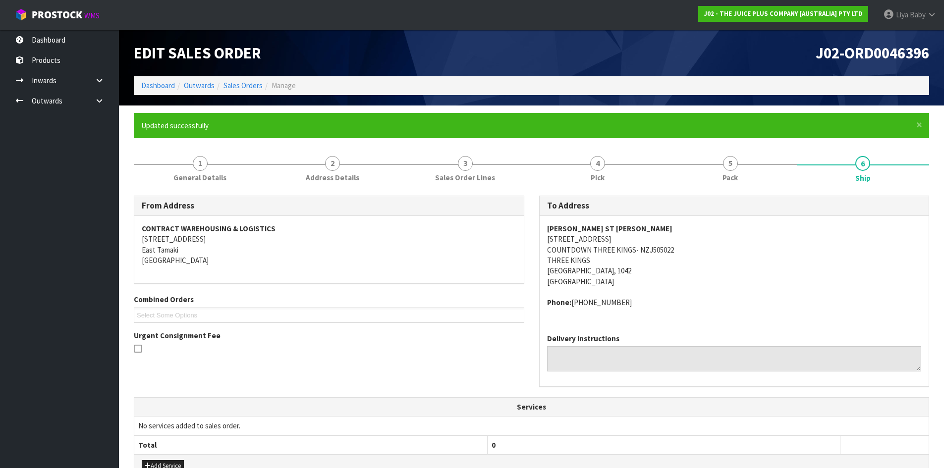
scroll to position [210, 0]
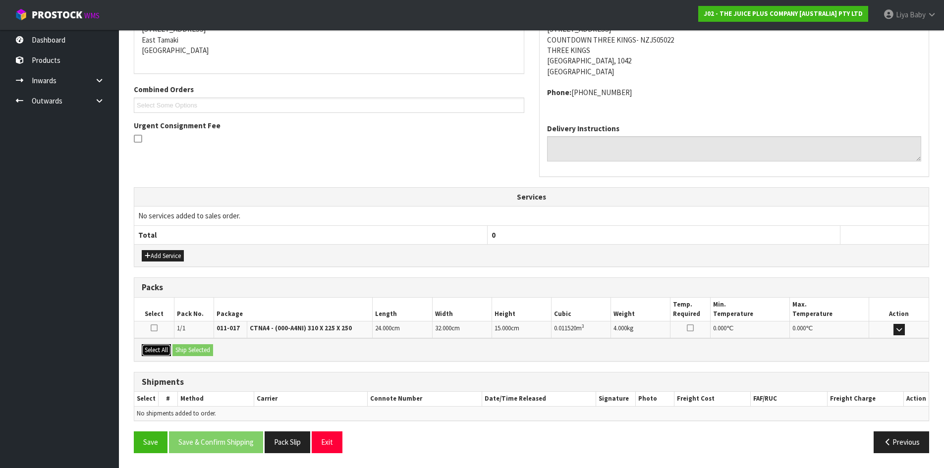
drag, startPoint x: 148, startPoint y: 345, endPoint x: 188, endPoint y: 349, distance: 40.4
click at [148, 346] on button "Select All" at bounding box center [156, 351] width 29 height 12
click at [207, 350] on button "Ship Selected" at bounding box center [193, 351] width 41 height 12
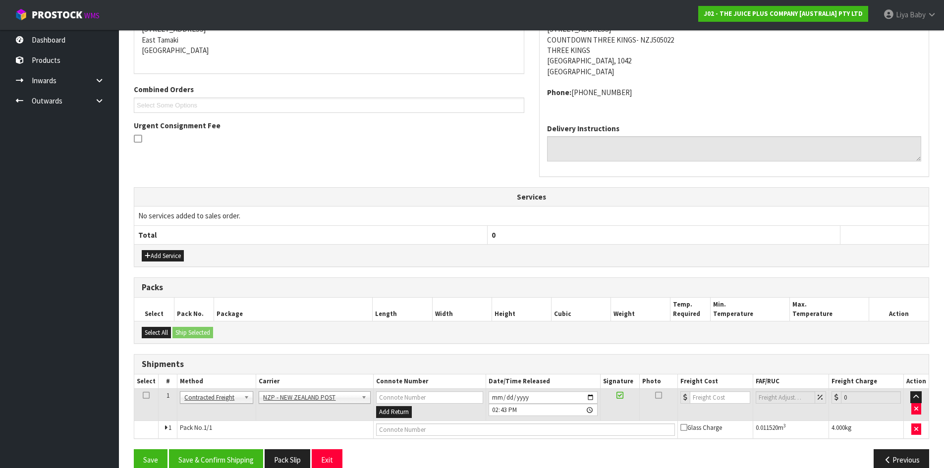
click at [147, 396] on icon at bounding box center [146, 396] width 7 height 0
click at [217, 458] on button "Save & Confirm Shipping" at bounding box center [216, 460] width 94 height 21
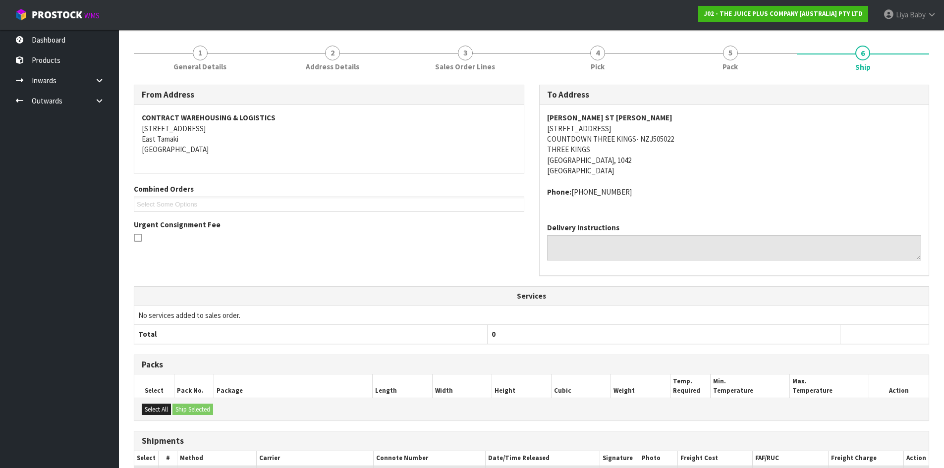
scroll to position [213, 0]
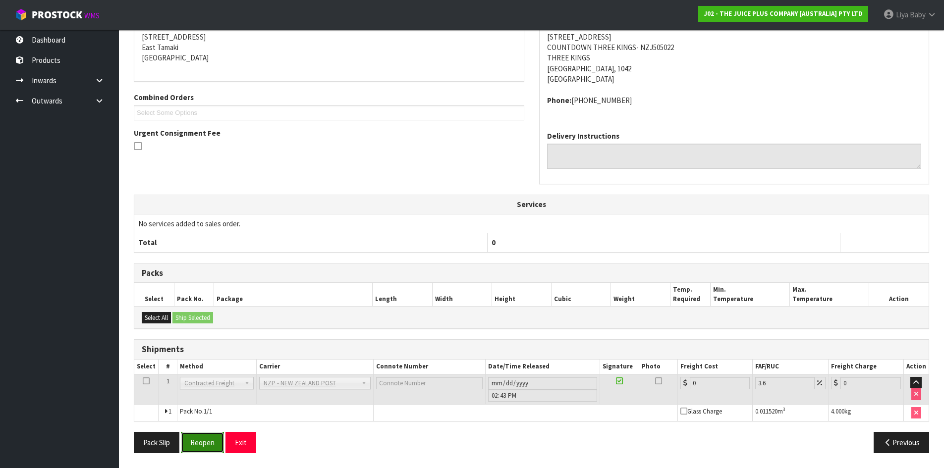
click at [215, 436] on button "Reopen" at bounding box center [202, 442] width 43 height 21
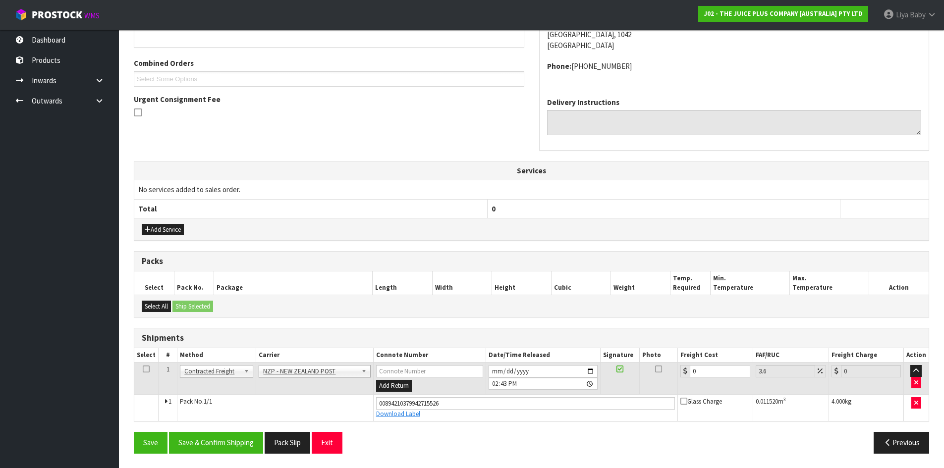
scroll to position [237, 0]
click at [699, 373] on input "0" at bounding box center [720, 371] width 60 height 12
click at [148, 369] on icon at bounding box center [146, 369] width 7 height 0
click at [205, 441] on button "Save & Confirm Shipping" at bounding box center [216, 442] width 94 height 21
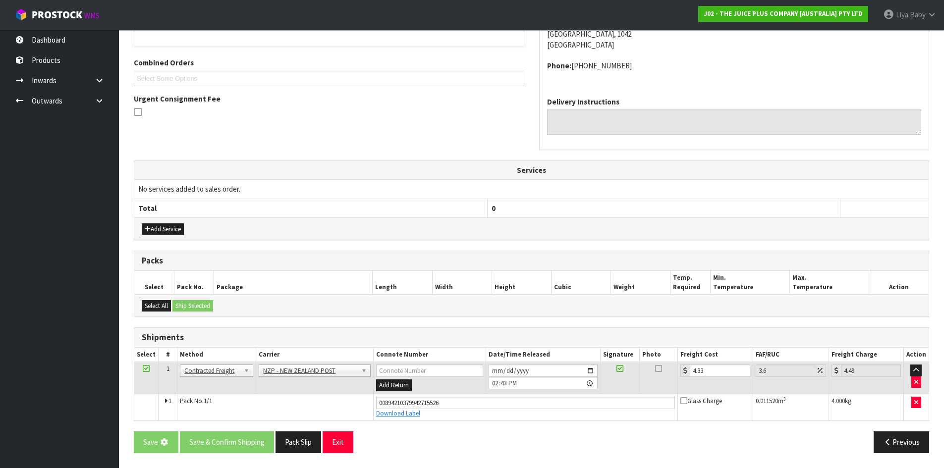
scroll to position [0, 0]
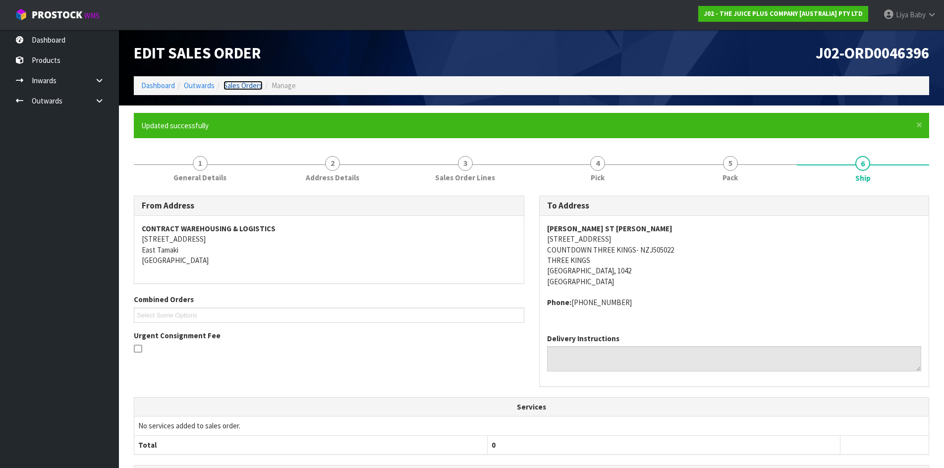
click at [259, 83] on link "Sales Orders" at bounding box center [243, 85] width 39 height 9
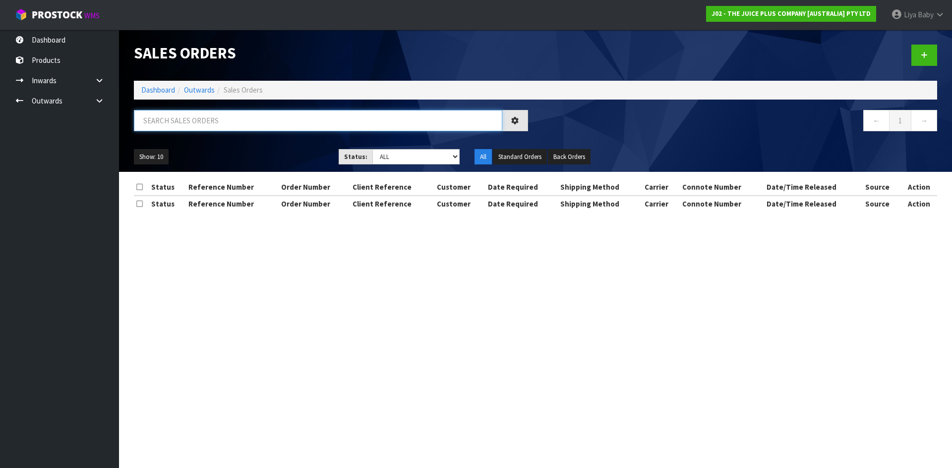
click at [219, 122] on input "text" at bounding box center [318, 120] width 368 height 21
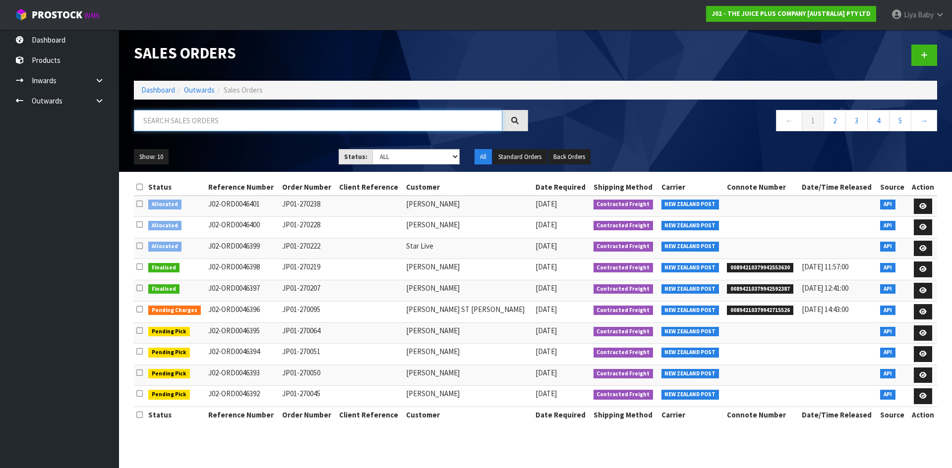
click at [219, 122] on input "text" at bounding box center [318, 120] width 368 height 21
click at [242, 154] on ul "Show: 10 5 10 25 50" at bounding box center [229, 157] width 190 height 16
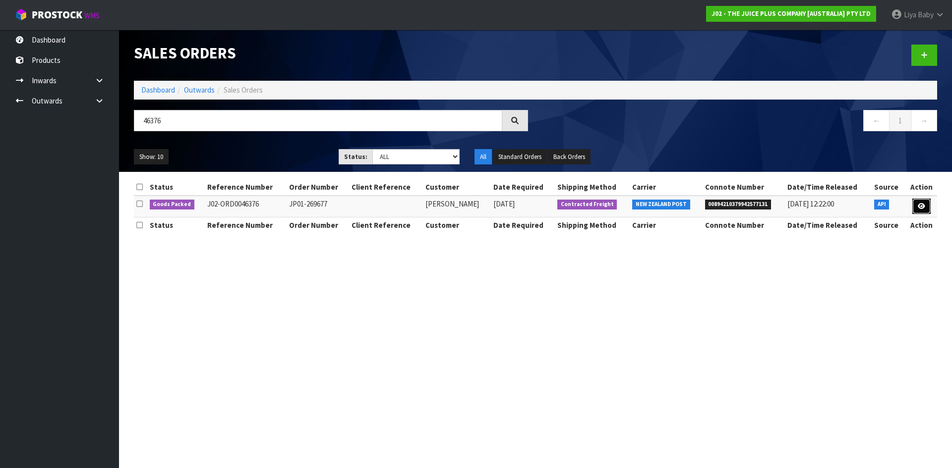
click at [925, 205] on icon at bounding box center [921, 206] width 7 height 6
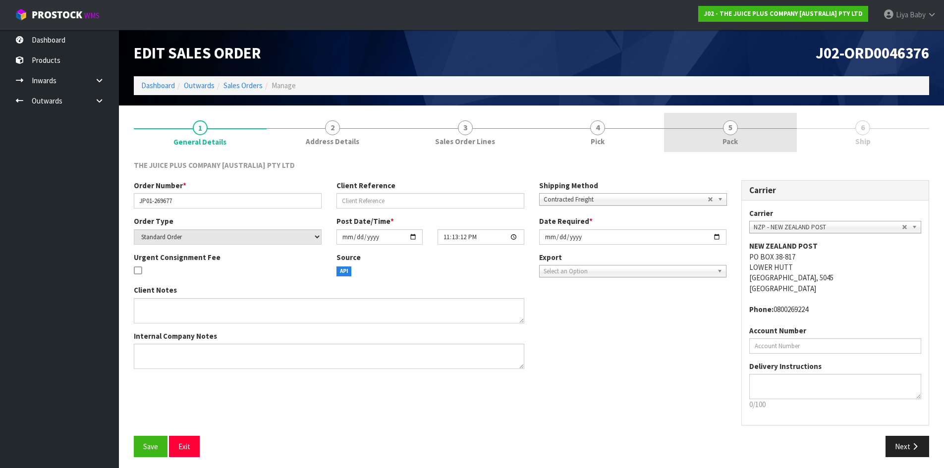
drag, startPoint x: 749, startPoint y: 138, endPoint x: 743, endPoint y: 140, distance: 6.6
click at [747, 138] on link "5 Pack" at bounding box center [730, 132] width 133 height 39
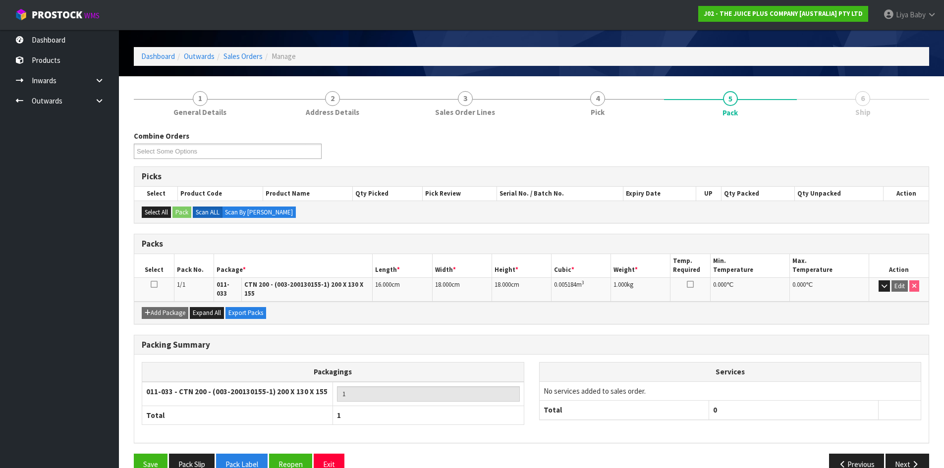
scroll to position [45, 0]
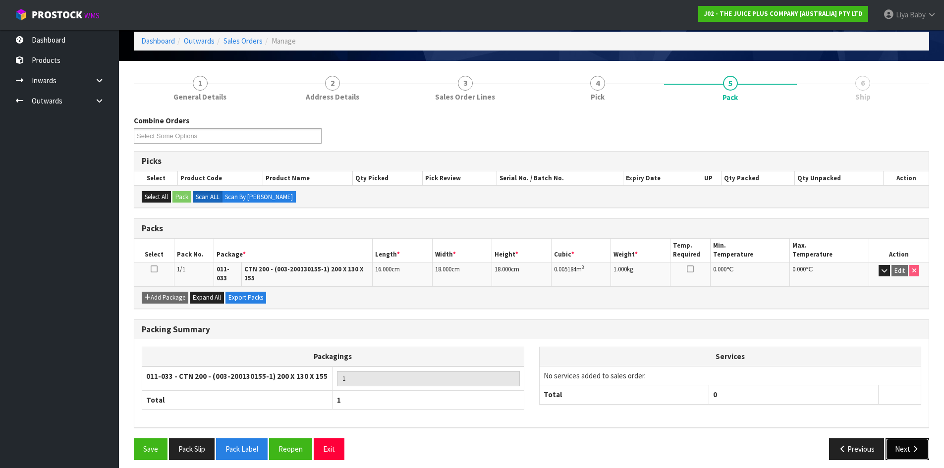
click at [888, 439] on button "Next" at bounding box center [908, 449] width 44 height 21
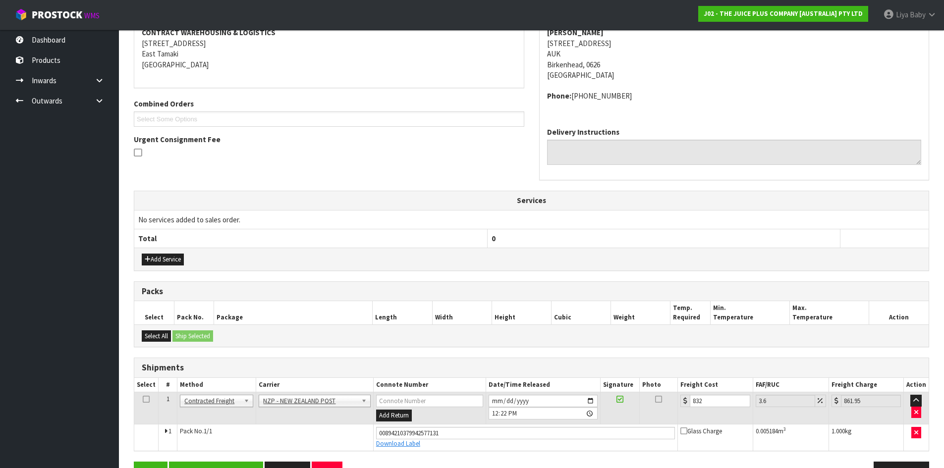
scroll to position [190, 0]
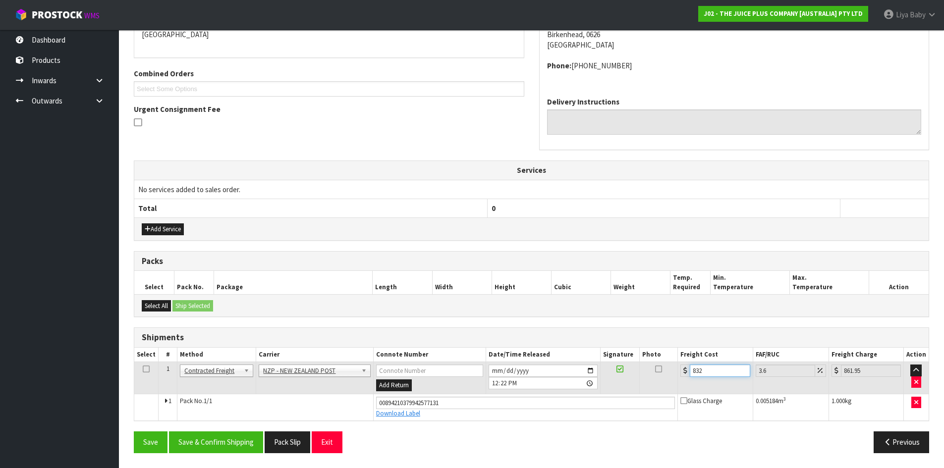
click at [697, 373] on input "832" at bounding box center [720, 371] width 60 height 12
click at [198, 434] on button "Save & Confirm Shipping" at bounding box center [216, 442] width 94 height 21
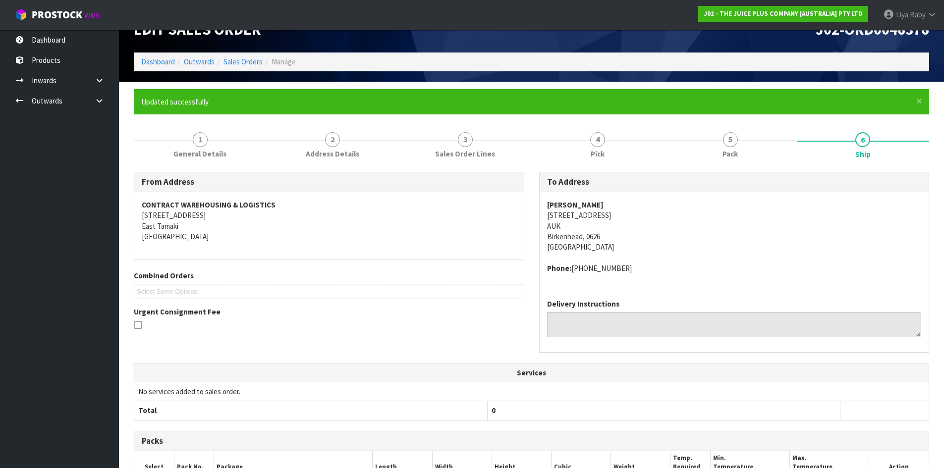
scroll to position [0, 0]
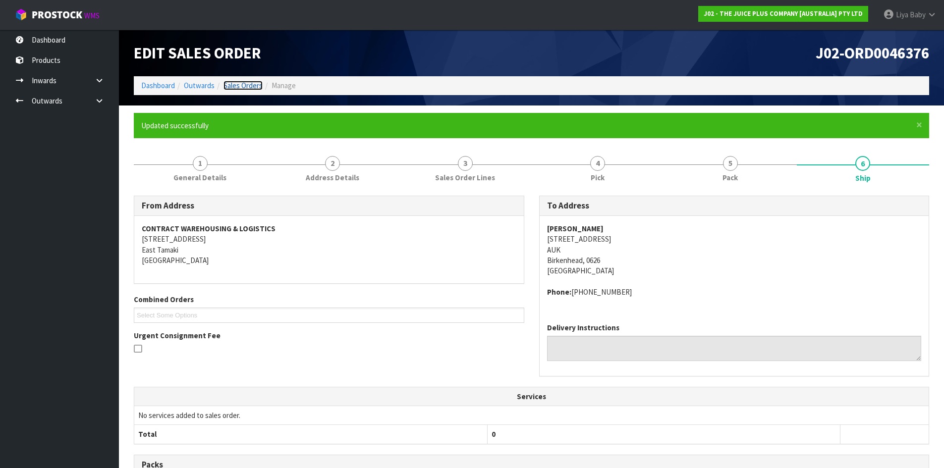
click at [242, 88] on link "Sales Orders" at bounding box center [243, 85] width 39 height 9
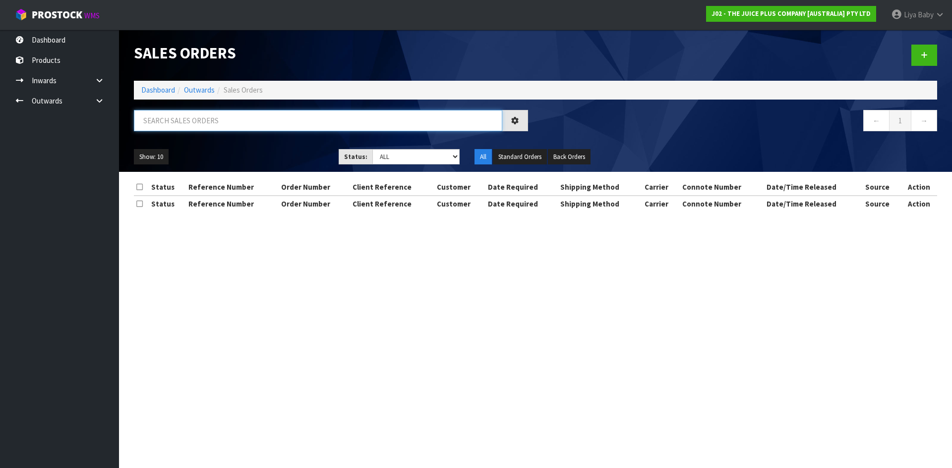
click at [212, 120] on input "text" at bounding box center [318, 120] width 368 height 21
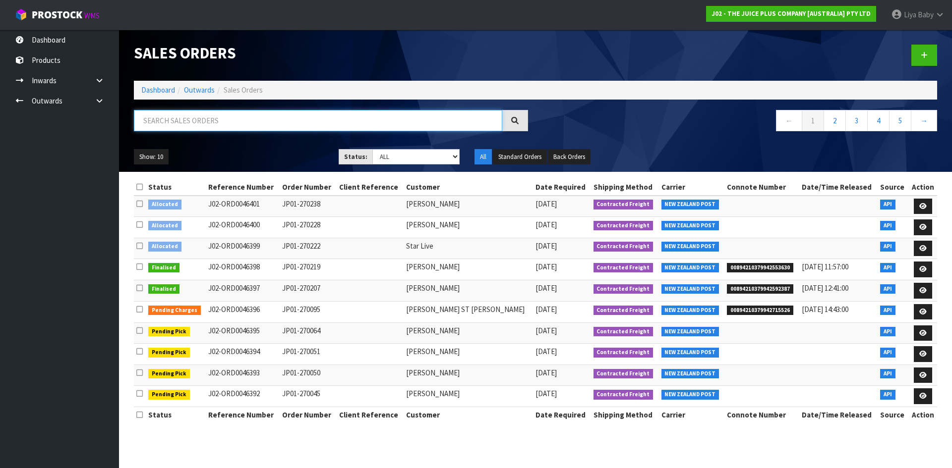
click at [212, 126] on input "text" at bounding box center [318, 120] width 368 height 21
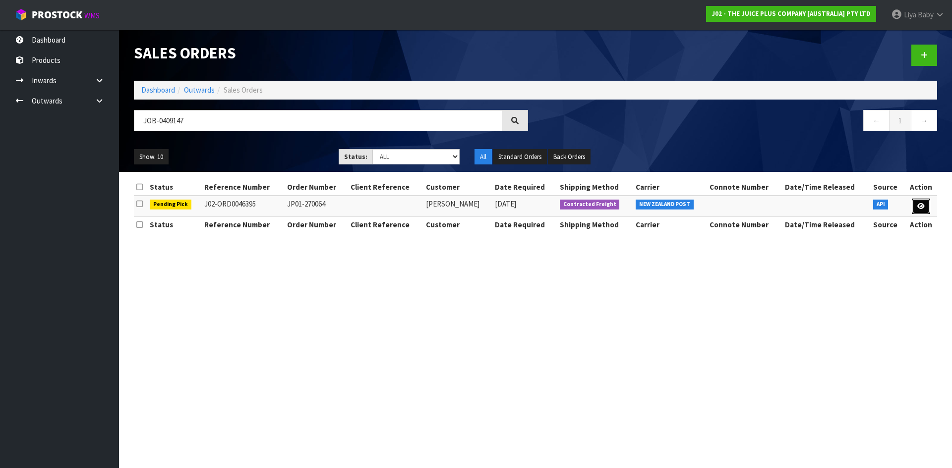
click at [924, 203] on icon at bounding box center [920, 206] width 7 height 6
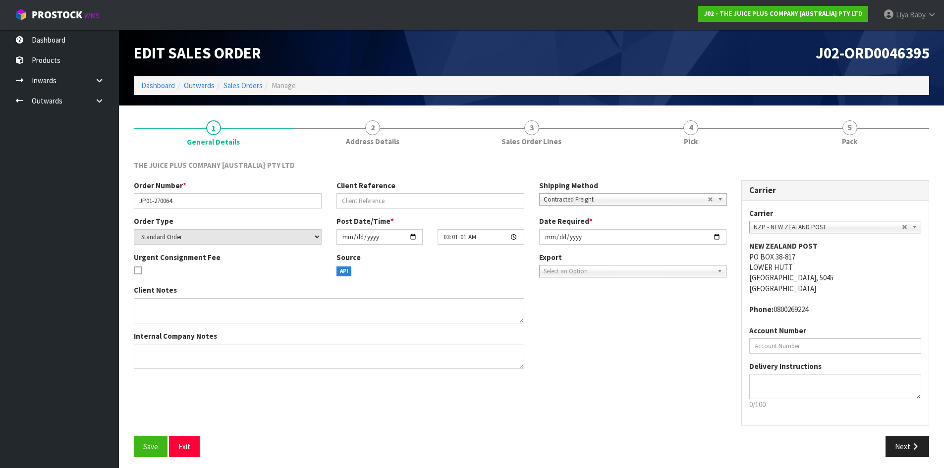
scroll to position [4, 0]
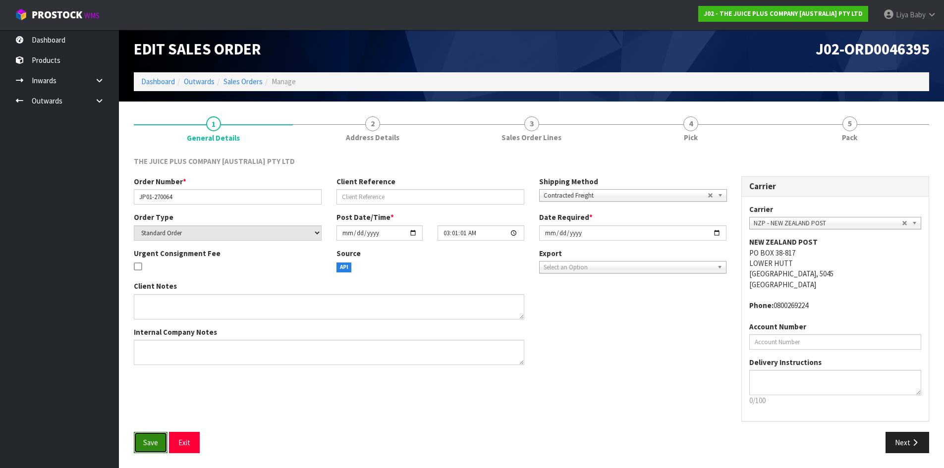
click at [140, 441] on button "Save" at bounding box center [151, 442] width 34 height 21
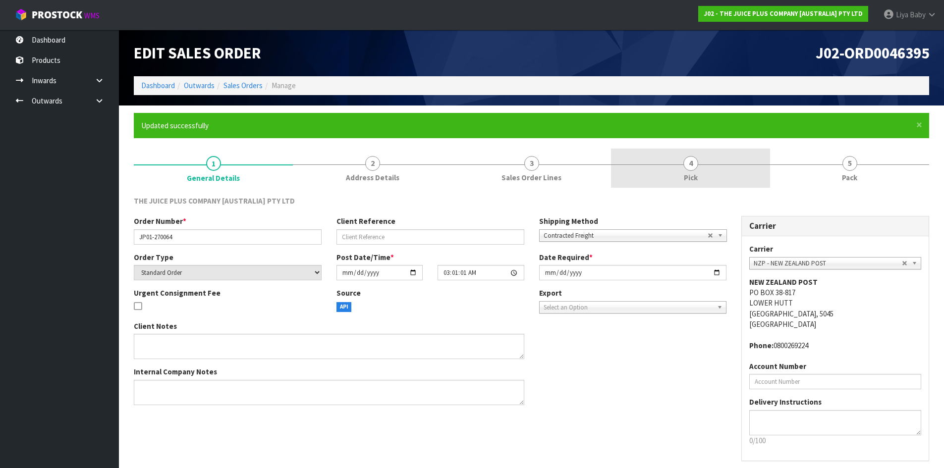
click at [713, 165] on link "4 Pick" at bounding box center [690, 168] width 159 height 39
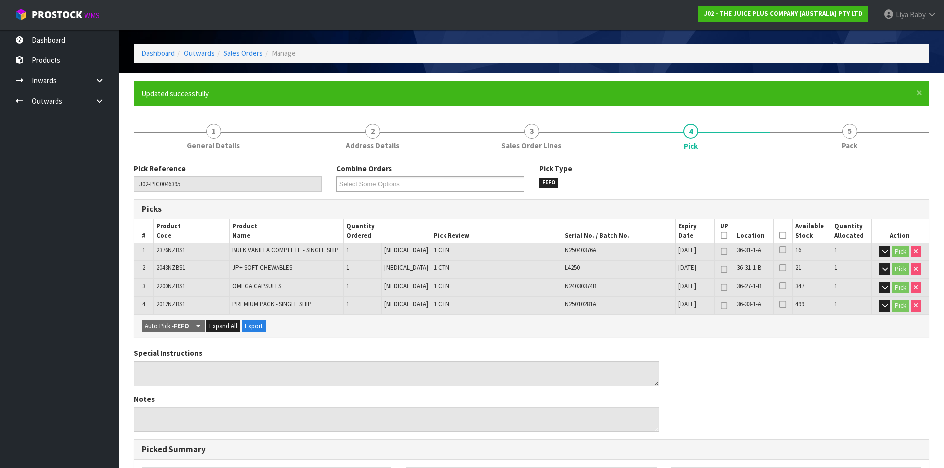
scroll to position [50, 0]
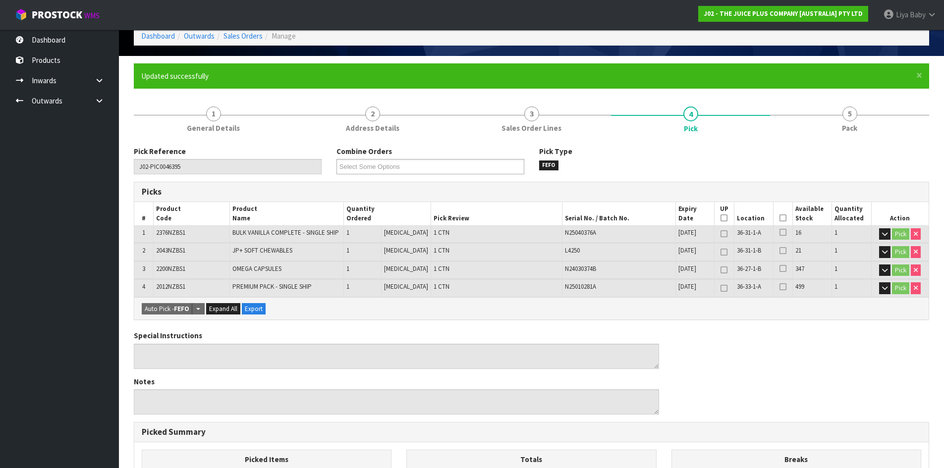
click at [780, 218] on icon at bounding box center [783, 218] width 7 height 0
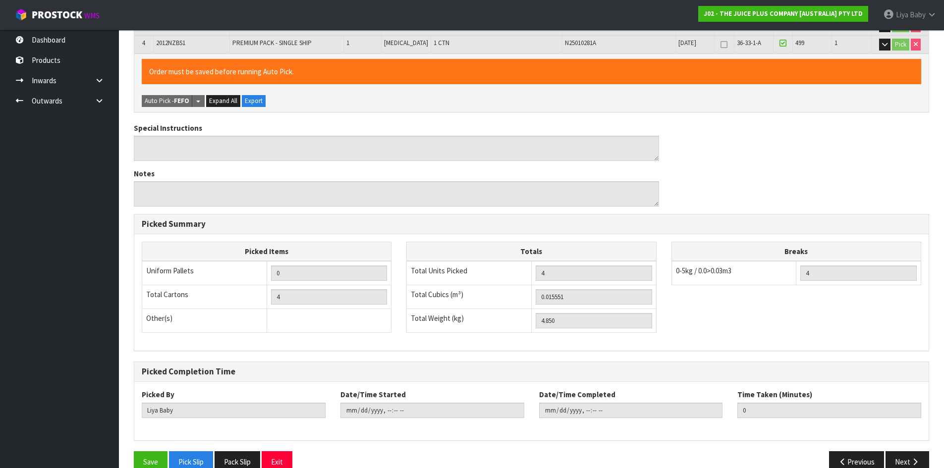
scroll to position [313, 0]
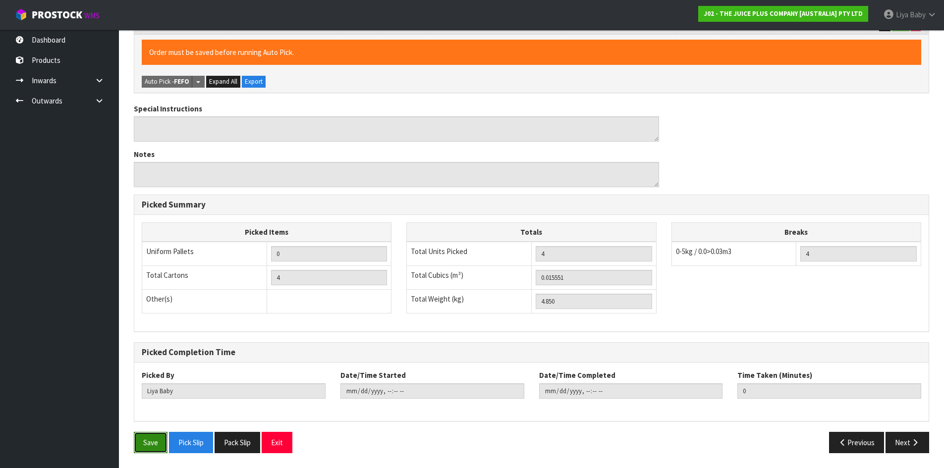
click at [142, 447] on button "Save" at bounding box center [151, 442] width 34 height 21
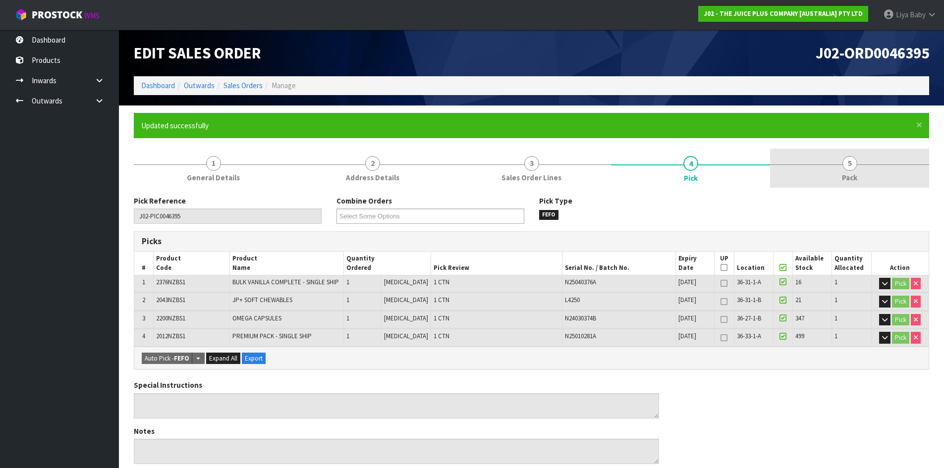
click at [860, 175] on link "5 Pack" at bounding box center [849, 168] width 159 height 39
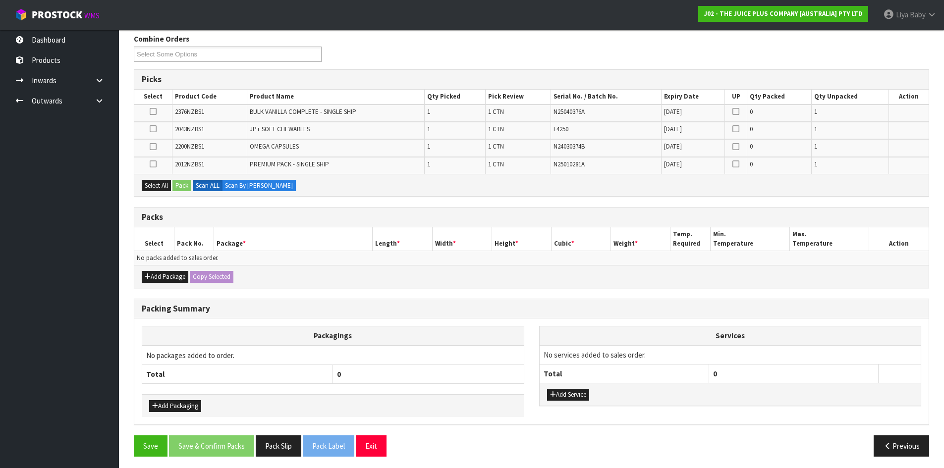
scroll to position [166, 0]
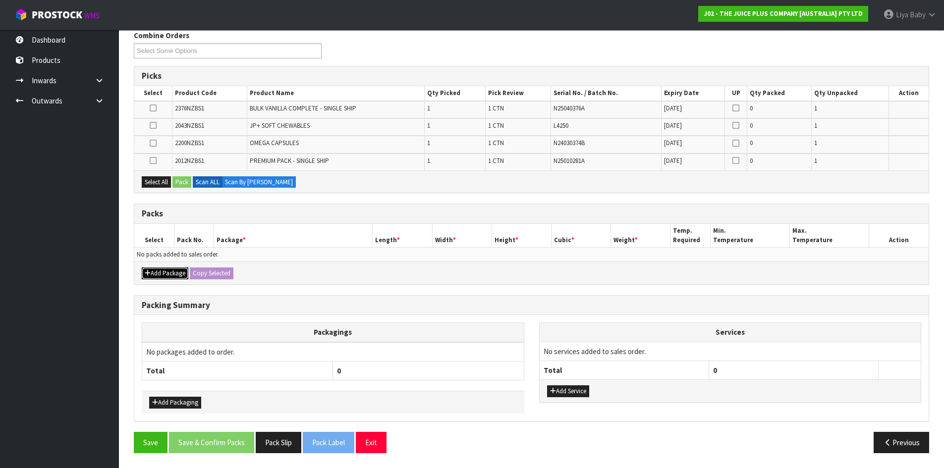
click at [170, 273] on button "Add Package" at bounding box center [165, 274] width 47 height 12
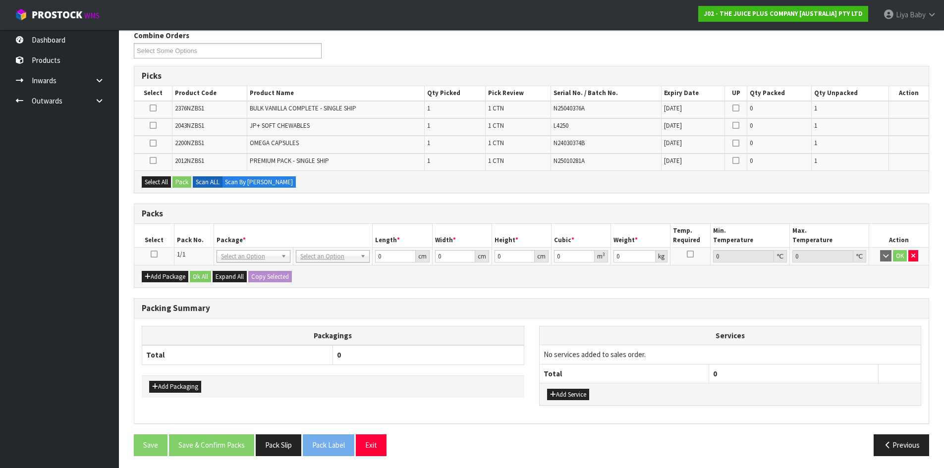
click at [154, 255] on icon at bounding box center [154, 254] width 7 height 0
click at [149, 181] on button "Select All" at bounding box center [156, 182] width 29 height 12
click at [187, 185] on button "Pack" at bounding box center [182, 182] width 19 height 12
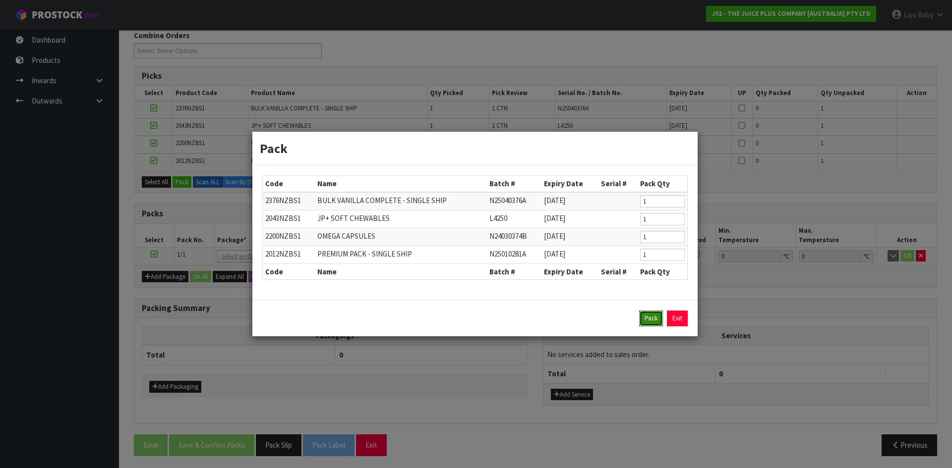
click at [649, 316] on button "Pack" at bounding box center [651, 319] width 24 height 16
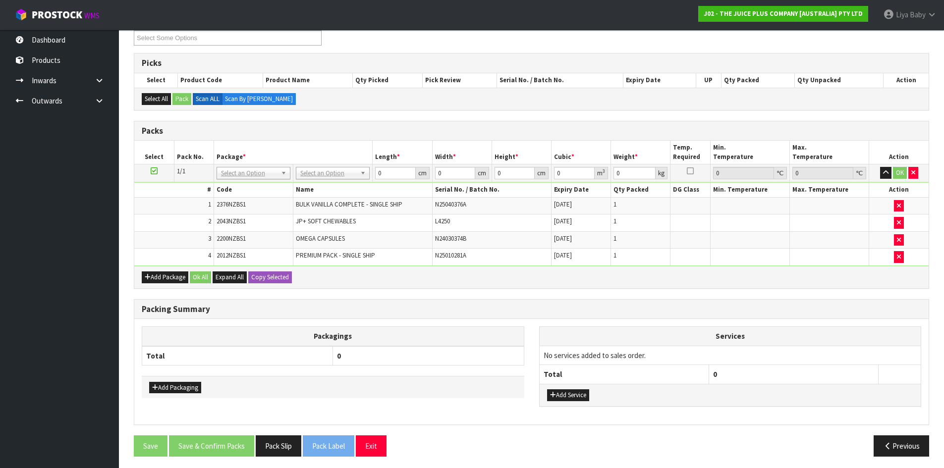
scroll to position [182, 0]
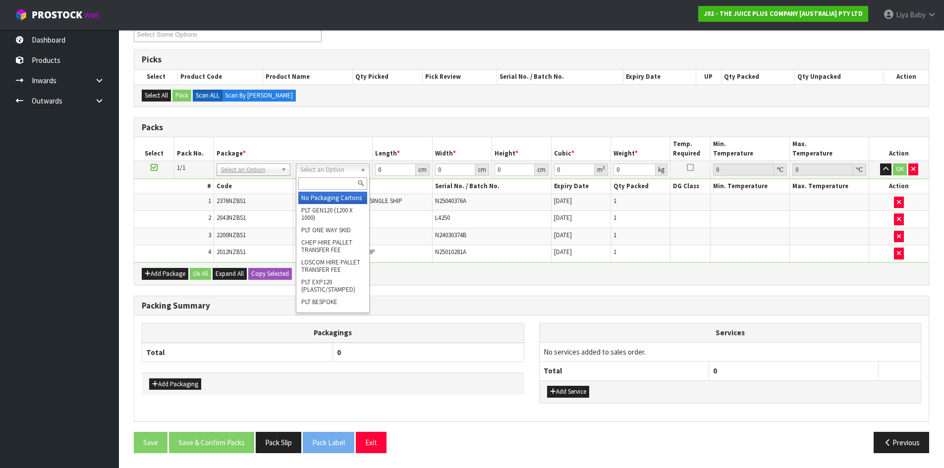
drag, startPoint x: 344, startPoint y: 168, endPoint x: 338, endPoint y: 178, distance: 11.6
click at [336, 184] on input "text" at bounding box center [332, 183] width 69 height 12
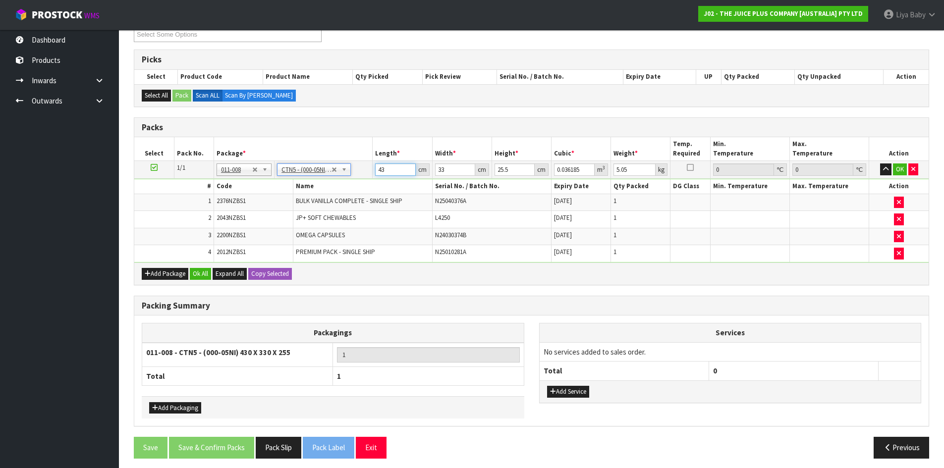
click at [388, 169] on input "43" at bounding box center [395, 170] width 40 height 12
click at [452, 163] on td "33 cm" at bounding box center [461, 170] width 59 height 18
click at [517, 172] on input "25.5" at bounding box center [515, 170] width 40 height 12
click at [630, 166] on input "5.05" at bounding box center [635, 170] width 42 height 12
click at [205, 270] on button "Ok All" at bounding box center [200, 274] width 21 height 12
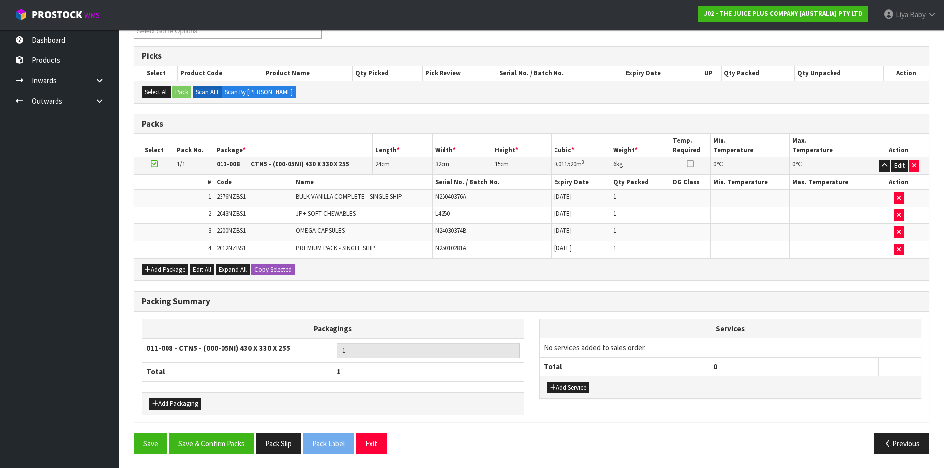
scroll to position [186, 0]
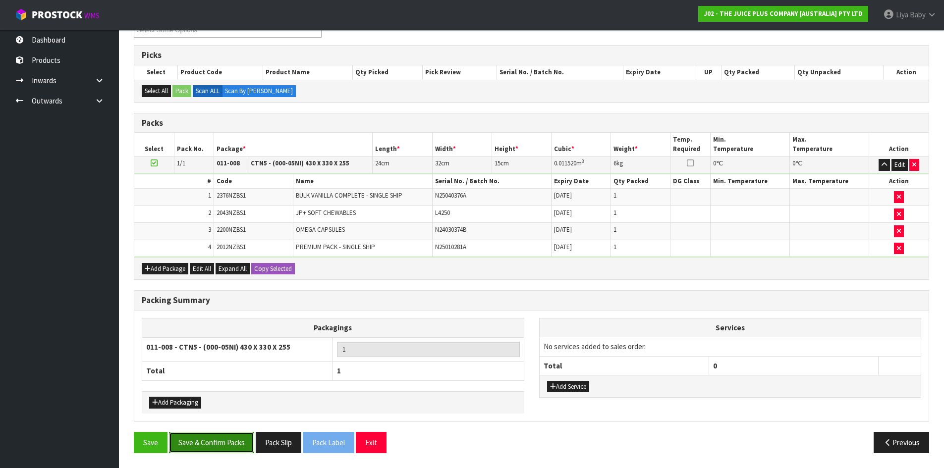
click at [179, 447] on button "Save & Confirm Packs" at bounding box center [211, 442] width 85 height 21
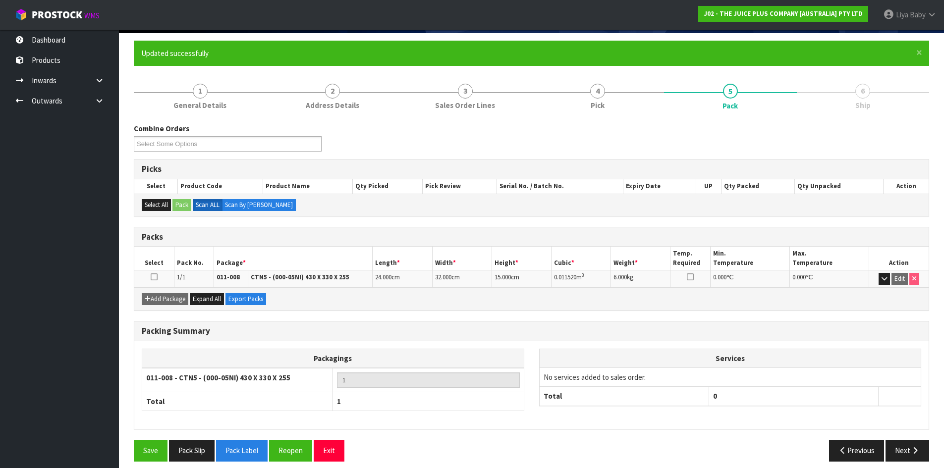
scroll to position [81, 0]
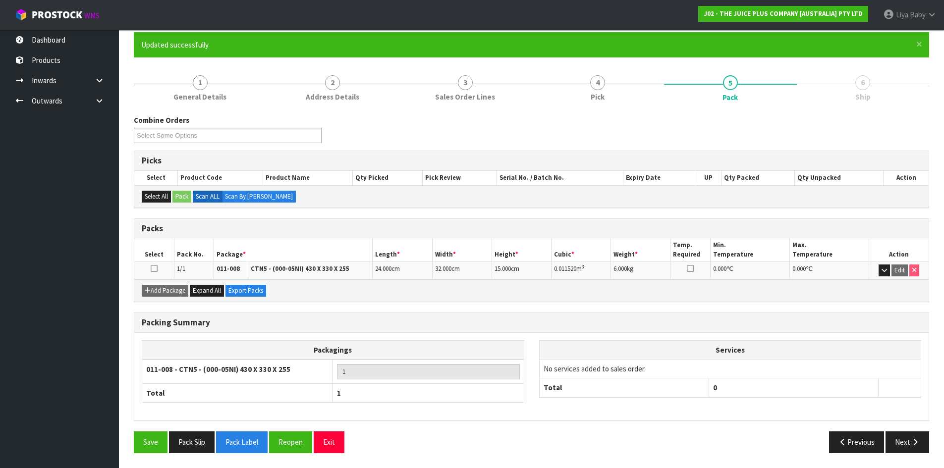
click at [152, 269] on icon at bounding box center [154, 269] width 7 height 0
click at [892, 434] on button "Next" at bounding box center [908, 442] width 44 height 21
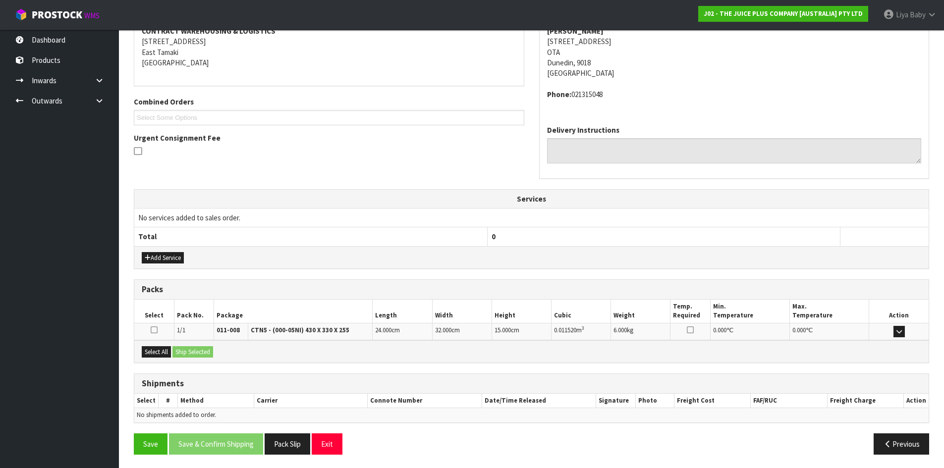
scroll to position [199, 0]
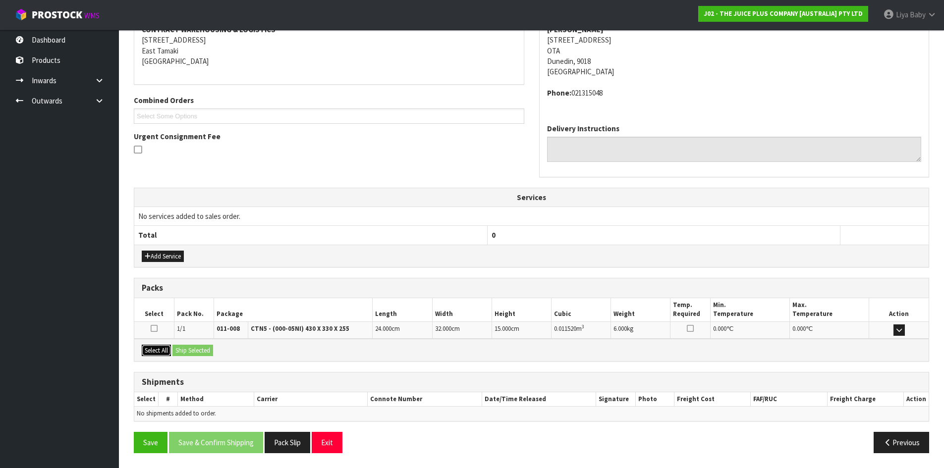
drag, startPoint x: 145, startPoint y: 349, endPoint x: 161, endPoint y: 351, distance: 16.5
click at [145, 349] on button "Select All" at bounding box center [156, 351] width 29 height 12
click at [200, 351] on button "Ship Selected" at bounding box center [193, 351] width 41 height 12
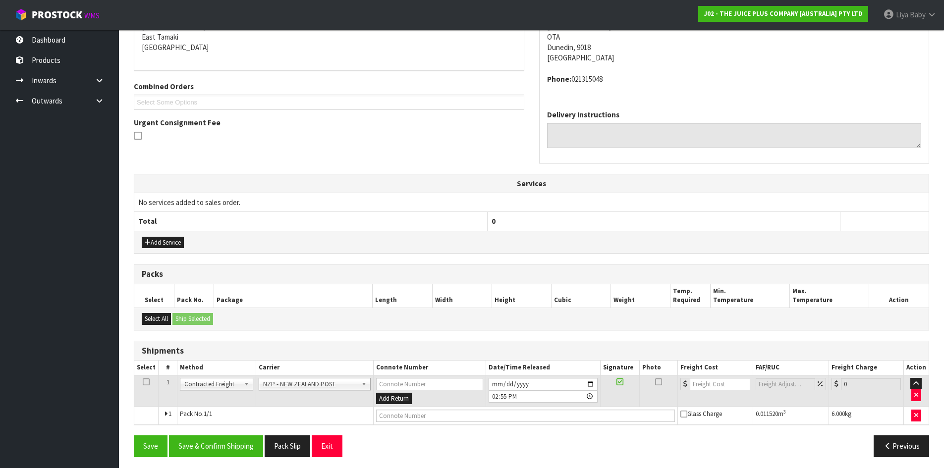
scroll to position [217, 0]
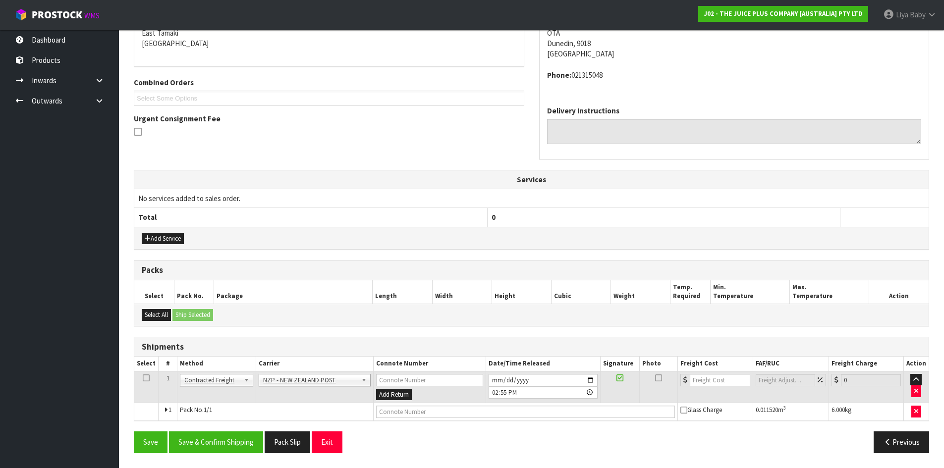
click at [147, 378] on icon at bounding box center [146, 378] width 7 height 0
click at [221, 447] on button "Save & Confirm Shipping" at bounding box center [216, 442] width 94 height 21
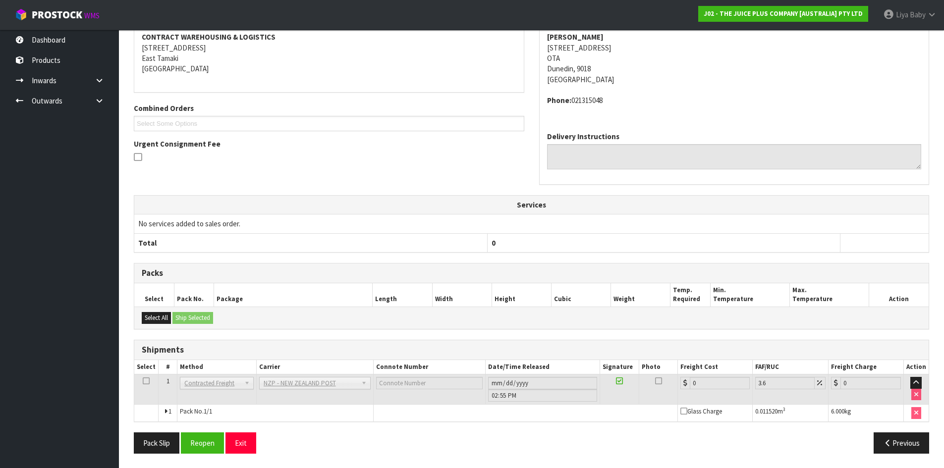
scroll to position [203, 0]
click at [219, 445] on button "Reopen" at bounding box center [202, 442] width 43 height 21
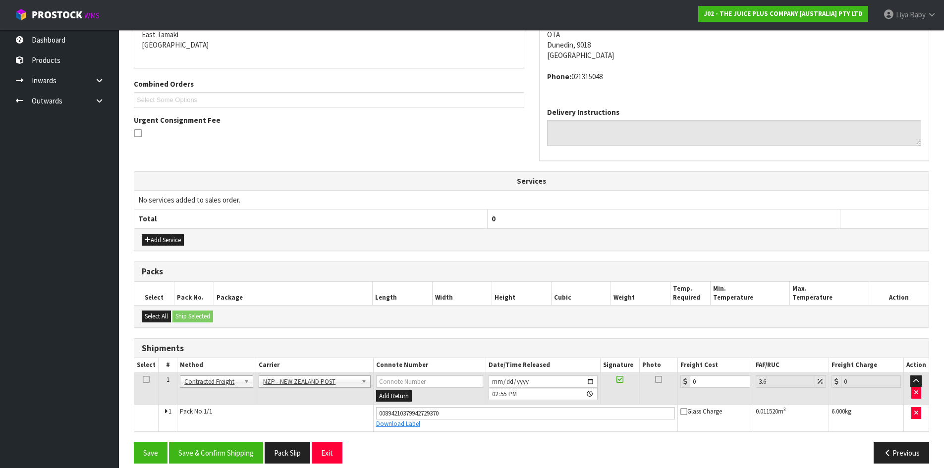
scroll to position [226, 0]
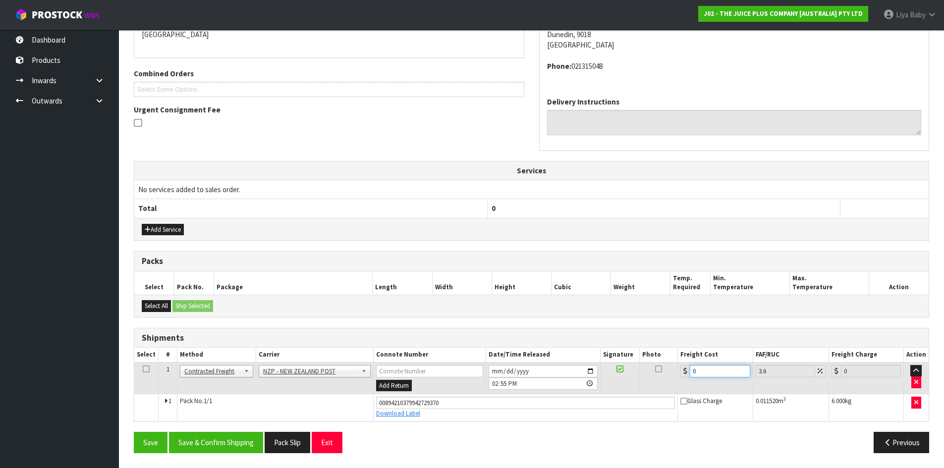
click at [718, 370] on input "0" at bounding box center [720, 371] width 60 height 12
drag, startPoint x: 140, startPoint y: 373, endPoint x: 144, endPoint y: 367, distance: 6.7
click at [144, 368] on td at bounding box center [146, 378] width 24 height 32
click at [146, 369] on icon at bounding box center [146, 369] width 7 height 0
click at [203, 438] on button "Save & Confirm Shipping" at bounding box center [216, 442] width 94 height 21
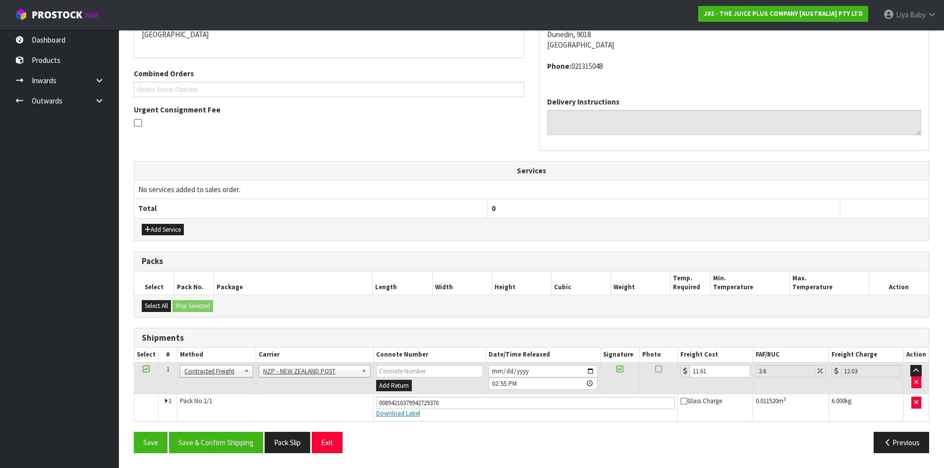
scroll to position [0, 0]
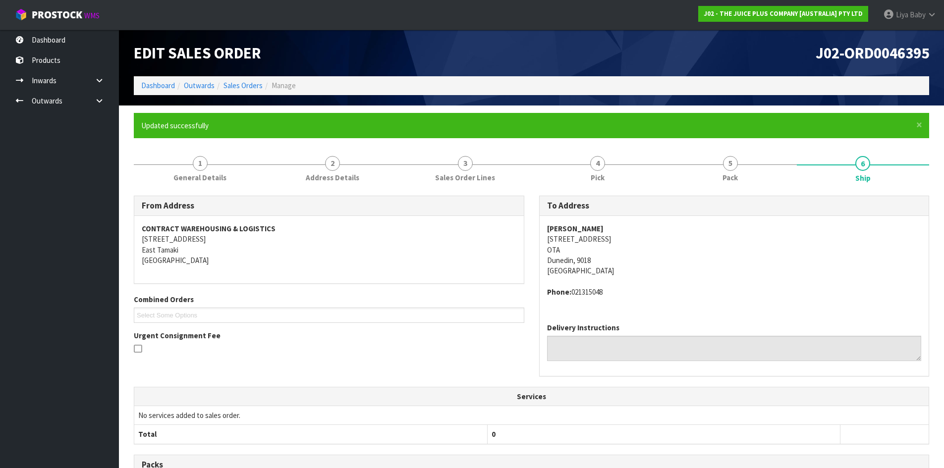
click at [251, 79] on ol "Dashboard Outwards Sales Orders Manage" at bounding box center [532, 85] width 796 height 18
click at [249, 87] on link "Sales Orders" at bounding box center [243, 85] width 39 height 9
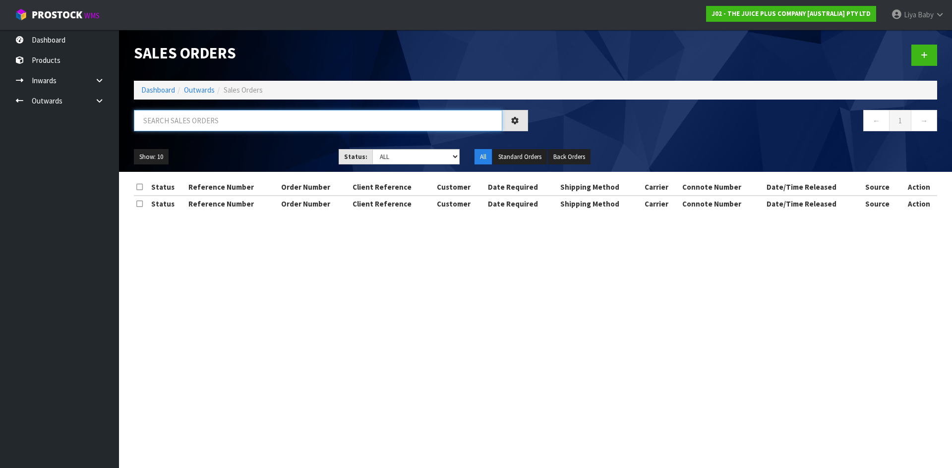
click at [236, 122] on input "text" at bounding box center [318, 120] width 368 height 21
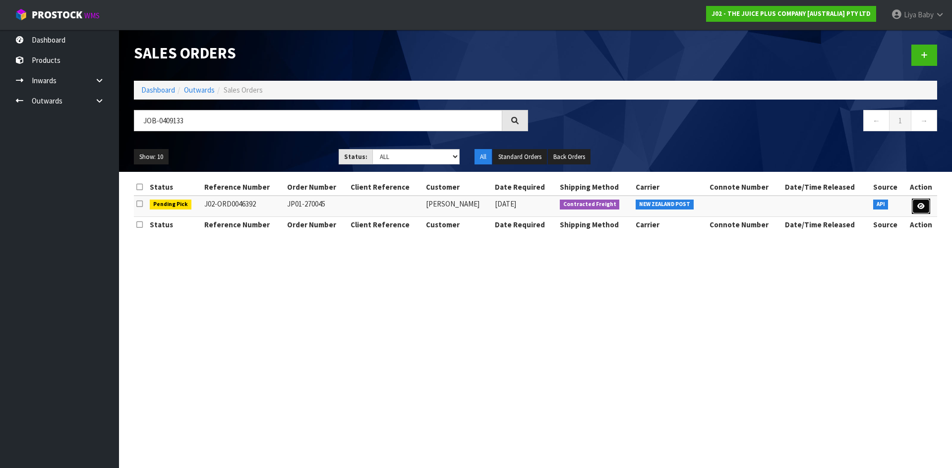
click at [919, 207] on icon at bounding box center [920, 206] width 7 height 6
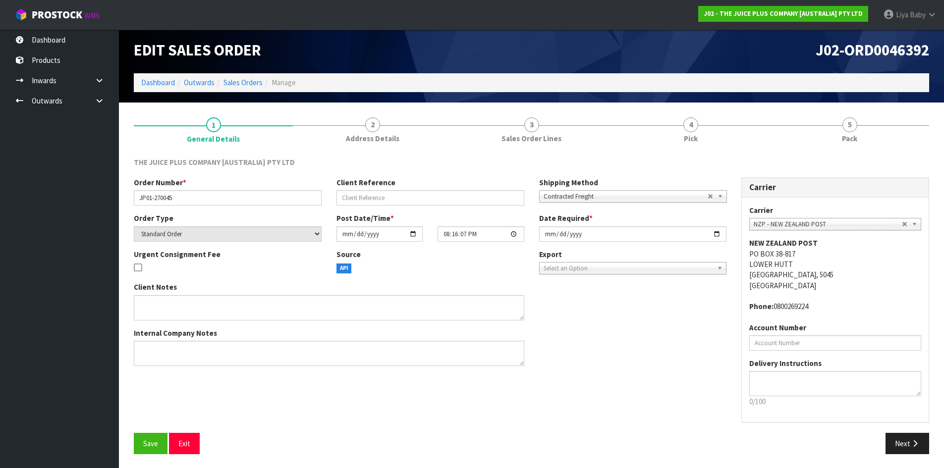
scroll to position [4, 0]
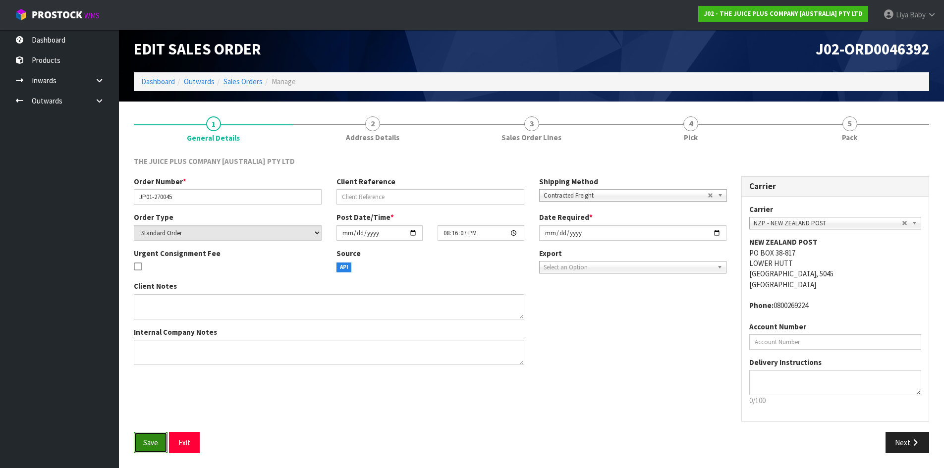
click at [155, 445] on span "Save" at bounding box center [150, 442] width 15 height 9
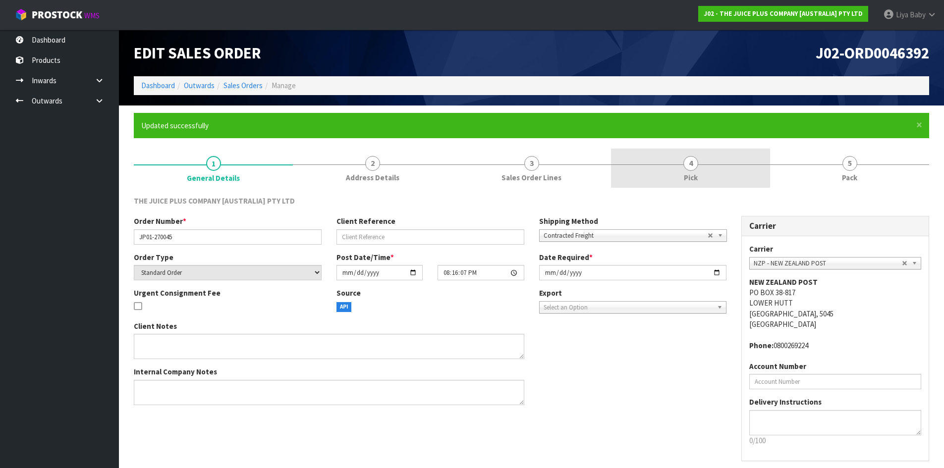
click at [716, 175] on link "4 Pick" at bounding box center [690, 168] width 159 height 39
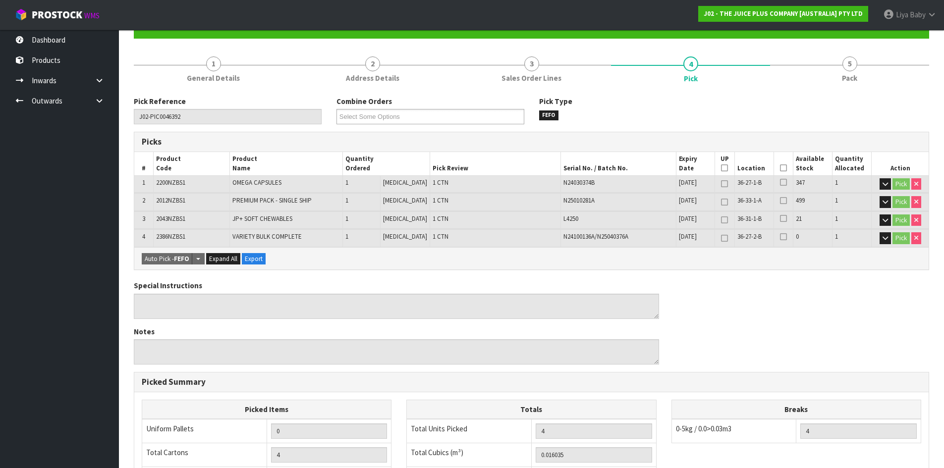
scroll to position [99, 0]
click at [781, 169] on icon at bounding box center [783, 169] width 7 height 0
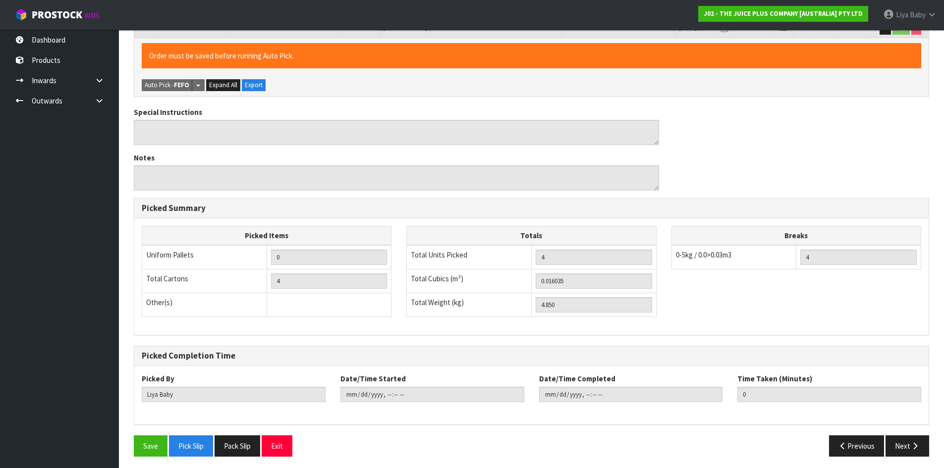
scroll to position [313, 0]
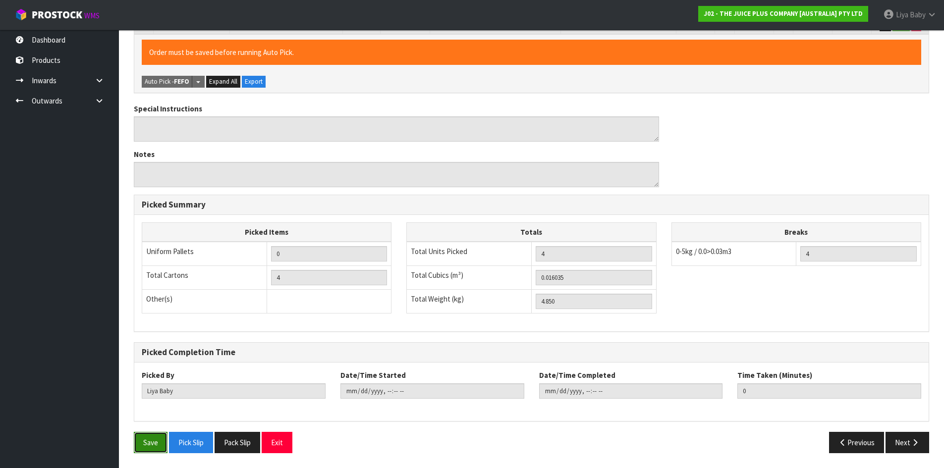
click at [157, 439] on button "Save" at bounding box center [151, 442] width 34 height 21
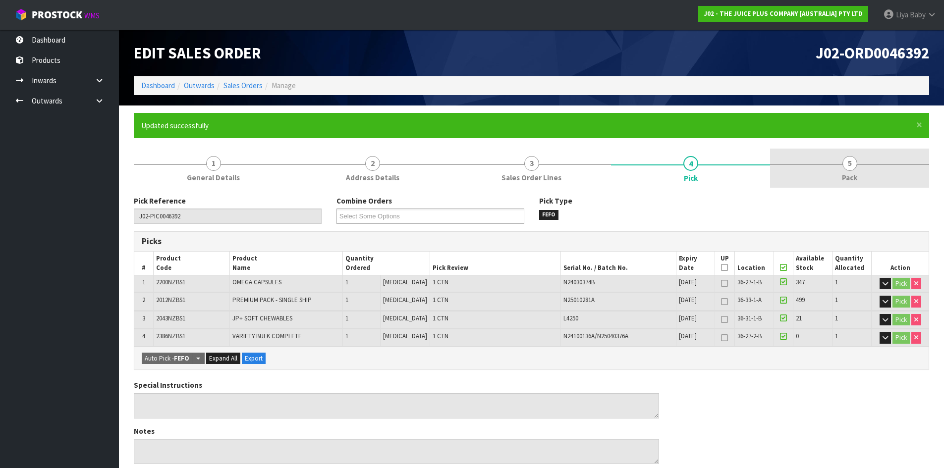
click at [869, 166] on link "5 Pack" at bounding box center [849, 168] width 159 height 39
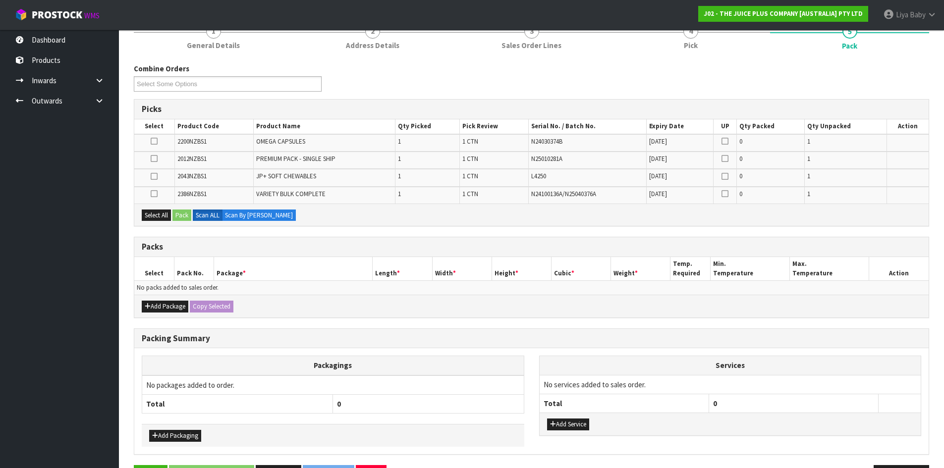
scroll to position [166, 0]
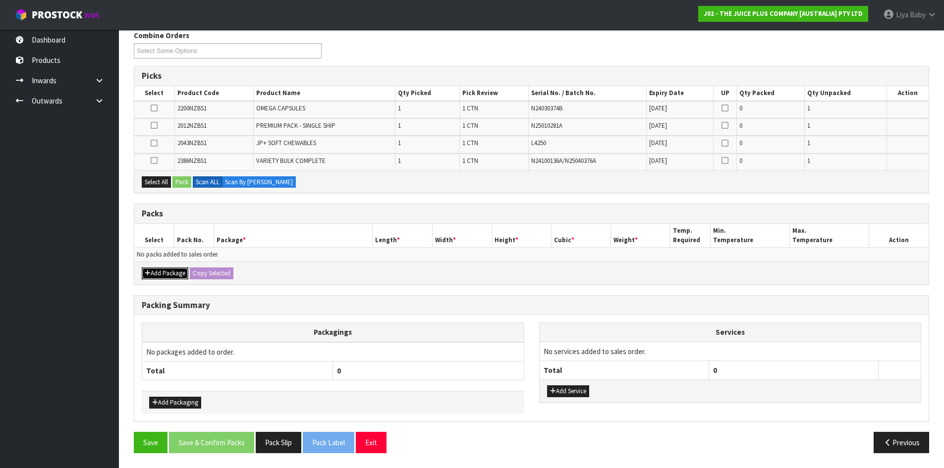
drag, startPoint x: 162, startPoint y: 278, endPoint x: 162, endPoint y: 266, distance: 12.4
click at [162, 278] on button "Add Package" at bounding box center [165, 274] width 47 height 12
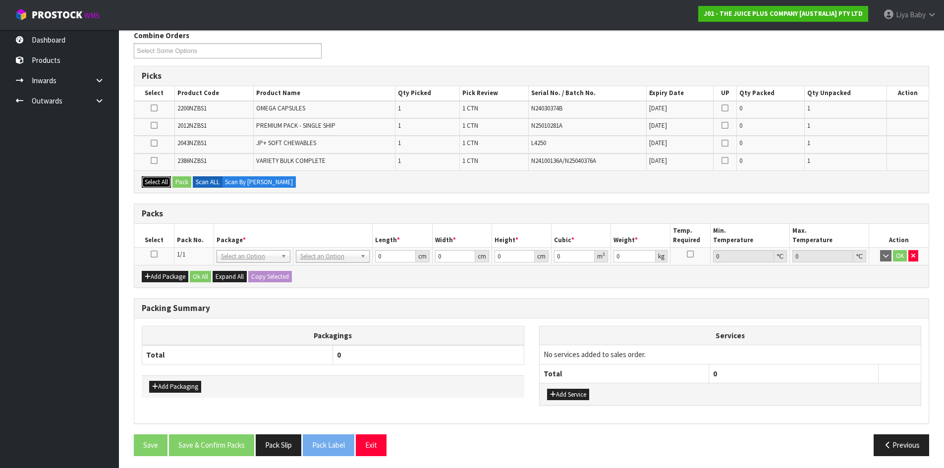
click at [159, 187] on button "Select All" at bounding box center [156, 182] width 29 height 12
click at [180, 179] on button "Pack" at bounding box center [182, 182] width 19 height 12
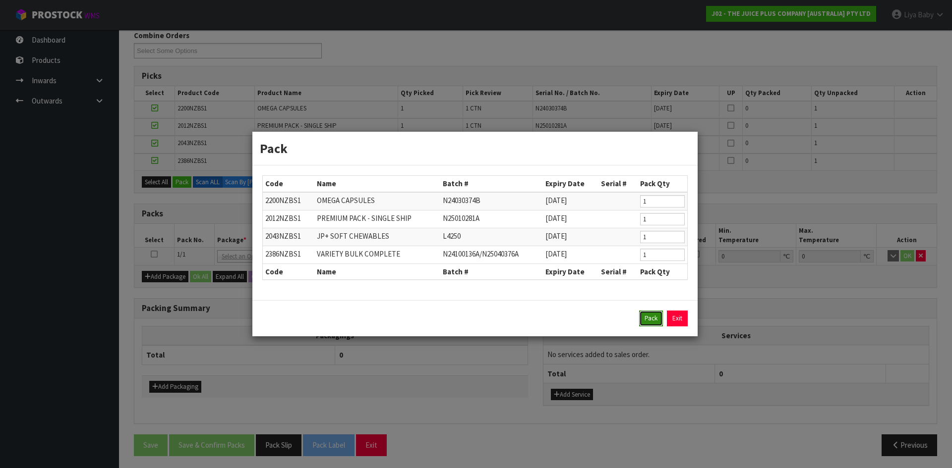
click at [656, 319] on button "Pack" at bounding box center [651, 319] width 24 height 16
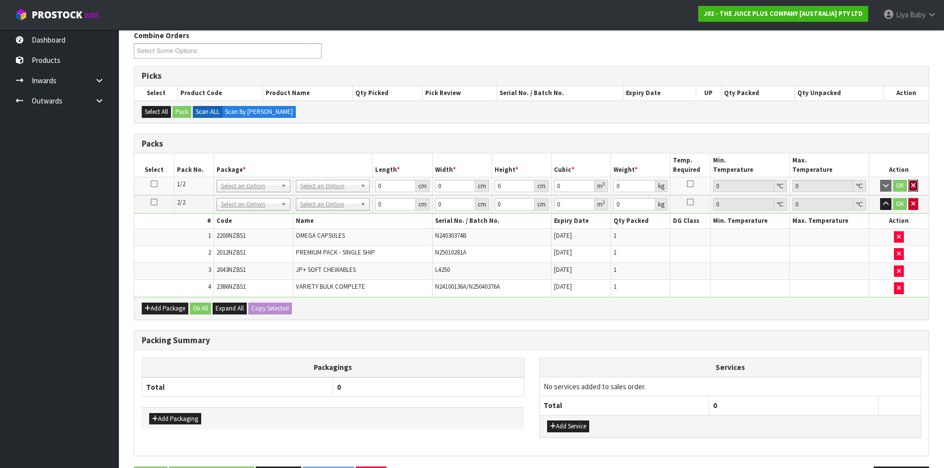
click at [915, 185] on icon "button" at bounding box center [914, 185] width 4 height 6
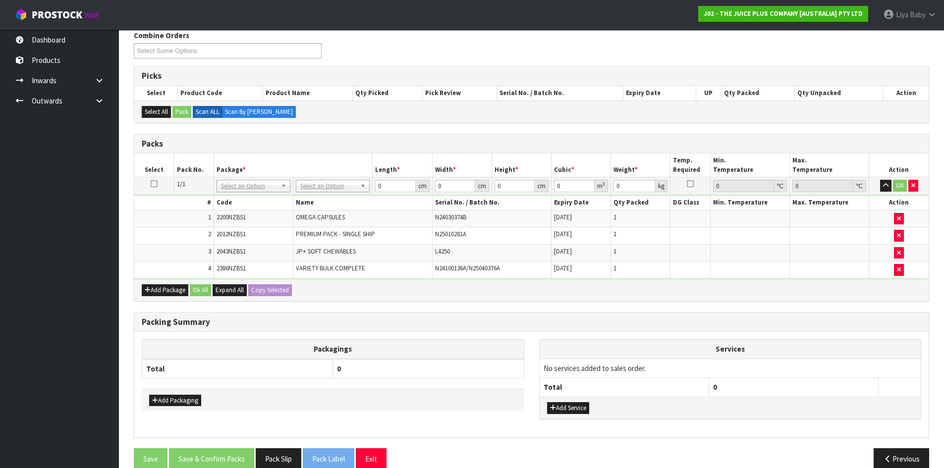
click at [153, 184] on icon at bounding box center [154, 184] width 7 height 0
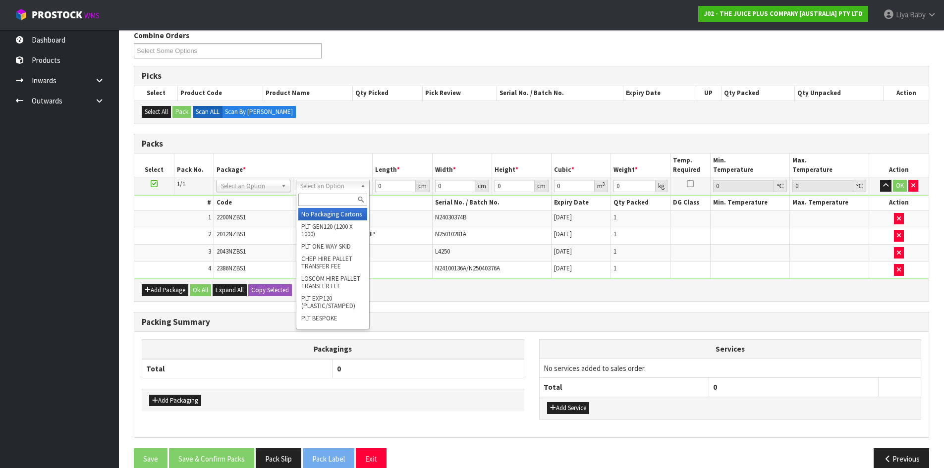
click at [329, 199] on input "text" at bounding box center [332, 200] width 69 height 12
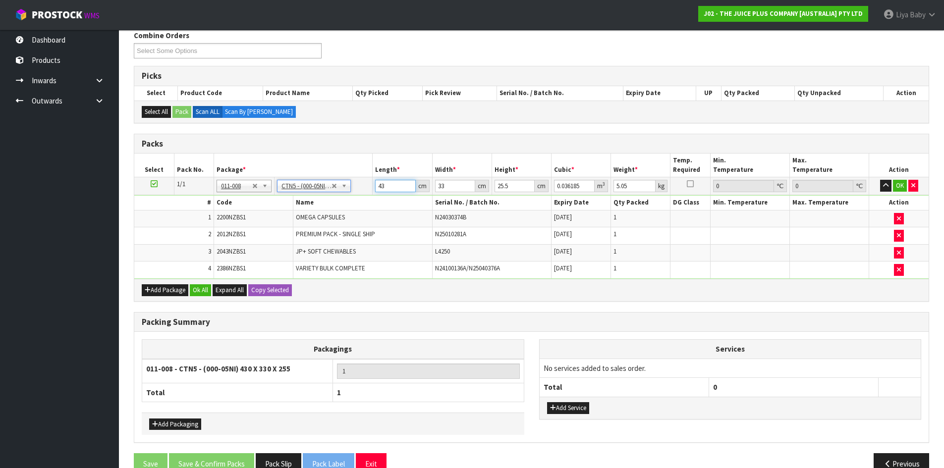
click at [397, 185] on input "43" at bounding box center [395, 186] width 40 height 12
click at [446, 185] on input "33" at bounding box center [455, 186] width 40 height 12
click at [515, 187] on input "25.5" at bounding box center [515, 186] width 40 height 12
click at [638, 186] on input "5.05" at bounding box center [635, 186] width 42 height 12
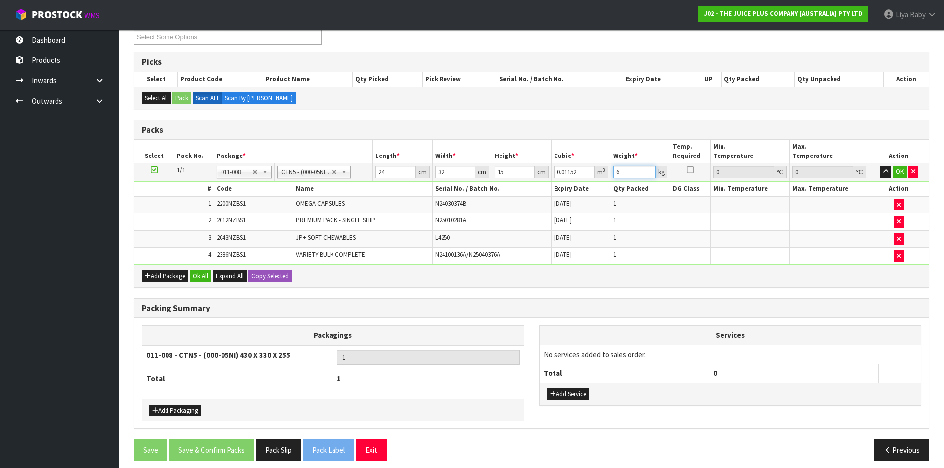
scroll to position [187, 0]
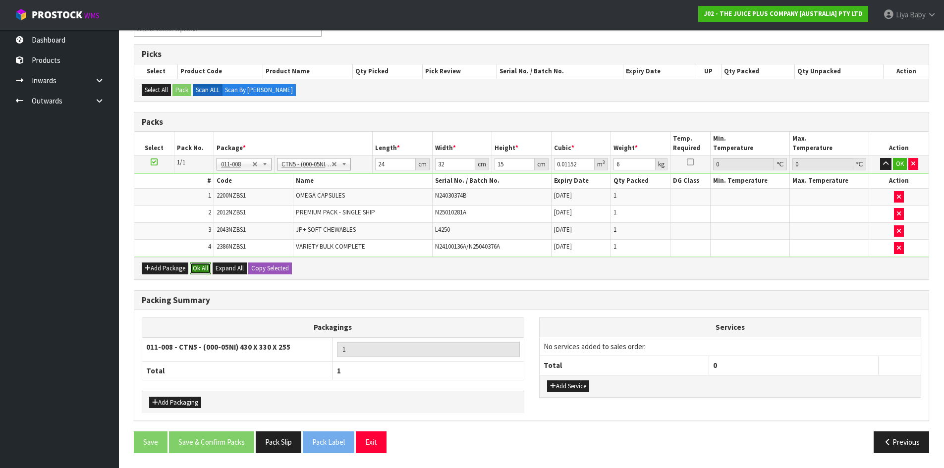
click at [201, 265] on button "Ok All" at bounding box center [200, 269] width 21 height 12
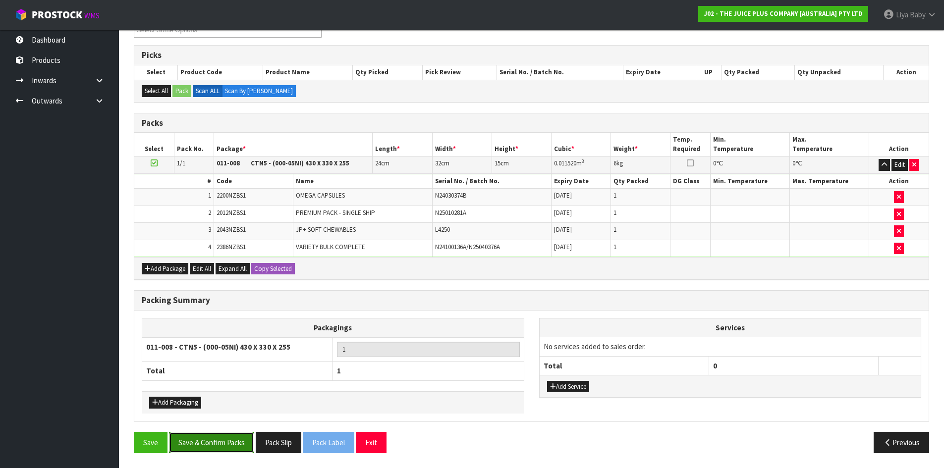
click at [217, 448] on button "Save & Confirm Packs" at bounding box center [211, 442] width 85 height 21
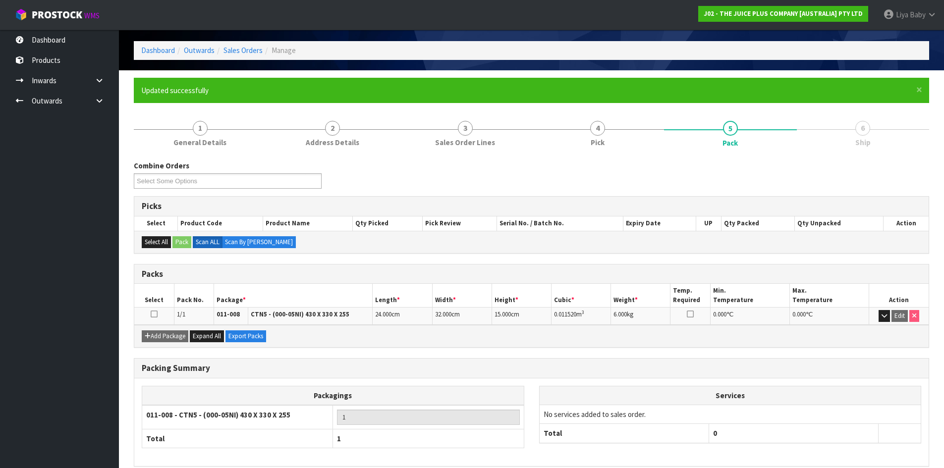
scroll to position [81, 0]
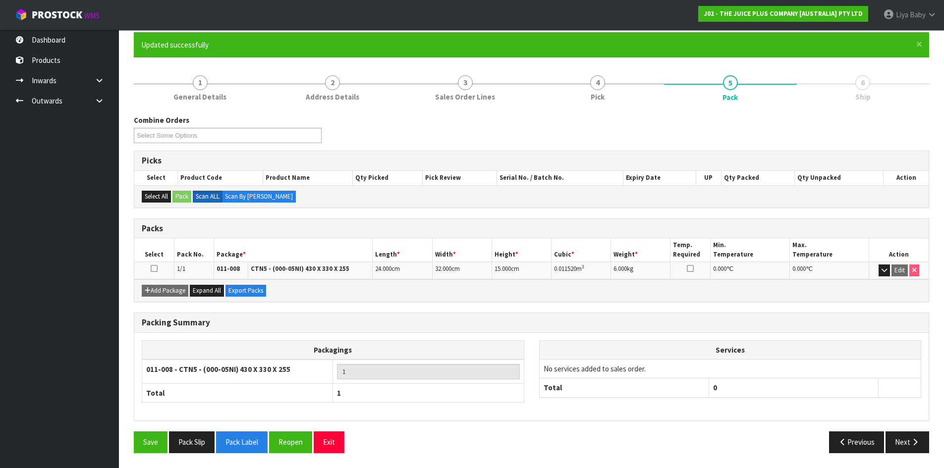
click at [152, 269] on icon at bounding box center [154, 269] width 7 height 0
click at [906, 448] on button "Next" at bounding box center [908, 442] width 44 height 21
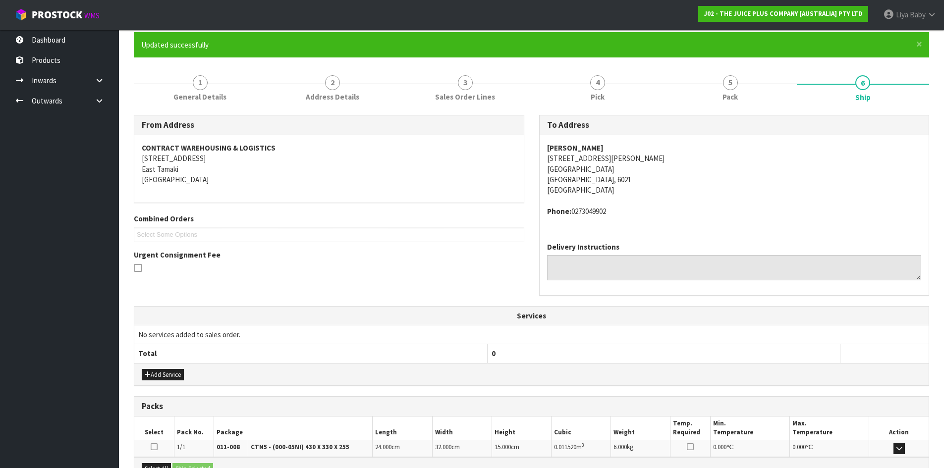
scroll to position [199, 0]
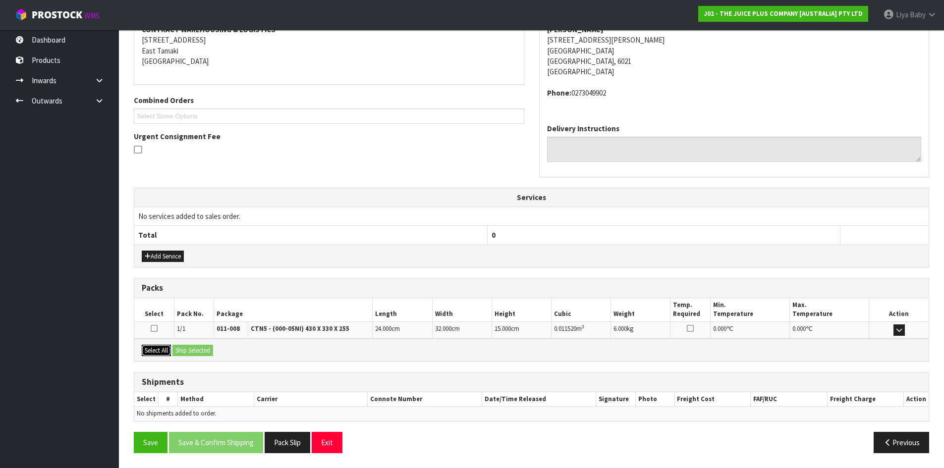
drag, startPoint x: 151, startPoint y: 350, endPoint x: 169, endPoint y: 352, distance: 18.5
click at [154, 351] on button "Select All" at bounding box center [156, 351] width 29 height 12
click at [208, 354] on button "Ship Selected" at bounding box center [193, 351] width 41 height 12
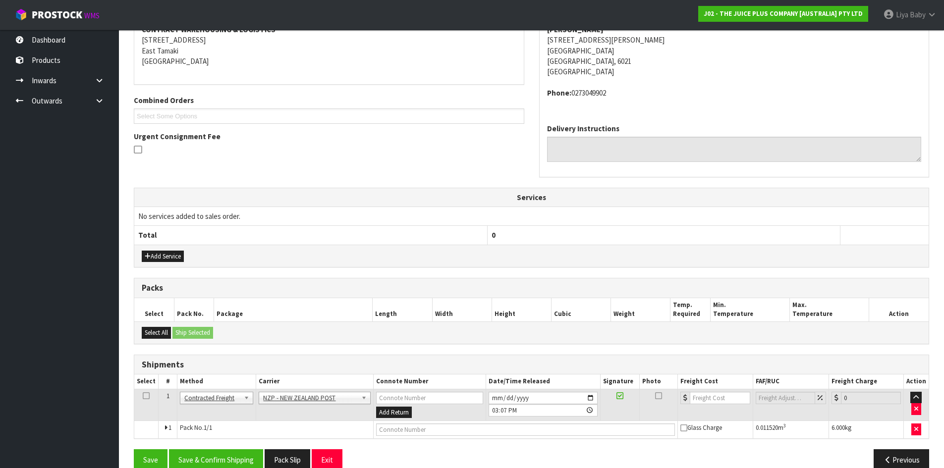
click at [143, 396] on icon at bounding box center [146, 396] width 7 height 0
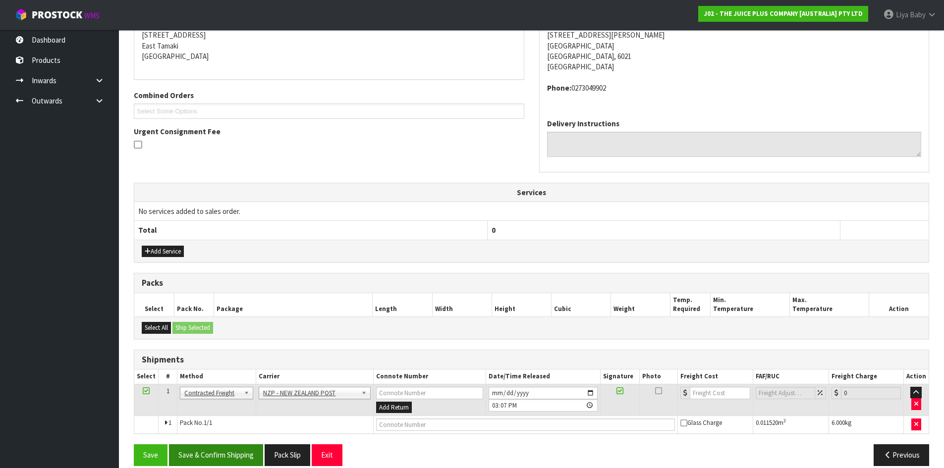
scroll to position [217, 0]
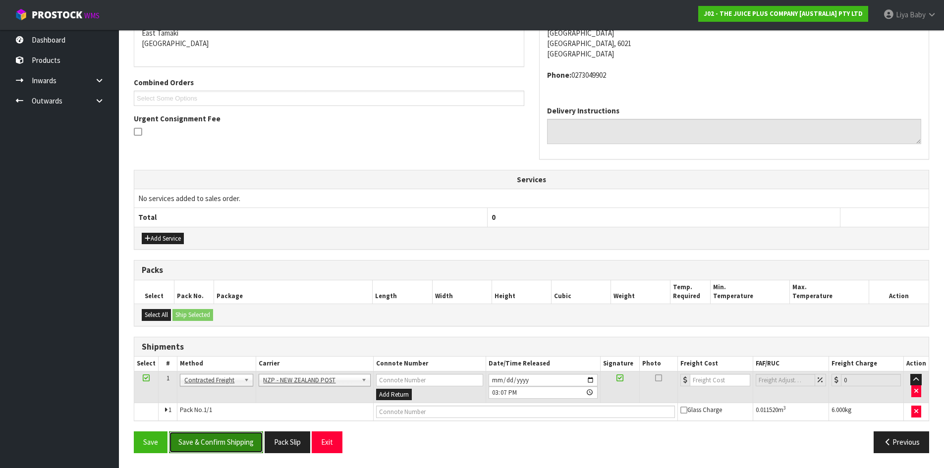
click at [220, 446] on button "Save & Confirm Shipping" at bounding box center [216, 442] width 94 height 21
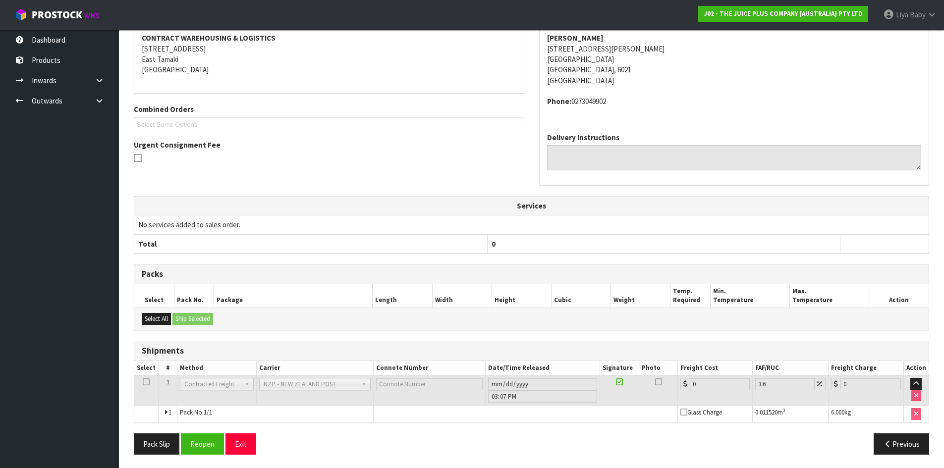
scroll to position [203, 0]
click at [204, 438] on button "Reopen" at bounding box center [202, 442] width 43 height 21
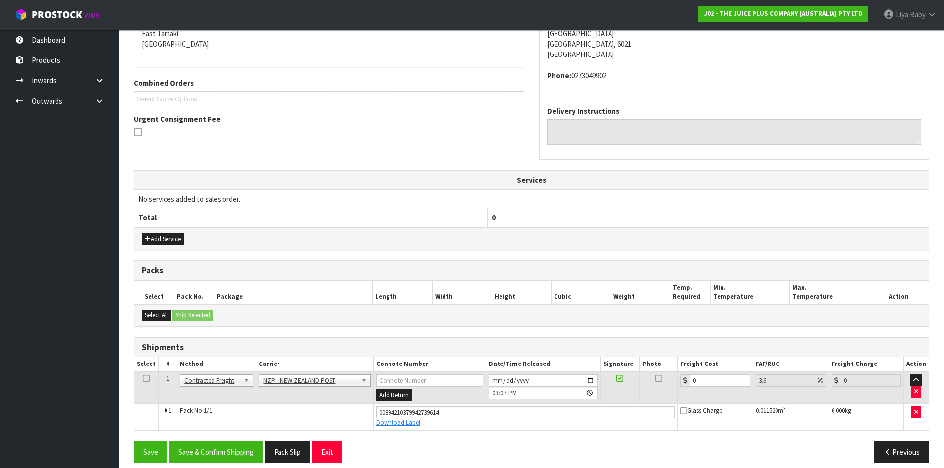
scroll to position [226, 0]
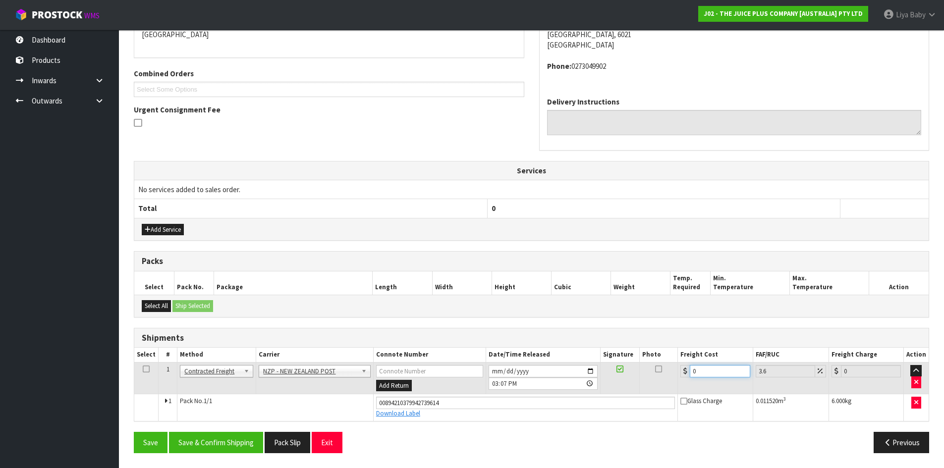
click at [697, 370] on input "0" at bounding box center [720, 371] width 60 height 12
drag, startPoint x: 145, startPoint y: 371, endPoint x: 149, endPoint y: 367, distance: 6.3
click at [147, 370] on icon at bounding box center [146, 369] width 7 height 0
click at [193, 440] on button "Save & Confirm Shipping" at bounding box center [216, 442] width 94 height 21
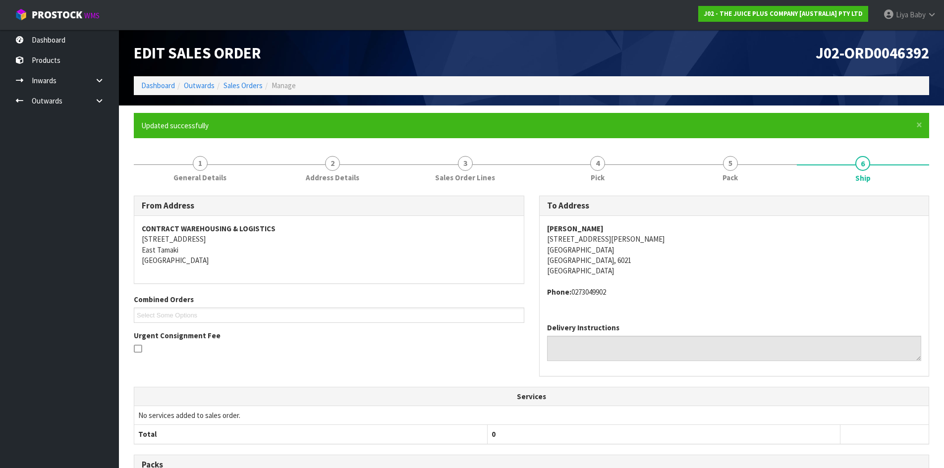
click at [233, 76] on div "Edit Sales Order" at bounding box center [329, 53] width 406 height 47
click at [237, 82] on link "Sales Orders" at bounding box center [243, 85] width 39 height 9
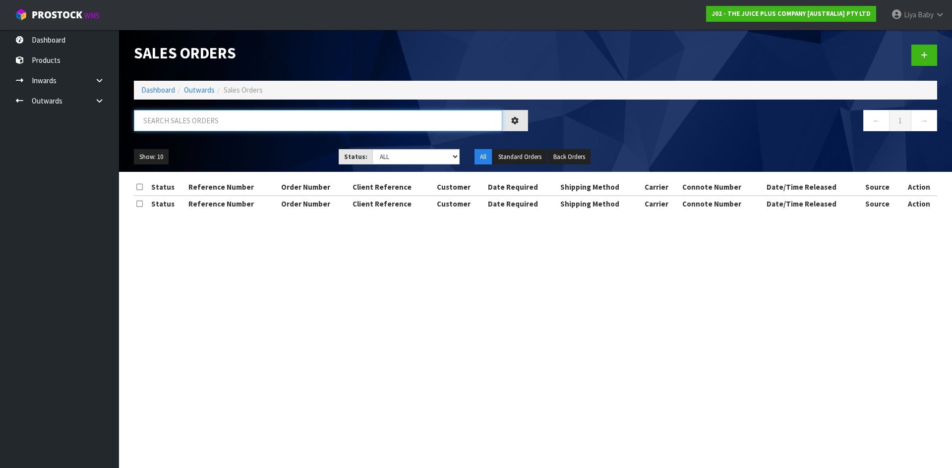
click at [214, 127] on input "text" at bounding box center [318, 120] width 368 height 21
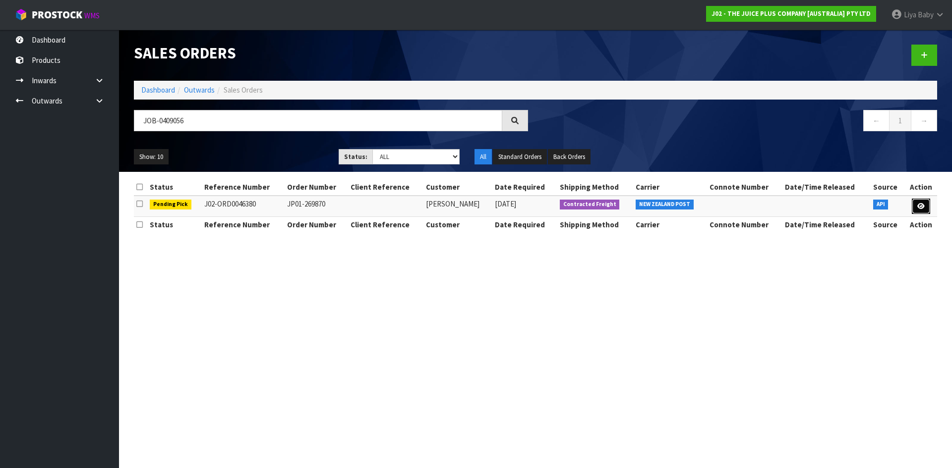
drag, startPoint x: 924, startPoint y: 201, endPoint x: 919, endPoint y: 201, distance: 5.5
click at [923, 201] on link at bounding box center [921, 207] width 18 height 16
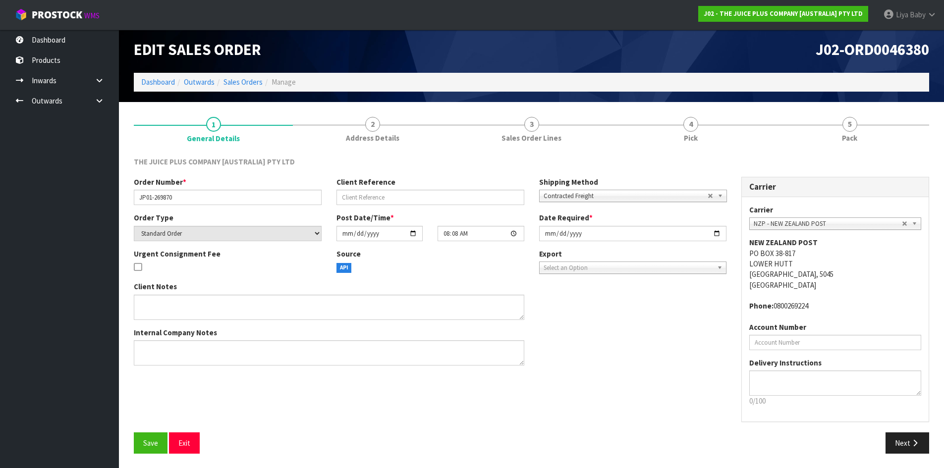
scroll to position [4, 0]
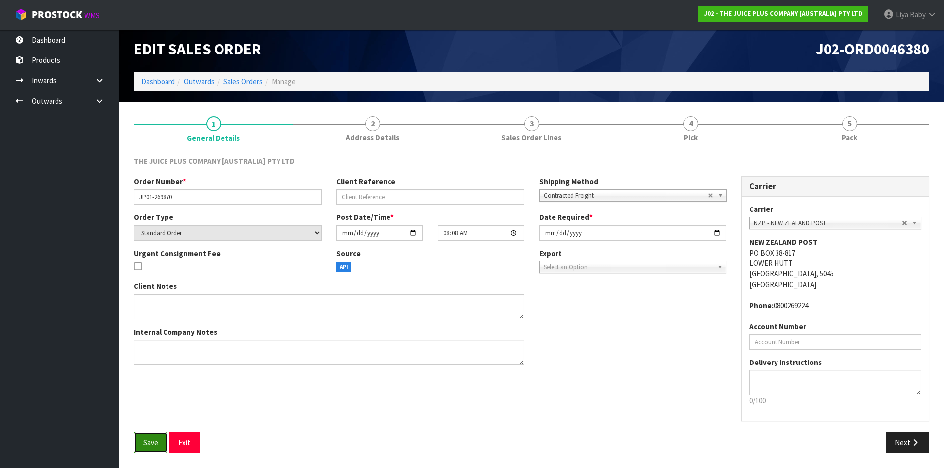
click at [137, 441] on button "Save" at bounding box center [151, 442] width 34 height 21
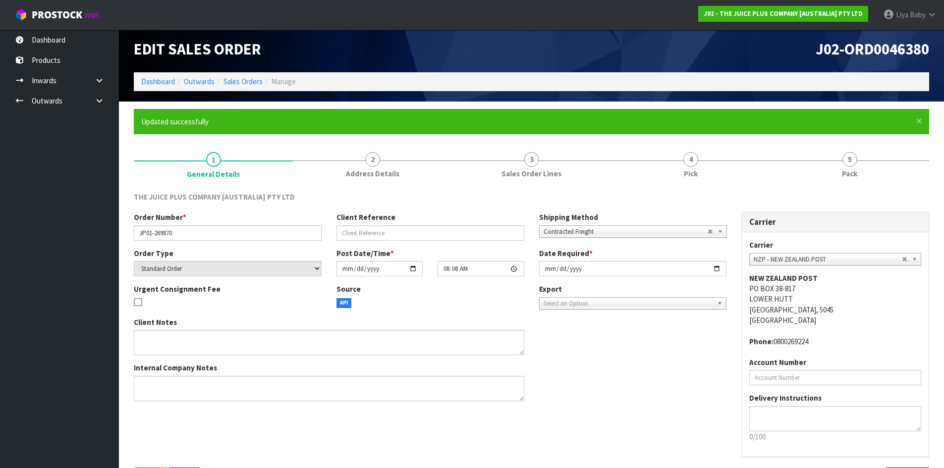
scroll to position [0, 0]
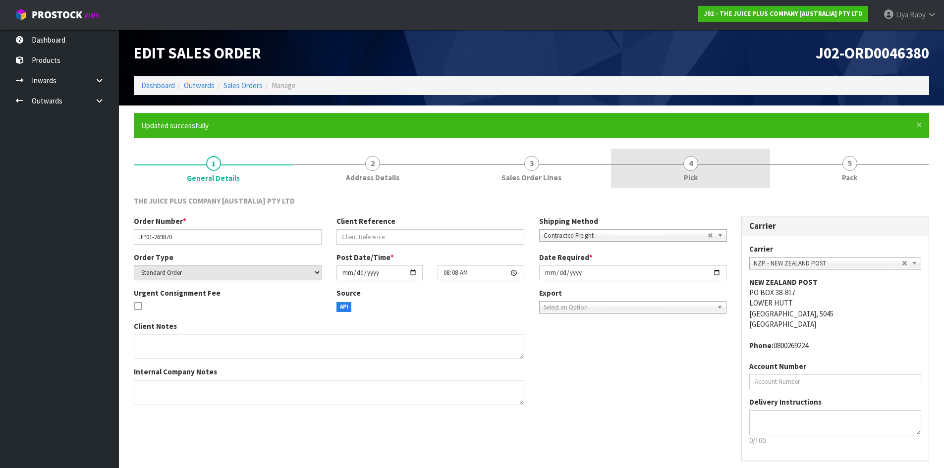
click at [698, 169] on link "4 Pick" at bounding box center [690, 168] width 159 height 39
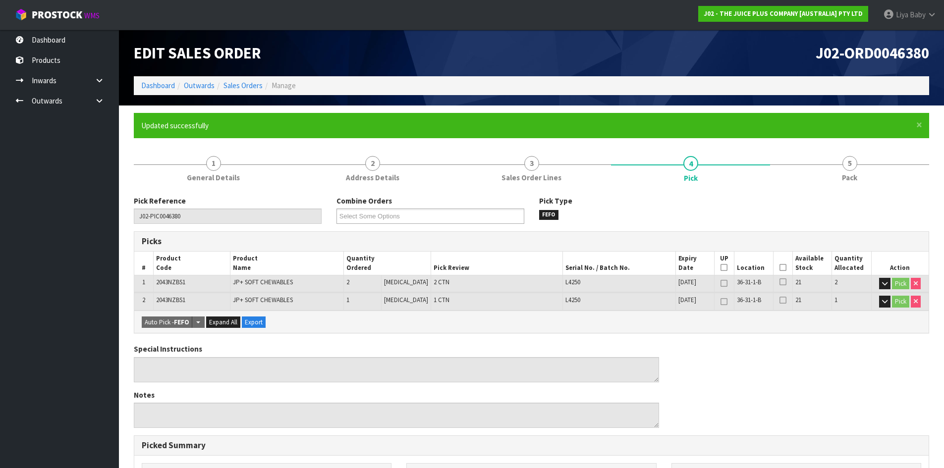
click at [780, 268] on icon at bounding box center [783, 268] width 7 height 0
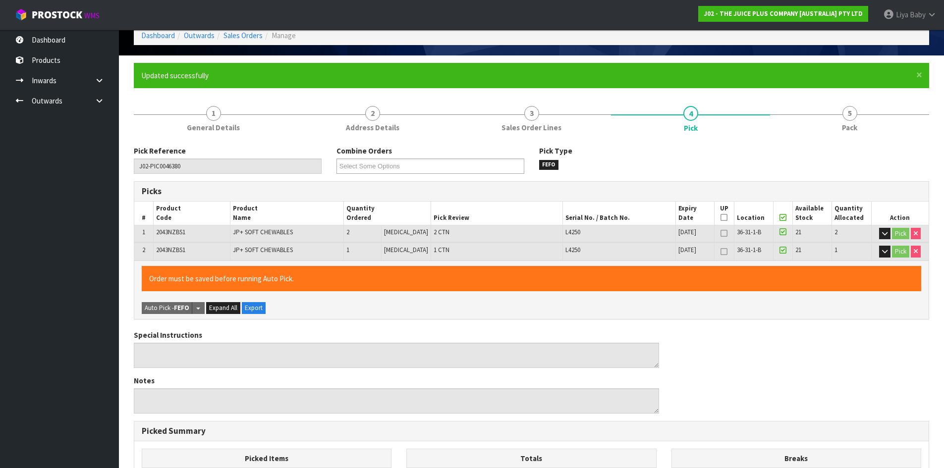
scroll to position [277, 0]
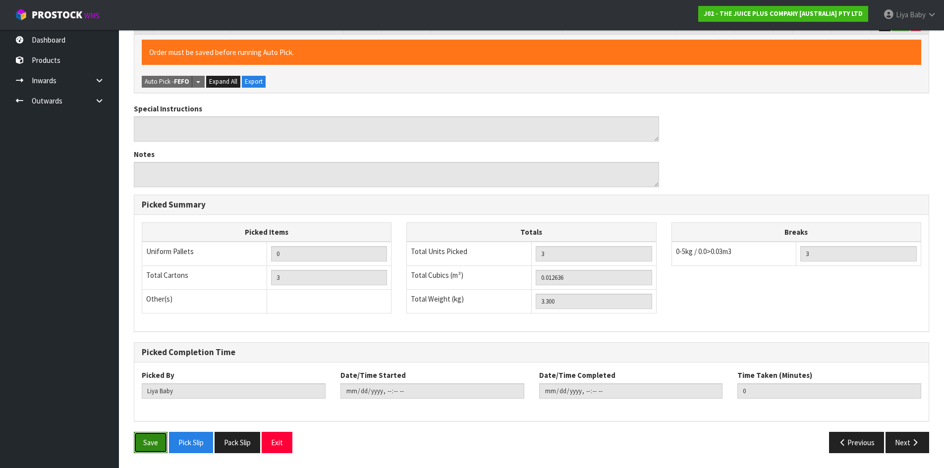
click at [155, 439] on button "Save" at bounding box center [151, 442] width 34 height 21
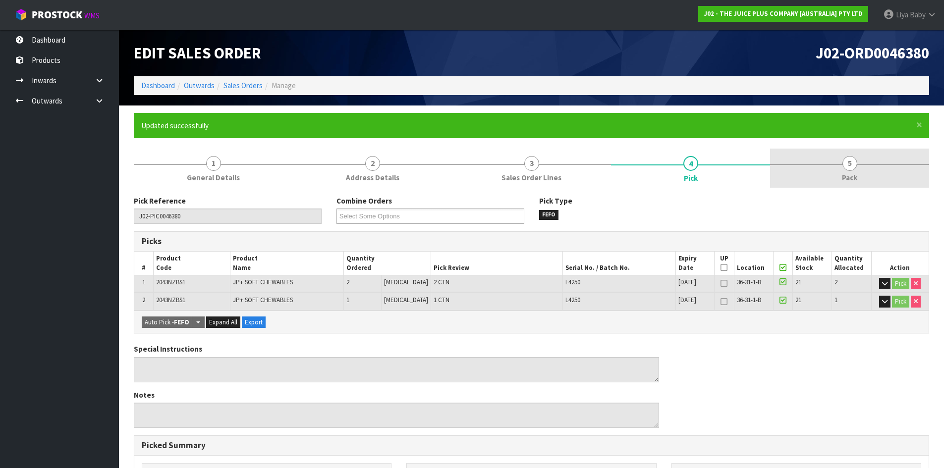
click at [847, 174] on span "Pack" at bounding box center [849, 178] width 15 height 10
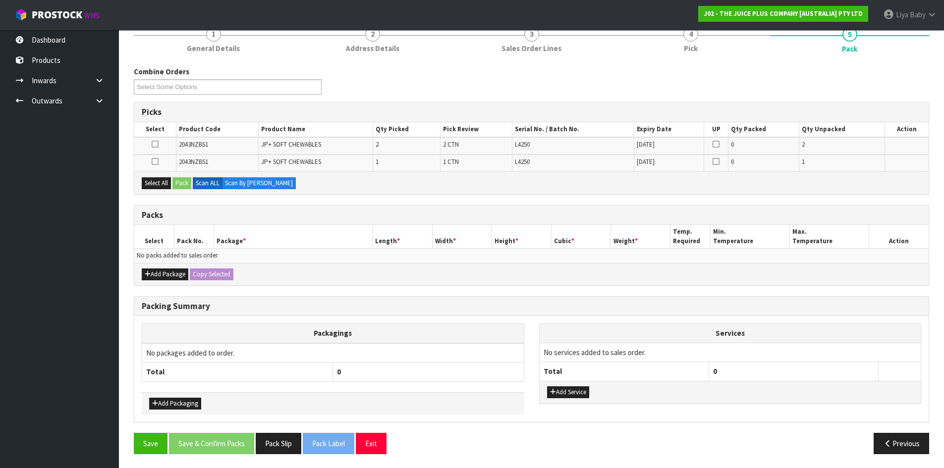
scroll to position [130, 0]
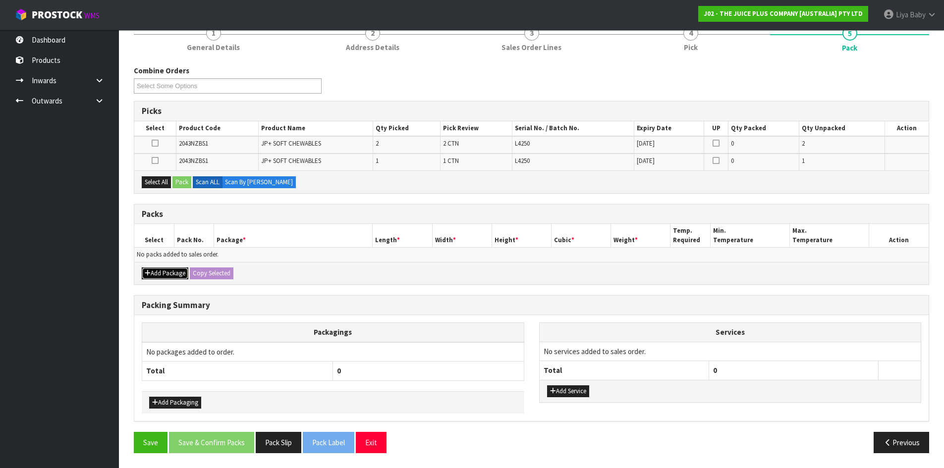
click at [159, 276] on button "Add Package" at bounding box center [165, 274] width 47 height 12
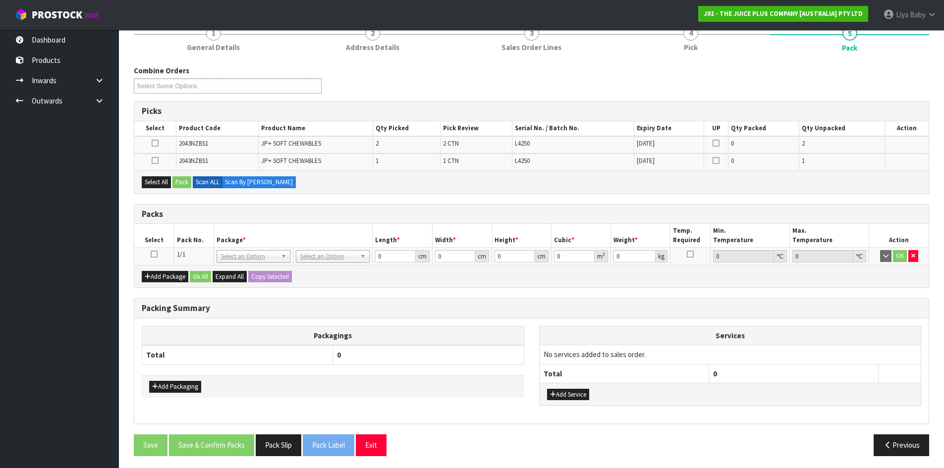
click at [154, 254] on icon at bounding box center [154, 254] width 7 height 0
click at [161, 183] on button "Select All" at bounding box center [156, 182] width 29 height 12
click at [176, 180] on button "Pack" at bounding box center [182, 182] width 19 height 12
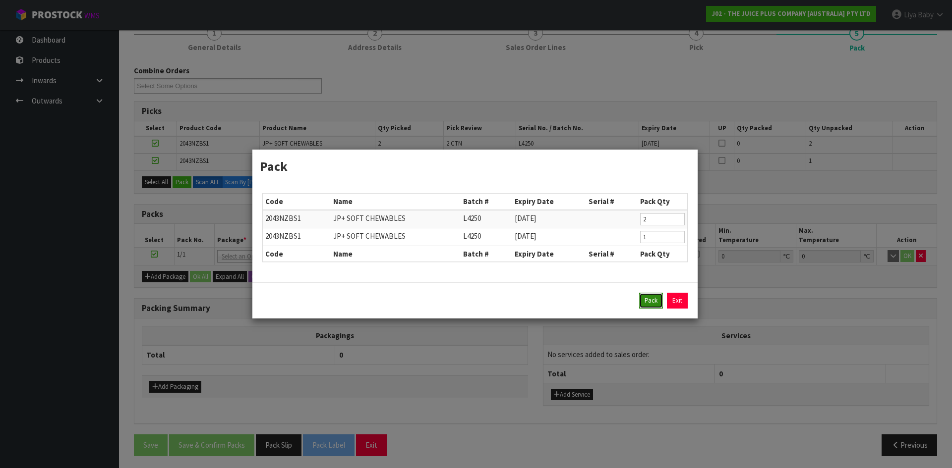
click at [652, 298] on button "Pack" at bounding box center [651, 301] width 24 height 16
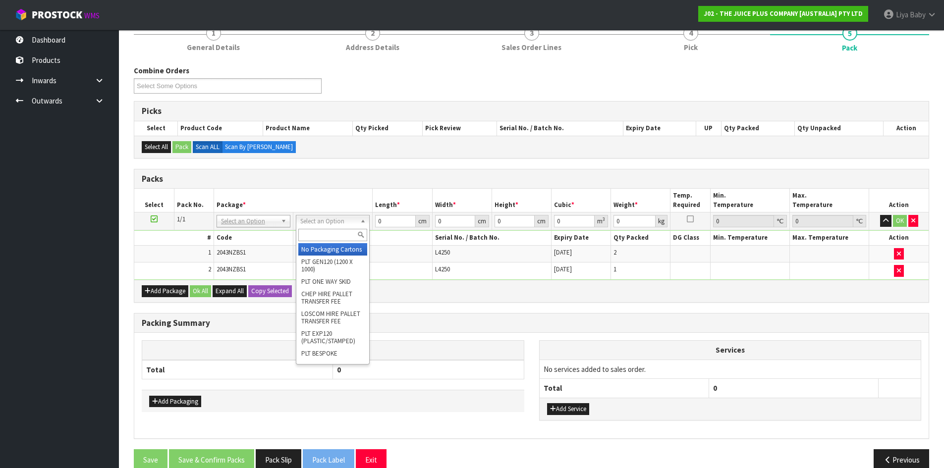
click at [330, 236] on input "text" at bounding box center [332, 235] width 69 height 12
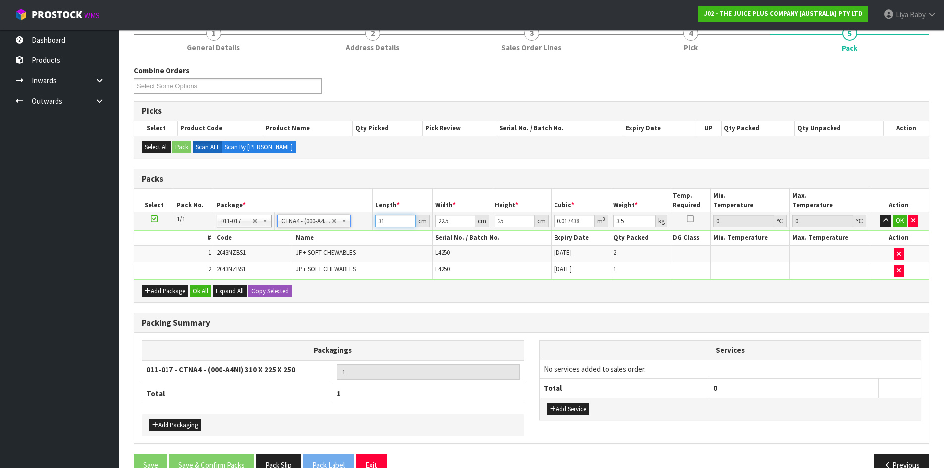
click at [397, 222] on input "31" at bounding box center [395, 221] width 40 height 12
click at [450, 218] on input "22.5" at bounding box center [455, 221] width 40 height 12
click at [507, 218] on input "25" at bounding box center [515, 221] width 40 height 12
click at [627, 222] on input "3.5" at bounding box center [635, 221] width 42 height 12
click at [202, 291] on button "Ok All" at bounding box center [200, 292] width 21 height 12
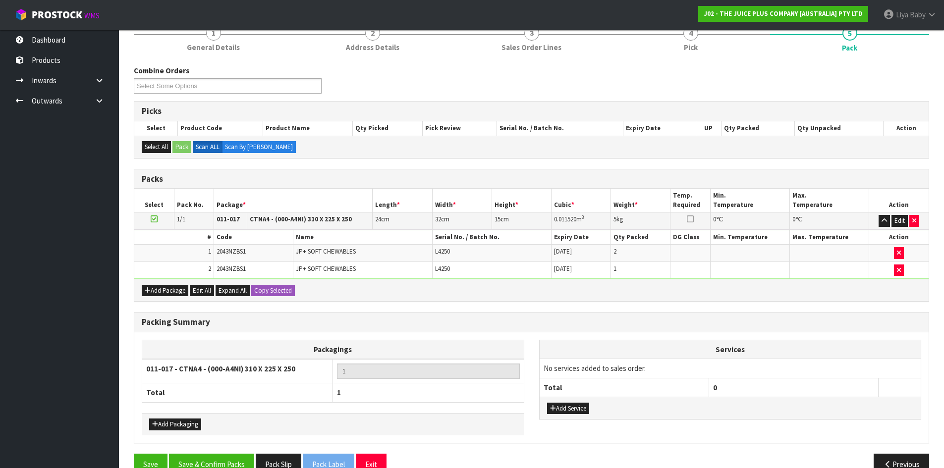
scroll to position [152, 0]
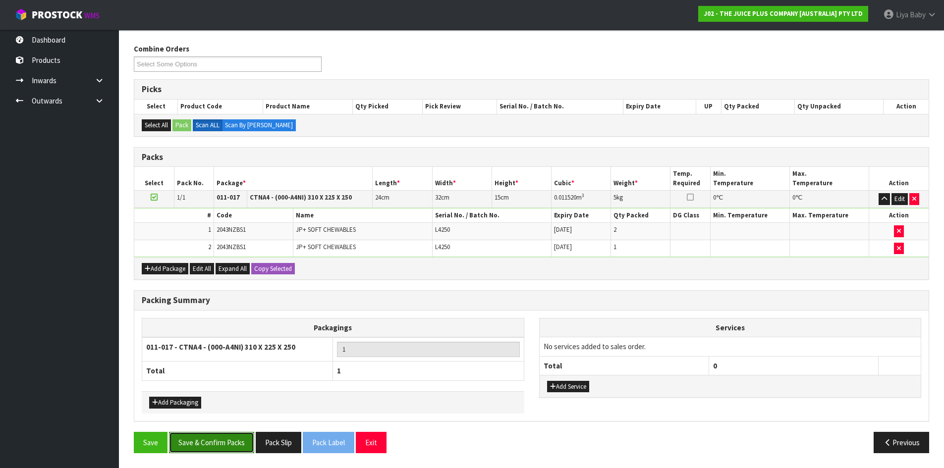
click at [198, 444] on button "Save & Confirm Packs" at bounding box center [211, 442] width 85 height 21
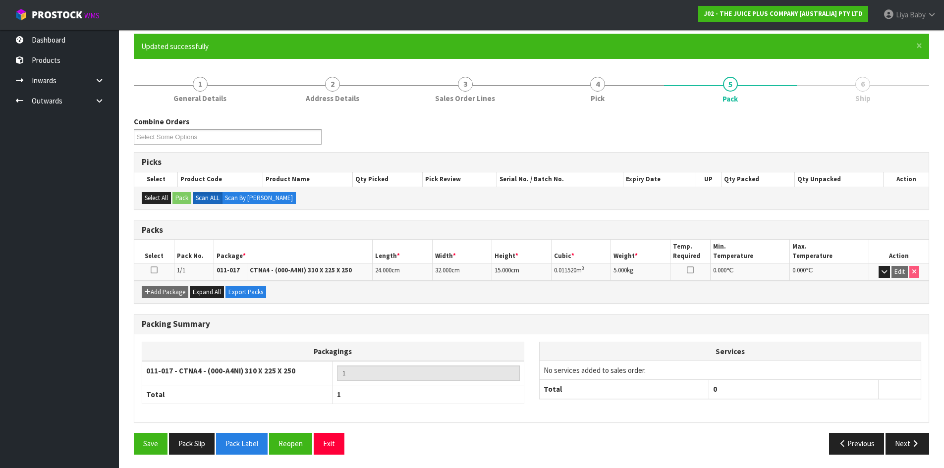
scroll to position [81, 0]
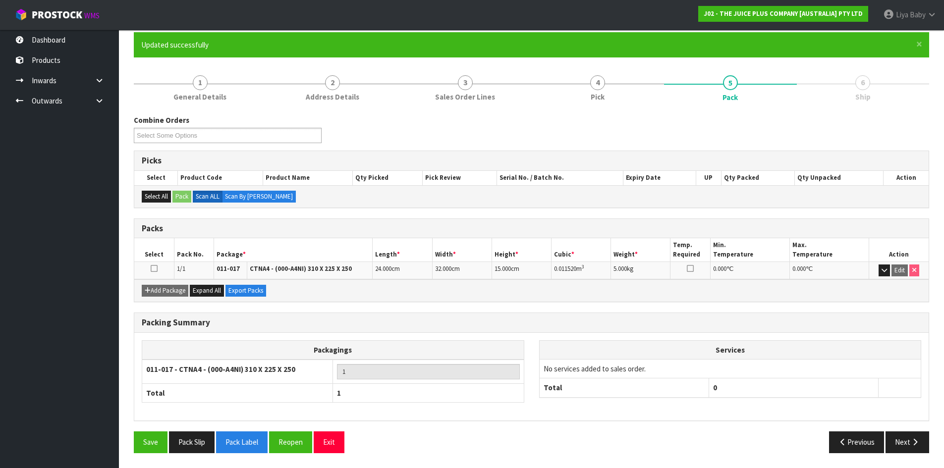
click at [156, 269] on icon at bounding box center [154, 269] width 7 height 0
click at [909, 438] on button "Next" at bounding box center [908, 442] width 44 height 21
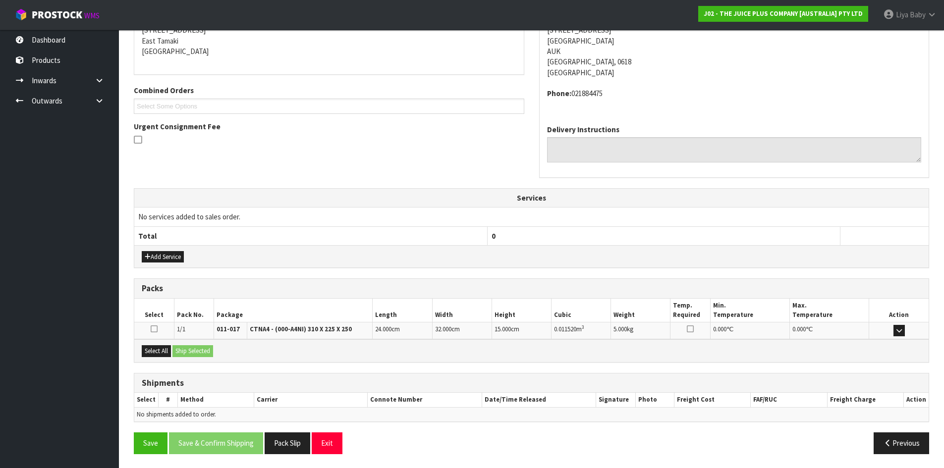
scroll to position [210, 0]
click at [166, 349] on button "Select All" at bounding box center [156, 351] width 29 height 12
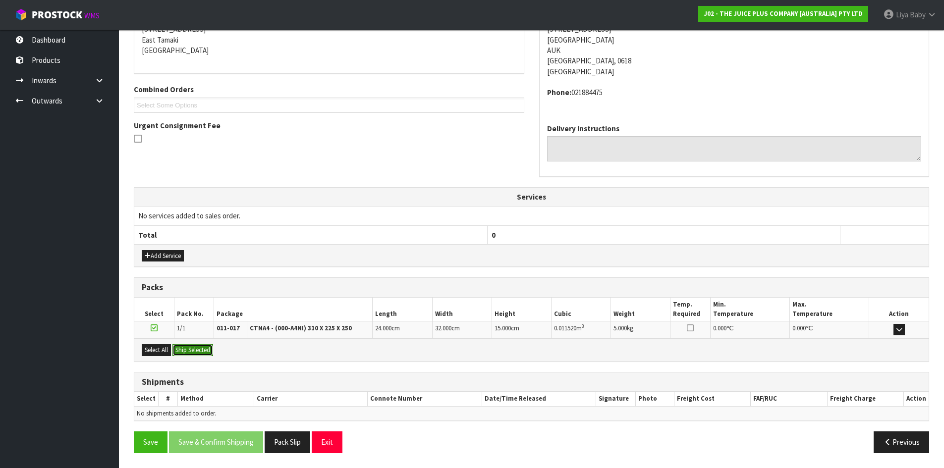
click at [189, 351] on button "Ship Selected" at bounding box center [193, 351] width 41 height 12
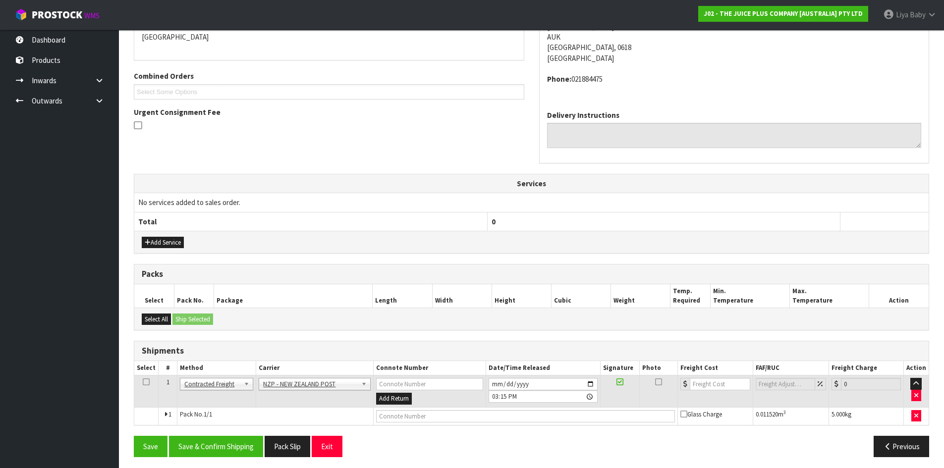
scroll to position [228, 0]
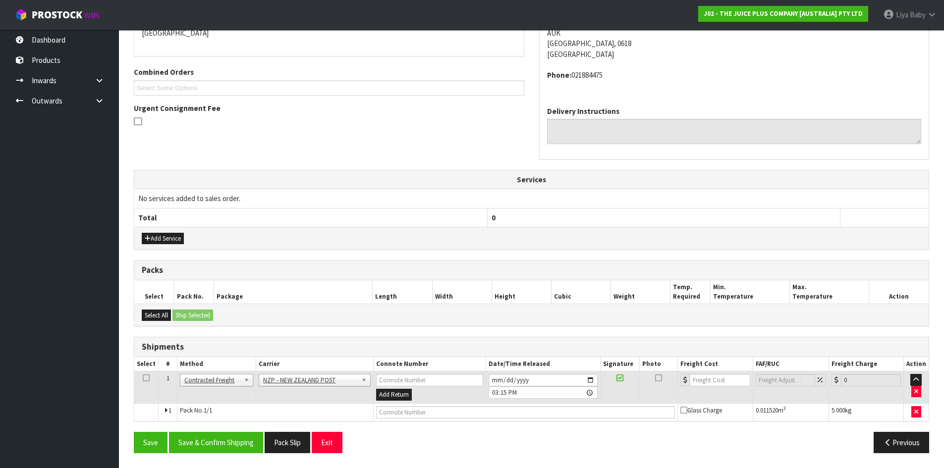
click at [148, 378] on icon at bounding box center [146, 378] width 7 height 0
click at [231, 443] on button "Save & Confirm Shipping" at bounding box center [216, 442] width 94 height 21
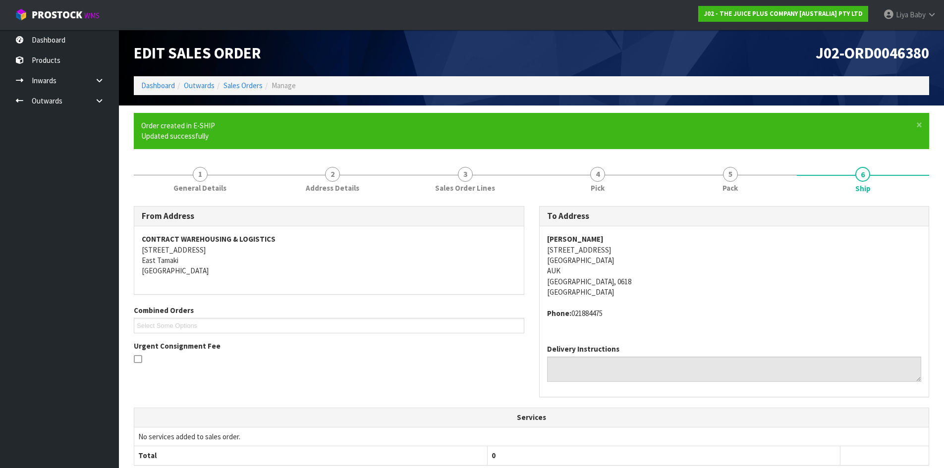
scroll to position [213, 0]
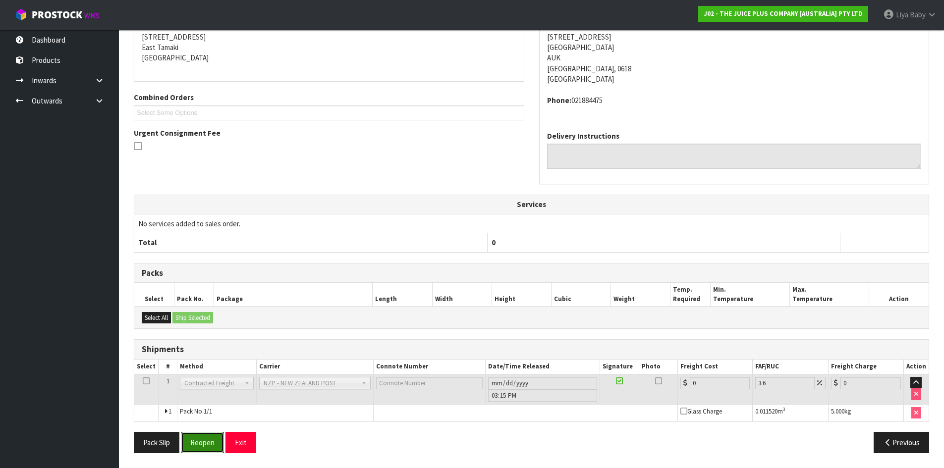
click at [217, 445] on button "Reopen" at bounding box center [202, 442] width 43 height 21
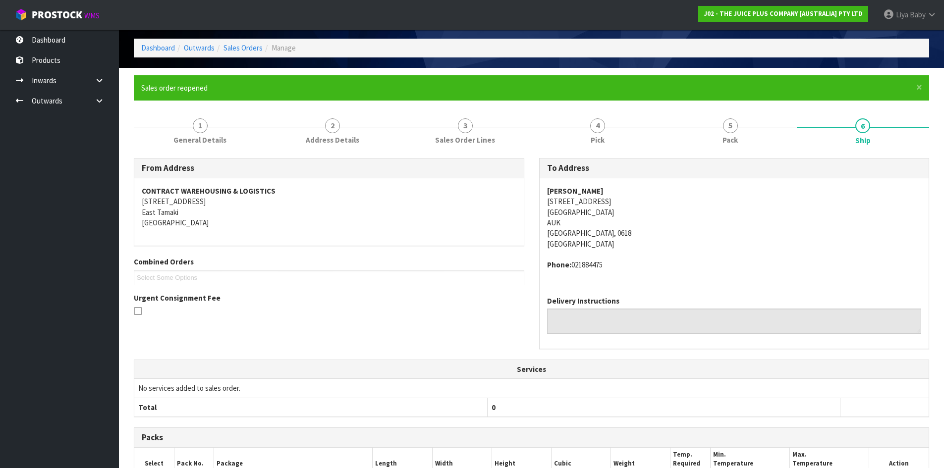
scroll to position [198, 0]
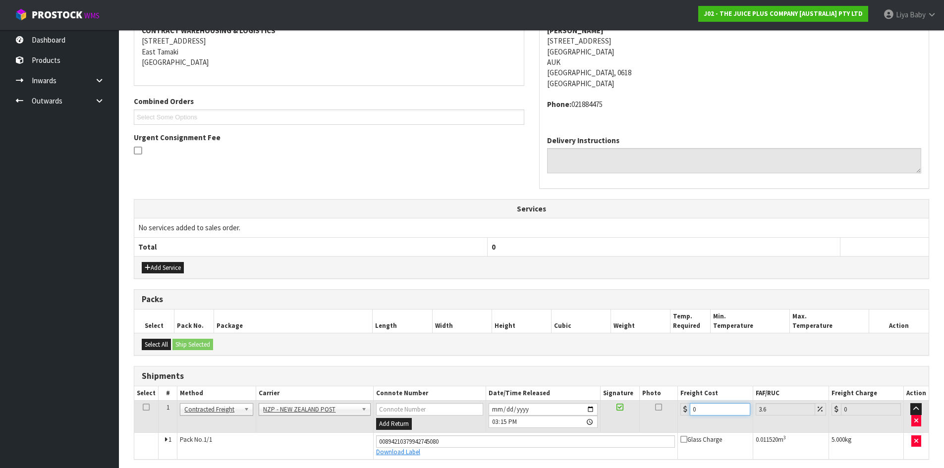
click at [712, 405] on input "0" at bounding box center [720, 410] width 60 height 12
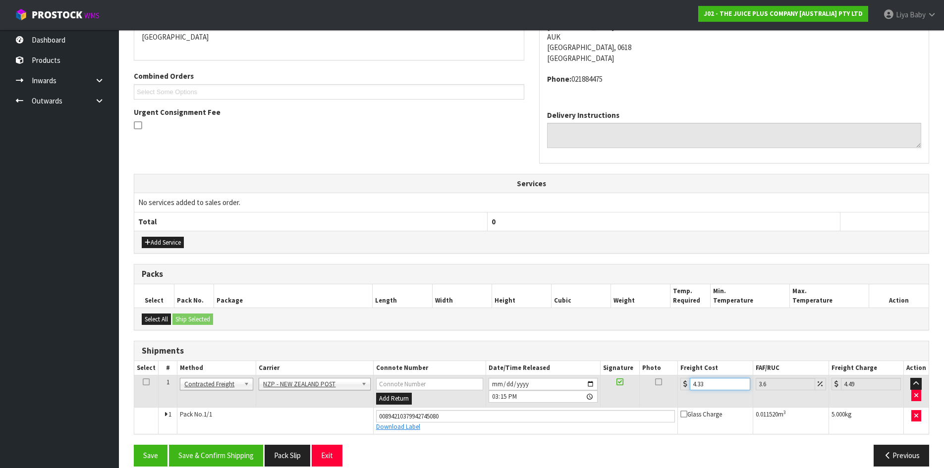
scroll to position [237, 0]
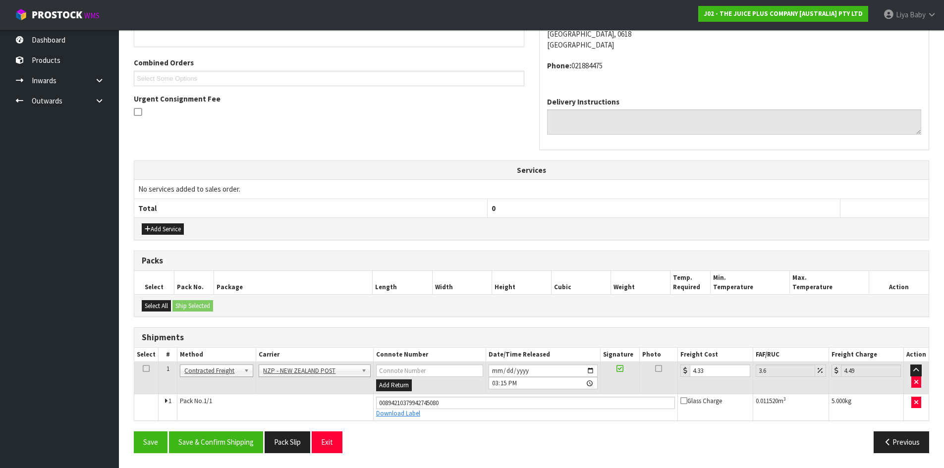
click at [145, 369] on icon at bounding box center [146, 369] width 7 height 0
click at [198, 443] on button "Save & Confirm Shipping" at bounding box center [216, 442] width 94 height 21
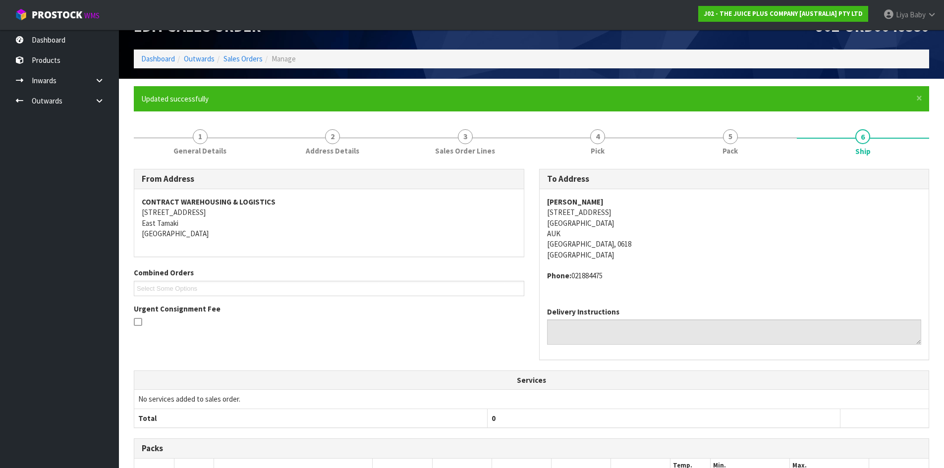
scroll to position [0, 0]
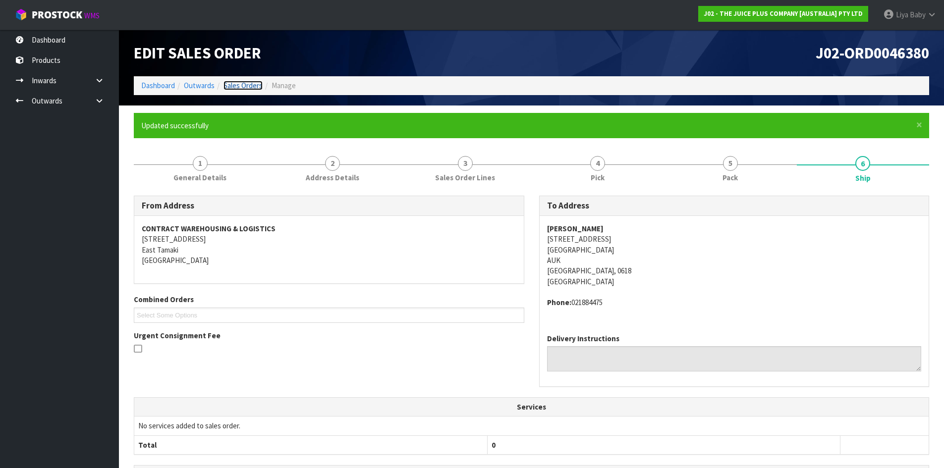
click at [236, 83] on link "Sales Orders" at bounding box center [243, 85] width 39 height 9
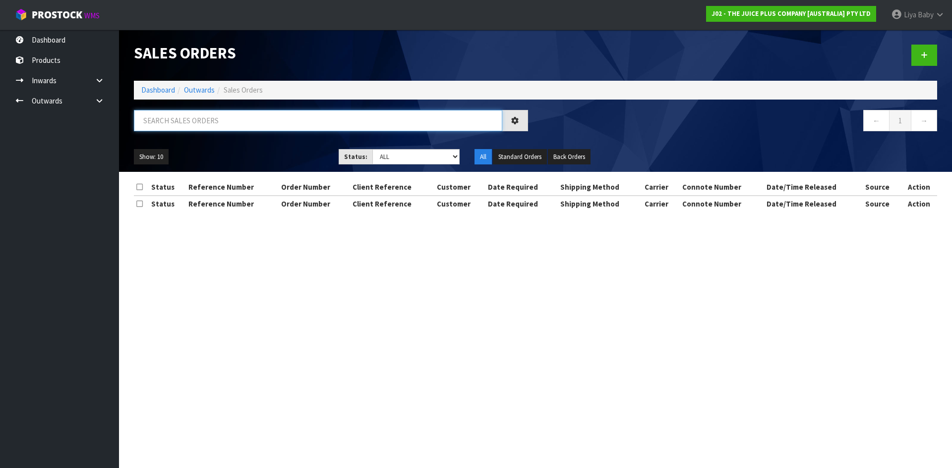
click at [219, 119] on input "text" at bounding box center [318, 120] width 368 height 21
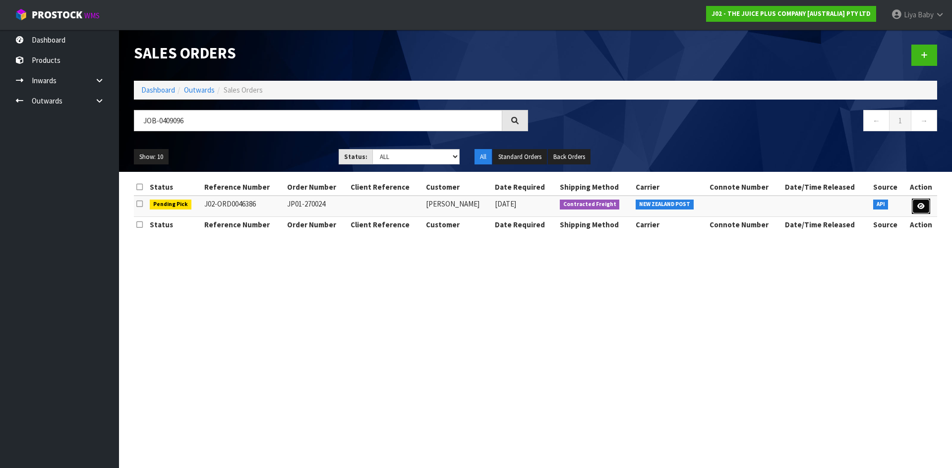
click at [918, 201] on link at bounding box center [921, 207] width 18 height 16
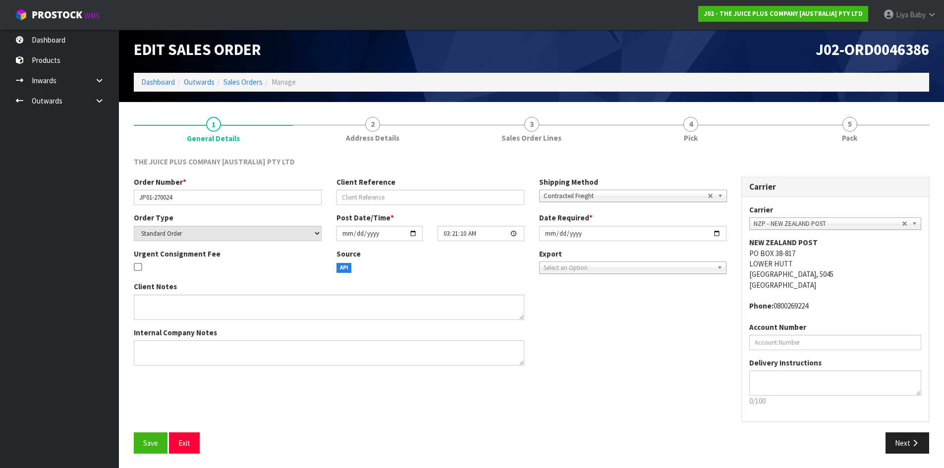
scroll to position [4, 0]
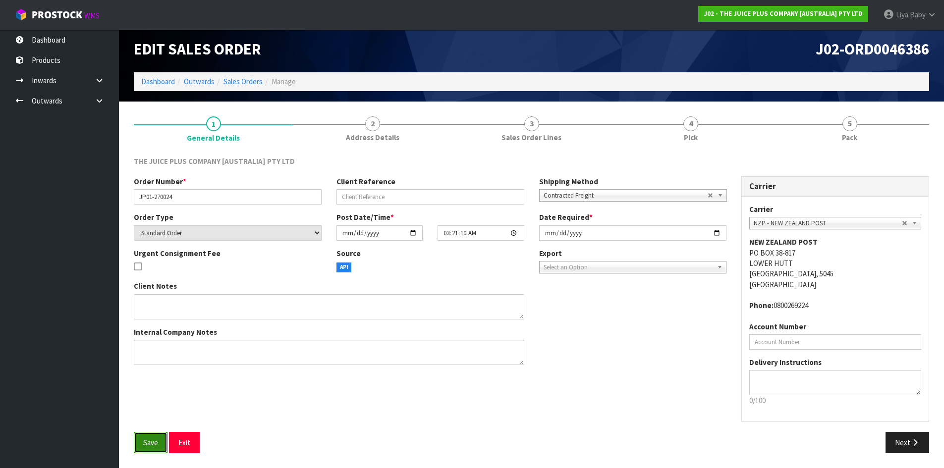
click at [144, 447] on span "Save" at bounding box center [150, 442] width 15 height 9
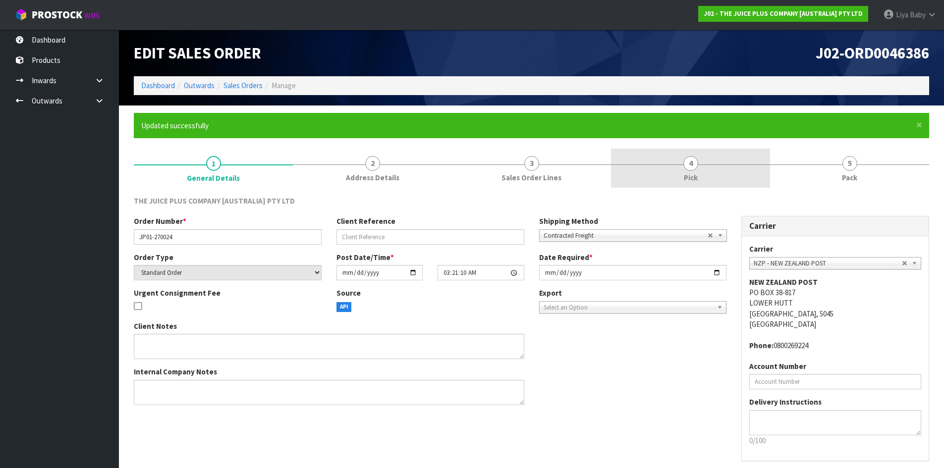
click at [720, 169] on link "4 Pick" at bounding box center [690, 168] width 159 height 39
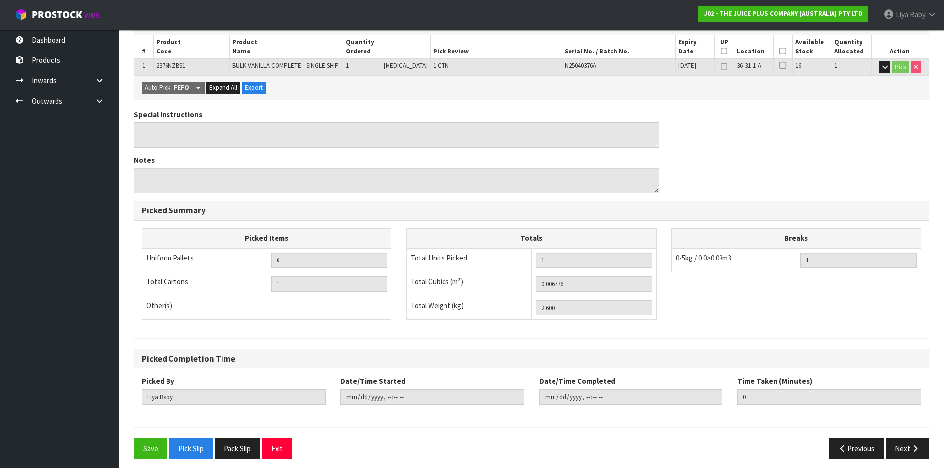
scroll to position [223, 0]
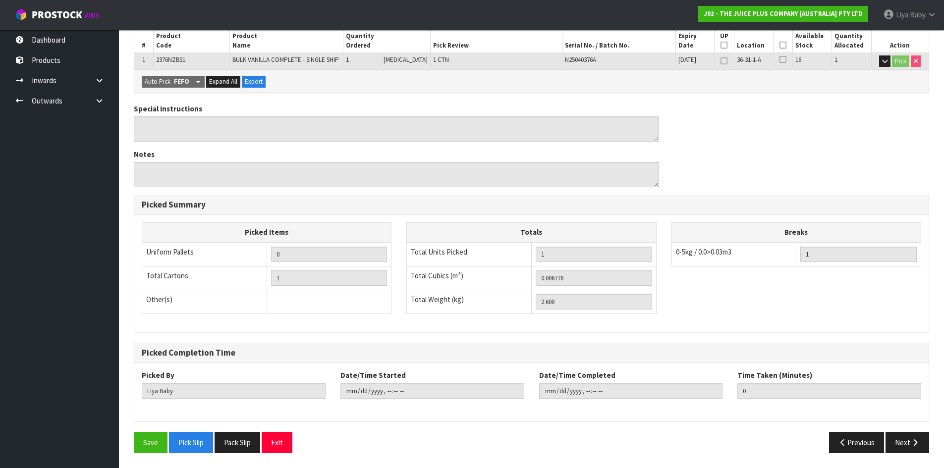
click at [782, 45] on icon at bounding box center [783, 45] width 7 height 0
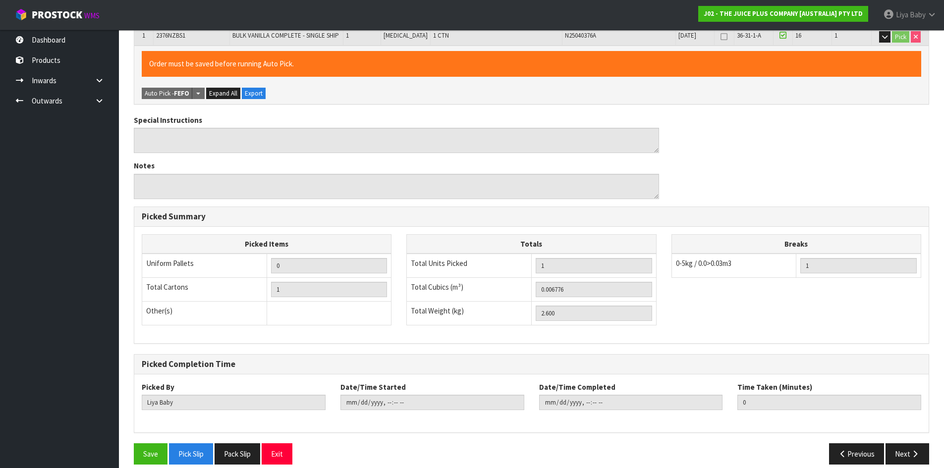
scroll to position [258, 0]
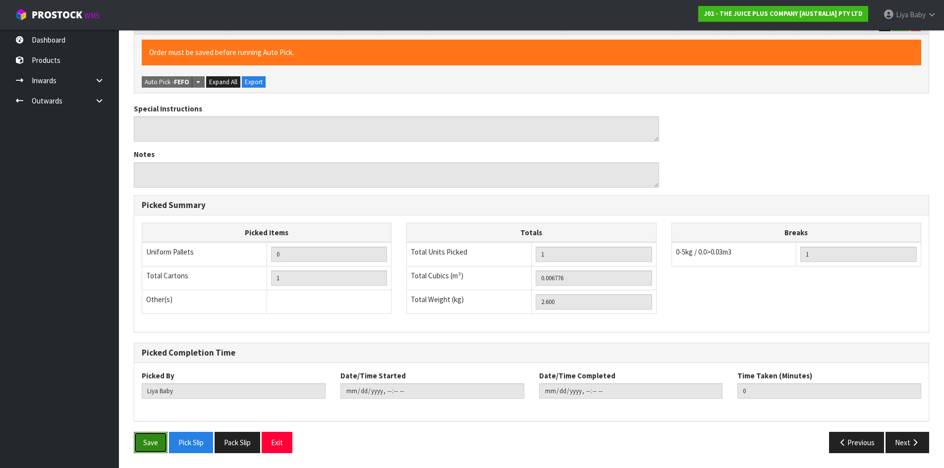
click at [147, 450] on button "Save" at bounding box center [151, 442] width 34 height 21
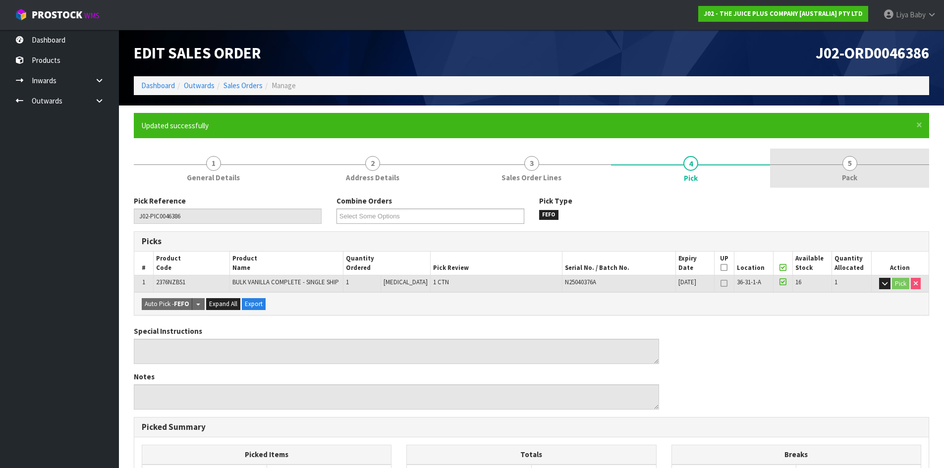
click at [873, 171] on link "5 Pack" at bounding box center [849, 168] width 159 height 39
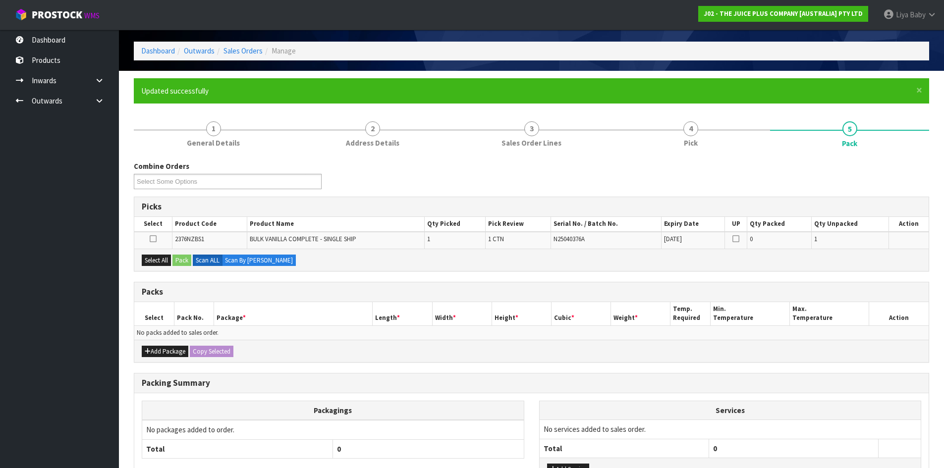
scroll to position [113, 0]
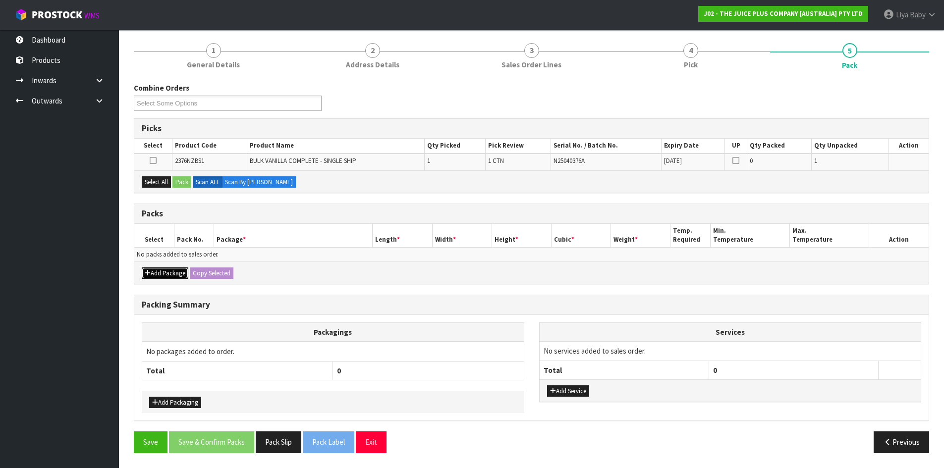
click at [157, 273] on button "Add Package" at bounding box center [165, 274] width 47 height 12
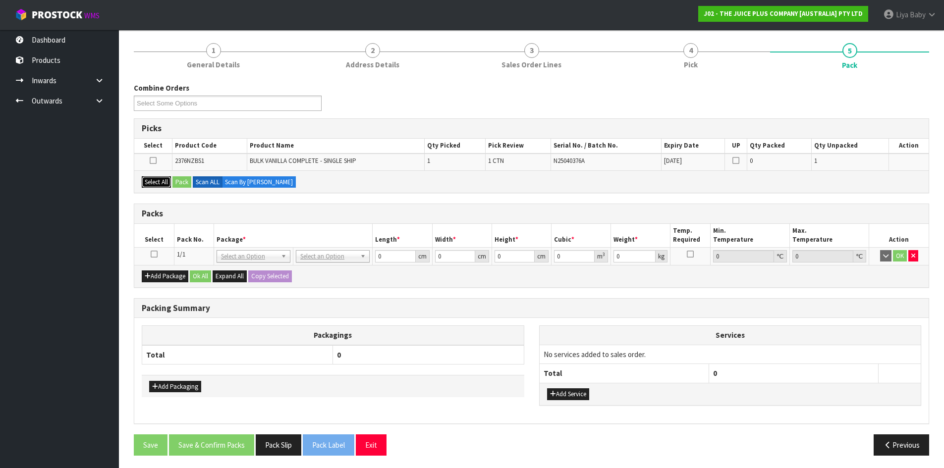
drag, startPoint x: 152, startPoint y: 185, endPoint x: 175, endPoint y: 181, distance: 23.1
click at [153, 184] on button "Select All" at bounding box center [156, 182] width 29 height 12
click at [182, 183] on button "Pack" at bounding box center [182, 182] width 19 height 12
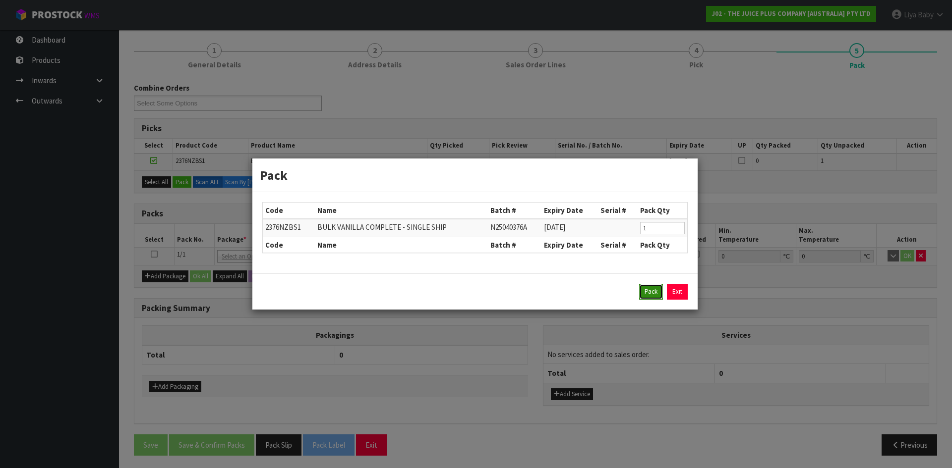
click at [651, 286] on button "Pack" at bounding box center [651, 292] width 24 height 16
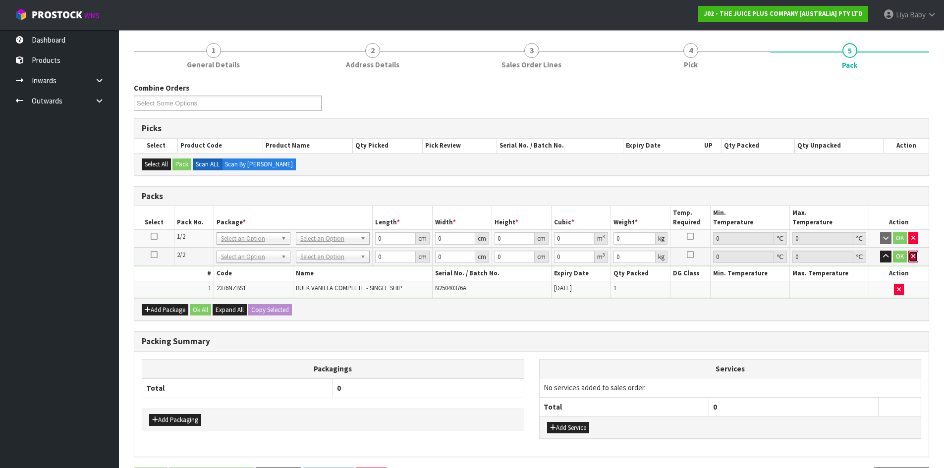
click at [914, 255] on icon "button" at bounding box center [914, 256] width 4 height 6
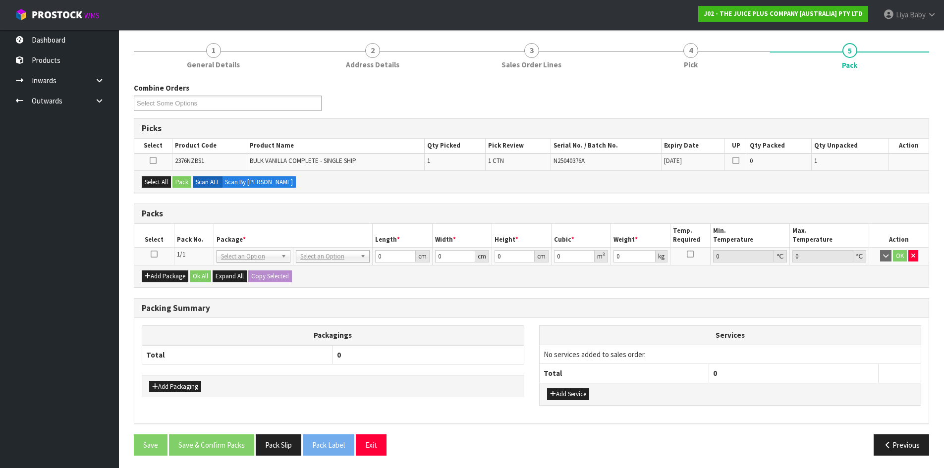
click at [157, 254] on icon at bounding box center [154, 254] width 7 height 0
drag, startPoint x: 155, startPoint y: 178, endPoint x: 162, endPoint y: 178, distance: 6.5
click at [155, 178] on button "Select All" at bounding box center [156, 182] width 29 height 12
click at [185, 183] on button "Pack" at bounding box center [182, 182] width 19 height 12
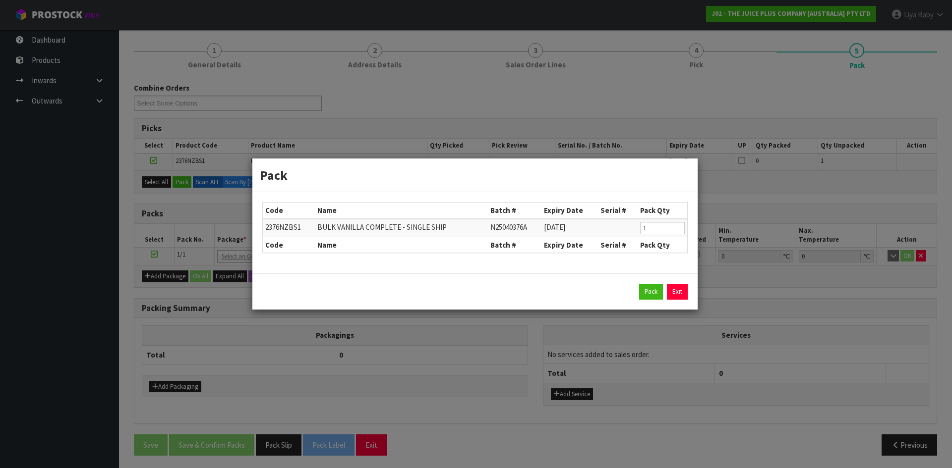
click at [663, 292] on div "Pack Exit" at bounding box center [474, 292] width 425 height 16
click at [651, 295] on button "Pack" at bounding box center [651, 292] width 24 height 16
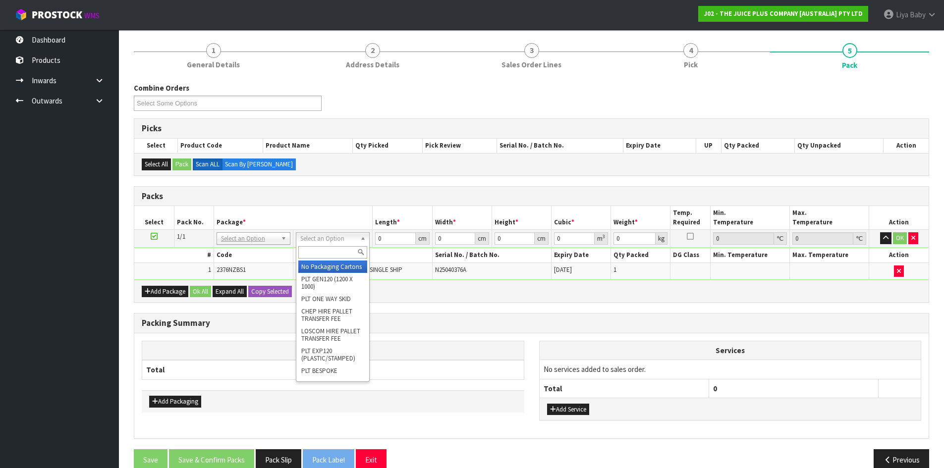
click at [335, 255] on input "text" at bounding box center [332, 252] width 69 height 12
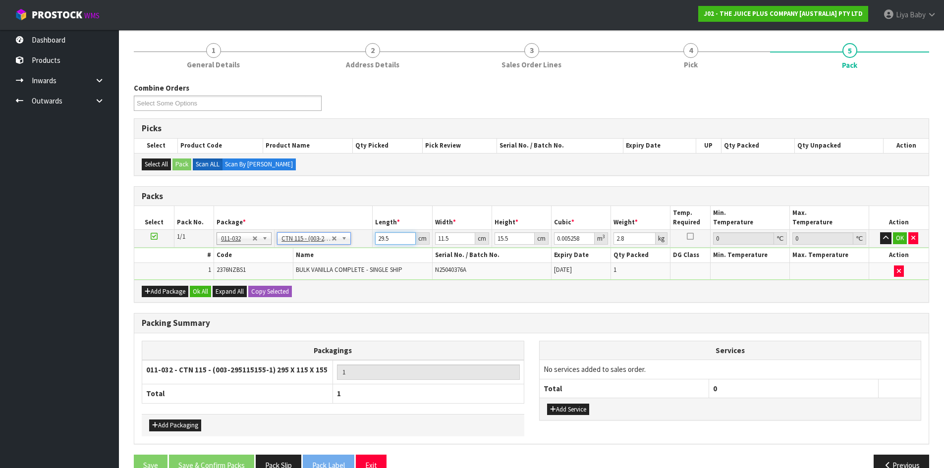
click at [393, 237] on input "29.5" at bounding box center [395, 239] width 40 height 12
click at [456, 238] on input "11.5" at bounding box center [455, 239] width 40 height 12
click at [510, 235] on input "15.5" at bounding box center [515, 239] width 40 height 12
click at [635, 238] on input "2.8" at bounding box center [635, 239] width 42 height 12
click at [204, 296] on button "Ok All" at bounding box center [200, 292] width 21 height 12
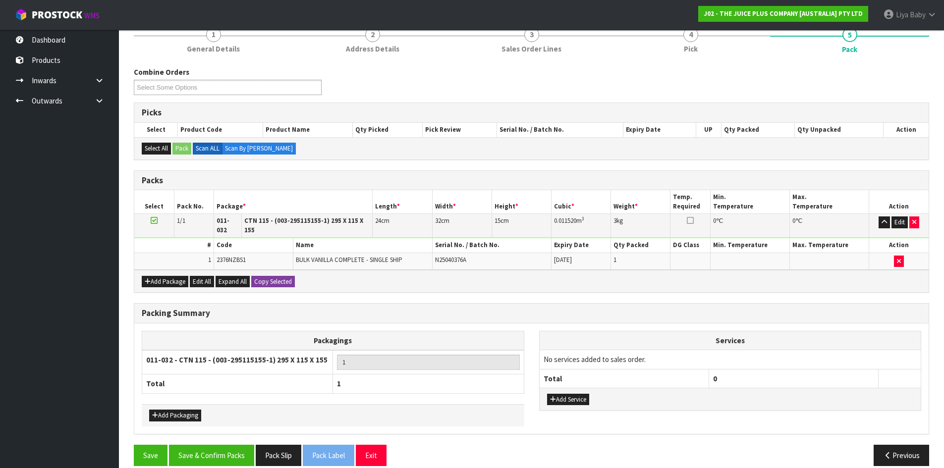
scroll to position [135, 0]
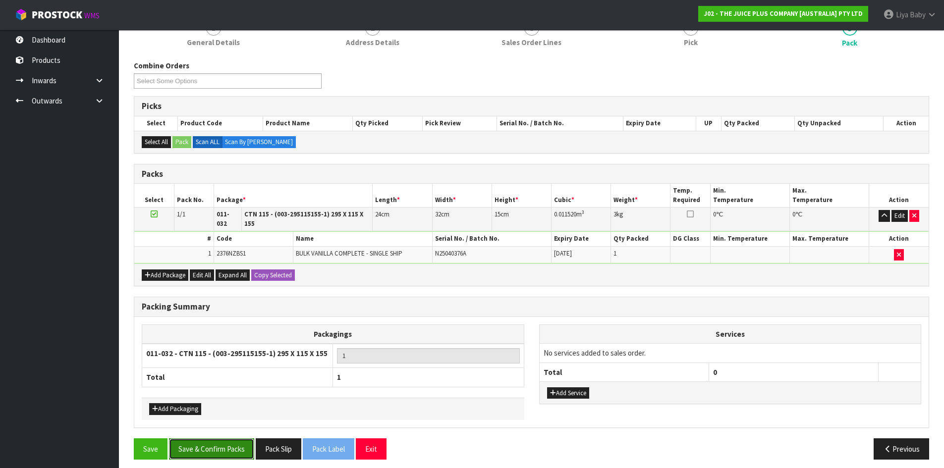
click at [210, 439] on button "Save & Confirm Packs" at bounding box center [211, 449] width 85 height 21
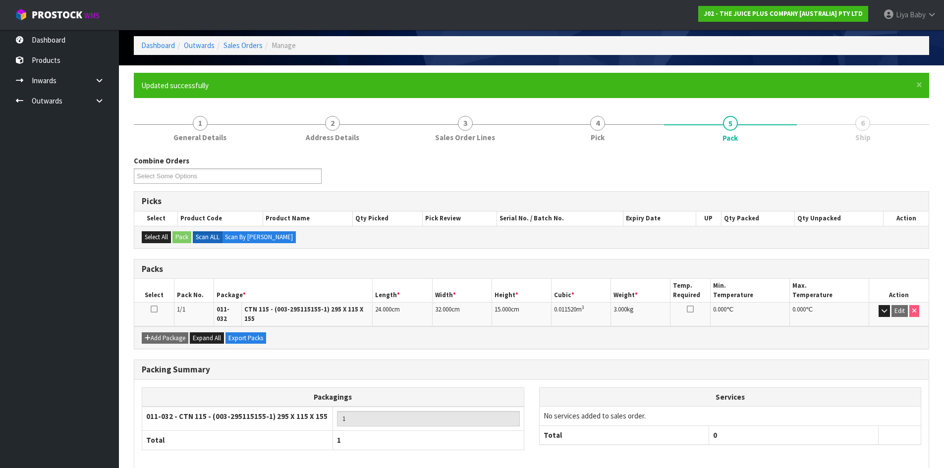
scroll to position [81, 0]
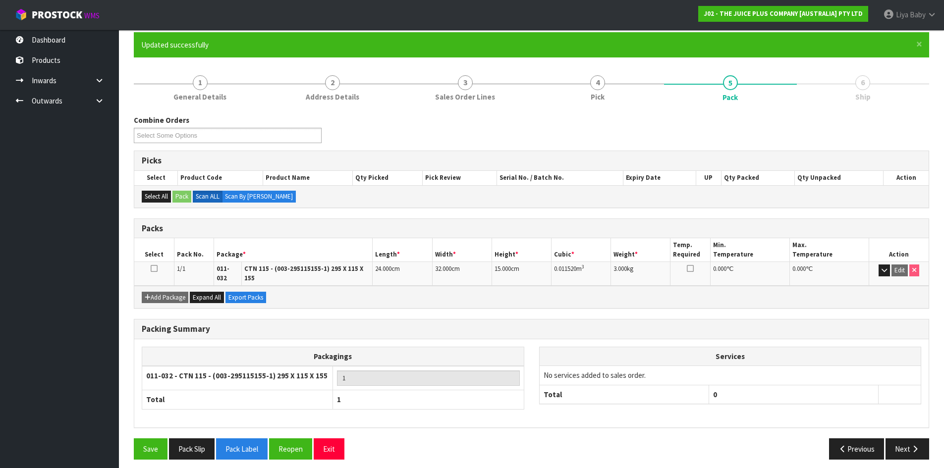
click at [153, 269] on icon at bounding box center [154, 269] width 7 height 0
click at [907, 440] on button "Next" at bounding box center [908, 449] width 44 height 21
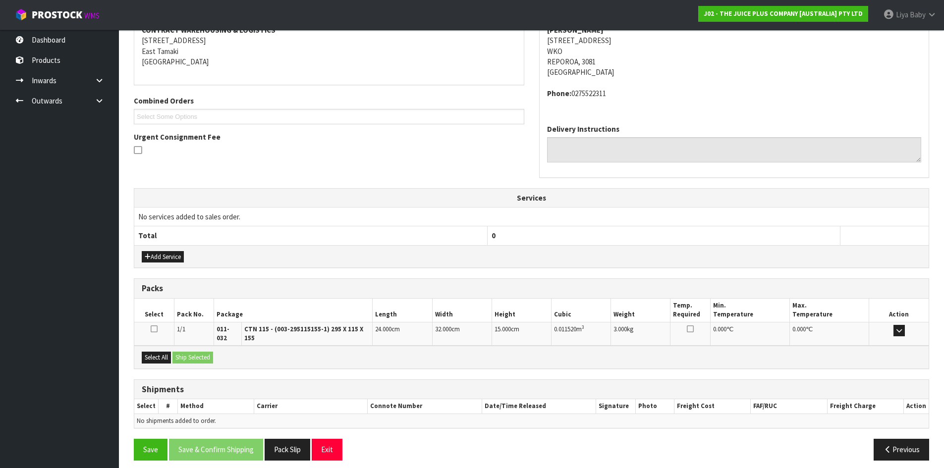
scroll to position [199, 0]
click at [152, 351] on button "Select All" at bounding box center [156, 357] width 29 height 12
click at [189, 351] on button "Ship Selected" at bounding box center [193, 357] width 41 height 12
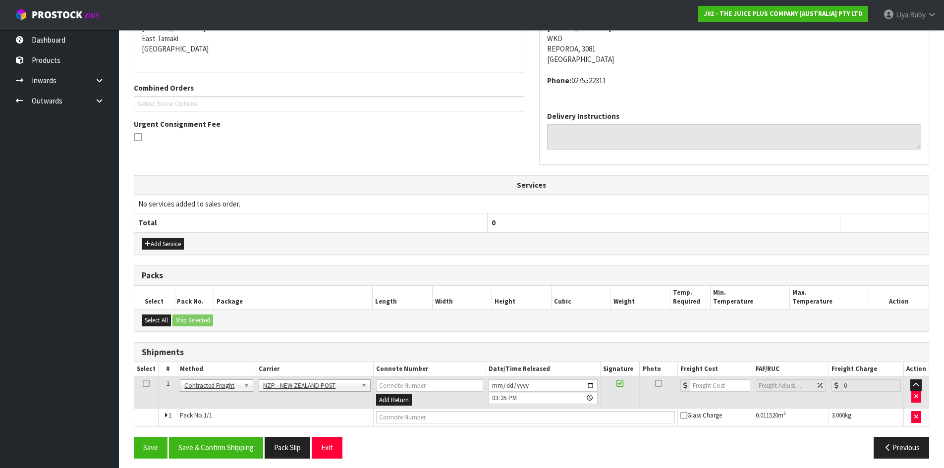
scroll to position [217, 0]
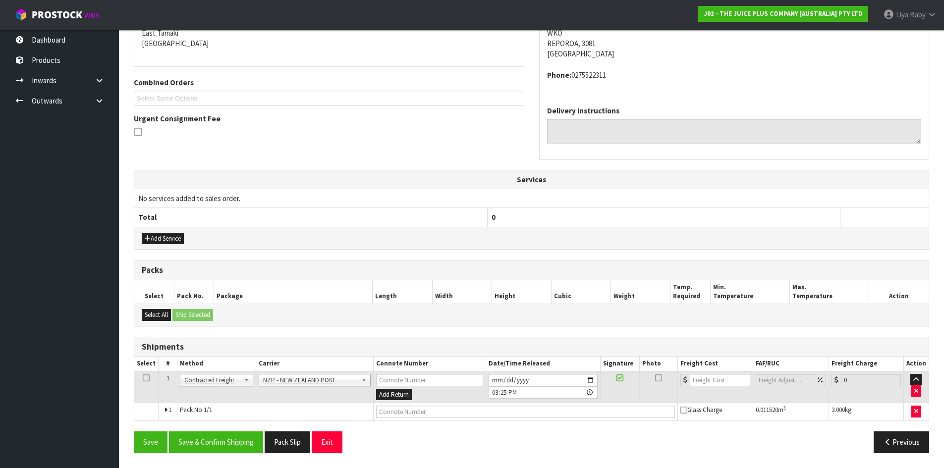
click at [143, 379] on icon at bounding box center [146, 378] width 7 height 0
click at [250, 446] on button "Save & Confirm Shipping" at bounding box center [216, 442] width 94 height 21
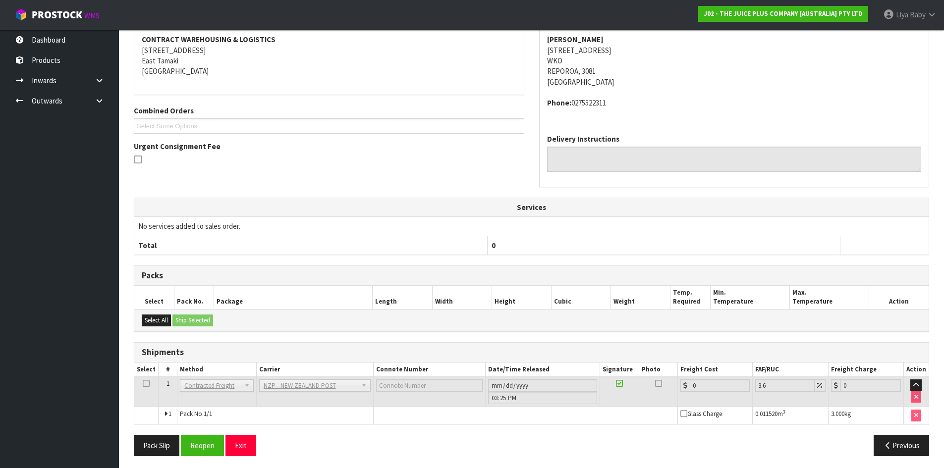
scroll to position [203, 0]
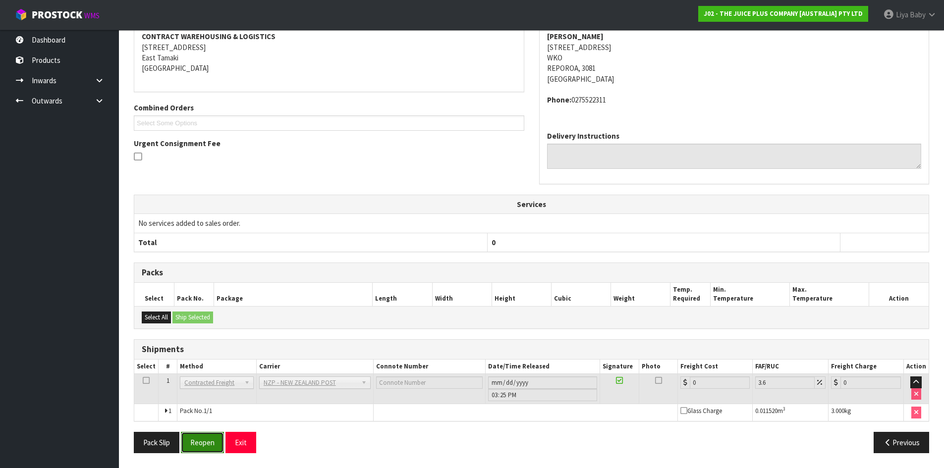
click at [209, 439] on button "Reopen" at bounding box center [202, 442] width 43 height 21
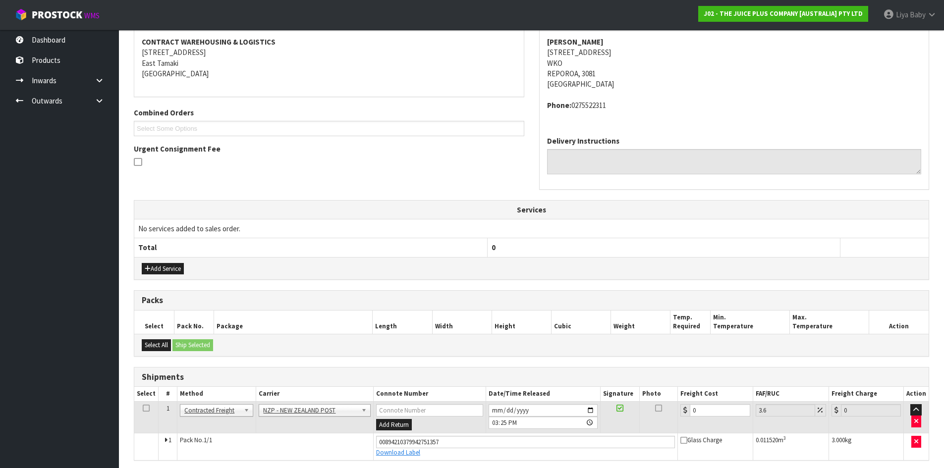
scroll to position [226, 0]
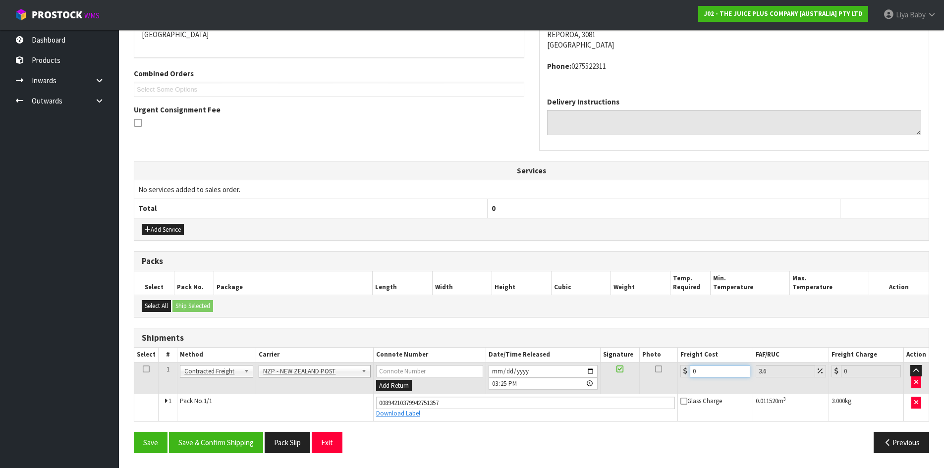
click at [707, 365] on input "0" at bounding box center [720, 371] width 60 height 12
click at [143, 364] on td at bounding box center [146, 378] width 24 height 32
drag, startPoint x: 143, startPoint y: 367, endPoint x: 149, endPoint y: 368, distance: 6.0
click at [143, 369] on icon at bounding box center [146, 369] width 7 height 0
click at [189, 439] on button "Save & Confirm Shipping" at bounding box center [216, 442] width 94 height 21
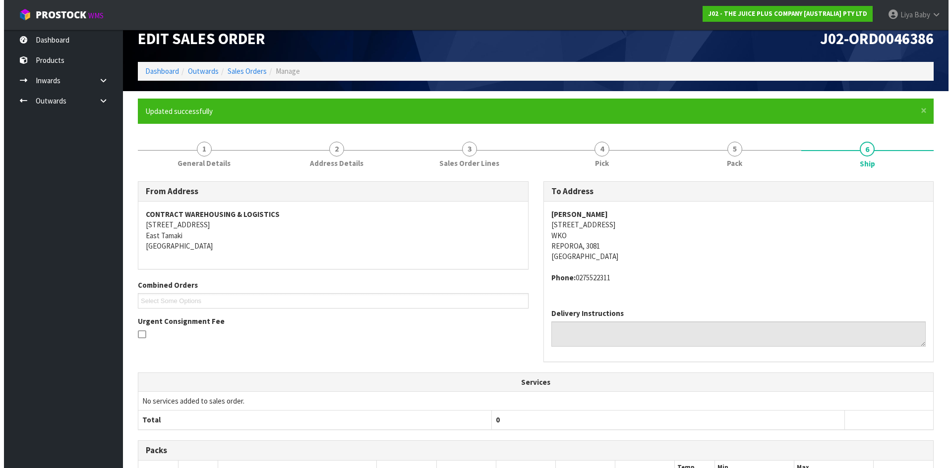
scroll to position [0, 0]
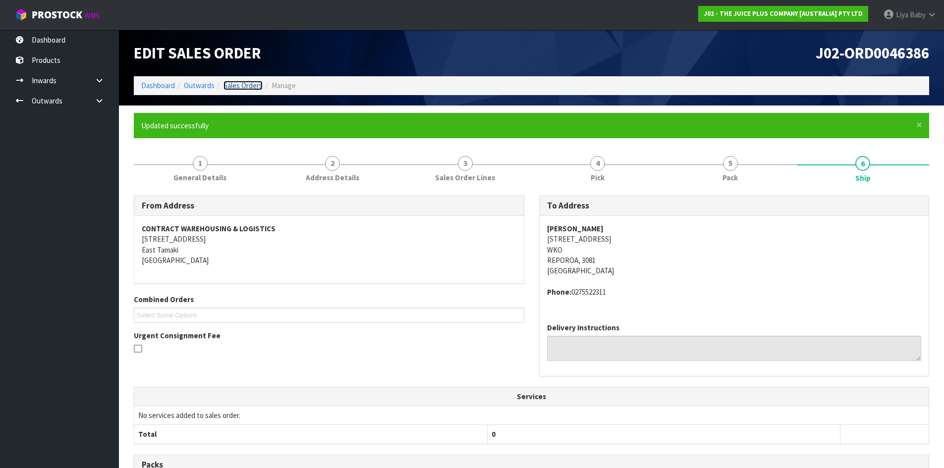
click at [250, 87] on link "Sales Orders" at bounding box center [243, 85] width 39 height 9
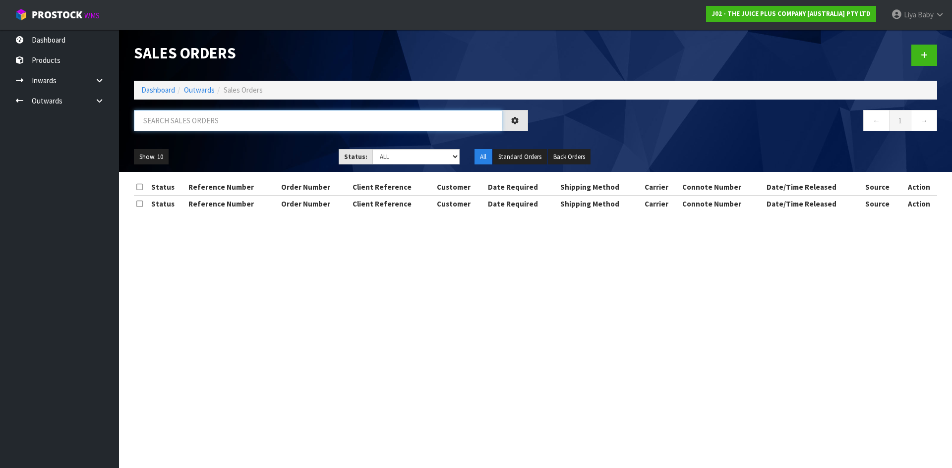
click at [234, 122] on input "text" at bounding box center [318, 120] width 368 height 21
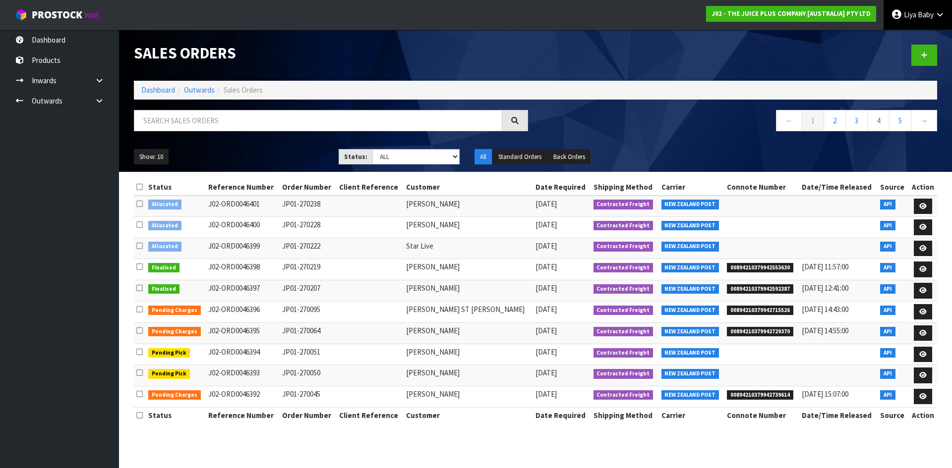
click at [930, 9] on link "Liya Baby" at bounding box center [917, 15] width 68 height 30
click at [934, 41] on link "Logout" at bounding box center [912, 39] width 78 height 13
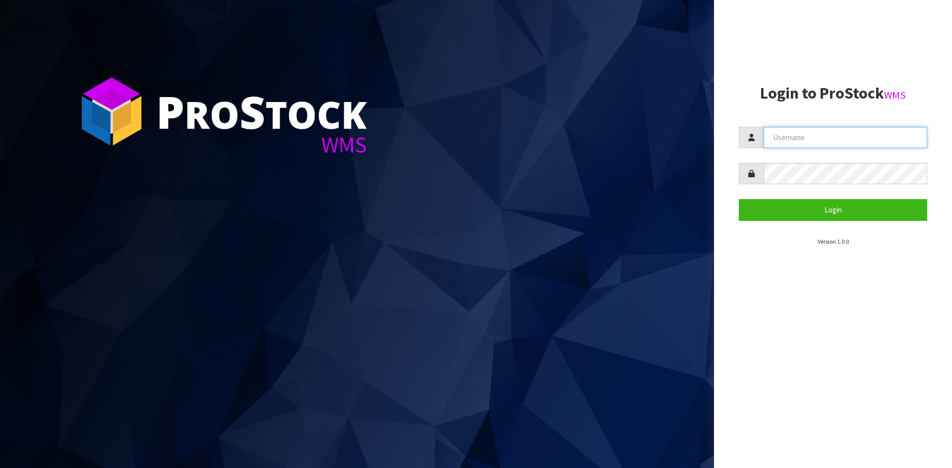
click at [841, 133] on input "text" at bounding box center [845, 137] width 164 height 21
type input "[PERSON_NAME][EMAIL_ADDRESS][DOMAIN_NAME]"
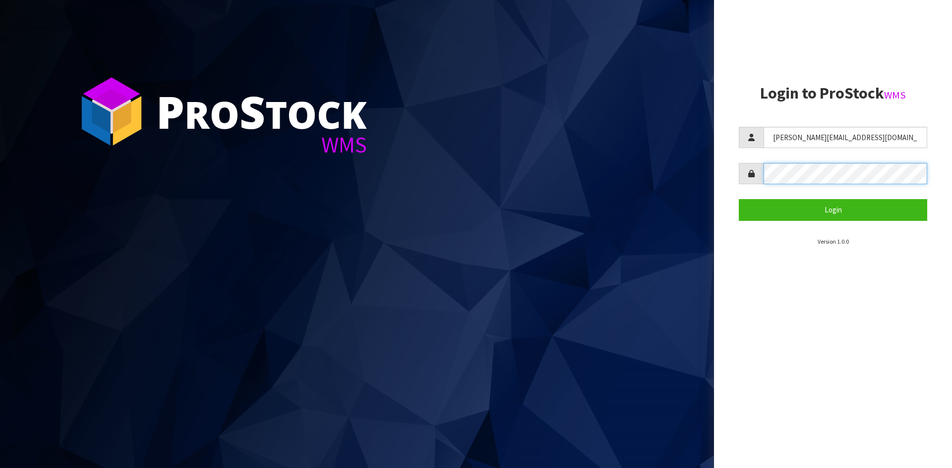
click at [739, 199] on button "Login" at bounding box center [833, 209] width 188 height 21
